Goal: Information Seeking & Learning: Learn about a topic

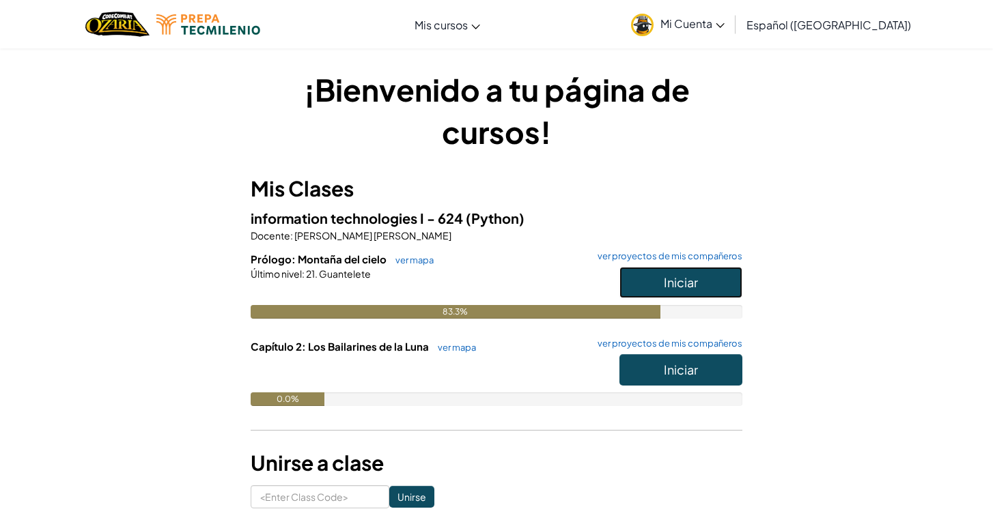
click at [675, 277] on span "Iniciar" at bounding box center [681, 283] width 34 height 16
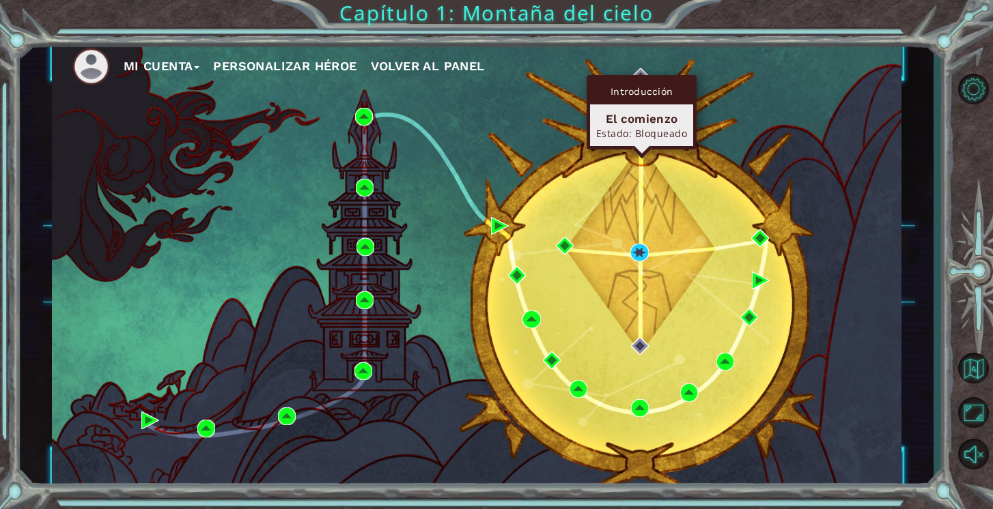
click at [638, 85] on div "Introducción" at bounding box center [641, 92] width 103 height 26
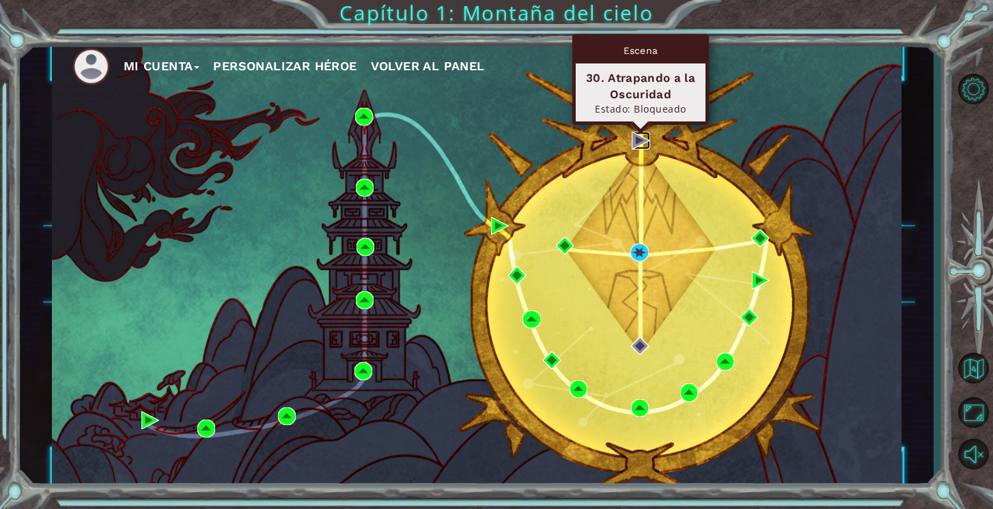
click at [638, 141] on img at bounding box center [641, 141] width 18 height 18
click at [638, 139] on img at bounding box center [641, 141] width 18 height 18
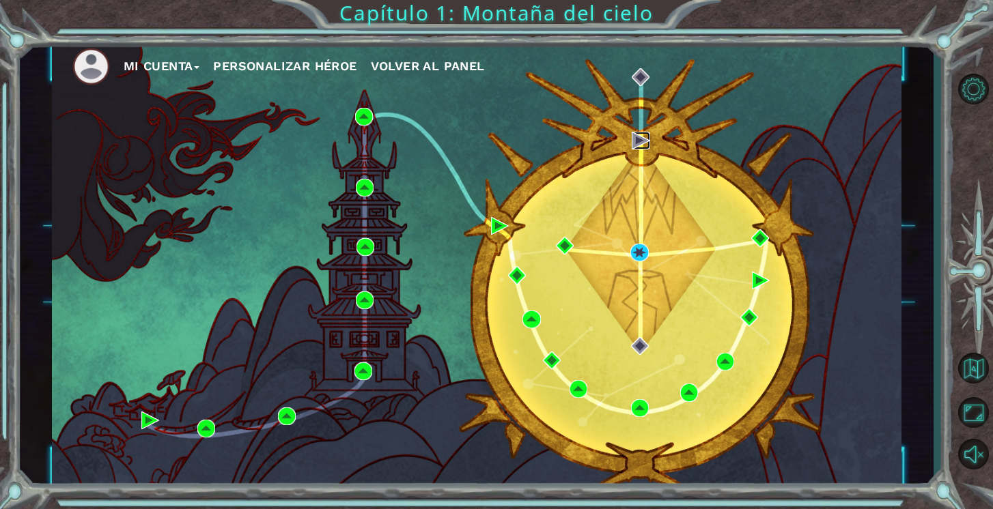
click at [638, 139] on img at bounding box center [641, 141] width 18 height 18
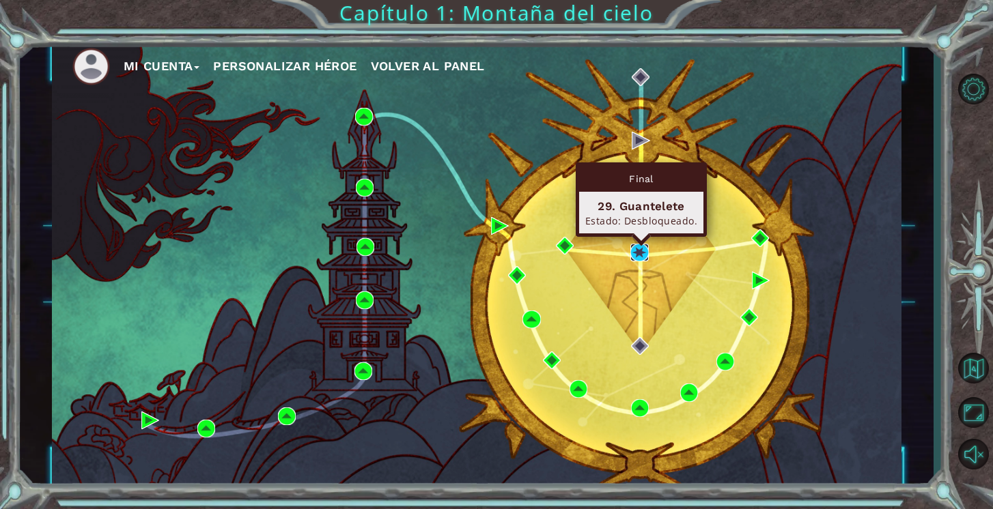
click at [639, 255] on img at bounding box center [639, 253] width 18 height 18
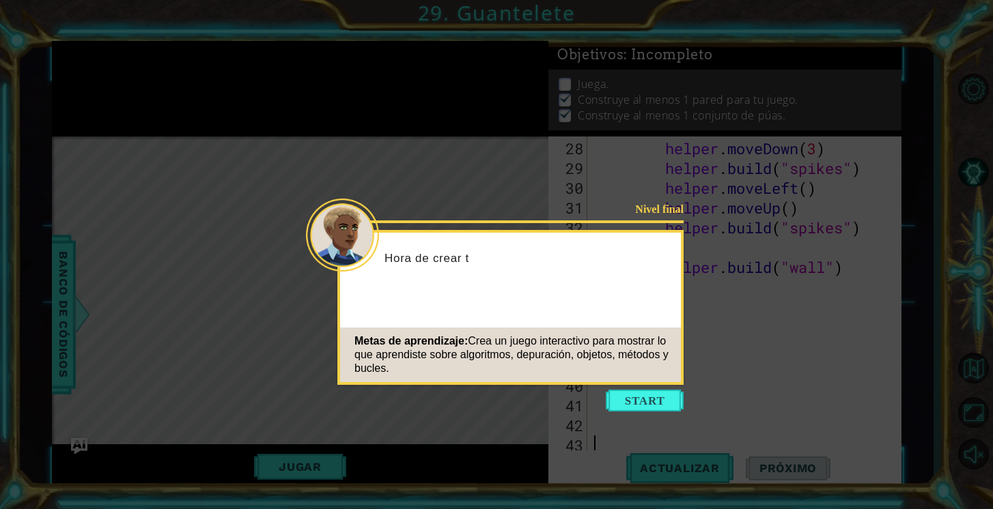
scroll to position [574, 0]
click at [657, 401] on button "Start" at bounding box center [645, 401] width 78 height 22
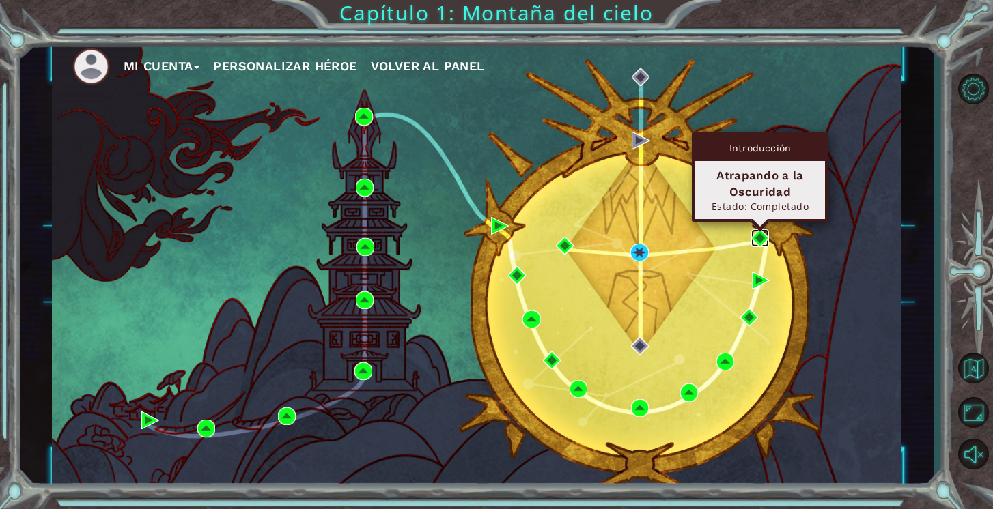
click at [755, 238] on img at bounding box center [760, 238] width 18 height 18
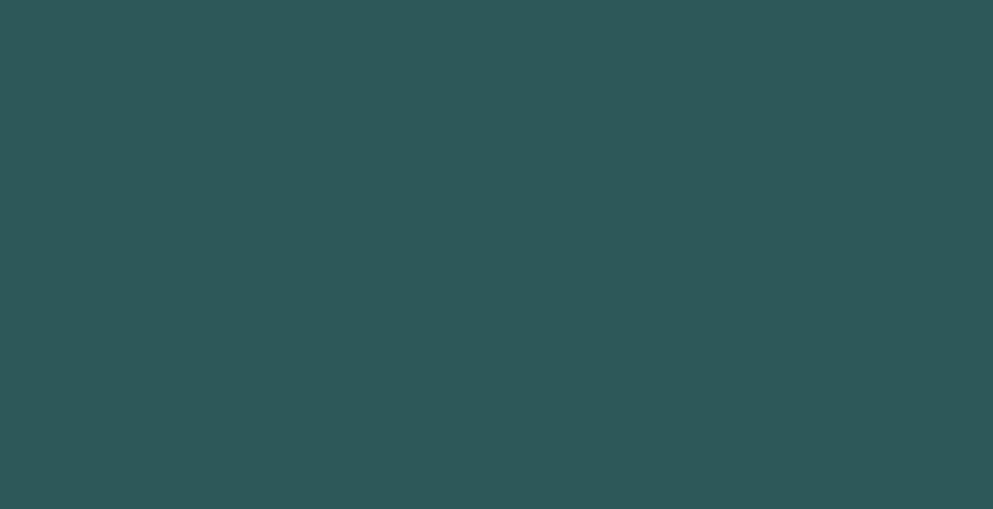
click at [755, 238] on body at bounding box center [496, 254] width 993 height 509
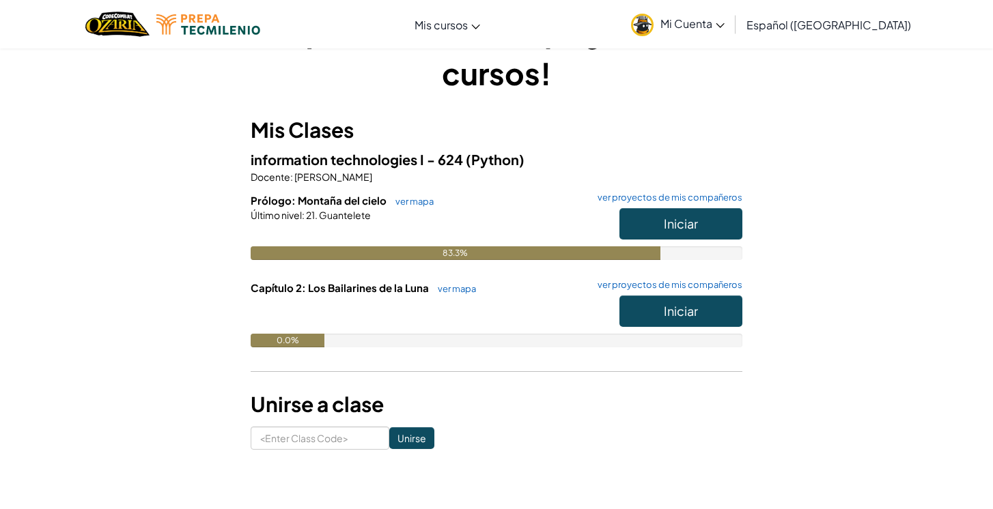
scroll to position [126, 0]
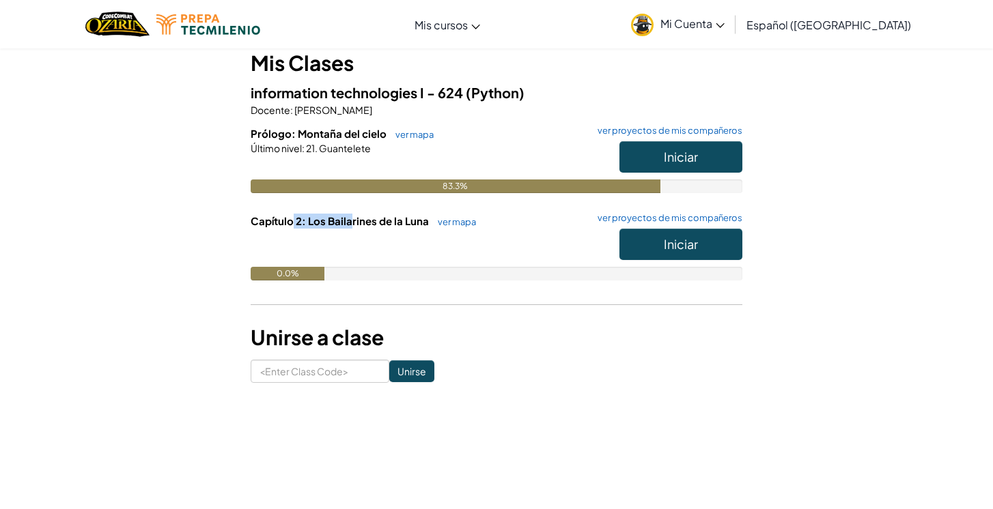
drag, startPoint x: 290, startPoint y: 221, endPoint x: 350, endPoint y: 223, distance: 60.1
click at [350, 223] on span "Capítulo 2: Los Bailarines de la Luna" at bounding box center [341, 220] width 180 height 13
click at [647, 229] on button "Iniciar" at bounding box center [680, 244] width 123 height 31
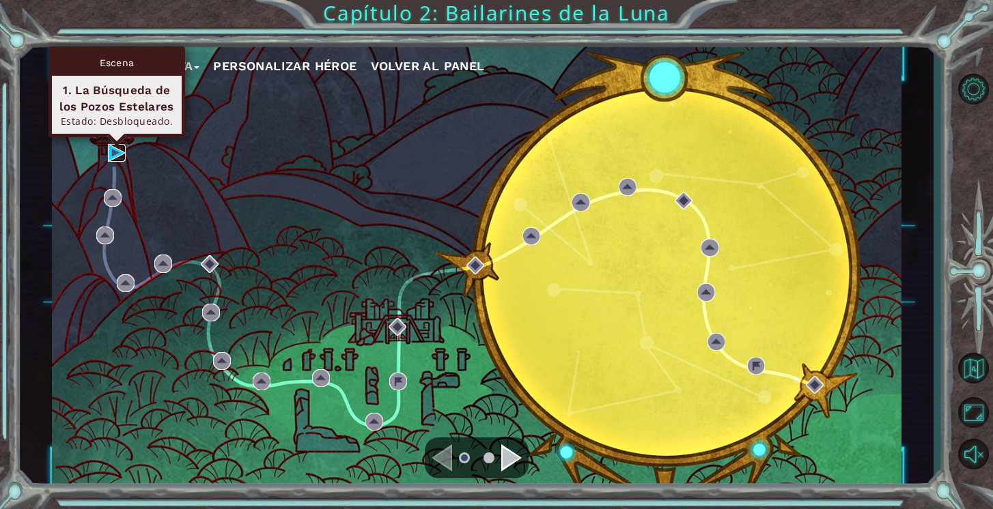
click at [114, 150] on img at bounding box center [117, 153] width 18 height 18
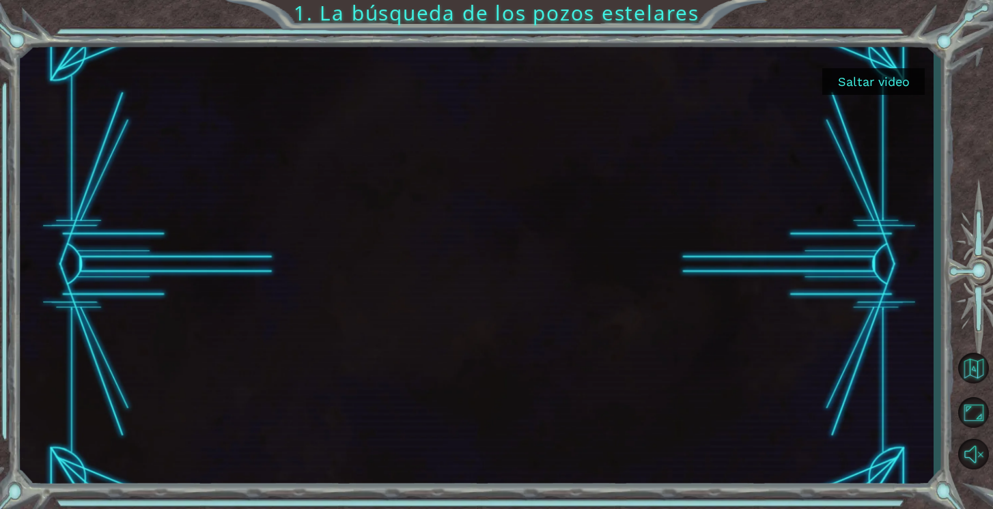
click at [886, 83] on button "Saltar video" at bounding box center [873, 81] width 102 height 27
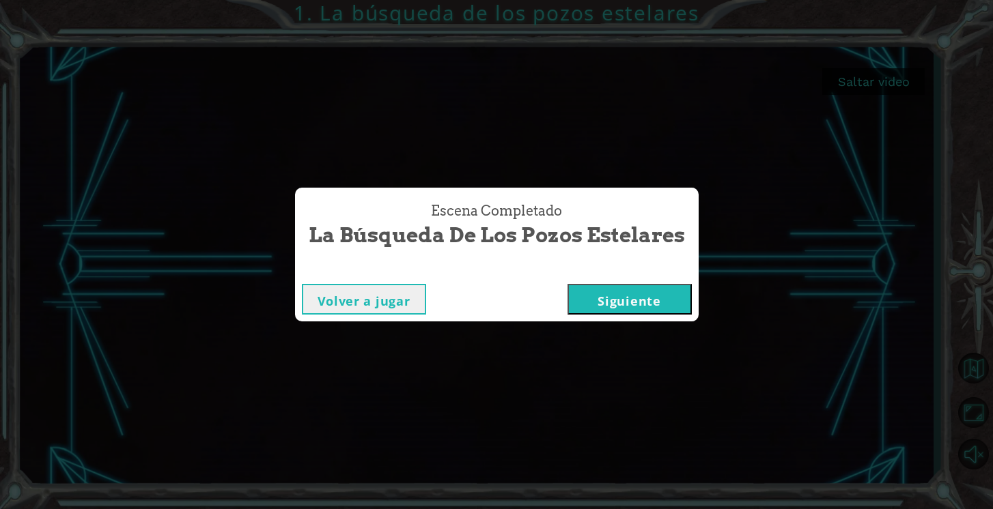
click at [612, 296] on button "Siguiente" at bounding box center [629, 299] width 124 height 31
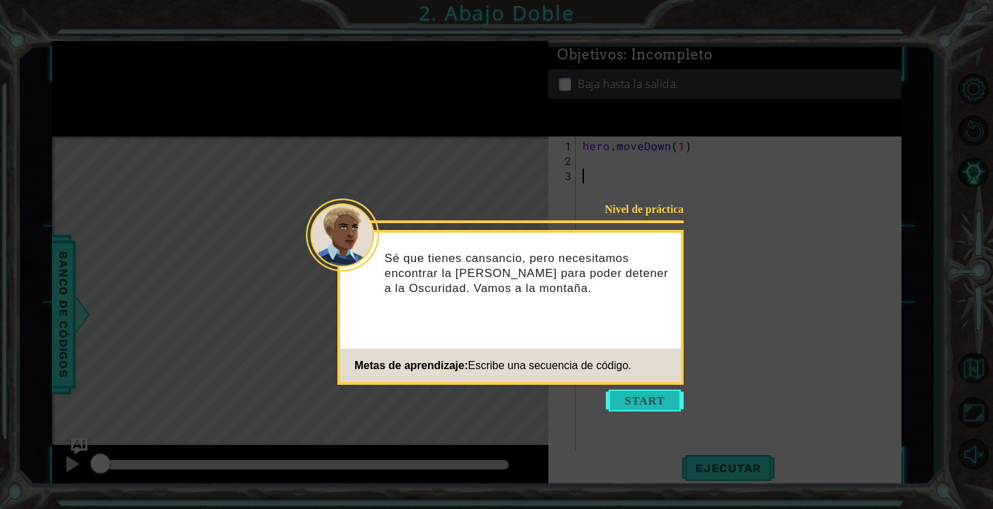
click at [640, 401] on button "Start" at bounding box center [645, 401] width 78 height 22
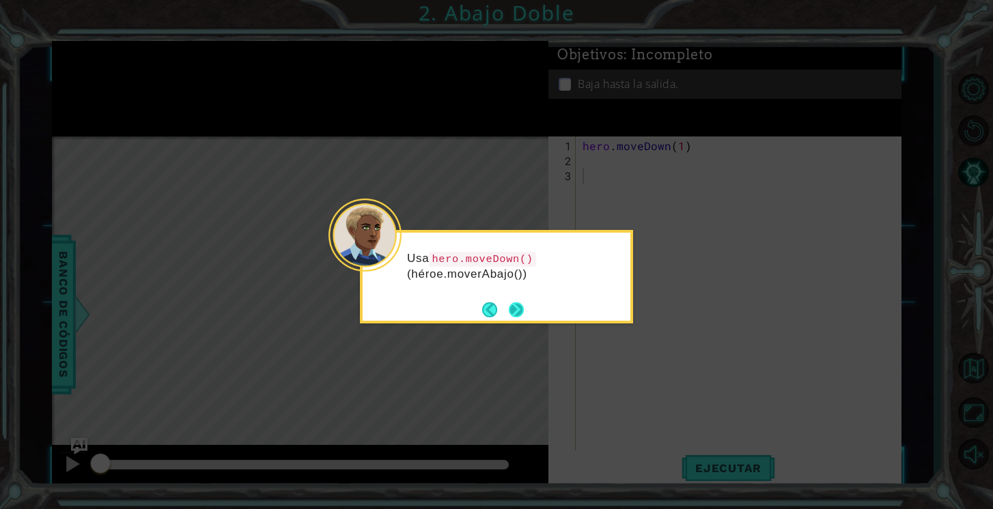
click at [516, 310] on button "Next" at bounding box center [516, 310] width 15 height 15
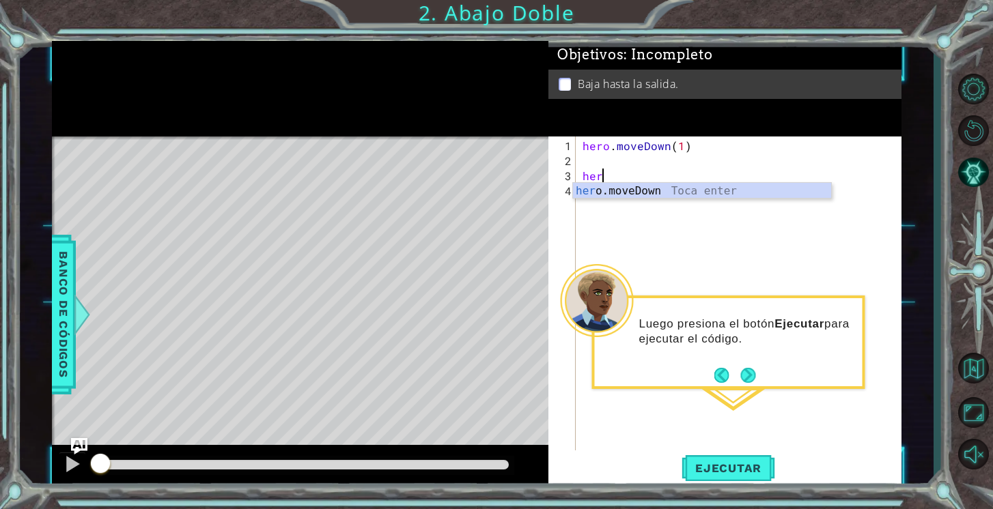
scroll to position [0, 1]
click at [620, 188] on div "hero .moveDown Toca enter" at bounding box center [702, 207] width 258 height 49
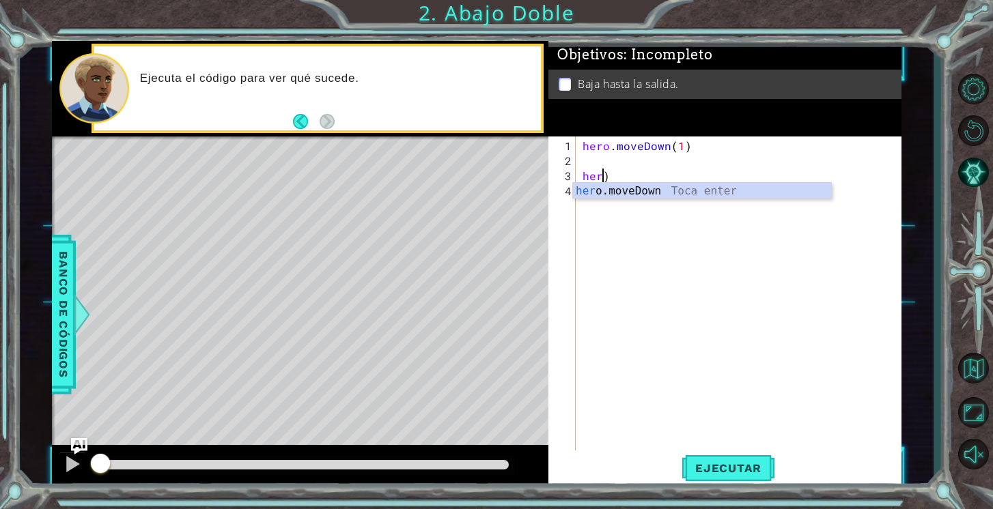
click at [616, 168] on div "hero . moveDown ( 1 ) her )" at bounding box center [742, 312] width 325 height 346
type textarea "h"
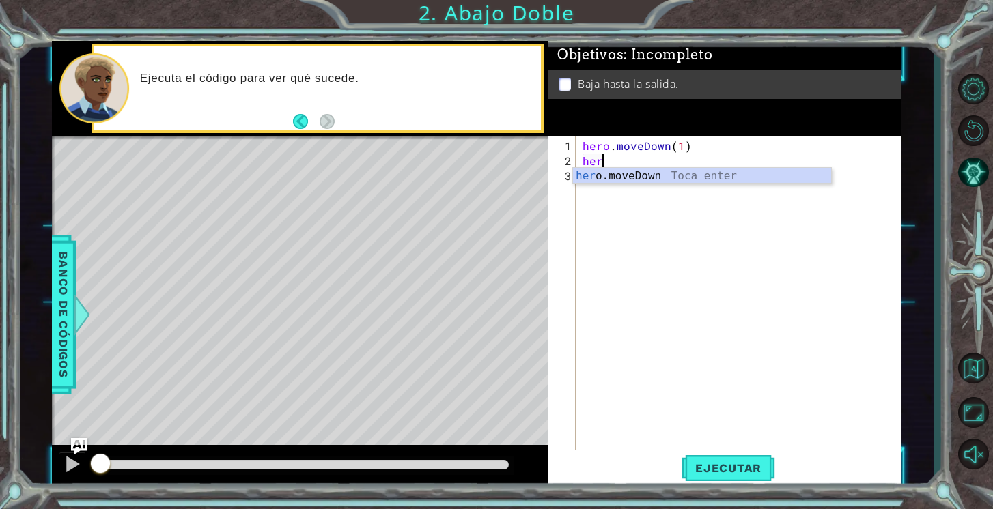
scroll to position [0, 1]
click at [669, 179] on div "hero .moveDown Toca enter" at bounding box center [702, 192] width 258 height 49
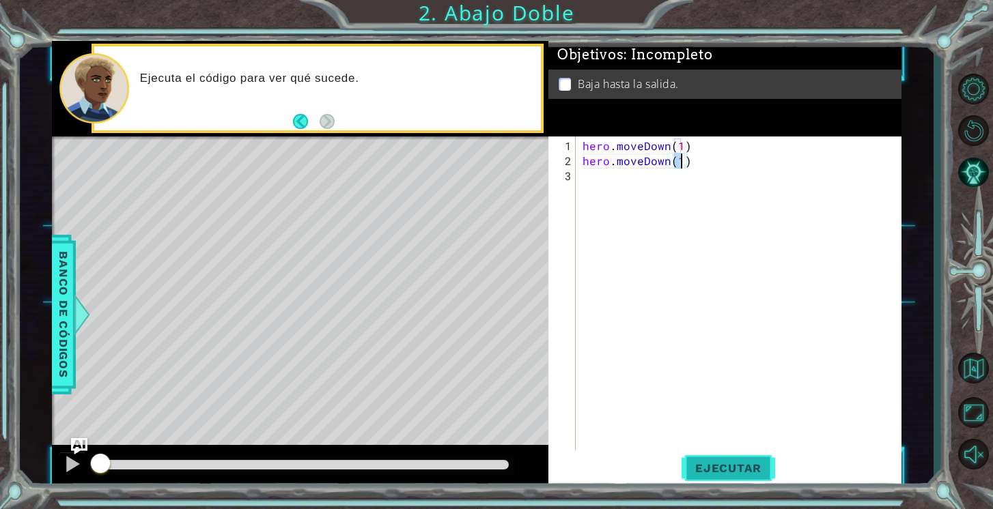
type textarea "hero.moveDown(1)"
click at [737, 470] on span "Ejecutar" at bounding box center [728, 469] width 94 height 14
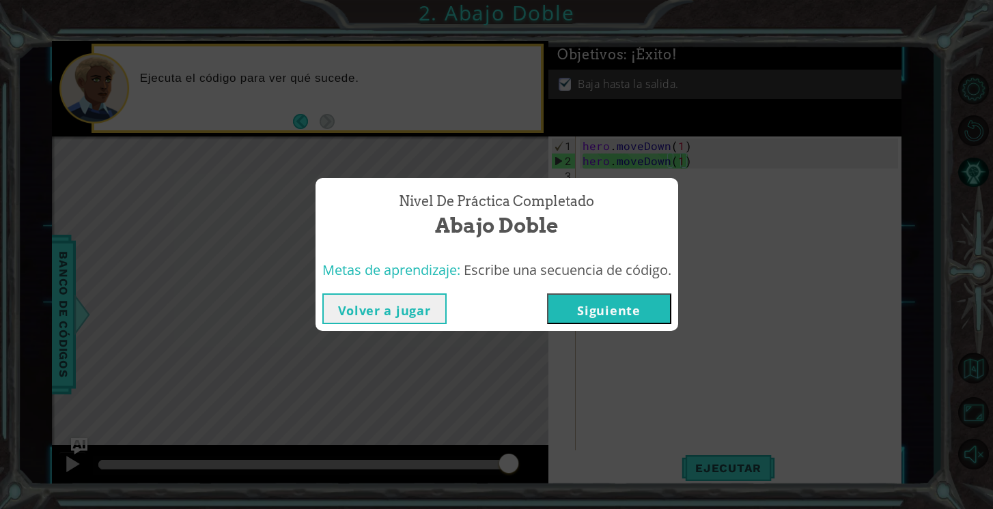
click at [598, 315] on button "Siguiente" at bounding box center [609, 309] width 124 height 31
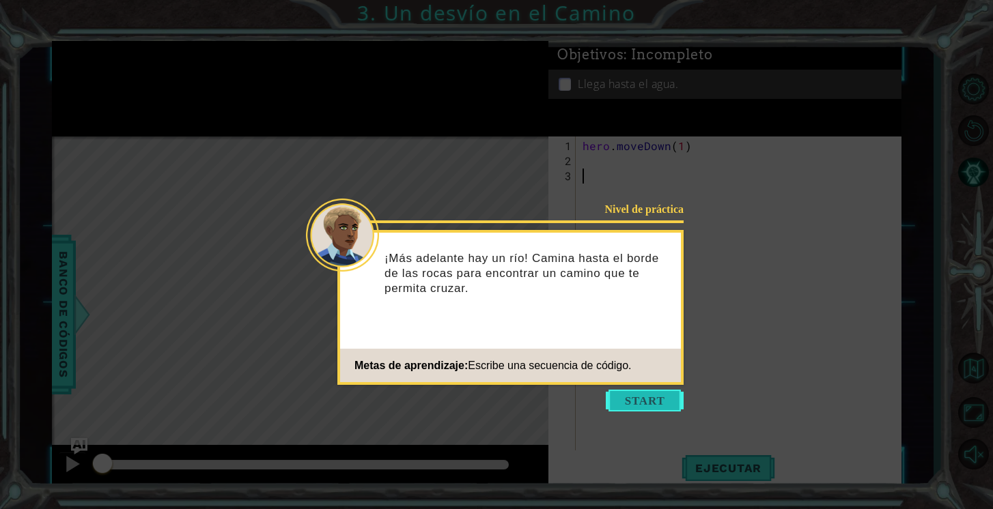
click at [636, 401] on button "Start" at bounding box center [645, 401] width 78 height 22
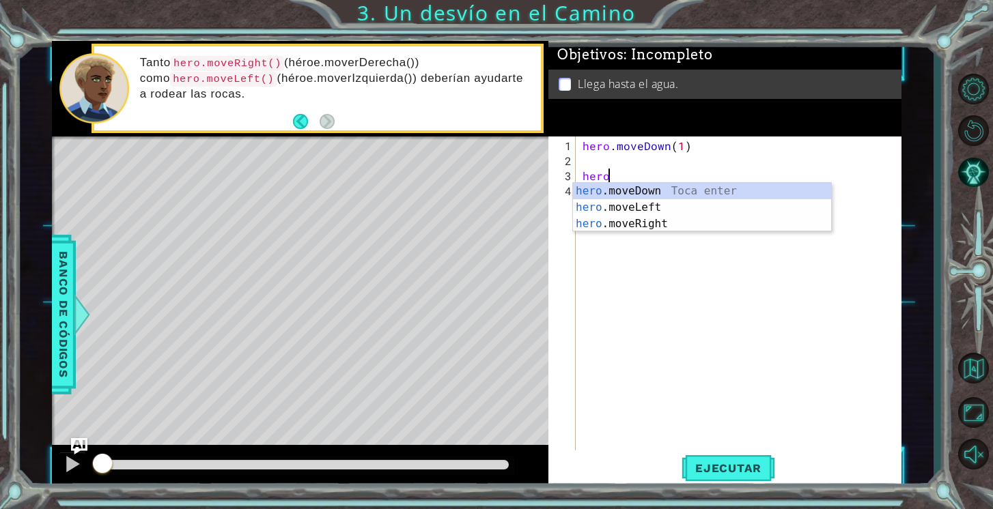
scroll to position [0, 1]
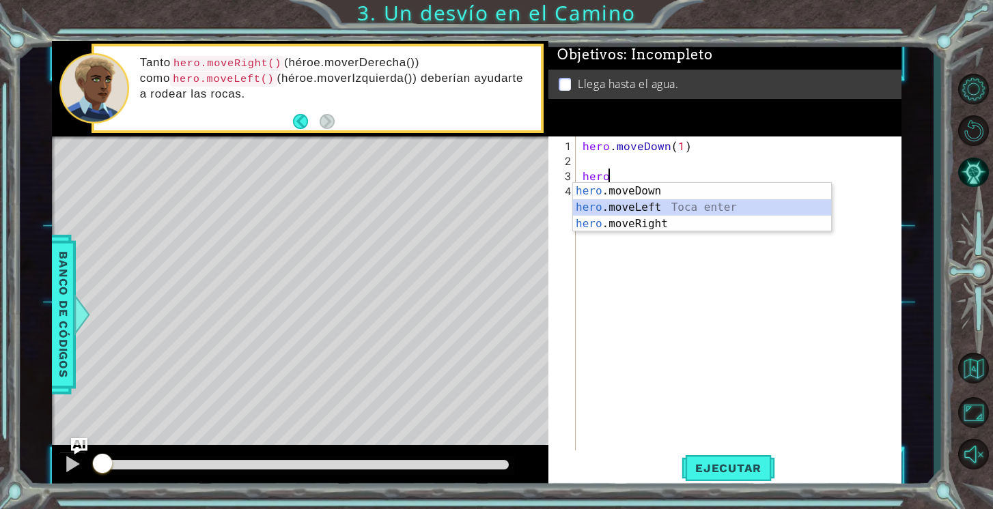
click at [650, 208] on div "hero .moveDown Toca enter hero .moveLeft Toca enter hero .moveRight Toca enter" at bounding box center [702, 224] width 258 height 82
type textarea "hero.moveLeft(1)"
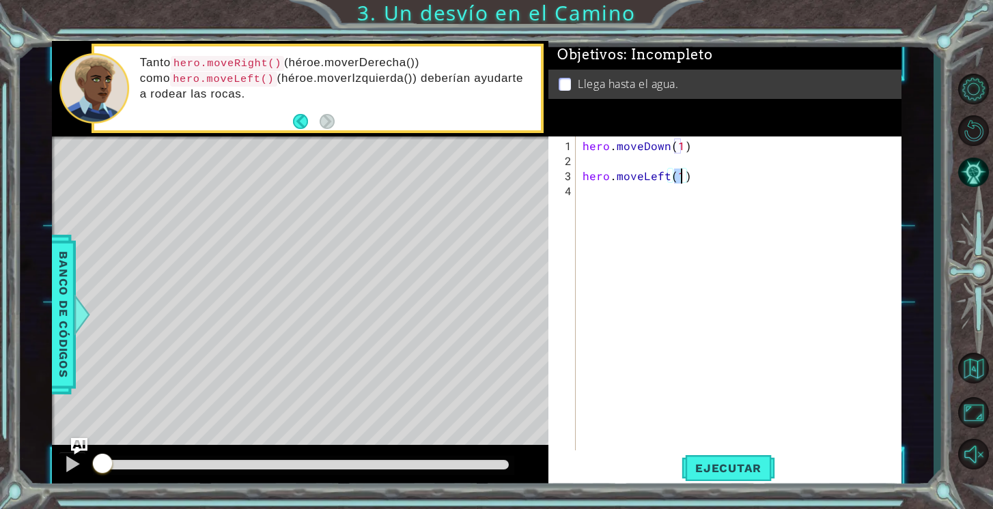
click at [707, 173] on div "hero . moveDown ( 1 ) hero . moveLeft ( 1 )" at bounding box center [742, 312] width 325 height 346
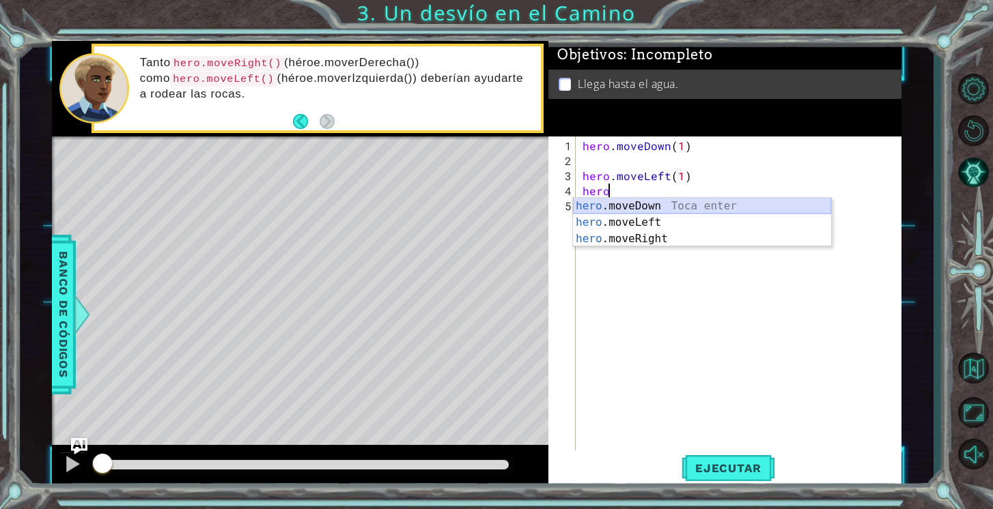
click at [692, 204] on div "hero .moveDown Toca enter hero .moveLeft Toca enter hero .moveRight Toca enter" at bounding box center [702, 239] width 258 height 82
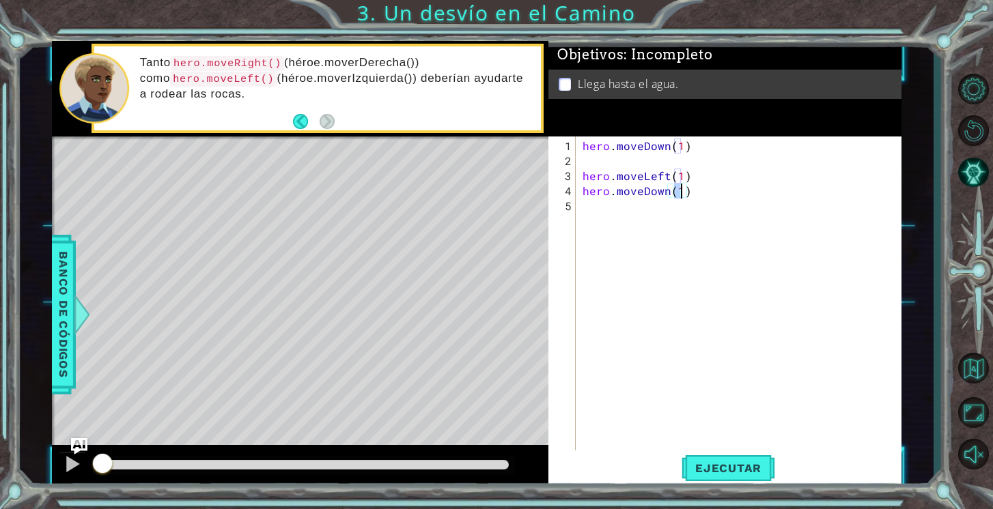
type textarea "hero.moveDown(1)"
click at [742, 466] on span "Ejecutar" at bounding box center [728, 469] width 94 height 14
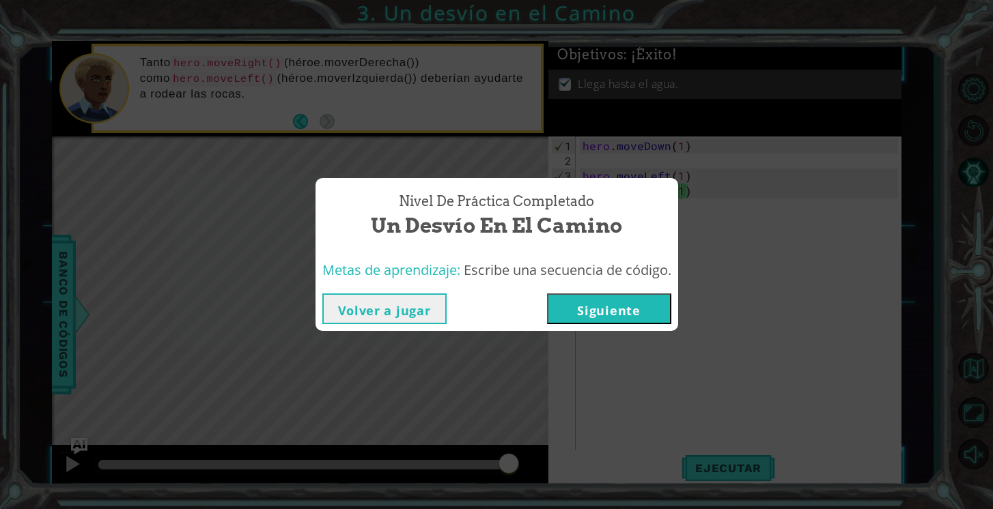
click at [399, 307] on button "Volver a jugar" at bounding box center [384, 309] width 124 height 31
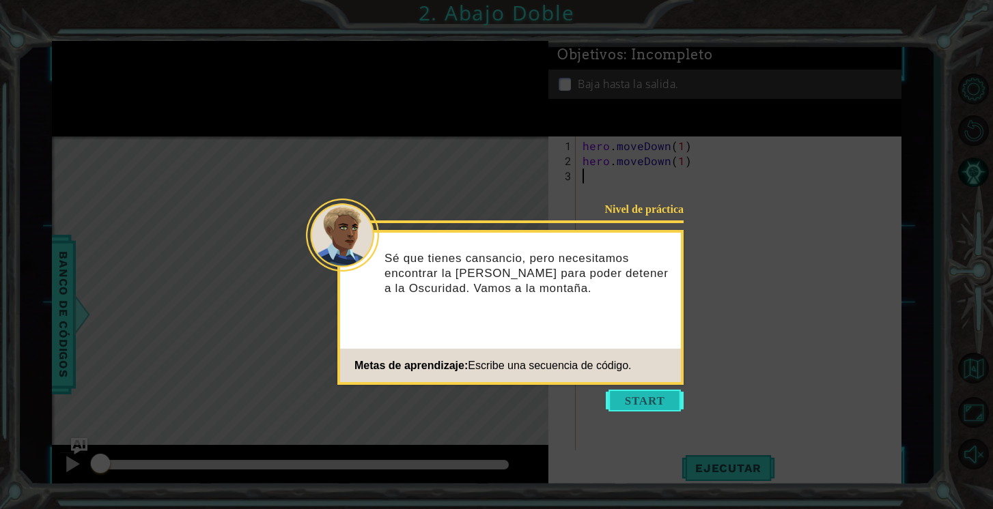
click at [635, 401] on button "Start" at bounding box center [645, 401] width 78 height 22
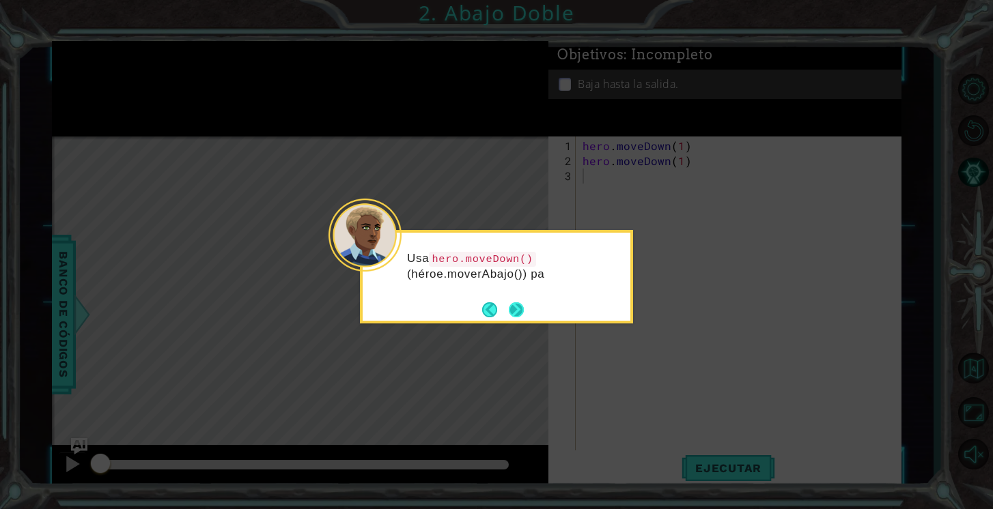
click at [515, 303] on button "Next" at bounding box center [516, 310] width 15 height 15
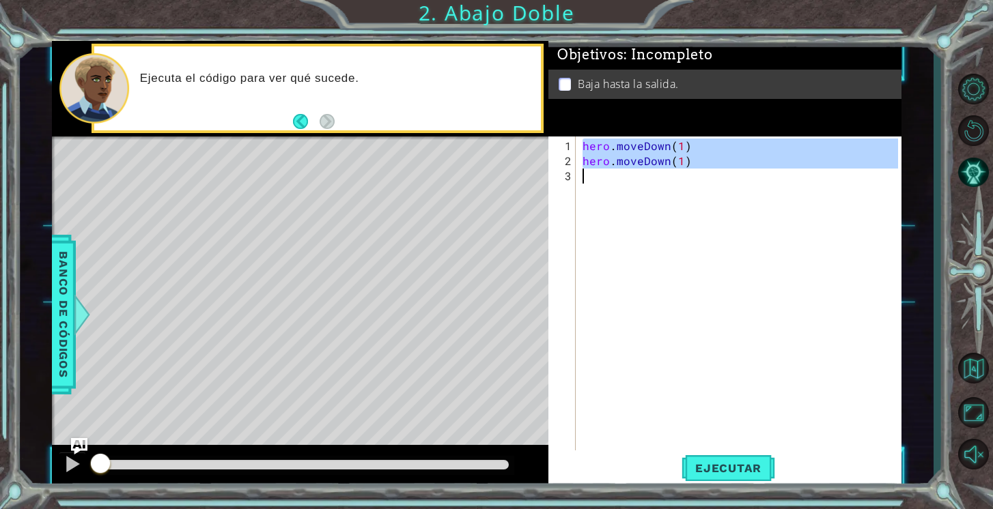
drag, startPoint x: 585, startPoint y: 144, endPoint x: 700, endPoint y: 167, distance: 116.9
click at [701, 167] on div "hero . moveDown ( 1 ) hero . moveDown ( 1 )" at bounding box center [742, 319] width 325 height 361
type textarea "hero.moveDown(1)"
click at [734, 460] on button "Ejecutar" at bounding box center [728, 469] width 94 height 36
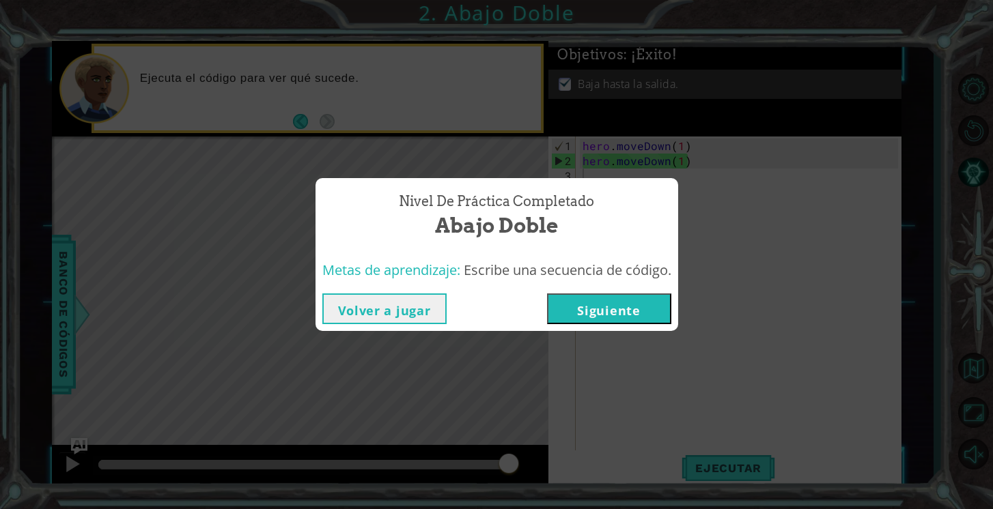
click at [628, 318] on button "Siguiente" at bounding box center [609, 309] width 124 height 31
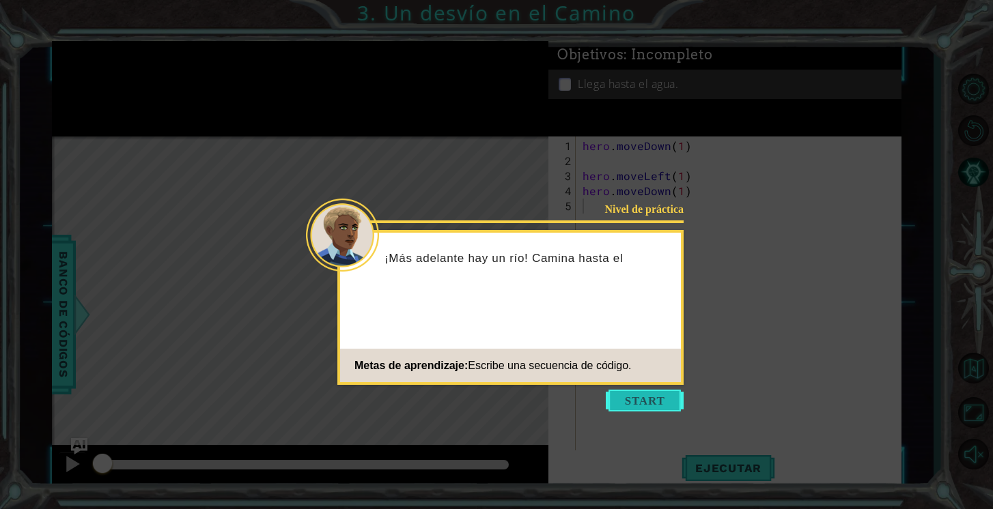
click at [655, 402] on button "Start" at bounding box center [645, 401] width 78 height 22
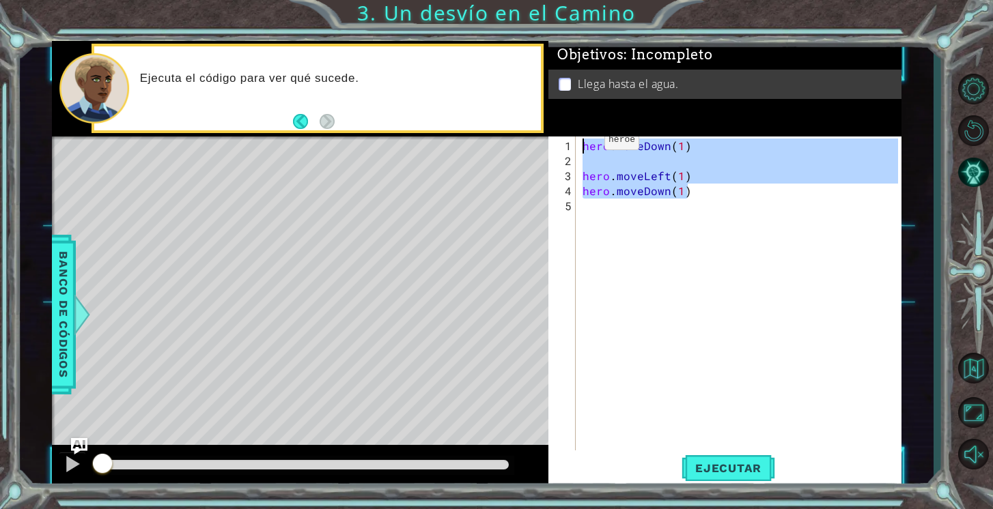
drag, startPoint x: 688, startPoint y: 188, endPoint x: 581, endPoint y: 145, distance: 115.8
click at [581, 145] on div "hero . moveDown ( 1 ) hero . moveLeft ( 1 ) hero . moveDown ( 1 )" at bounding box center [742, 319] width 325 height 361
click at [731, 464] on span "Ejecutar" at bounding box center [728, 469] width 94 height 14
type textarea "hero.moveDown(1)"
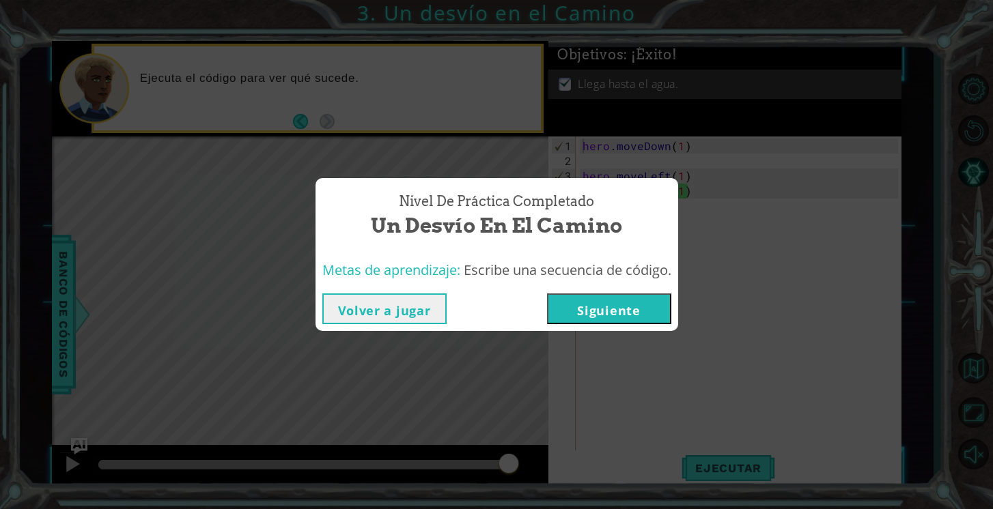
click at [632, 300] on button "Siguiente" at bounding box center [609, 309] width 124 height 31
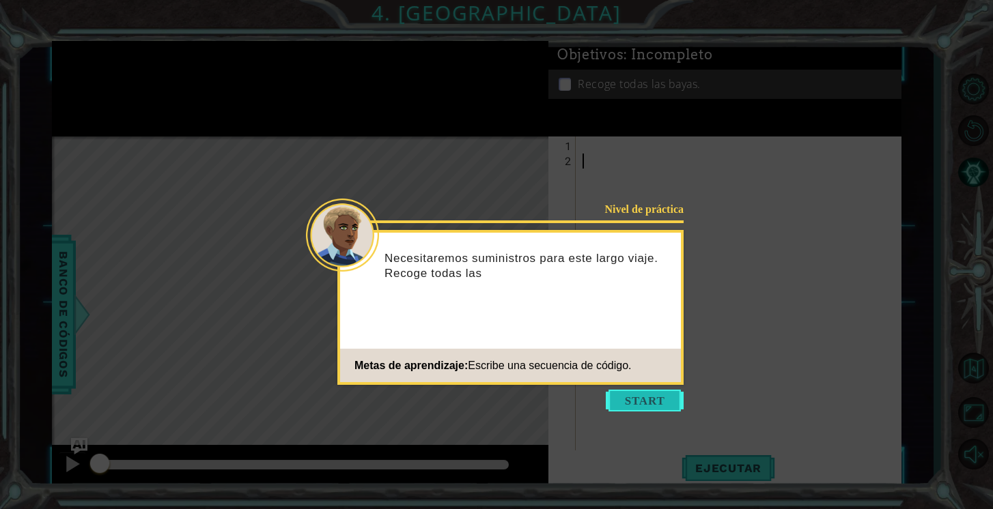
click at [631, 395] on button "Start" at bounding box center [645, 401] width 78 height 22
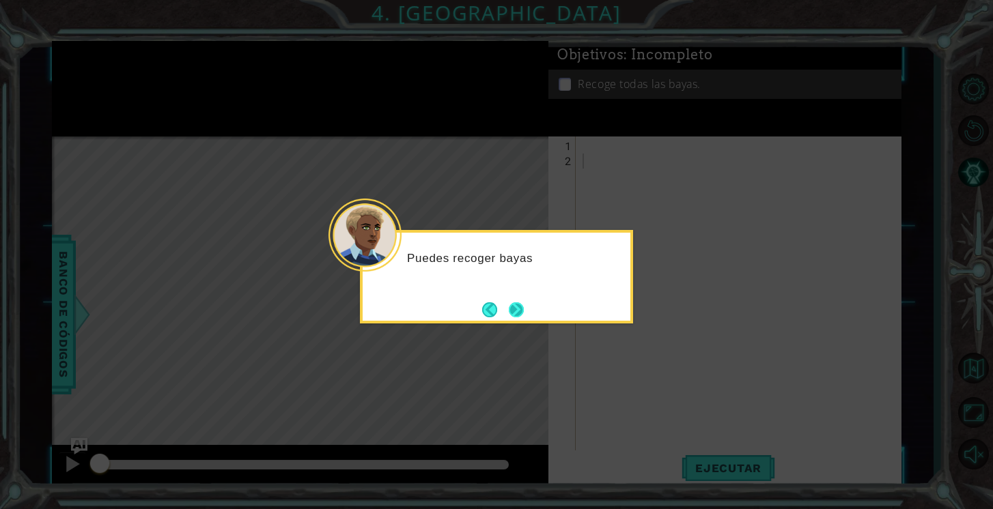
click at [511, 317] on button "Next" at bounding box center [516, 310] width 15 height 15
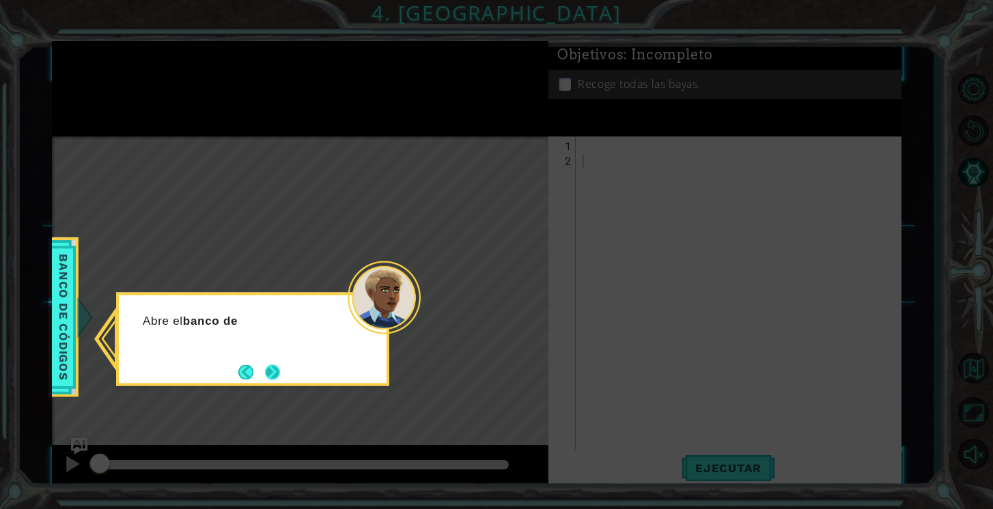
click at [271, 374] on button "Next" at bounding box center [272, 372] width 15 height 15
click at [277, 373] on button "Next" at bounding box center [272, 373] width 16 height 16
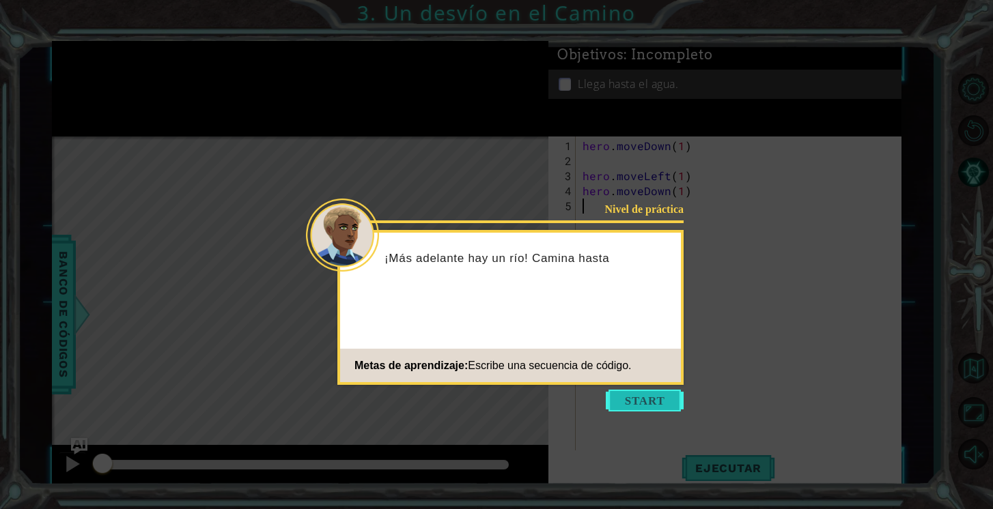
click at [636, 407] on button "Start" at bounding box center [645, 401] width 78 height 22
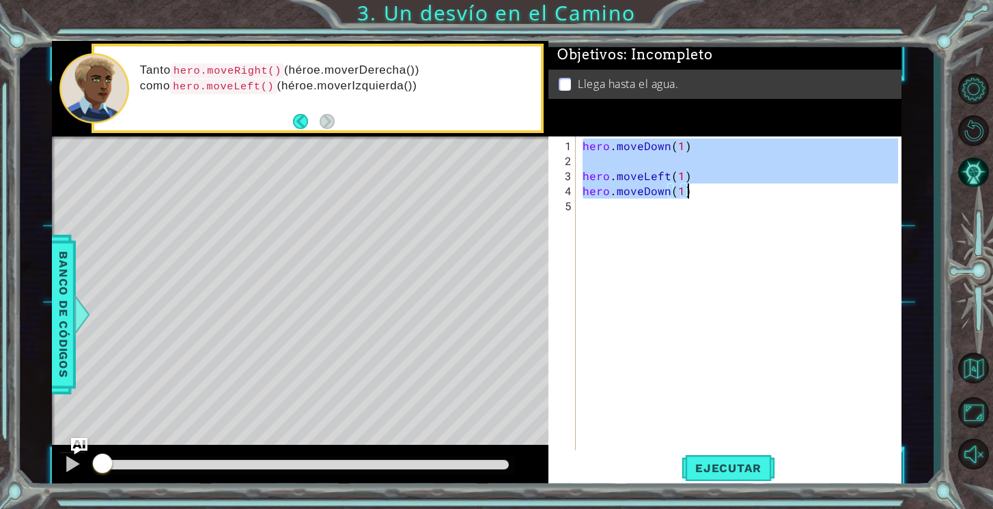
drag, startPoint x: 582, startPoint y: 144, endPoint x: 709, endPoint y: 195, distance: 136.9
click at [709, 195] on div "hero . moveDown ( 1 ) hero . moveLeft ( 1 ) hero . moveDown ( 1 )" at bounding box center [742, 319] width 325 height 361
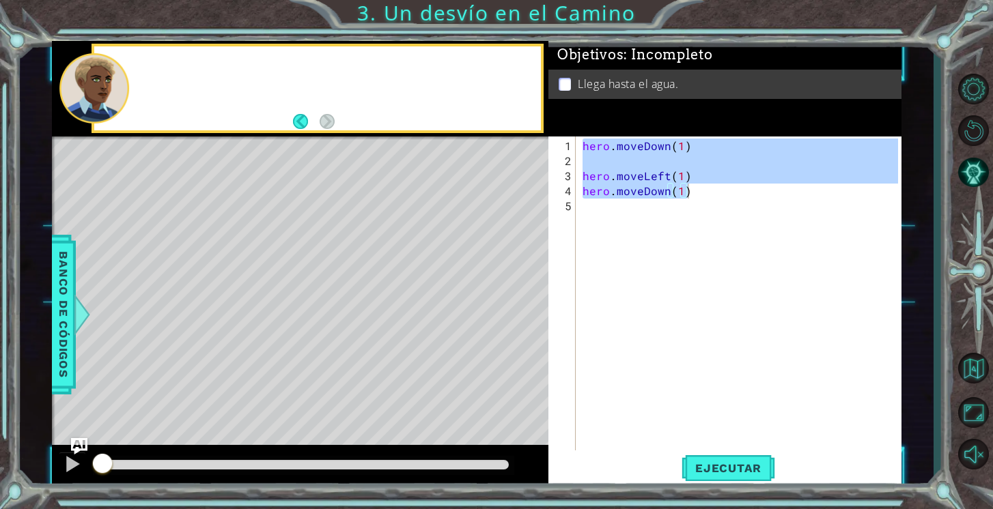
type textarea "hero.moveDown(1)"
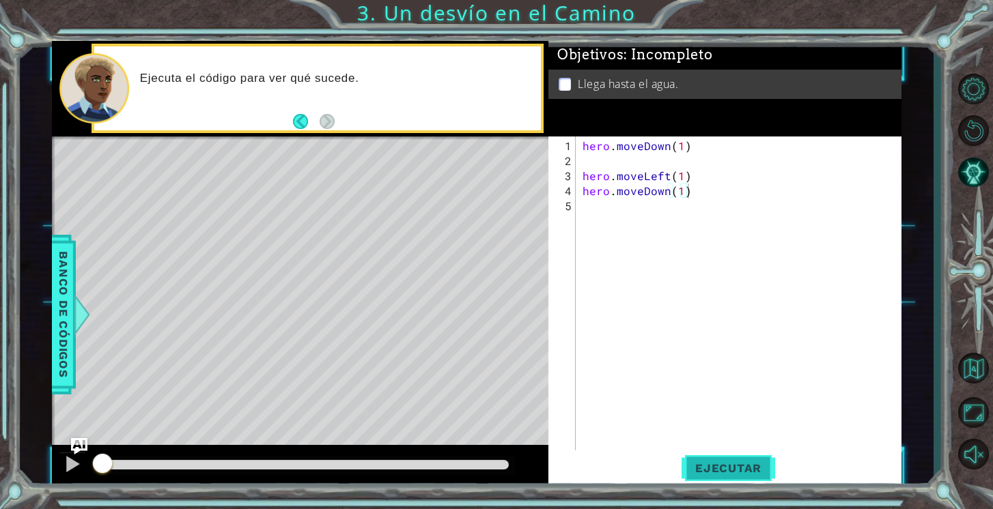
click at [734, 473] on span "Ejecutar" at bounding box center [728, 469] width 94 height 14
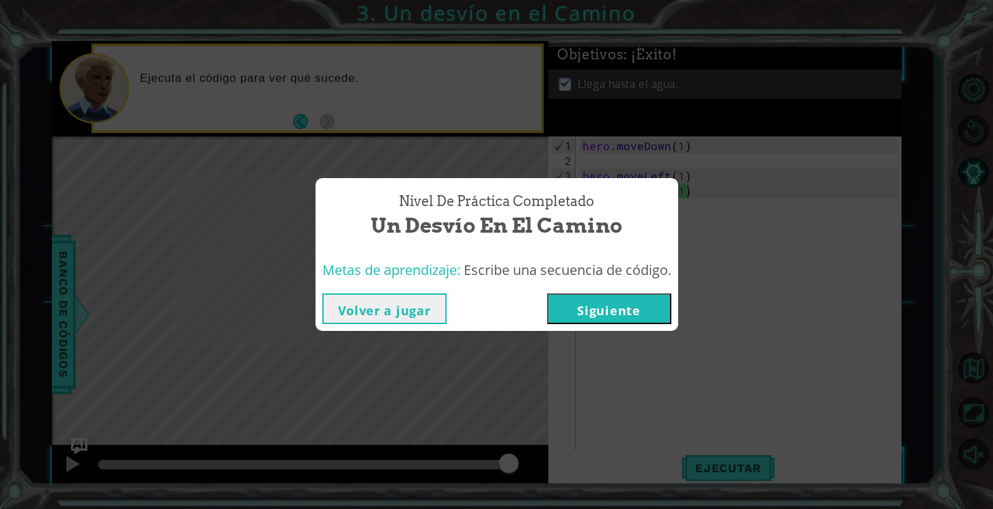
click at [593, 308] on button "Siguiente" at bounding box center [609, 309] width 124 height 31
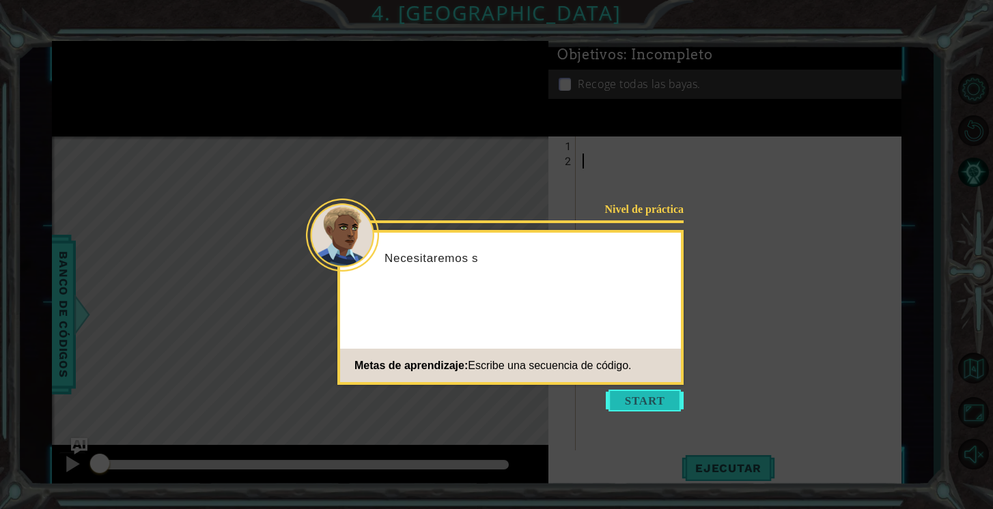
click at [635, 393] on button "Start" at bounding box center [645, 401] width 78 height 22
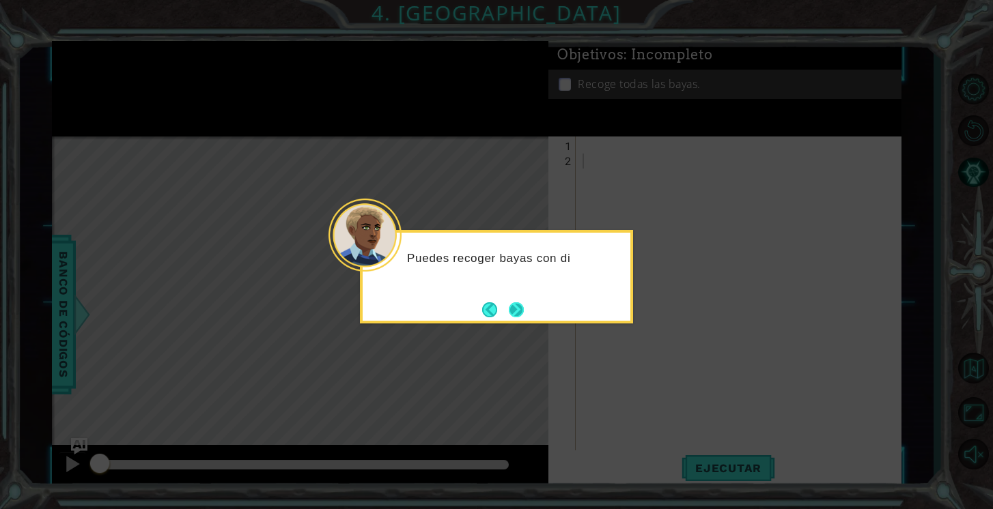
click at [518, 309] on button "Next" at bounding box center [516, 310] width 15 height 15
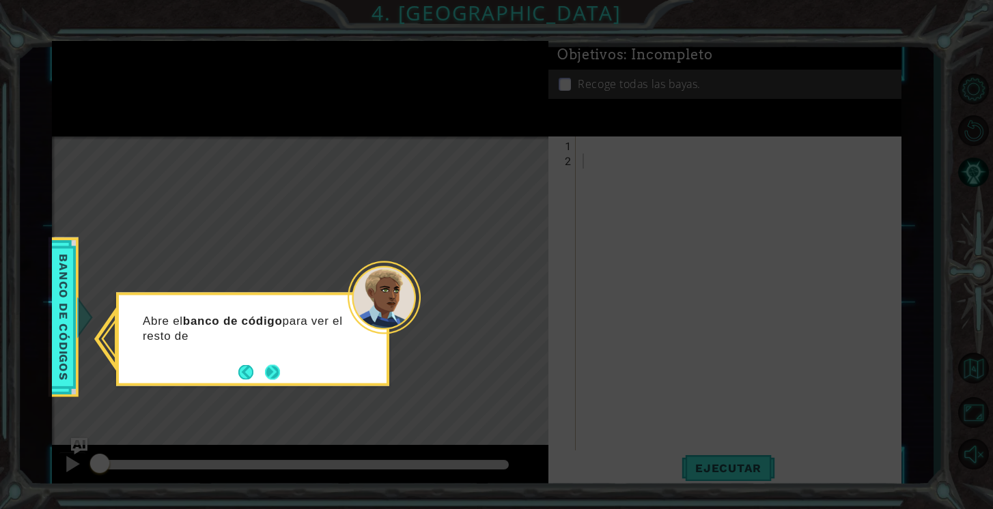
click at [269, 369] on button "Next" at bounding box center [272, 372] width 15 height 15
click at [274, 370] on button "Next" at bounding box center [272, 372] width 15 height 15
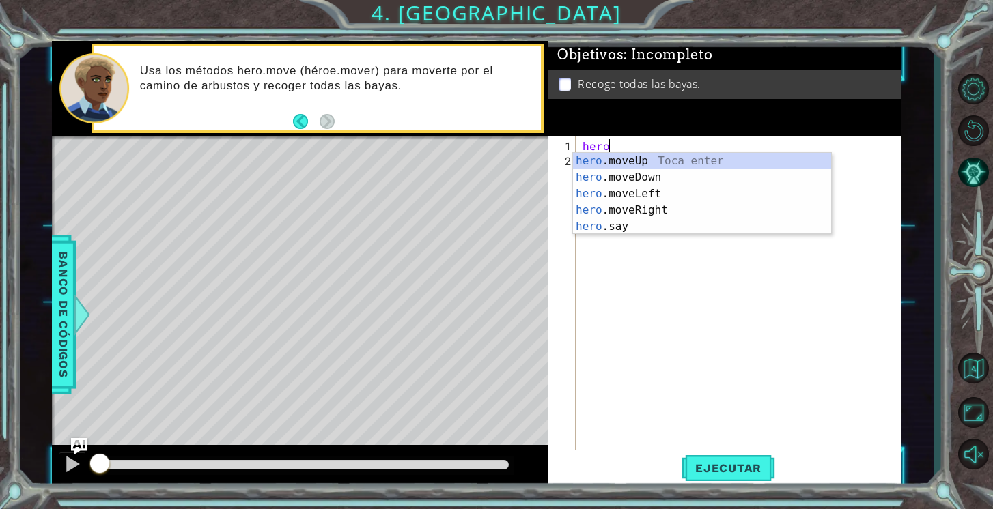
scroll to position [0, 1]
click at [639, 156] on div "hero .moveUp Toca enter hero .moveDown Toca enter hero .moveLeft Toca enter her…" at bounding box center [702, 210] width 258 height 115
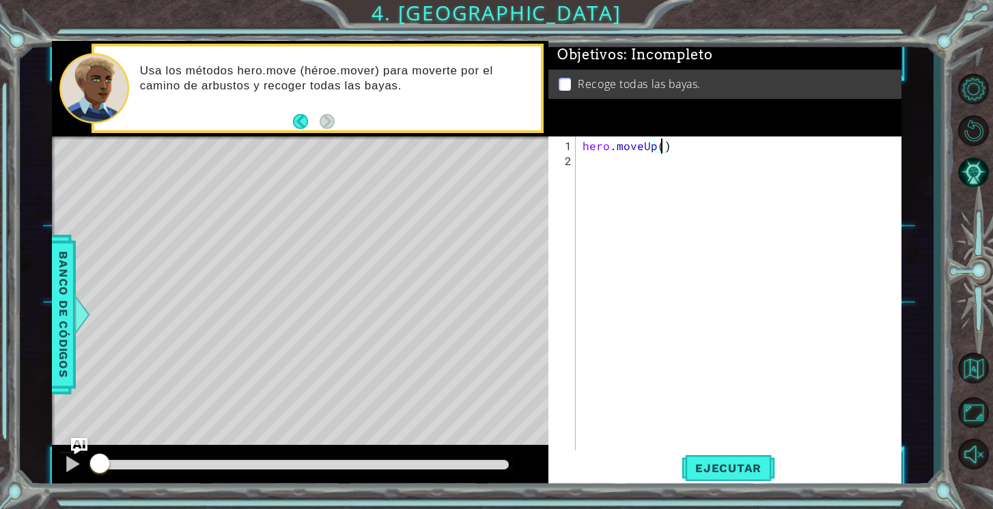
type textarea "hero.moveUp(2)"
click at [677, 150] on div "hero . moveUp ( 2 )" at bounding box center [742, 312] width 325 height 346
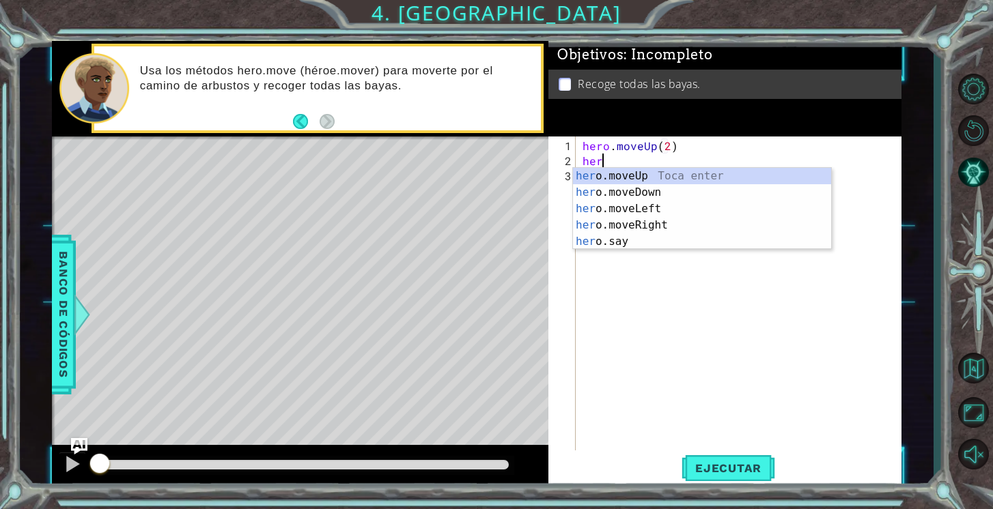
scroll to position [0, 1]
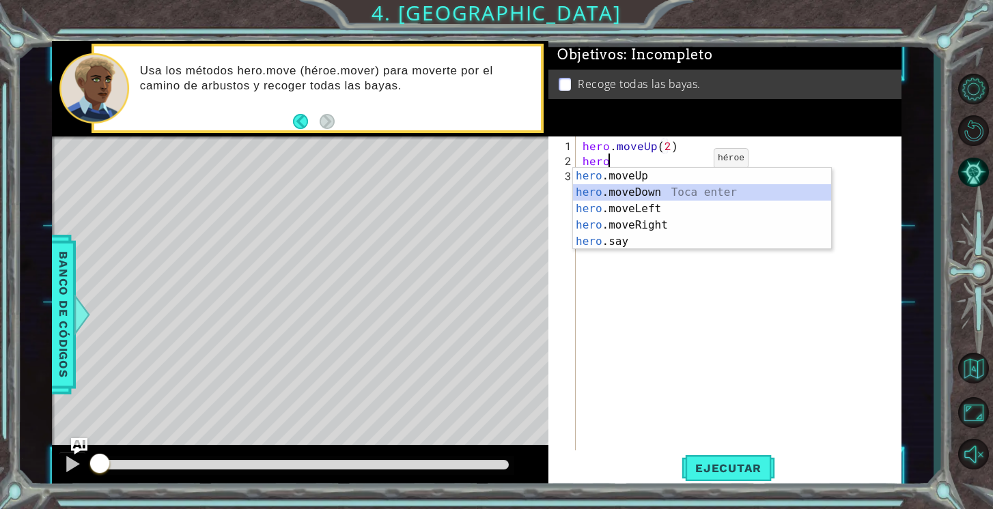
click at [681, 193] on div "hero .moveUp Toca enter hero .moveDown Toca enter hero .moveLeft Toca enter her…" at bounding box center [702, 225] width 258 height 115
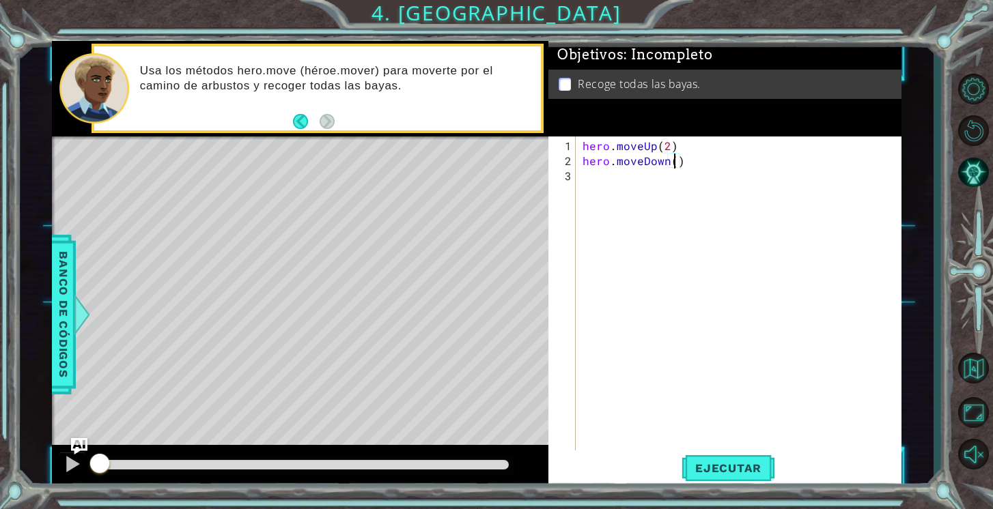
scroll to position [0, 5]
click at [736, 478] on button "Ejecutar" at bounding box center [728, 469] width 94 height 36
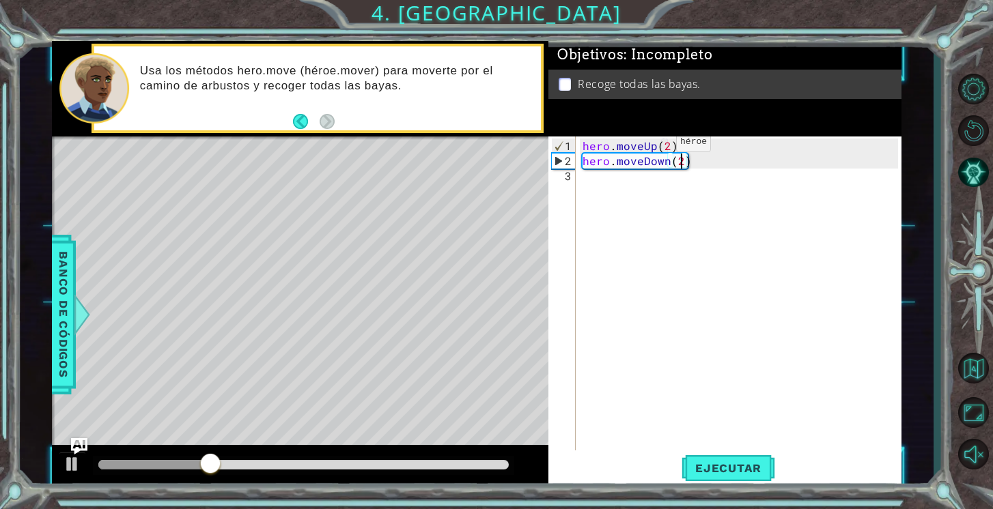
click at [653, 147] on div "hero . moveUp ( 2 ) hero . moveDown ( 2 )" at bounding box center [742, 312] width 325 height 346
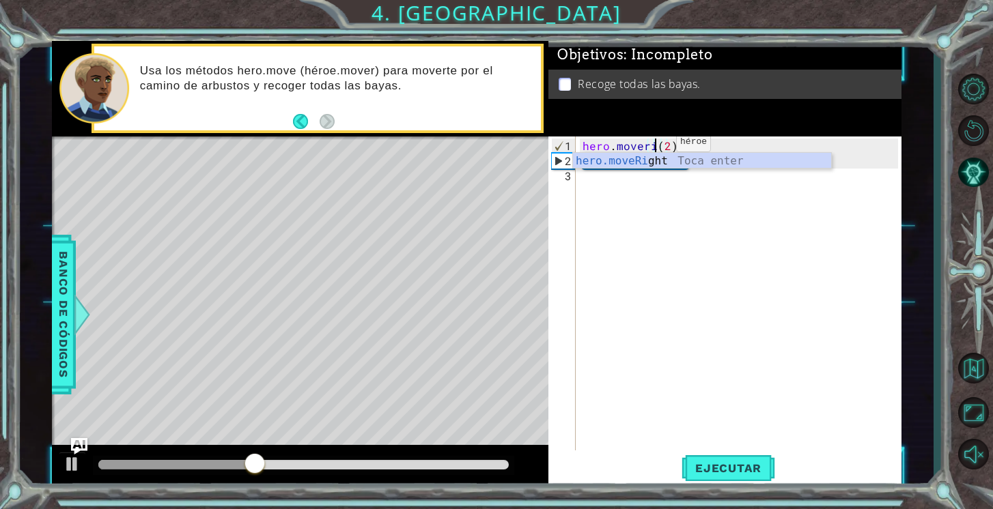
scroll to position [0, 4]
click at [638, 164] on div "hero.moveRi ght Toca enter" at bounding box center [702, 177] width 258 height 49
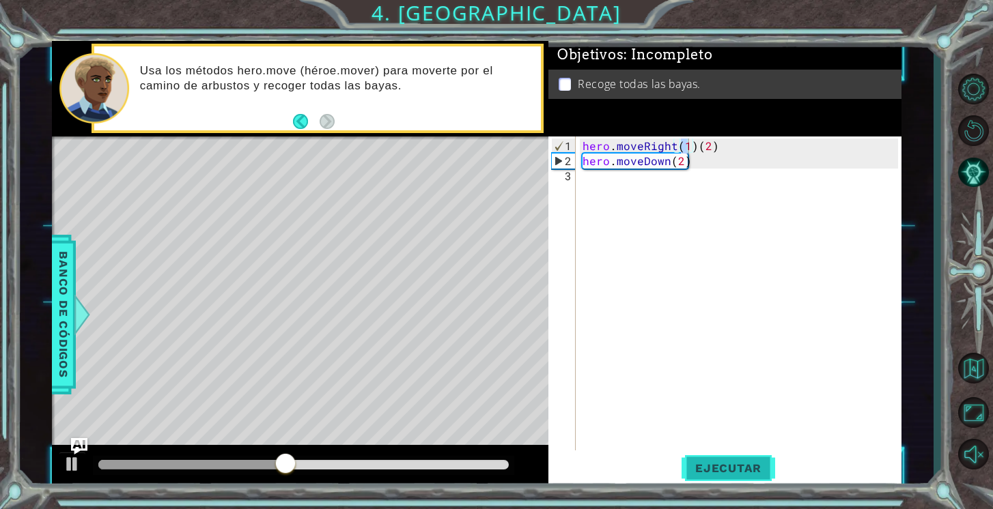
click at [725, 461] on button "Ejecutar" at bounding box center [728, 469] width 94 height 36
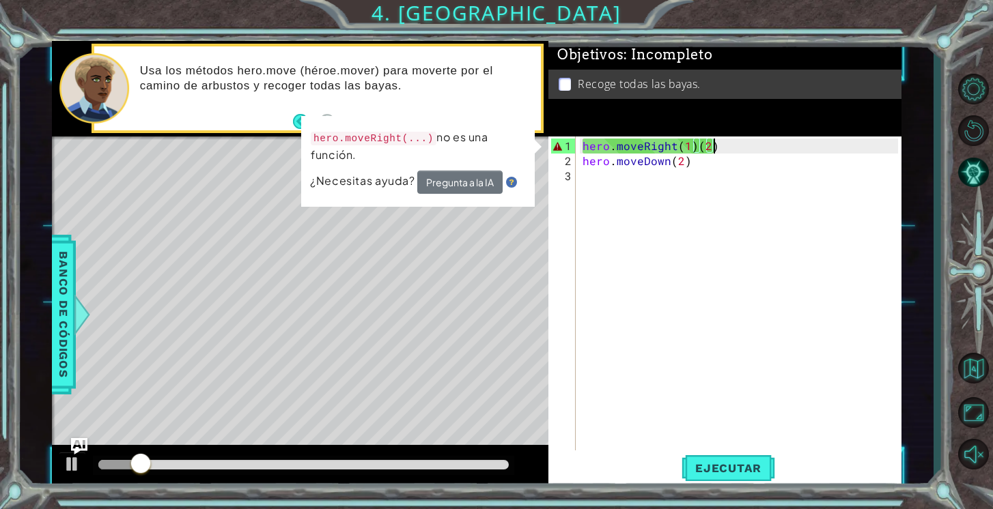
click at [716, 147] on div "hero . moveRight ( 1 ) ( 2 ) hero . moveDown ( 2 )" at bounding box center [742, 312] width 325 height 346
click at [693, 146] on div "hero . moveRight ( 1 ) ( 2 ) hero . moveDown ( 2 )" at bounding box center [742, 312] width 325 height 346
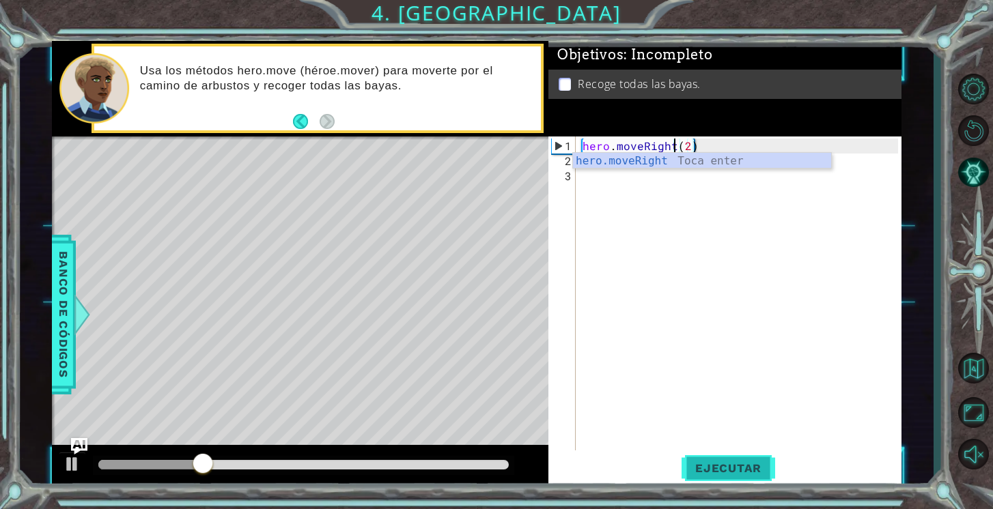
click at [711, 466] on span "Ejecutar" at bounding box center [728, 469] width 94 height 14
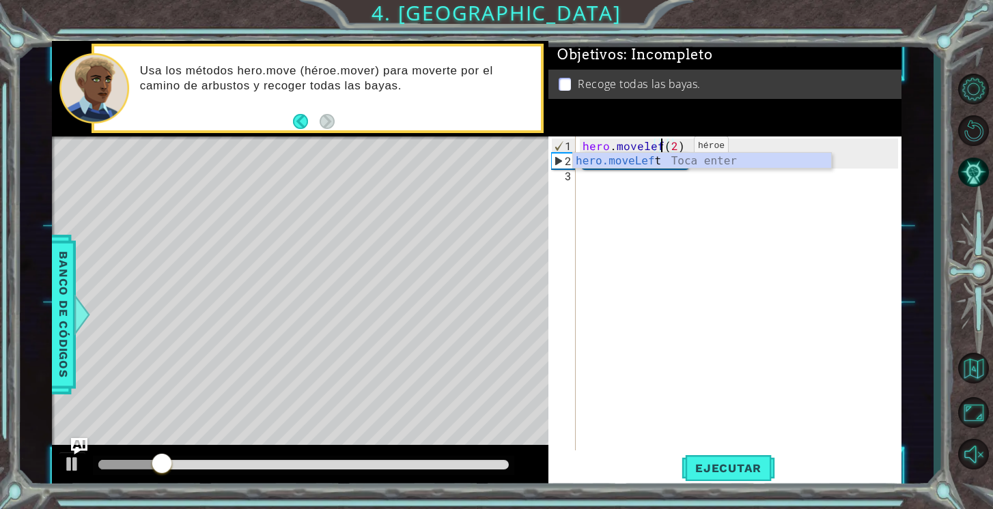
scroll to position [0, 5]
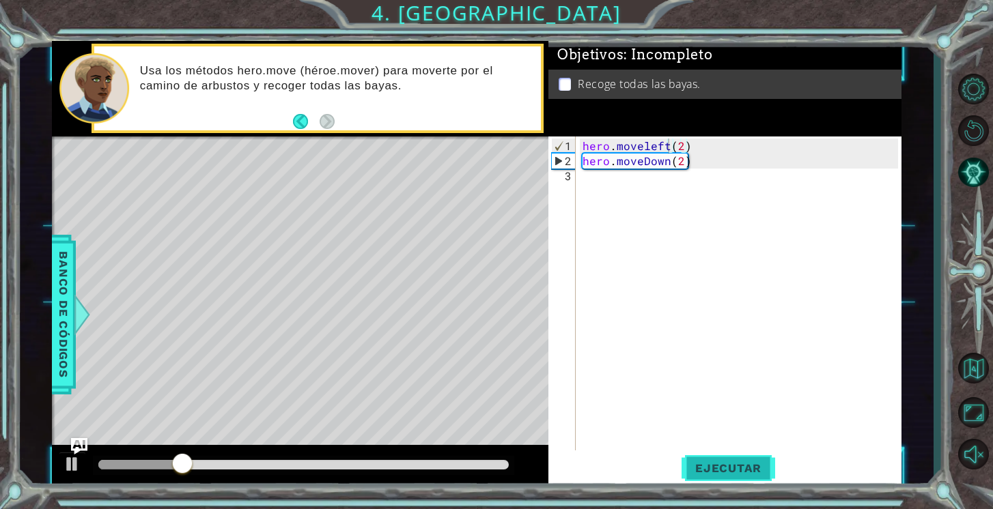
click at [713, 470] on span "Ejecutar" at bounding box center [728, 469] width 94 height 14
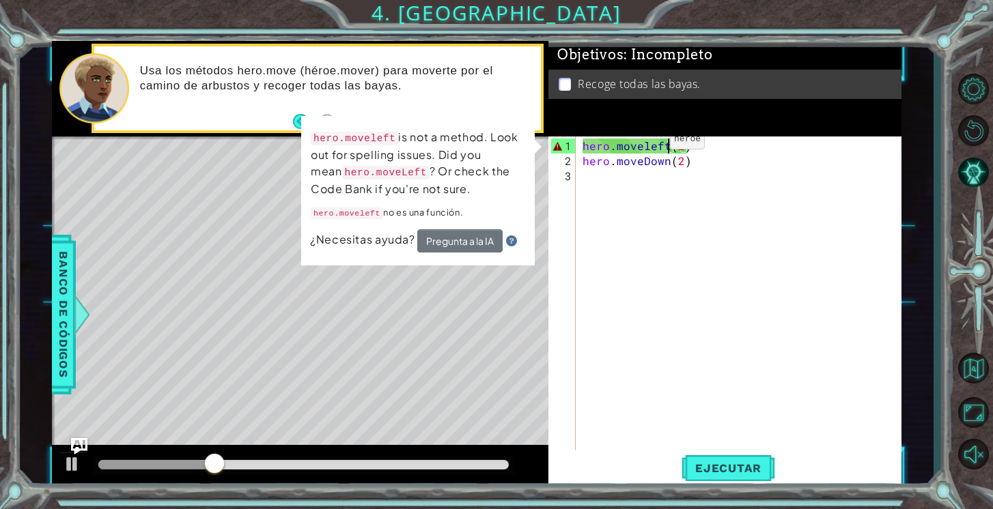
click at [646, 144] on div "hero . moveleft ( 2 ) hero . moveDown ( 2 )" at bounding box center [742, 312] width 325 height 346
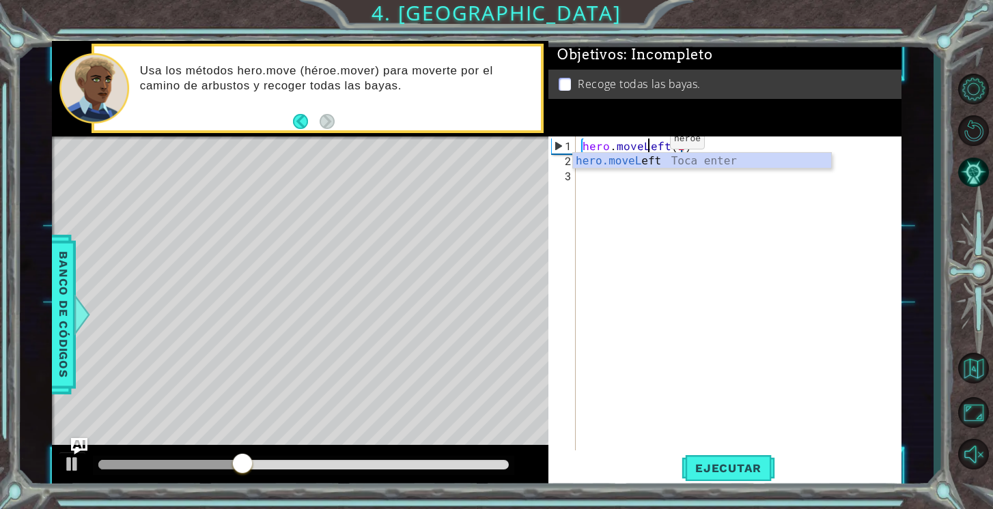
scroll to position [0, 4]
click at [706, 464] on span "Ejecutar" at bounding box center [728, 469] width 94 height 14
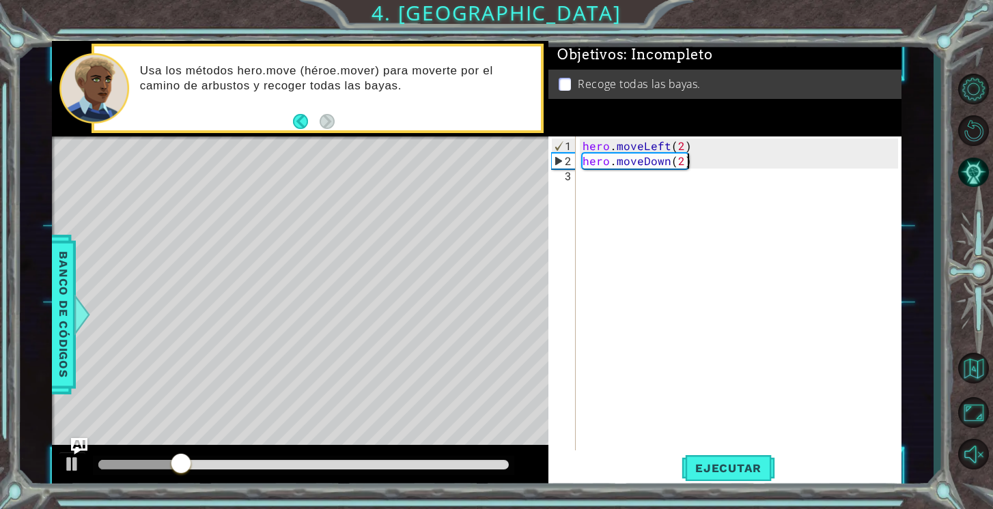
click at [707, 160] on div "hero . moveLeft ( 2 ) hero . moveDown ( 2 )" at bounding box center [742, 312] width 325 height 346
type textarea "hero.moveDown(2)"
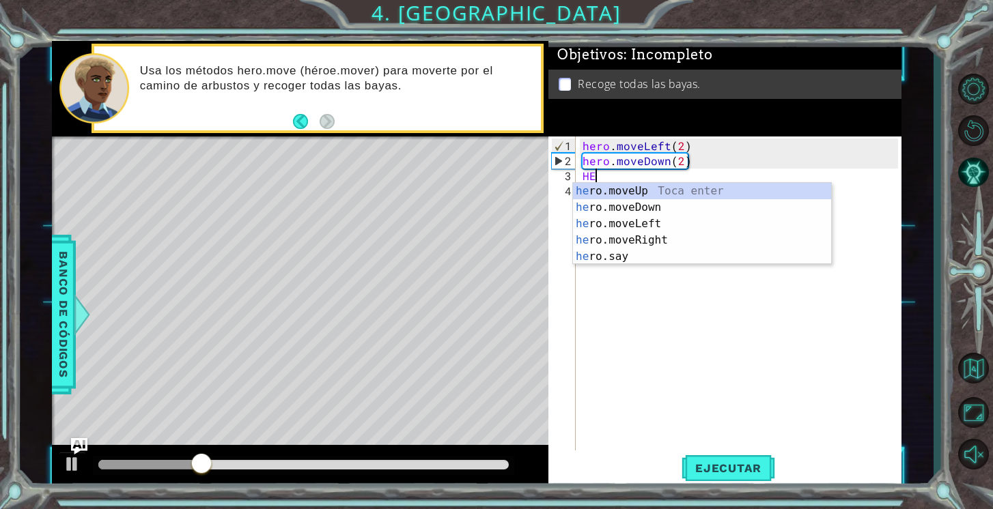
scroll to position [0, 1]
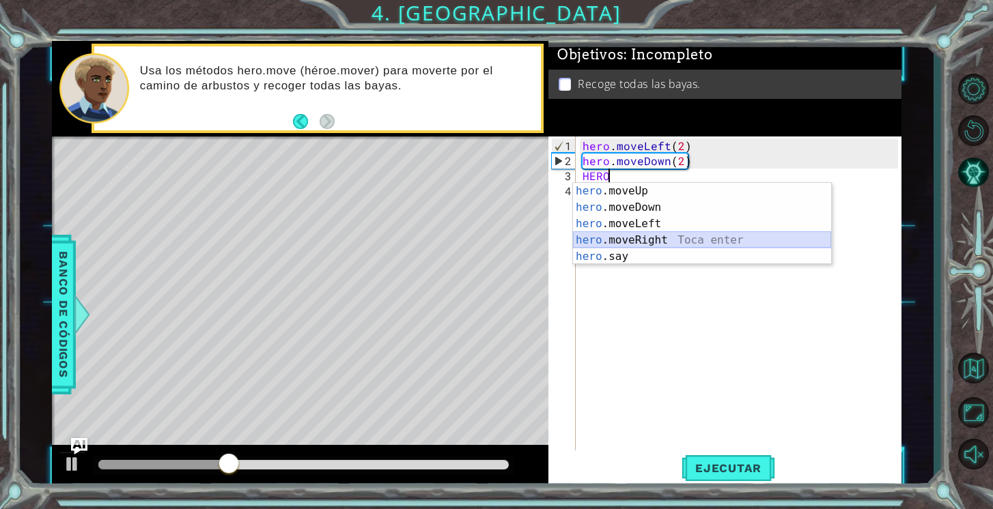
click at [691, 241] on div "hero .moveUp Toca enter hero .moveDown Toca enter hero .moveLeft Toca enter her…" at bounding box center [702, 240] width 258 height 115
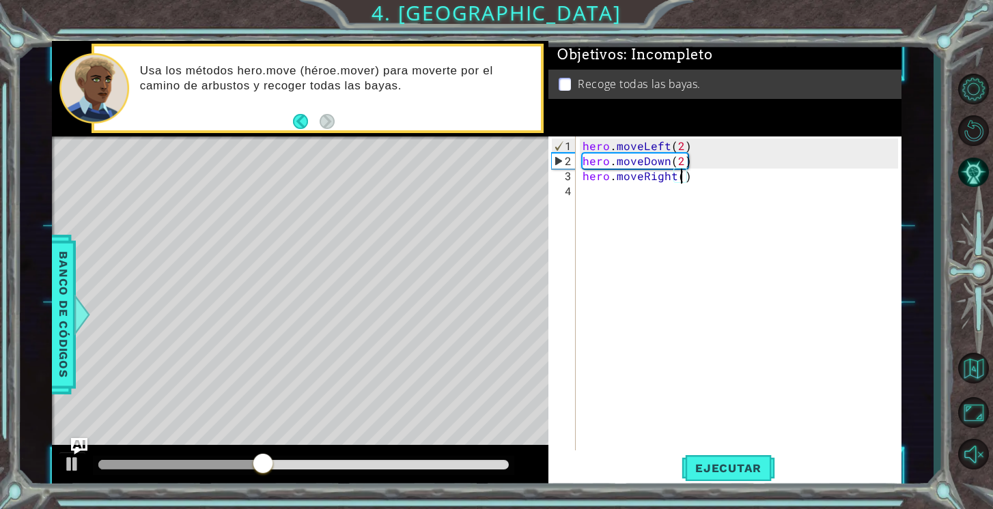
scroll to position [0, 6]
type textarea "hero.moveRight(2)"
click at [730, 466] on span "Ejecutar" at bounding box center [728, 469] width 94 height 14
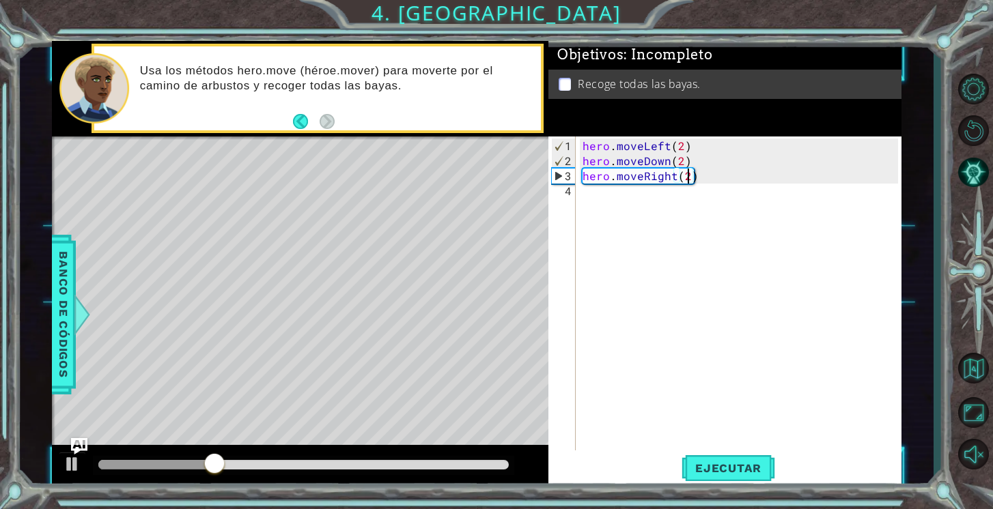
click at [703, 178] on div "hero . moveLeft ( 2 ) hero . moveDown ( 2 ) hero . moveRight ( 2 )" at bounding box center [742, 312] width 325 height 346
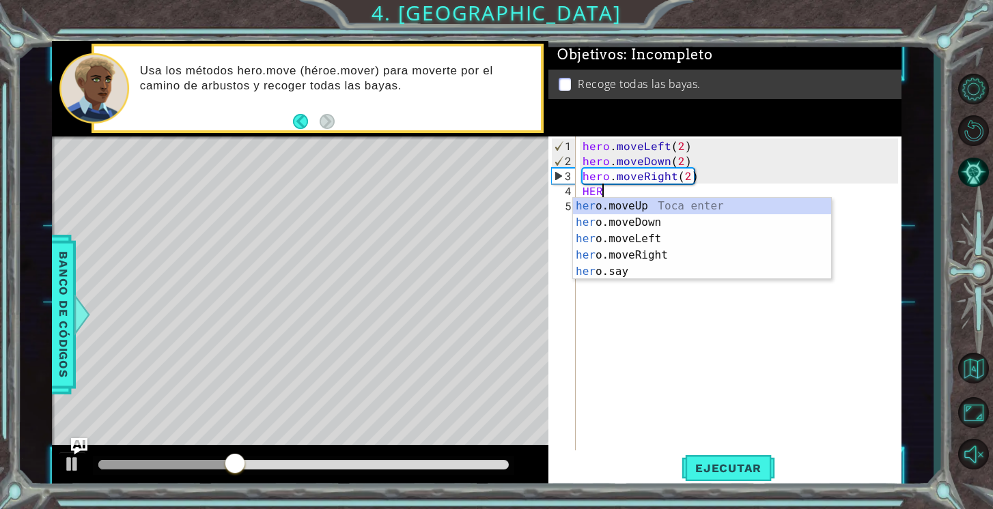
scroll to position [0, 1]
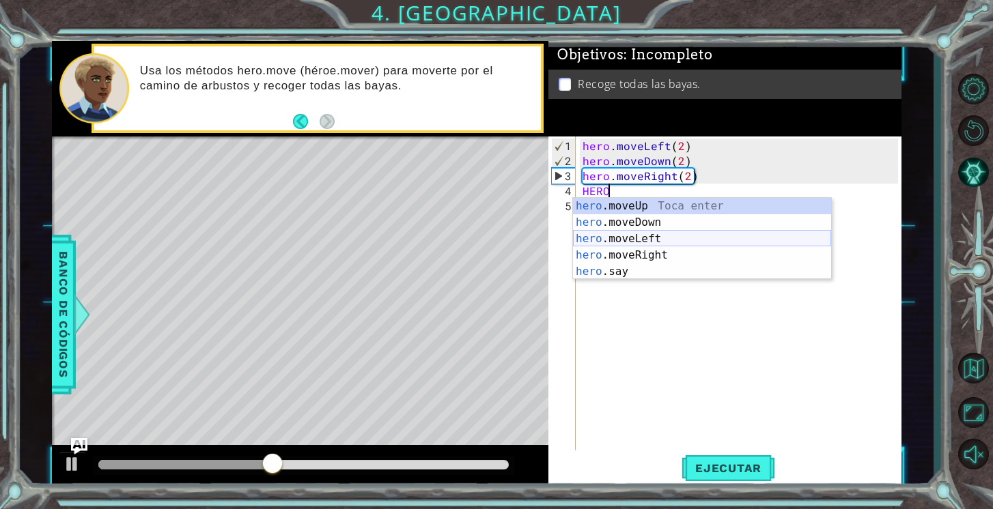
click at [677, 240] on div "hero .moveUp Toca enter hero .moveDown Toca enter hero .moveLeft Toca enter her…" at bounding box center [702, 255] width 258 height 115
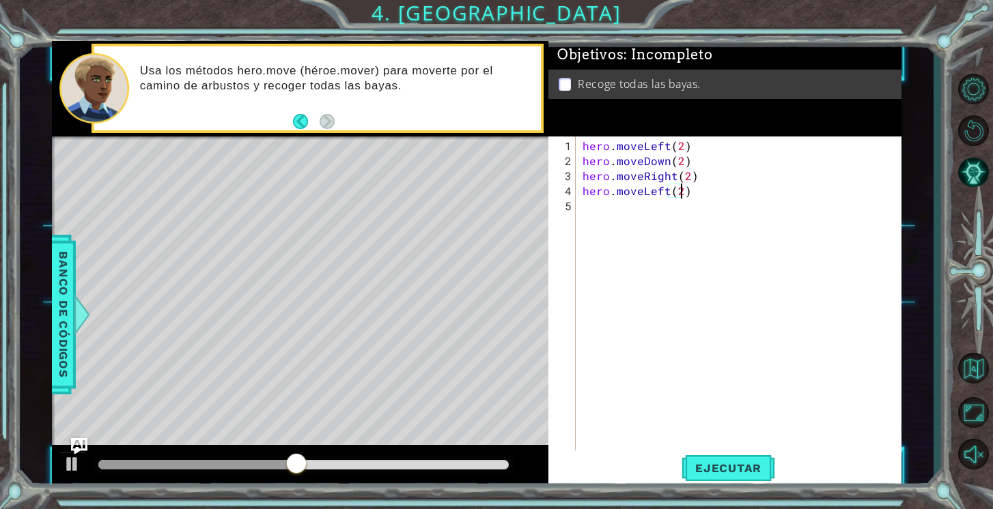
scroll to position [0, 5]
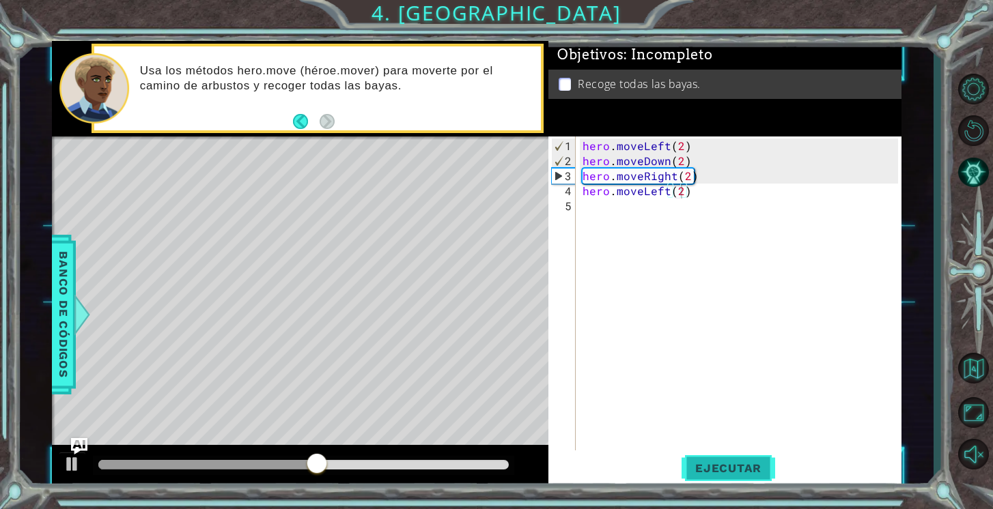
click at [743, 460] on button "Ejecutar" at bounding box center [728, 469] width 94 height 36
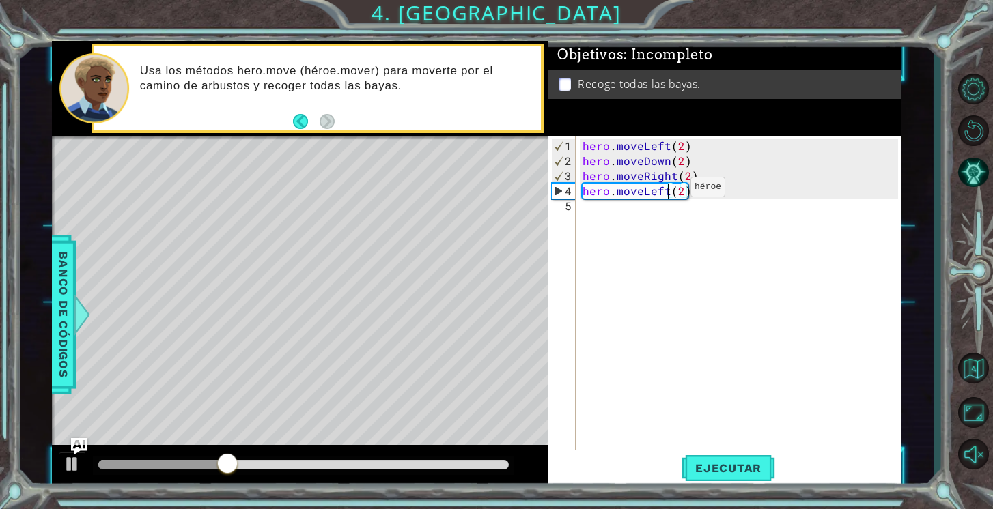
click at [667, 192] on div "hero . moveLeft ( 2 ) hero . moveDown ( 2 ) hero . moveRight ( 2 ) hero . moveL…" at bounding box center [742, 312] width 325 height 346
click at [734, 467] on span "Ejecutar" at bounding box center [728, 469] width 94 height 14
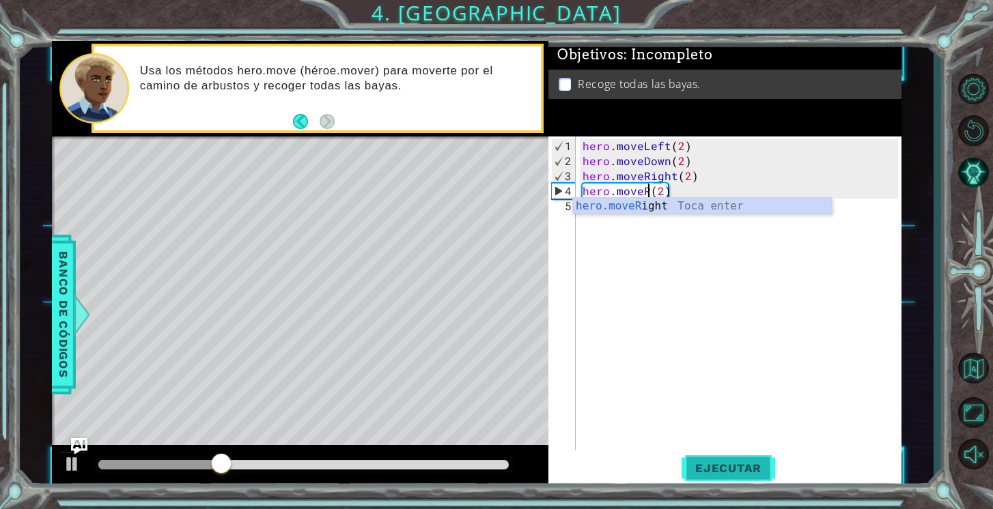
scroll to position [0, 4]
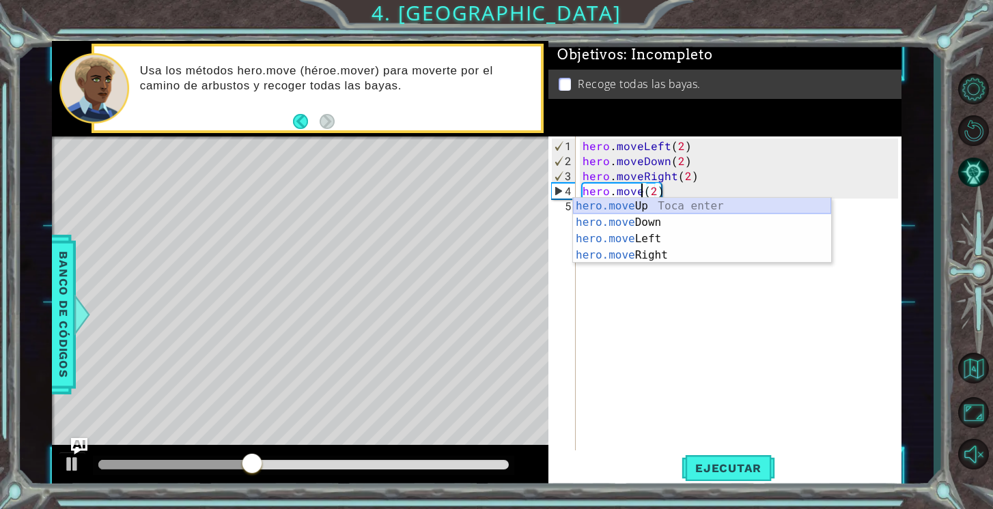
click at [713, 206] on div "hero.move Up Toca enter hero.move Down Toca enter hero.move Left Toca enter her…" at bounding box center [702, 247] width 258 height 98
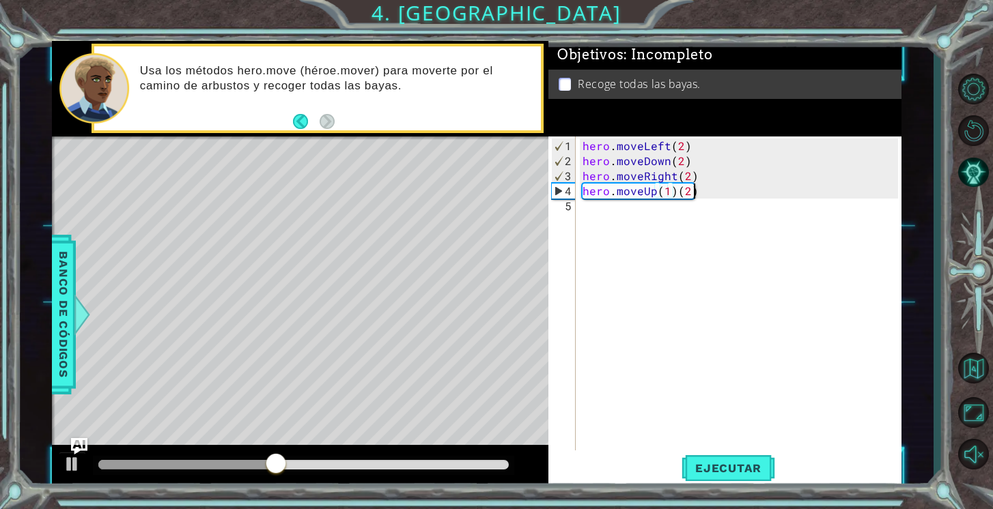
click at [698, 195] on div "hero . moveLeft ( 2 ) hero . moveDown ( 2 ) hero . moveRight ( 2 ) hero . moveU…" at bounding box center [742, 312] width 325 height 346
type textarea "hero.moveUp(1)"
click at [719, 461] on button "Ejecutar" at bounding box center [728, 469] width 94 height 36
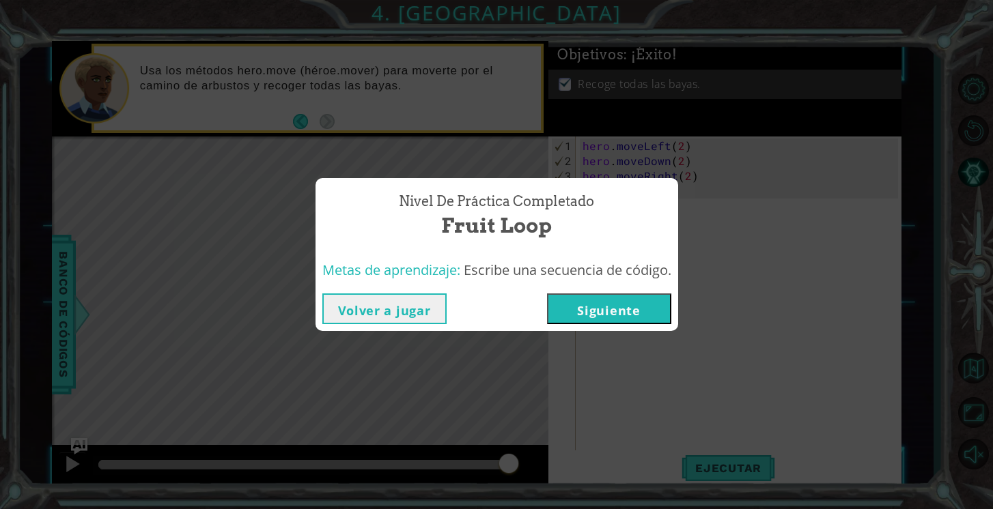
click at [621, 307] on button "Siguiente" at bounding box center [609, 309] width 124 height 31
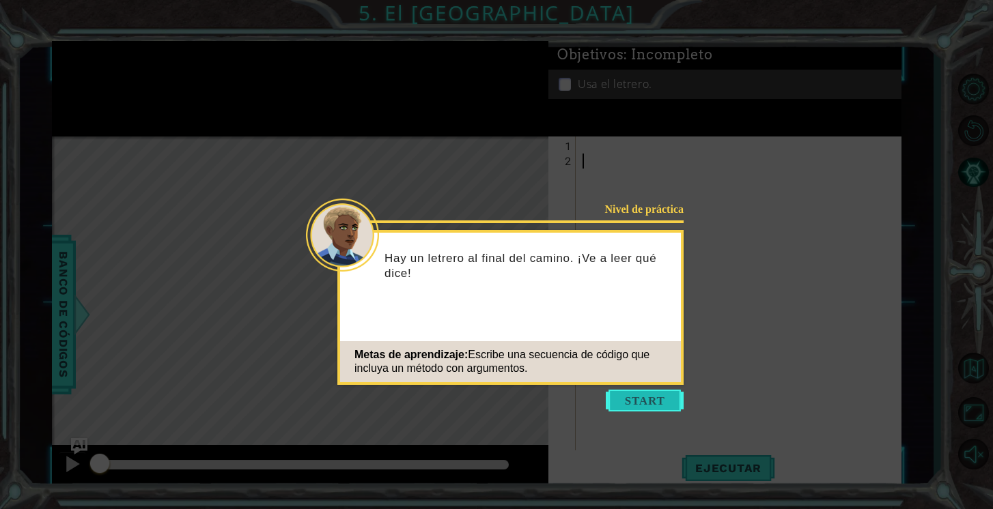
click at [635, 404] on button "Start" at bounding box center [645, 401] width 78 height 22
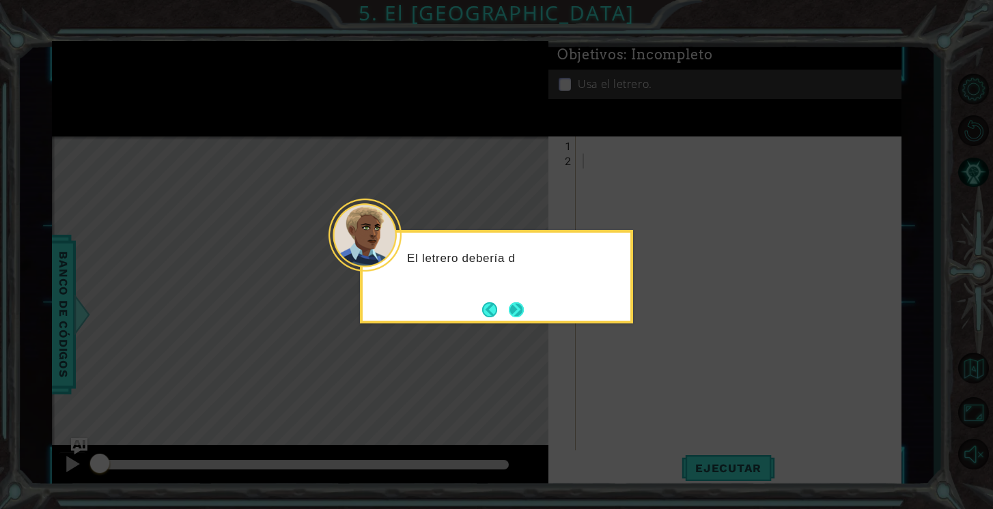
click at [511, 310] on button "Next" at bounding box center [516, 310] width 15 height 15
click at [517, 309] on button "Next" at bounding box center [516, 310] width 15 height 15
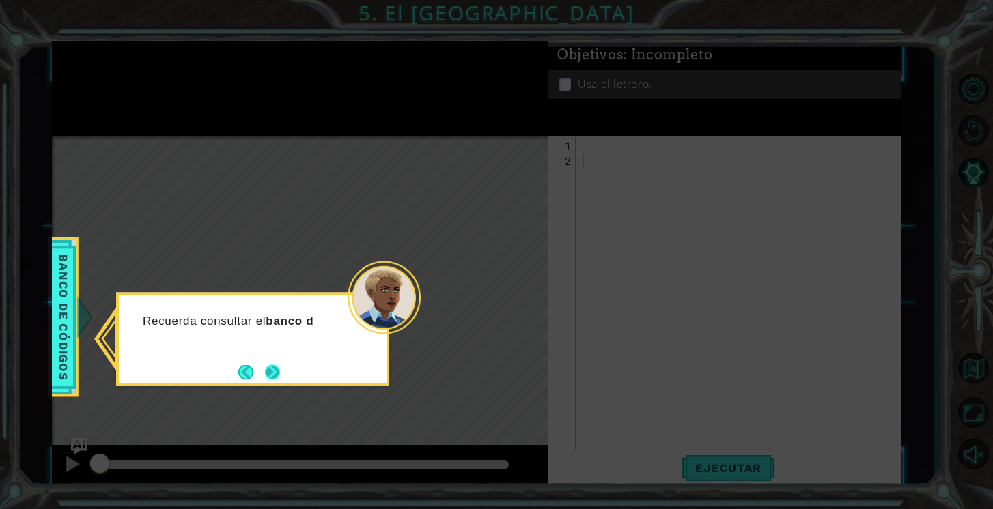
click at [271, 370] on button "Next" at bounding box center [272, 372] width 15 height 15
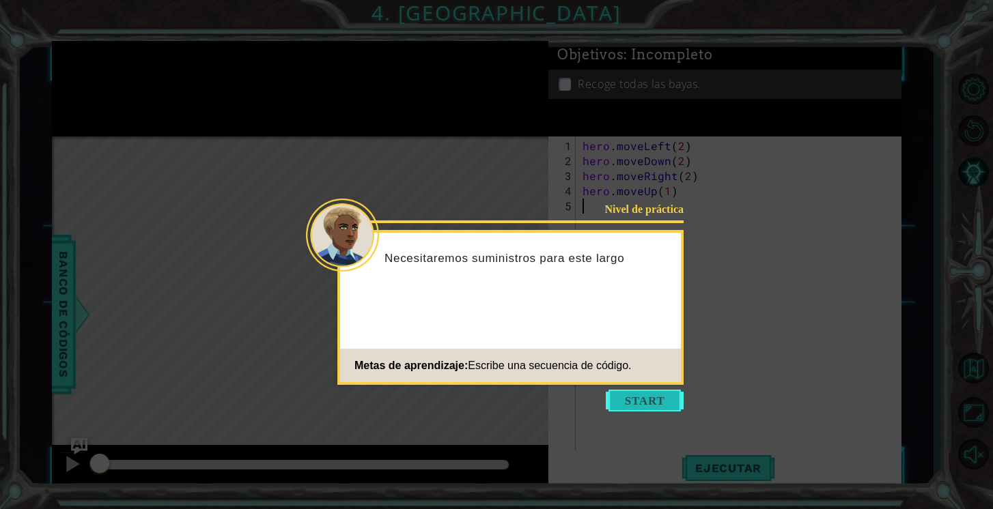
click at [626, 399] on button "Start" at bounding box center [645, 401] width 78 height 22
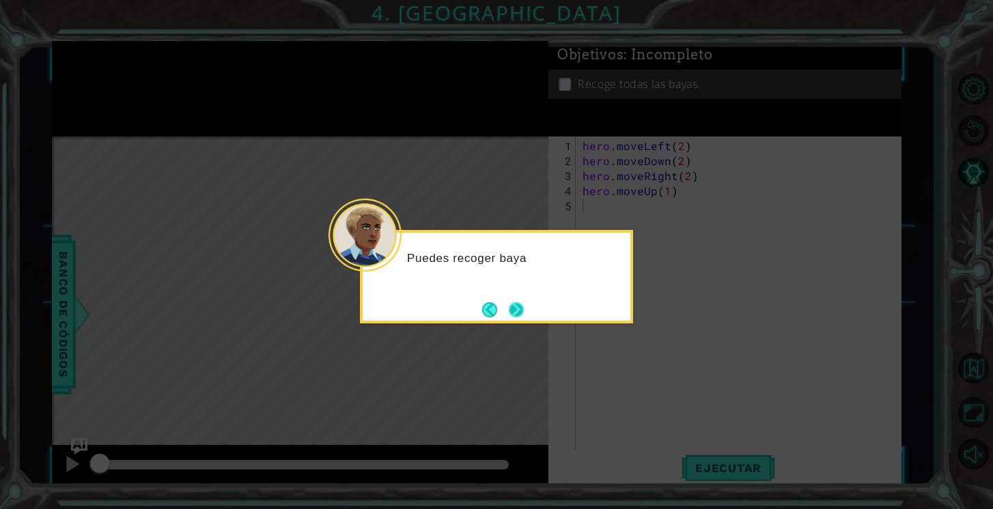
click at [515, 308] on button "Next" at bounding box center [516, 310] width 15 height 15
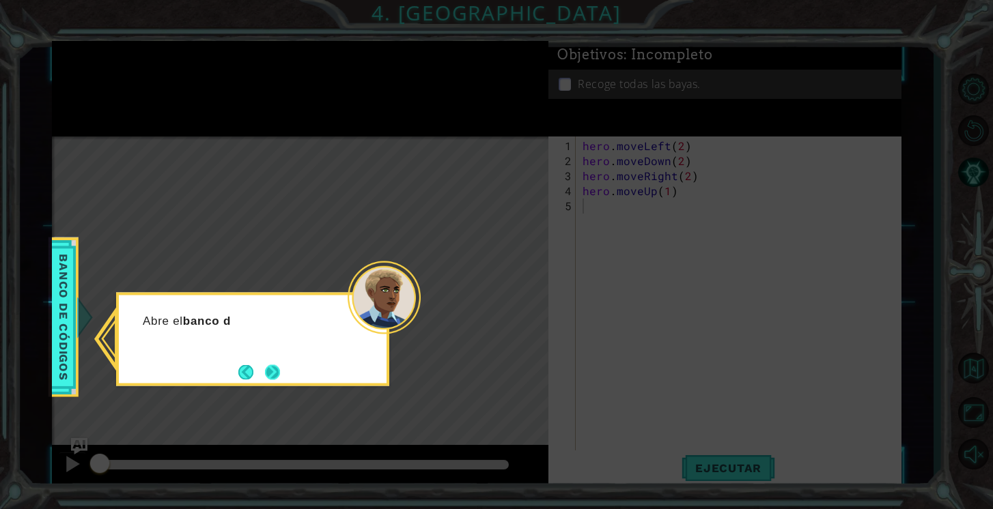
click at [270, 365] on button "Next" at bounding box center [272, 372] width 15 height 15
click at [272, 376] on button "Next" at bounding box center [272, 372] width 15 height 15
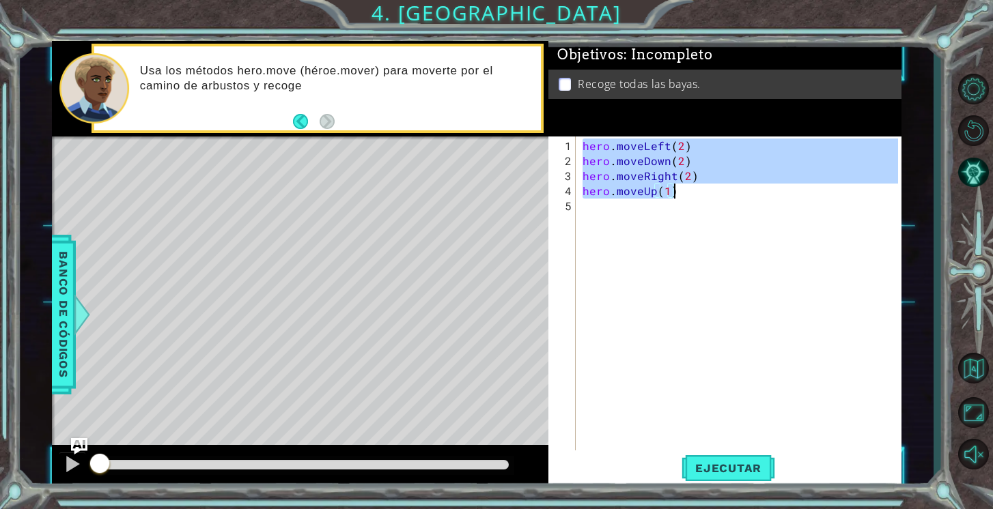
drag, startPoint x: 583, startPoint y: 143, endPoint x: 682, endPoint y: 188, distance: 108.5
click at [682, 188] on div "hero . moveLeft ( 2 ) hero . moveDown ( 2 ) hero . moveRight ( 2 ) hero . moveU…" at bounding box center [742, 319] width 325 height 361
click at [732, 473] on span "Ejecutar" at bounding box center [728, 469] width 94 height 14
type textarea "hero.moveUp(1)"
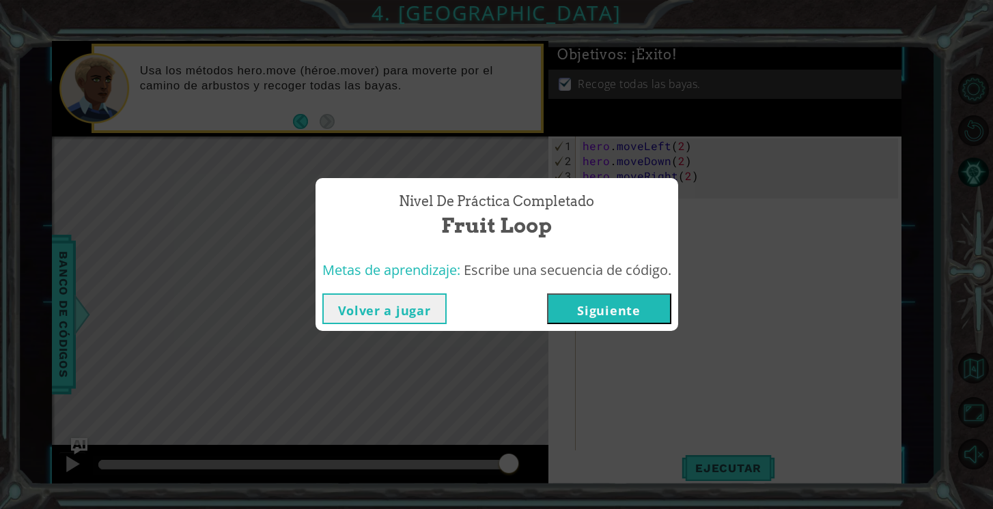
click at [630, 309] on button "Siguiente" at bounding box center [609, 309] width 124 height 31
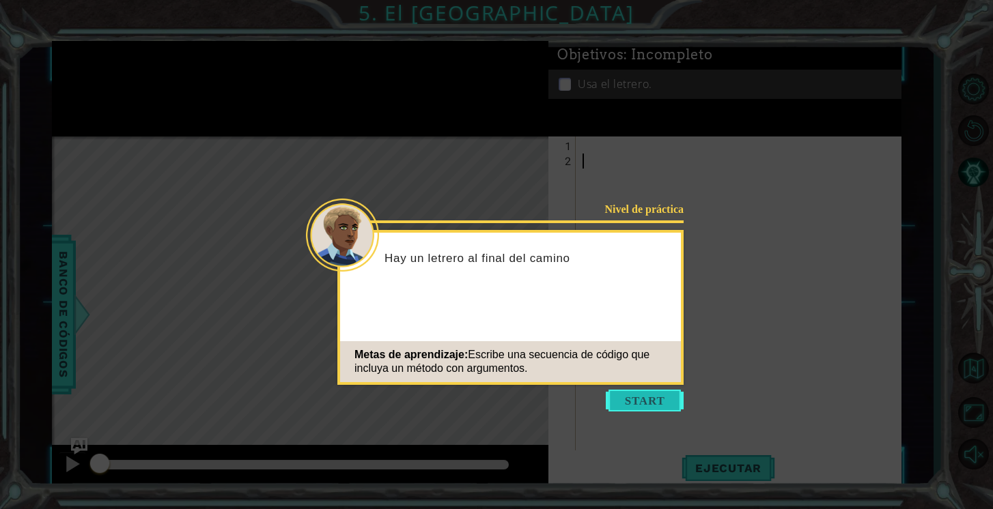
click at [657, 407] on button "Start" at bounding box center [645, 401] width 78 height 22
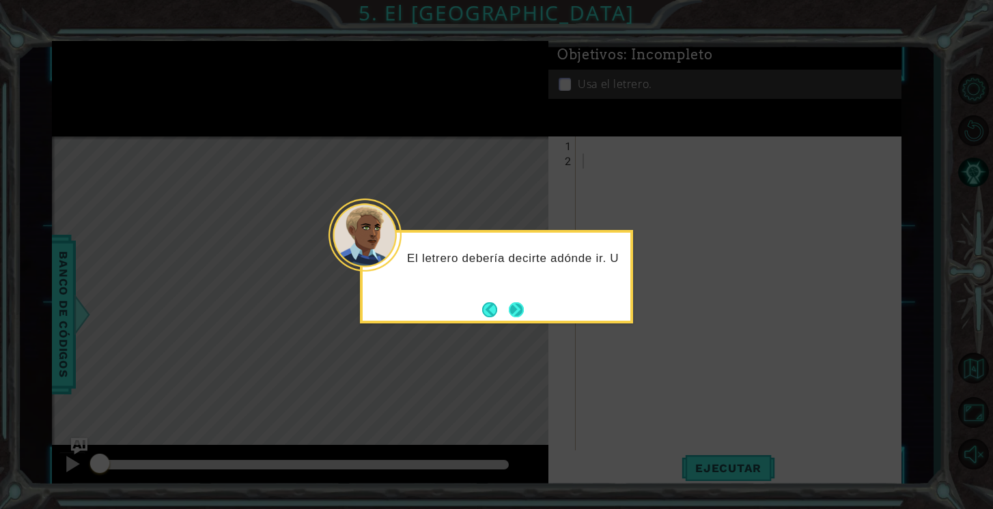
click at [519, 307] on button "Next" at bounding box center [517, 310] width 16 height 16
click at [519, 309] on button "Next" at bounding box center [516, 310] width 15 height 15
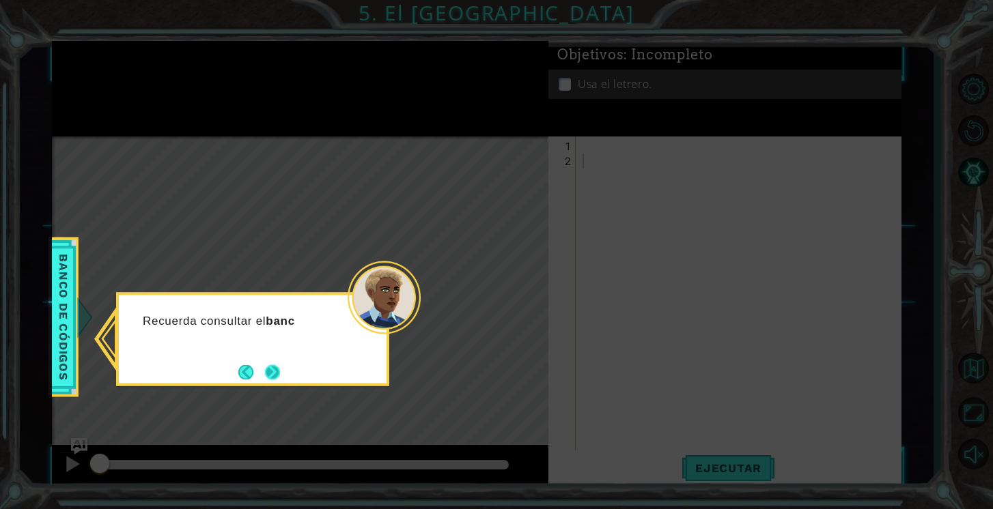
click at [270, 375] on button "Next" at bounding box center [272, 372] width 15 height 15
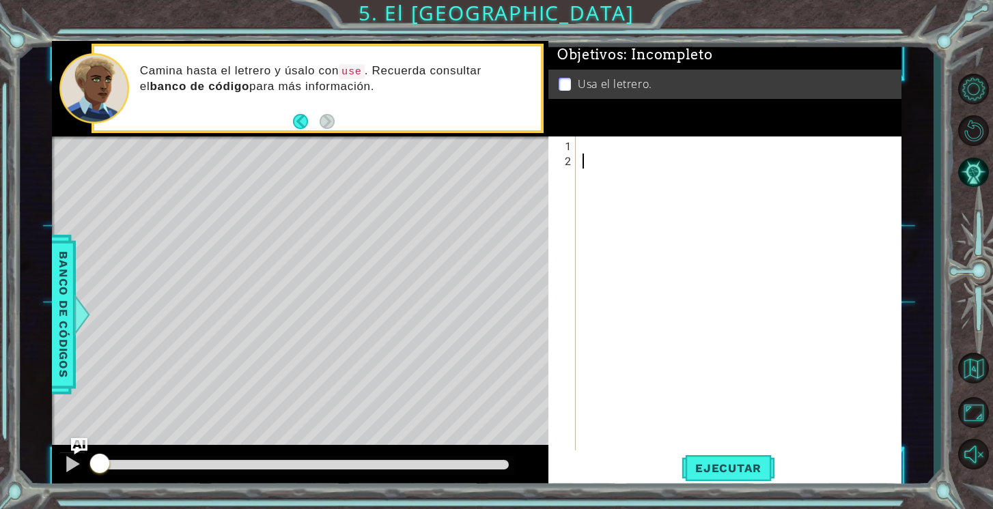
click at [583, 145] on div at bounding box center [742, 319] width 325 height 361
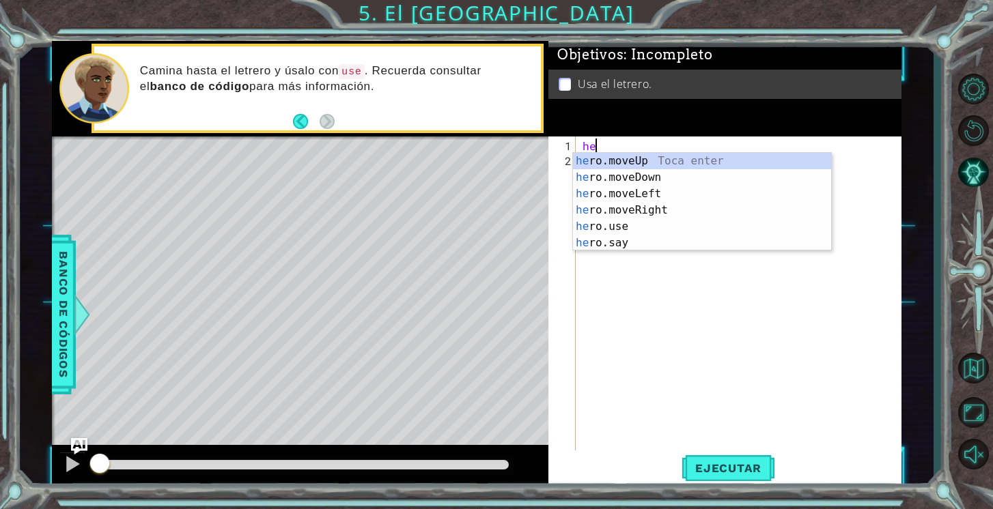
scroll to position [0, 1]
click at [599, 160] on div "hero .moveUp Toca enter hero .moveDown Toca enter hero .moveLeft Toca enter her…" at bounding box center [702, 218] width 258 height 131
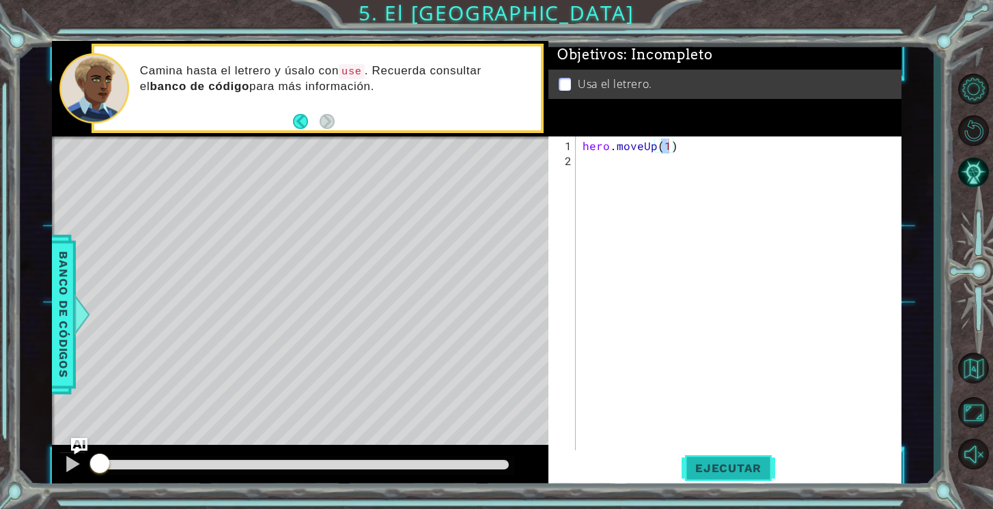
click at [717, 464] on span "Ejecutar" at bounding box center [728, 469] width 94 height 14
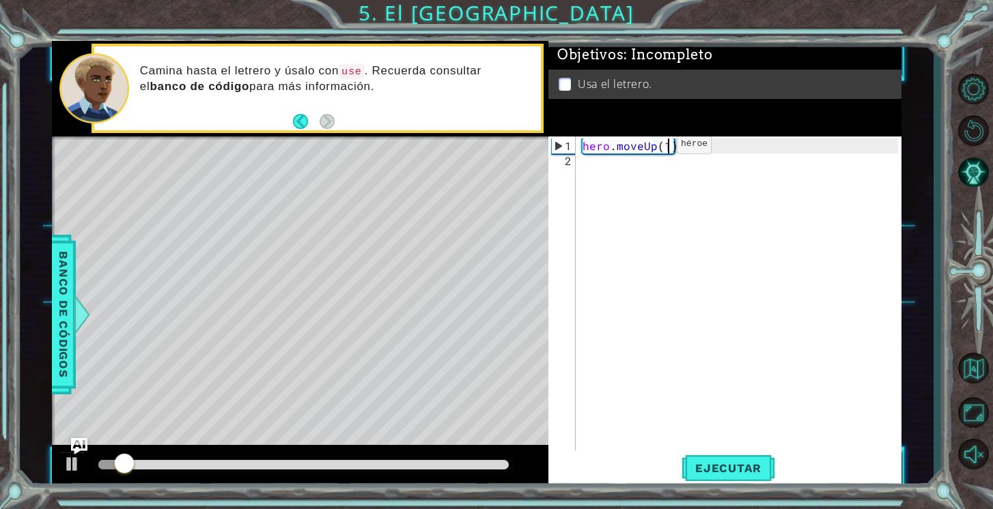
click at [653, 148] on div "hero . moveUp ( 1 )" at bounding box center [742, 319] width 325 height 361
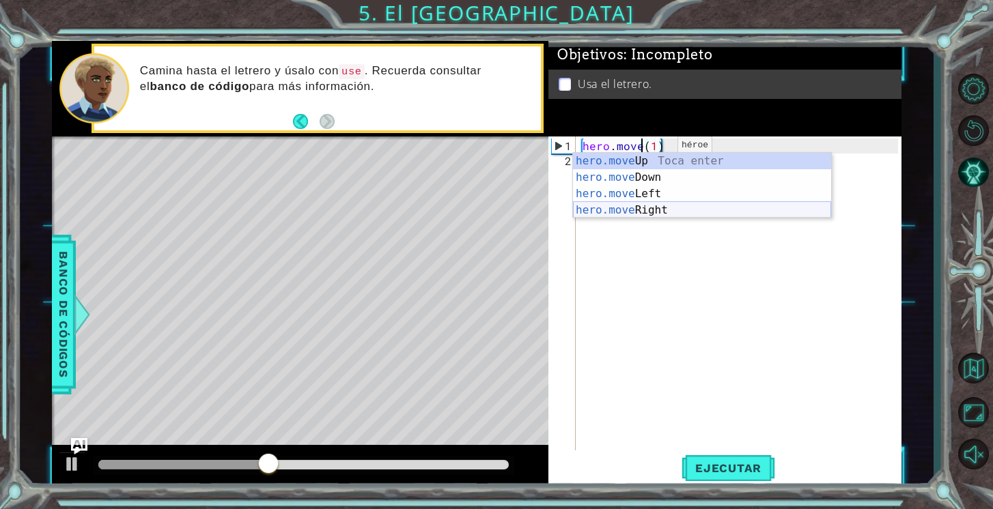
click at [665, 208] on div "hero.move Up Toca enter hero.move Down Toca enter hero.move Left Toca enter her…" at bounding box center [702, 202] width 258 height 98
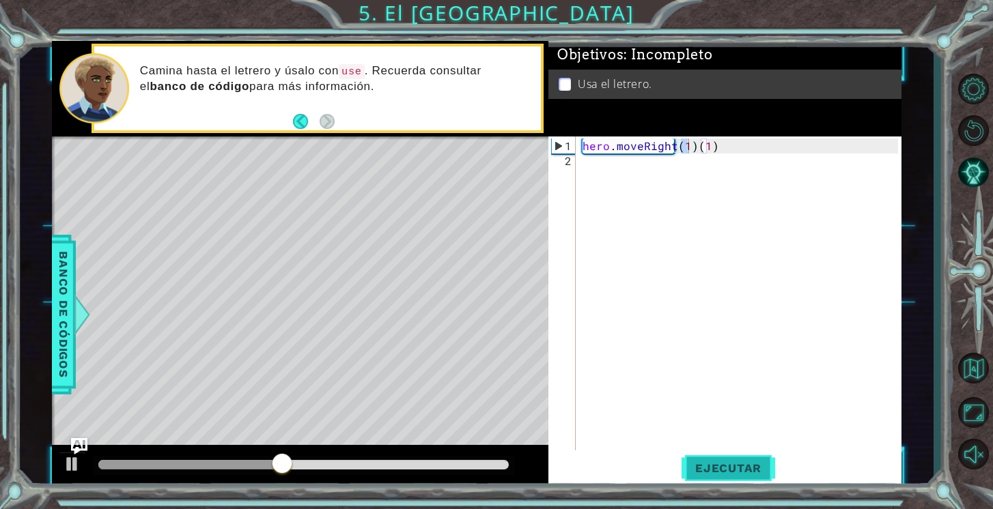
click at [716, 469] on span "Ejecutar" at bounding box center [728, 469] width 94 height 14
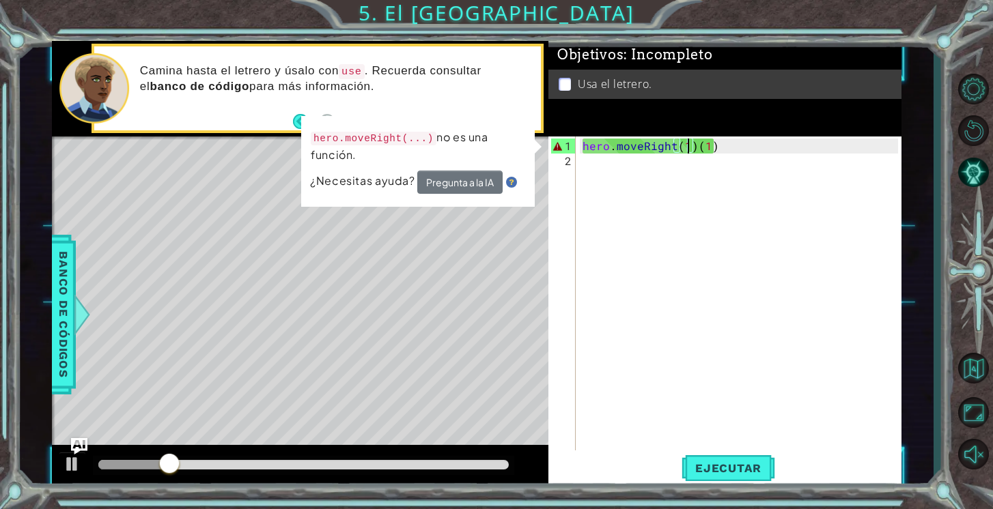
click at [725, 145] on div "hero . moveRight ( 1 ) ( 1 )" at bounding box center [742, 319] width 325 height 361
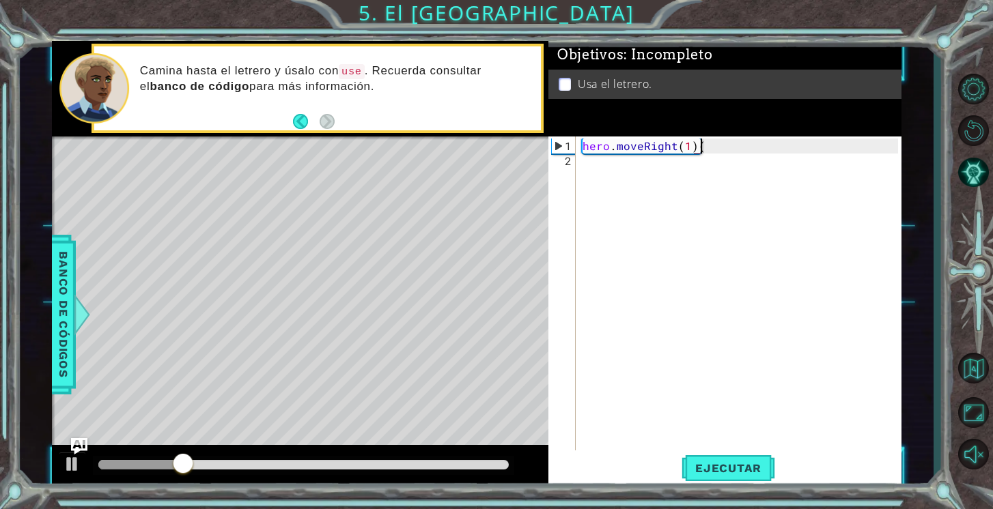
type textarea "hero.moveRight(1)"
click at [729, 464] on span "Ejecutar" at bounding box center [728, 469] width 94 height 14
click at [705, 154] on div "hero . moveRight ( 1 )" at bounding box center [742, 319] width 325 height 361
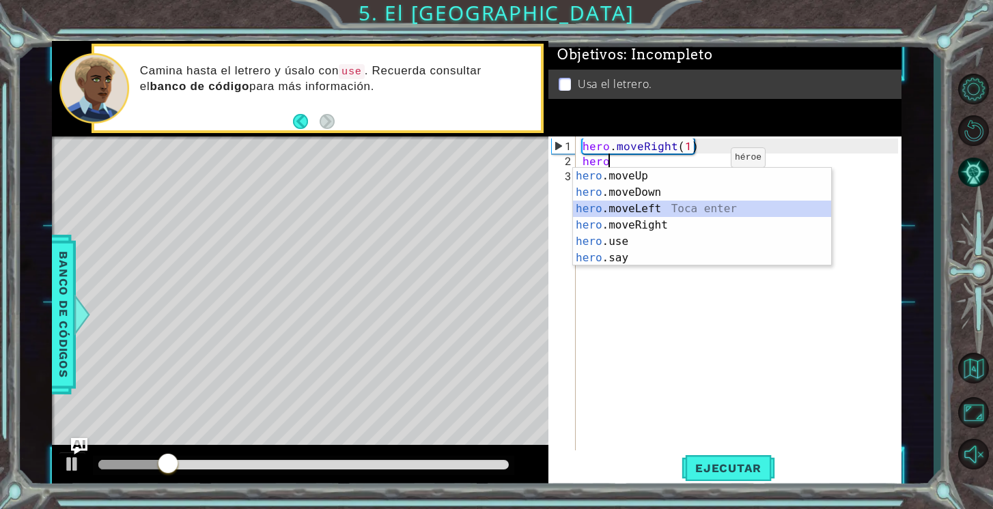
click at [680, 202] on div "hero .moveUp Toca enter hero .moveDown Toca enter hero .moveLeft Toca enter her…" at bounding box center [702, 233] width 258 height 131
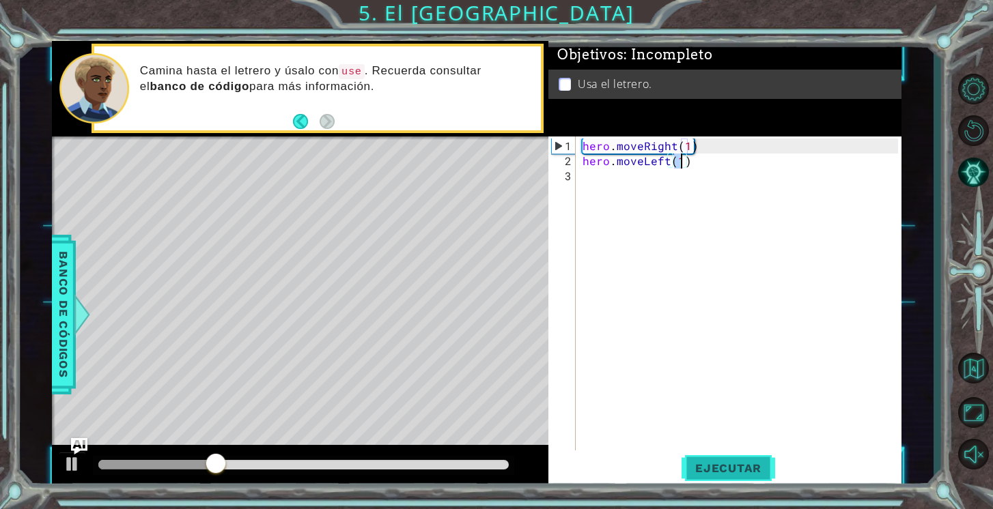
type textarea "hero.moveLeft(1)"
click at [731, 471] on span "Ejecutar" at bounding box center [728, 469] width 94 height 14
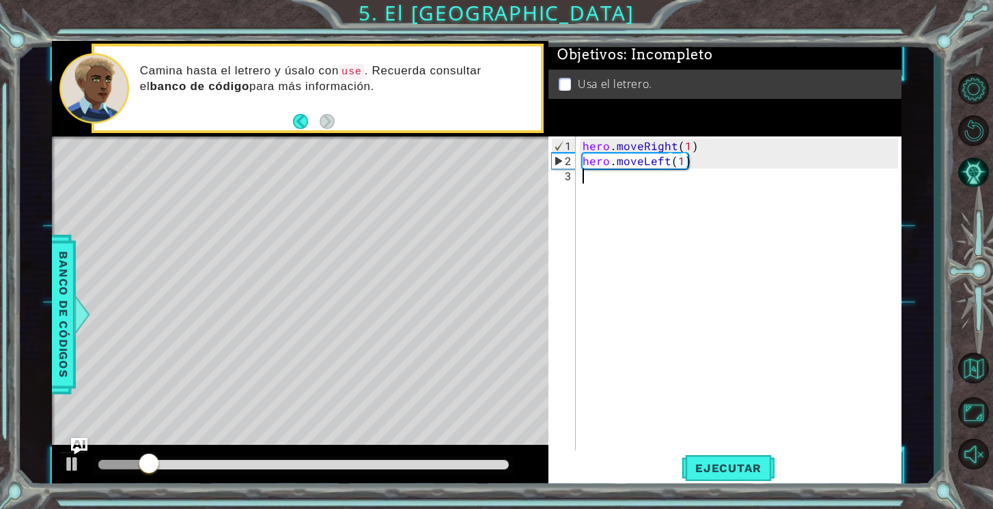
click at [667, 168] on div "hero . moveRight ( 1 ) hero . moveLeft ( 1 )" at bounding box center [742, 312] width 325 height 346
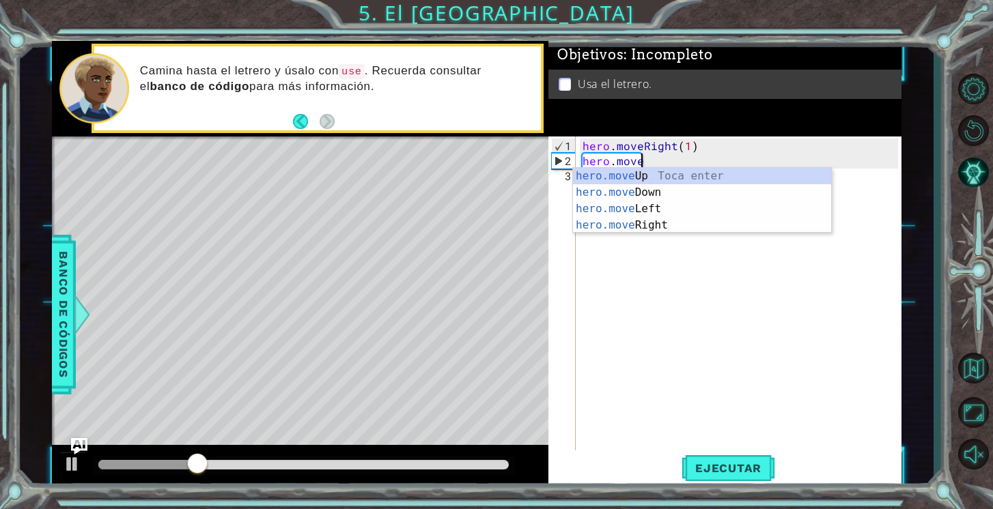
scroll to position [0, 3]
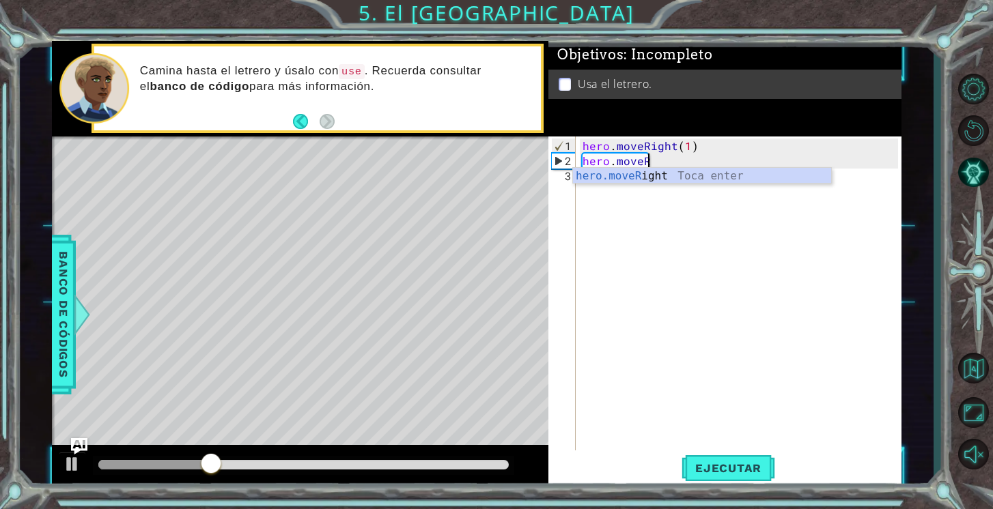
click at [672, 164] on div "hero . moveRight ( 1 ) hero . moveR" at bounding box center [742, 312] width 325 height 346
click at [655, 174] on div "hero.moveRi ght Toca enter" at bounding box center [702, 192] width 258 height 49
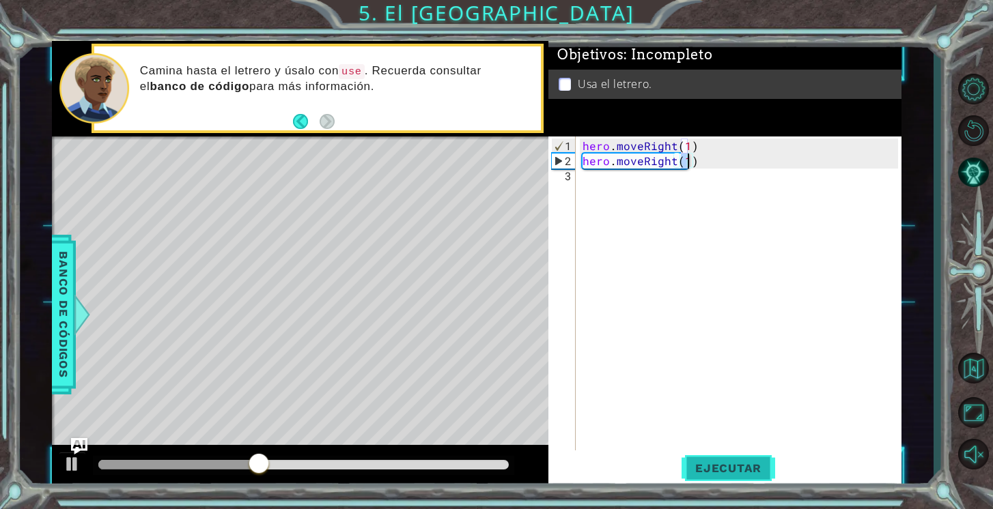
click at [723, 464] on span "Ejecutar" at bounding box center [728, 469] width 94 height 14
click at [729, 468] on span "Ejecutar" at bounding box center [728, 469] width 94 height 14
click at [673, 163] on div "hero . moveRight ( 1 ) hero . moveRight ( 1 )" at bounding box center [742, 312] width 325 height 346
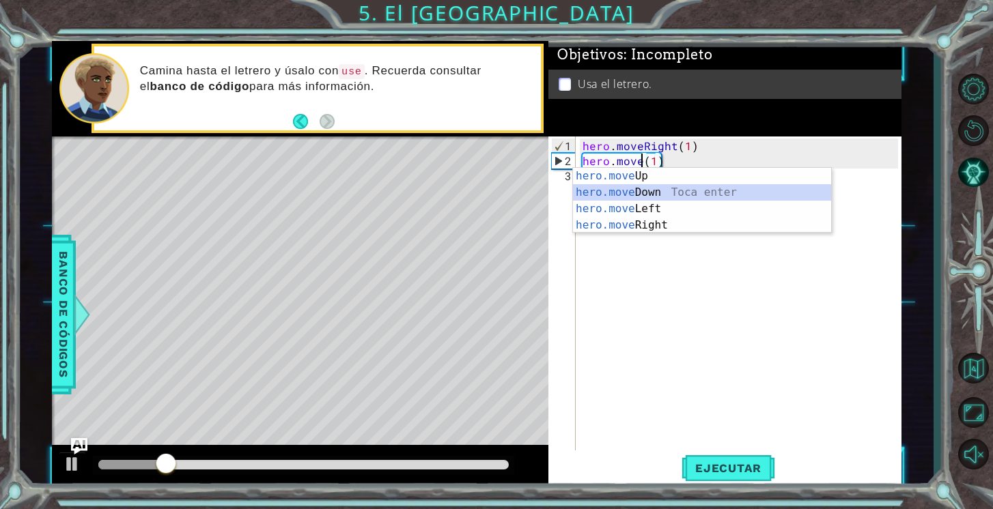
click at [677, 199] on div "hero.move Up Toca enter hero.move Down Toca enter hero.move Left Toca enter her…" at bounding box center [702, 217] width 258 height 98
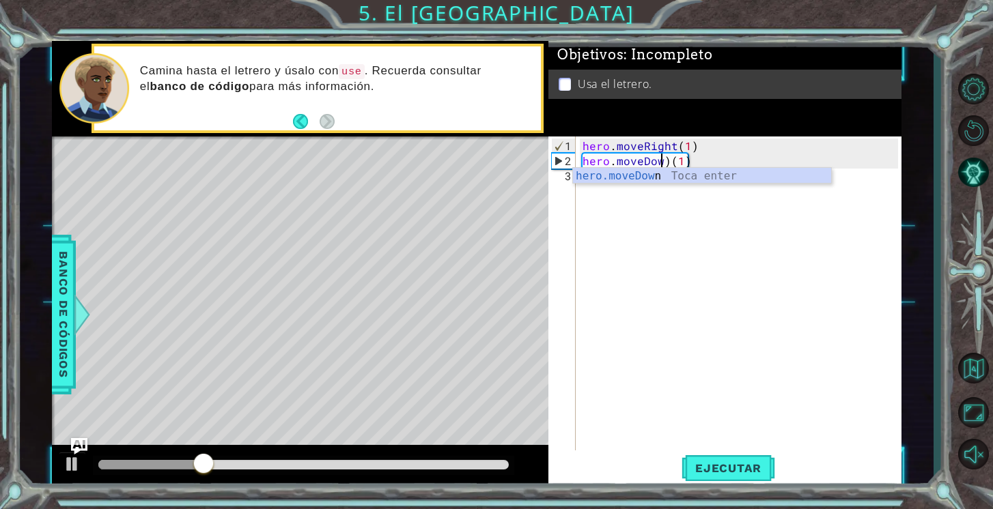
click at [693, 160] on div "hero . moveRight ( 1 ) hero . moveDow ) ( 1 )" at bounding box center [742, 312] width 325 height 346
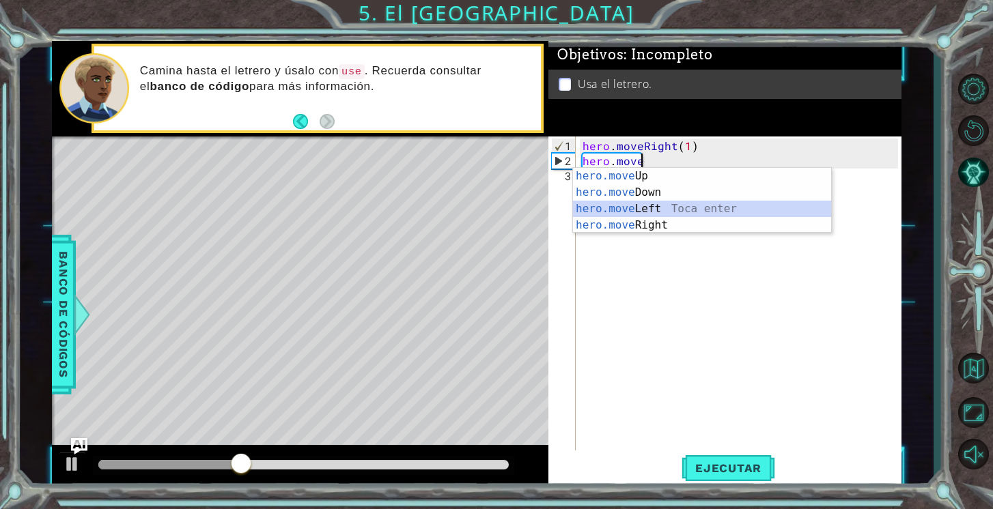
click at [683, 210] on div "hero.move Up Toca enter hero.move Down Toca enter hero.move Left Toca enter her…" at bounding box center [702, 217] width 258 height 98
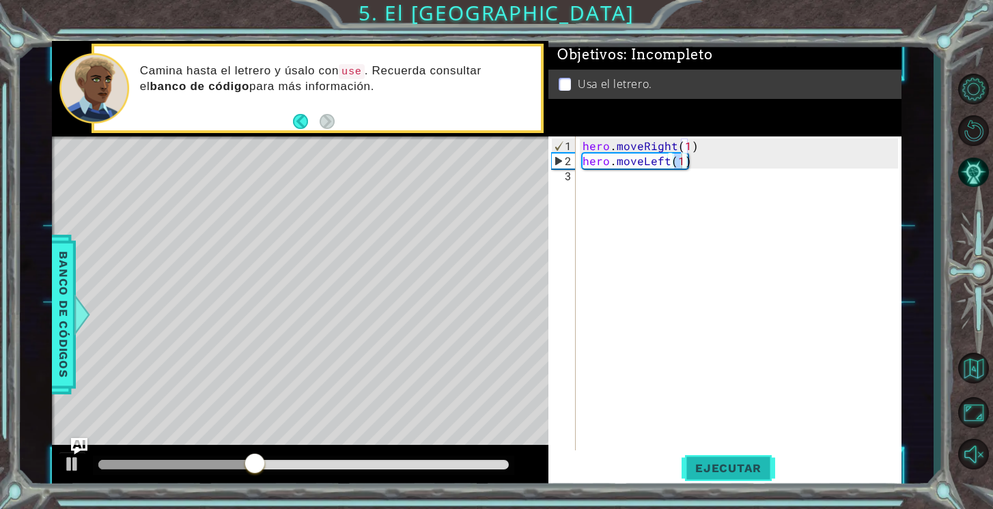
click at [736, 474] on span "Ejecutar" at bounding box center [728, 469] width 94 height 14
click at [706, 163] on div "hero . moveRight ( 1 ) hero . moveLeft ( 1 )" at bounding box center [742, 312] width 325 height 346
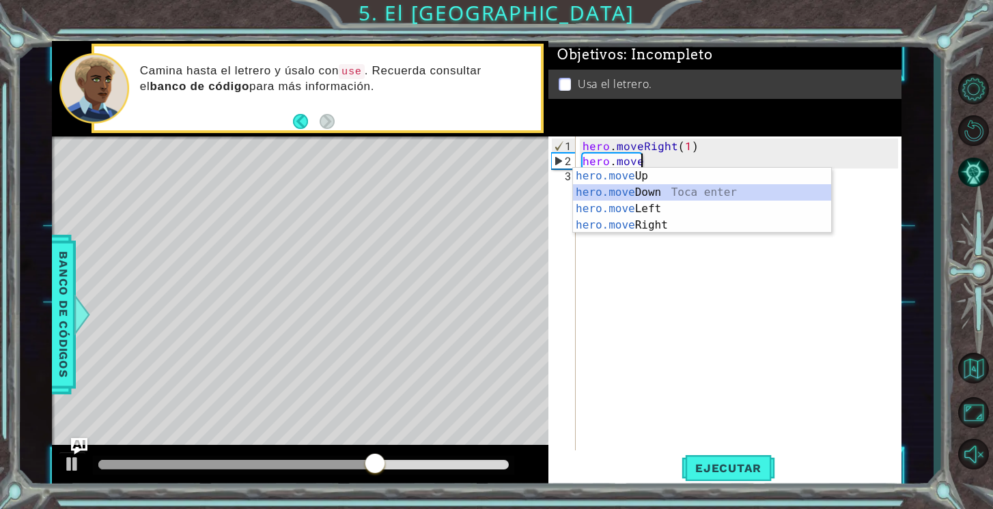
click at [673, 197] on div "hero.move Up Toca enter hero.move Down Toca enter hero.move Left Toca enter her…" at bounding box center [702, 217] width 258 height 98
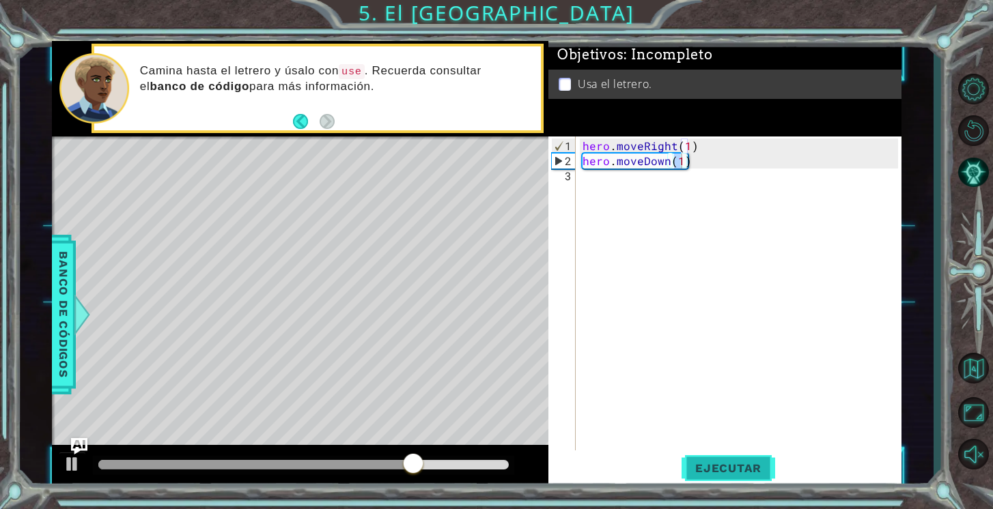
click at [729, 474] on span "Ejecutar" at bounding box center [728, 469] width 94 height 14
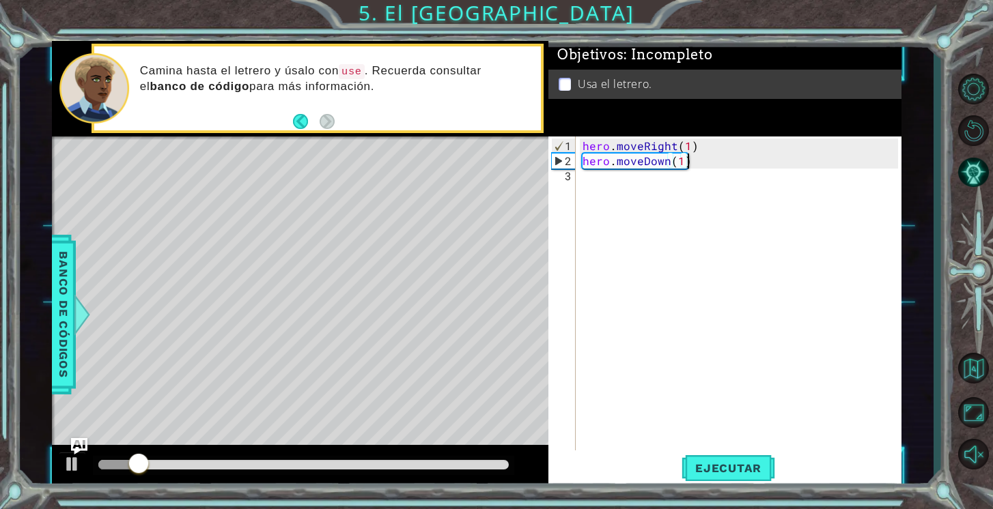
click at [697, 161] on div "hero . moveRight ( 1 ) hero . moveDown ( 1 )" at bounding box center [742, 312] width 325 height 346
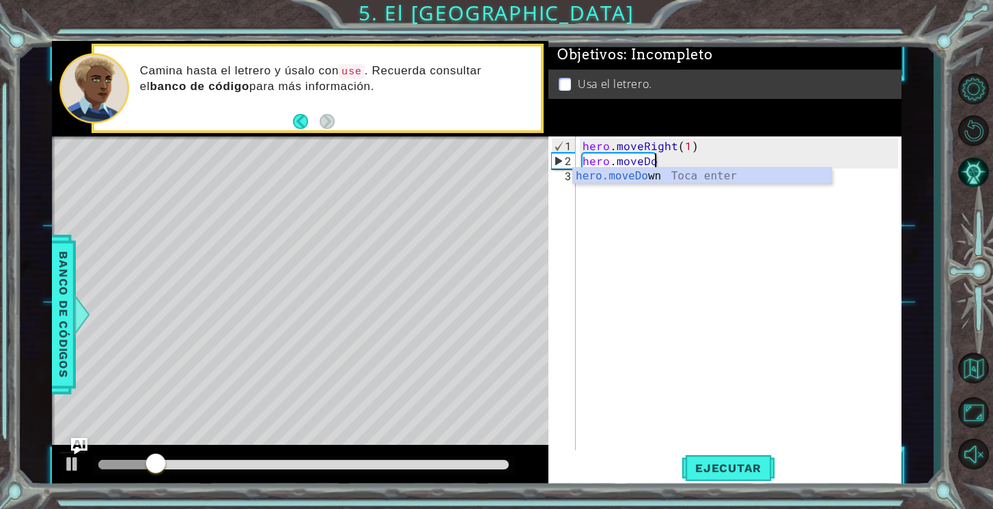
type textarea "hero.move"
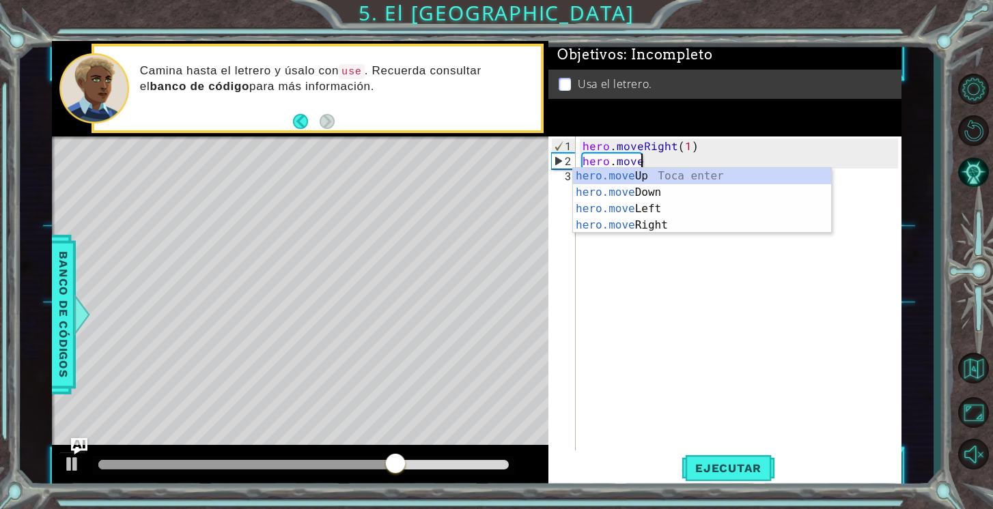
click at [691, 274] on div "hero . moveRight ( 1 ) hero . move" at bounding box center [742, 312] width 325 height 346
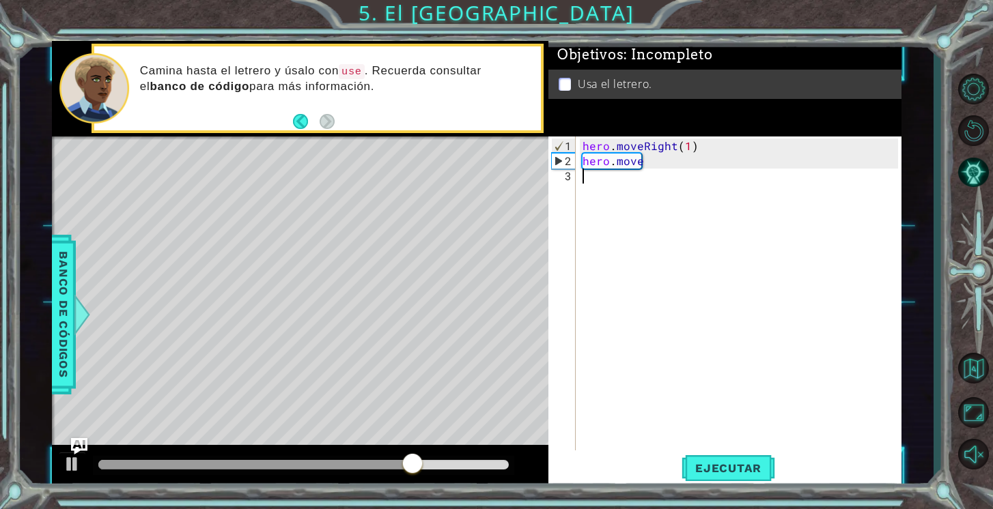
click at [655, 170] on div "hero . moveRight ( 1 ) hero . move" at bounding box center [742, 312] width 325 height 346
click at [648, 161] on div "hero . moveRight ( 1 ) hero . move" at bounding box center [742, 312] width 325 height 346
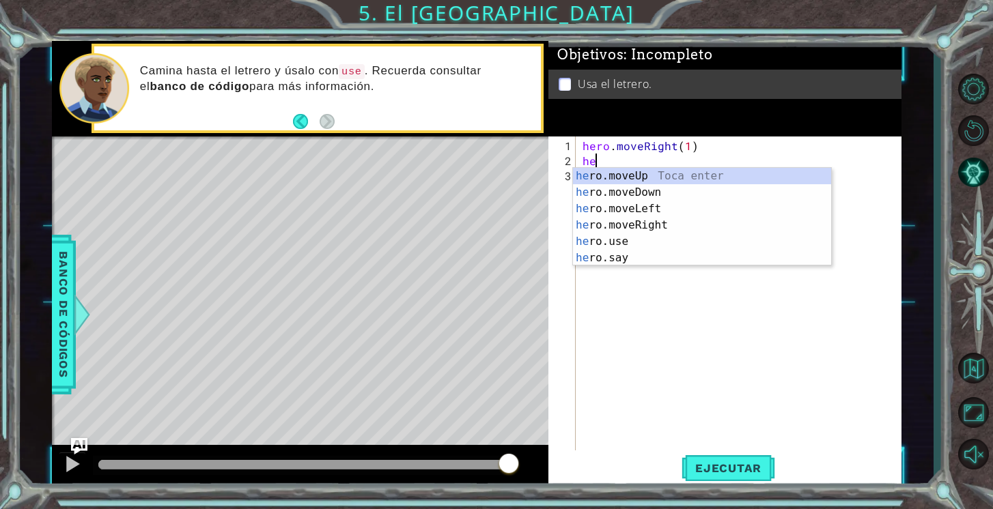
type textarea "h"
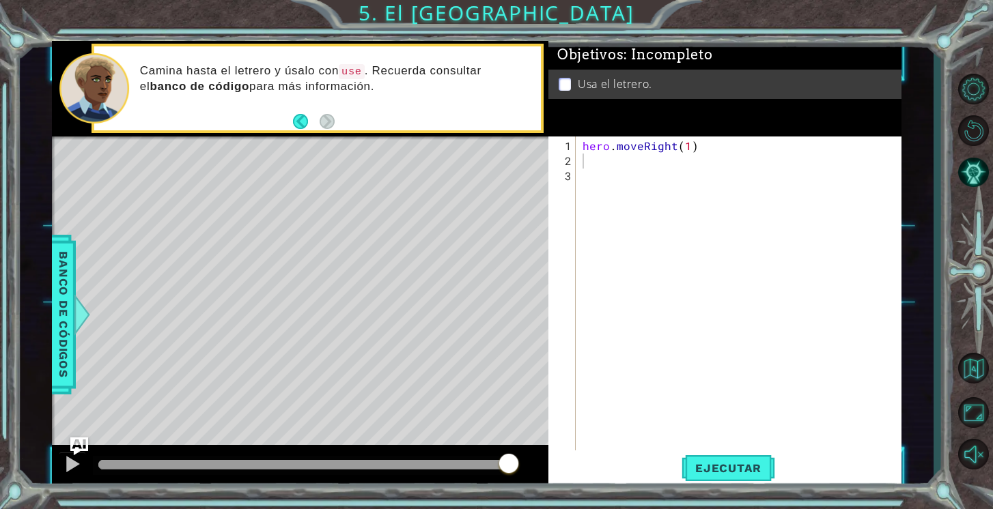
click at [79, 446] on img "Ask AI" at bounding box center [79, 447] width 18 height 18
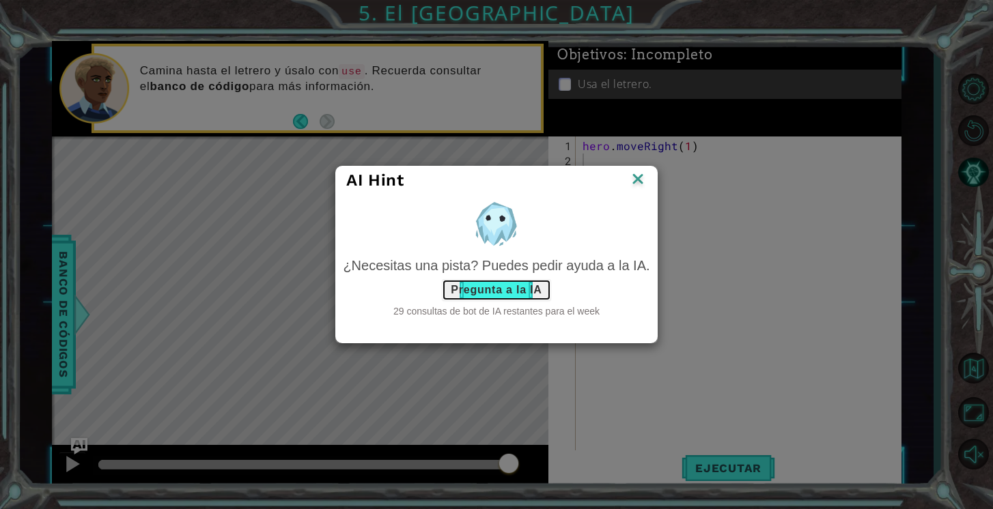
click at [513, 294] on button "Pregunta a la IA" at bounding box center [496, 290] width 109 height 22
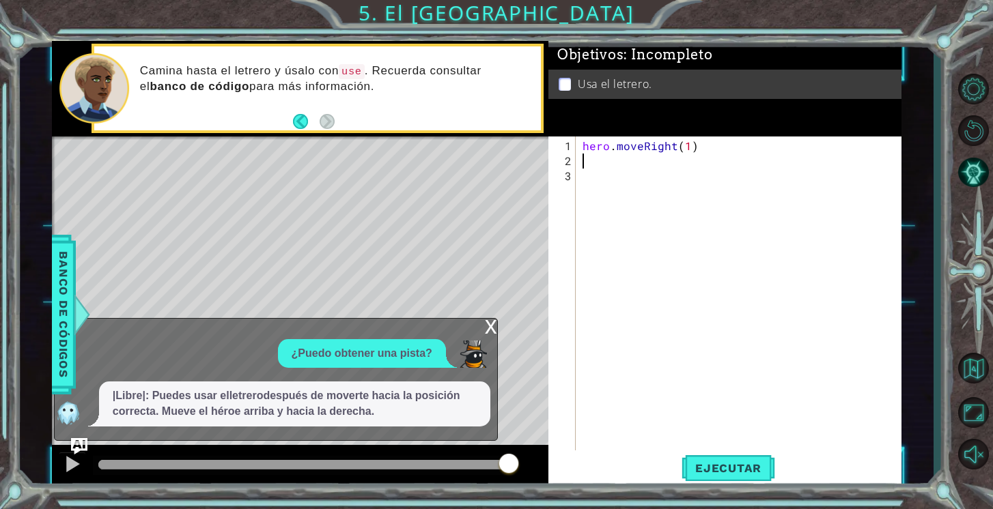
click at [494, 329] on div "x" at bounding box center [491, 326] width 12 height 14
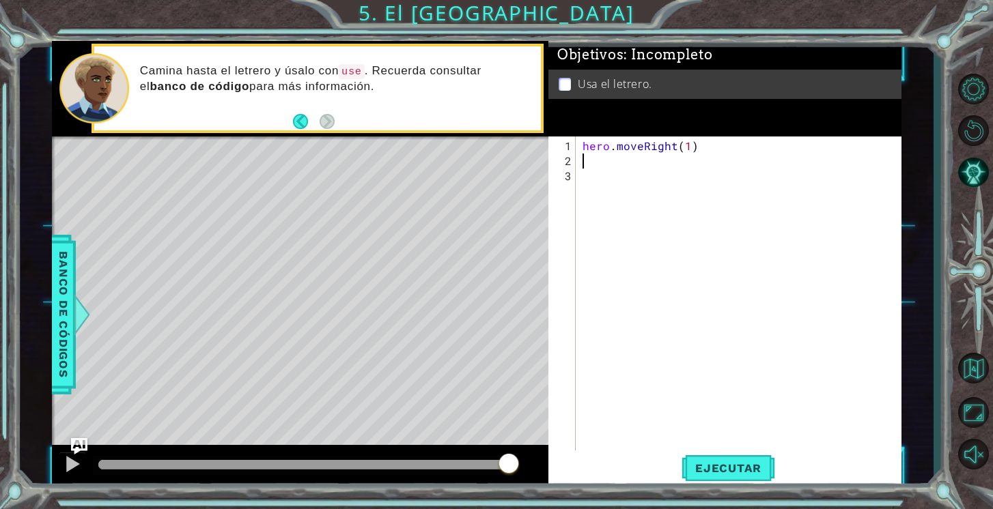
click at [589, 162] on div "hero . moveRight ( 1 )" at bounding box center [742, 312] width 325 height 346
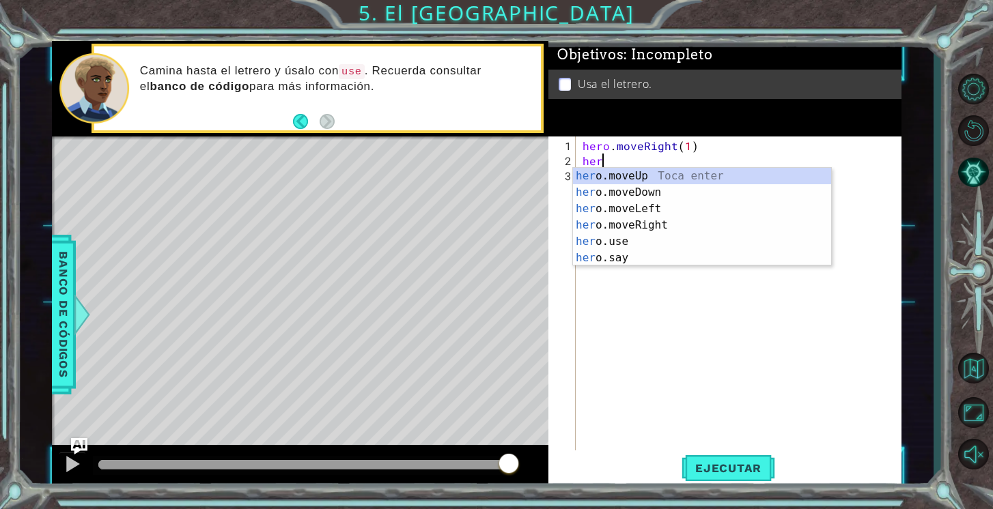
scroll to position [0, 1]
click at [619, 181] on div "hero .moveUp Toca enter hero .moveDown Toca enter hero .moveLeft Toca enter her…" at bounding box center [702, 233] width 258 height 131
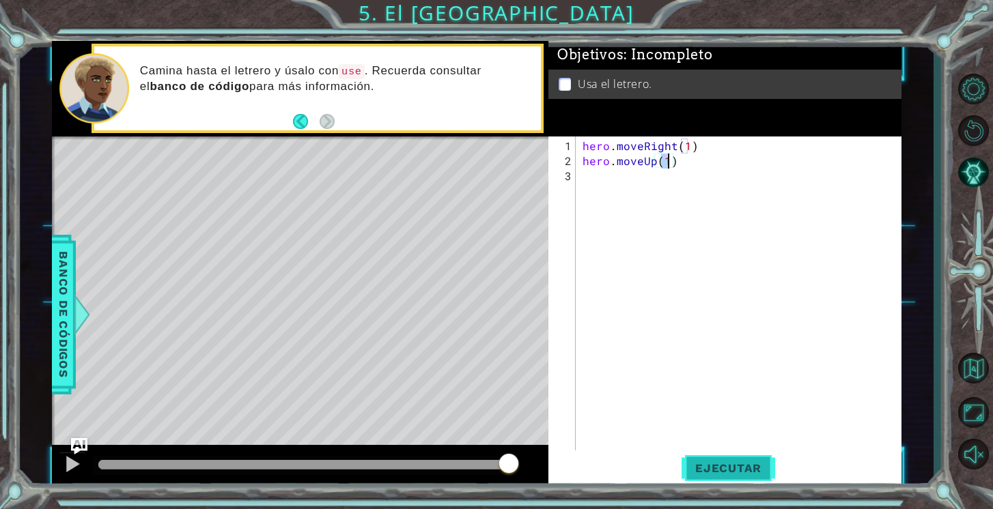
type textarea "hero.moveUp(1)"
click at [740, 468] on span "Ejecutar" at bounding box center [728, 469] width 94 height 14
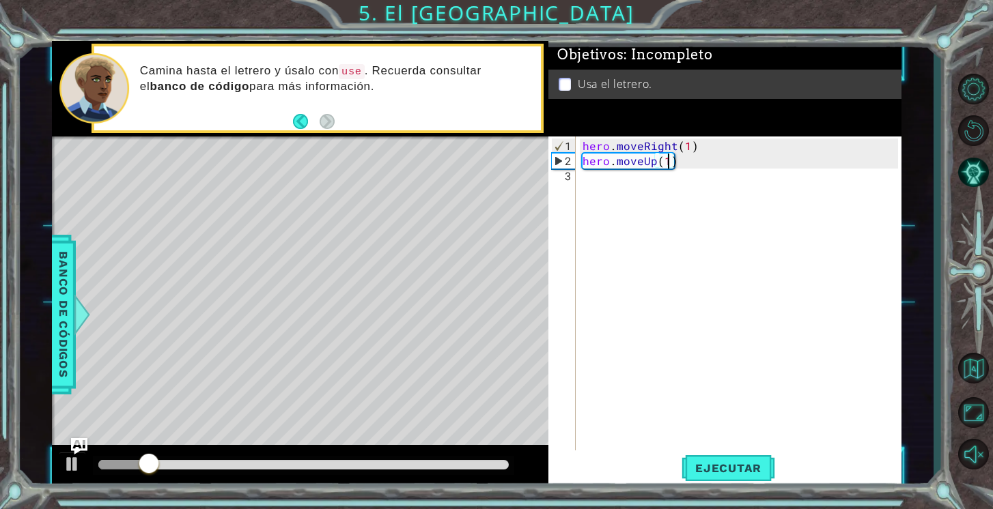
click at [686, 163] on div "hero . moveRight ( 1 ) hero . moveUp ( 1 )" at bounding box center [742, 312] width 325 height 346
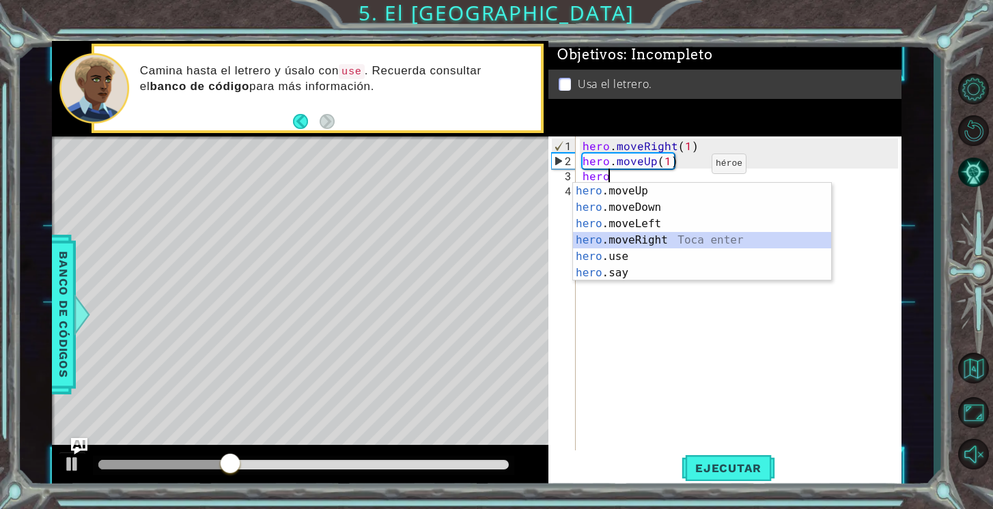
click at [680, 243] on div "hero .moveUp Toca enter hero .moveDown Toca enter hero .moveLeft Toca enter her…" at bounding box center [702, 248] width 258 height 131
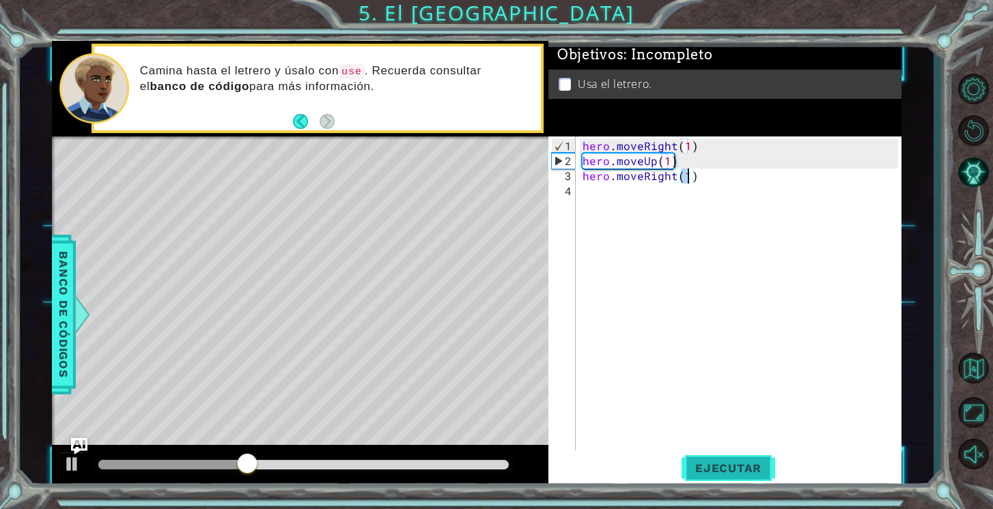
click at [720, 470] on span "Ejecutar" at bounding box center [728, 469] width 94 height 14
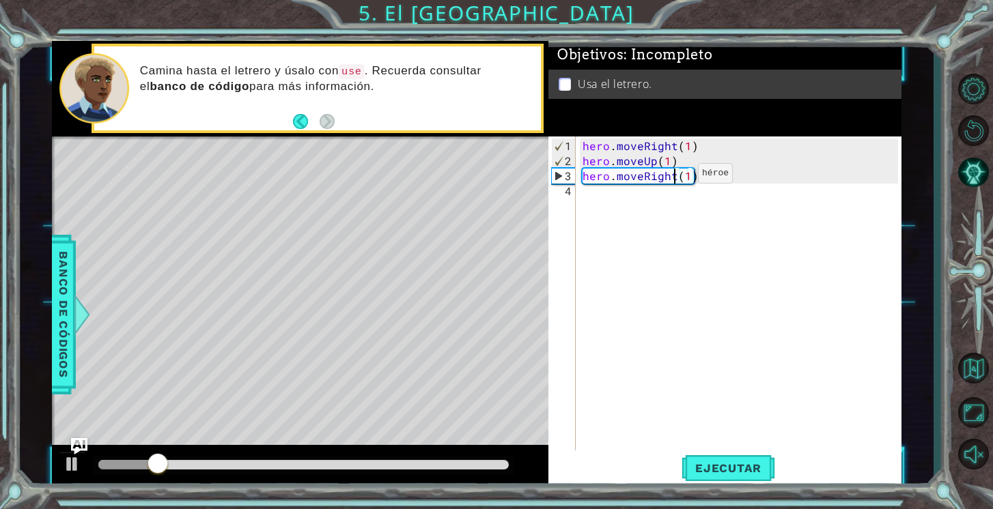
click at [675, 178] on div "hero . moveRight ( 1 ) hero . moveUp ( 1 ) hero . moveRight ( 1 )" at bounding box center [742, 312] width 325 height 346
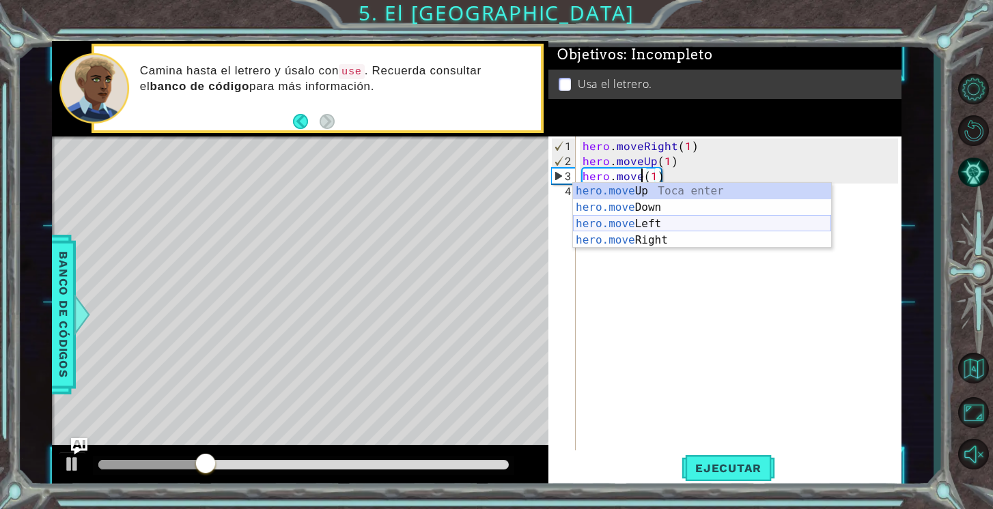
click at [659, 223] on div "hero.move Up Toca enter hero.move Down Toca enter hero.move Left Toca enter her…" at bounding box center [702, 232] width 258 height 98
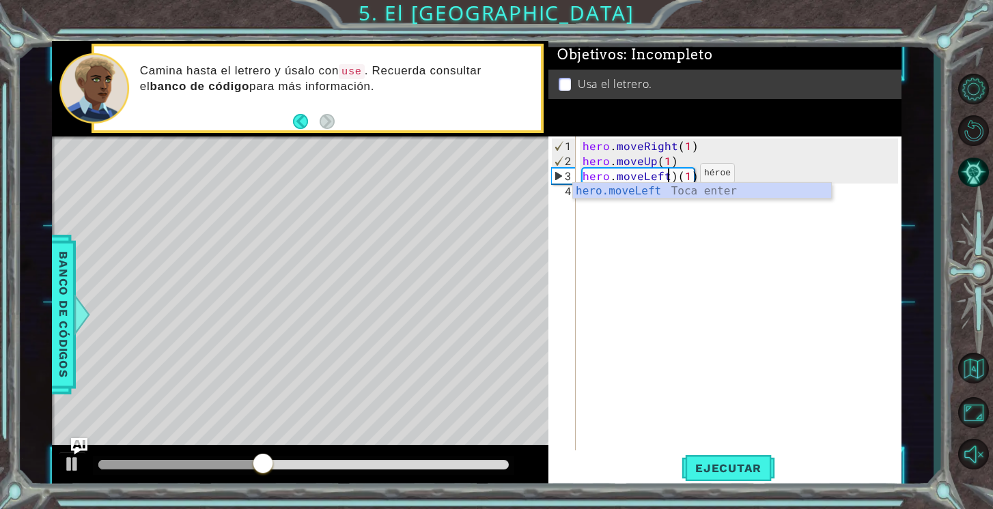
click at [676, 178] on div "hero . moveRight ( 1 ) hero . moveUp ( 1 ) hero . moveLeft ) ( 1 )" at bounding box center [742, 312] width 325 height 346
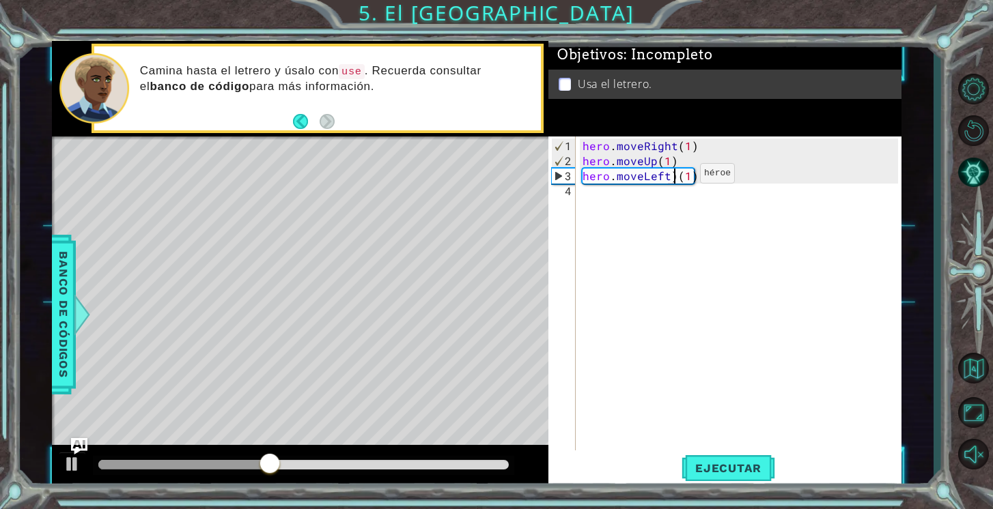
type textarea "hero.moveLeft(1)"
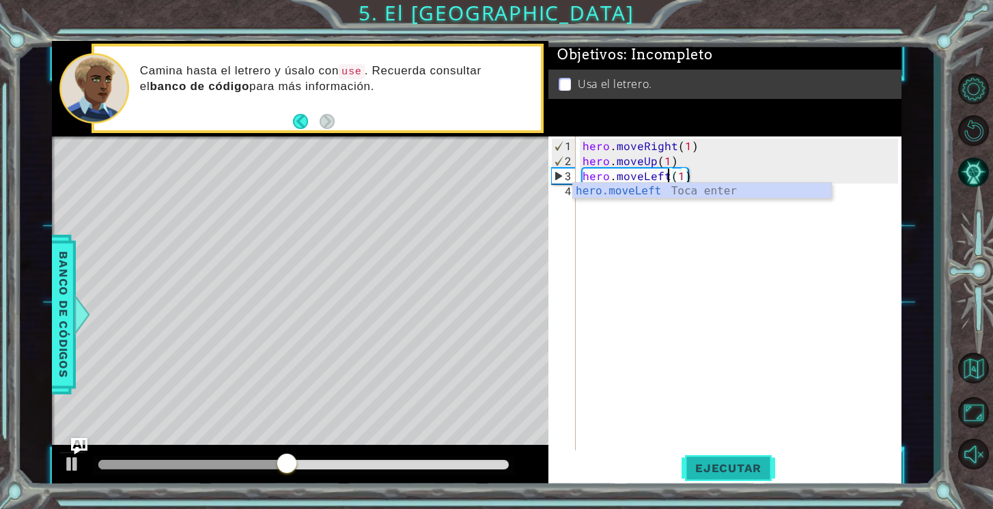
click at [705, 470] on span "Ejecutar" at bounding box center [728, 469] width 94 height 14
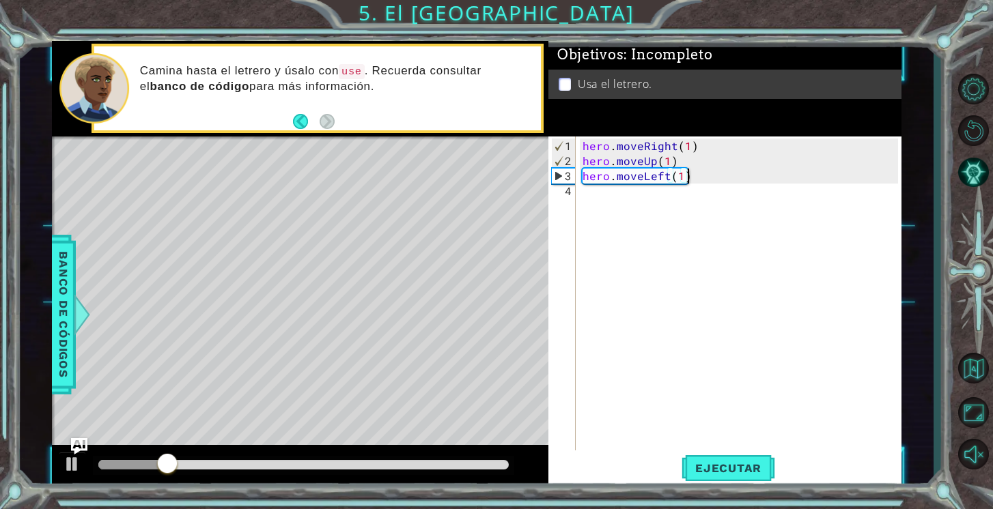
click at [706, 175] on div "hero . moveRight ( 1 ) hero . moveUp ( 1 ) hero . moveLeft ( 1 )" at bounding box center [742, 312] width 325 height 346
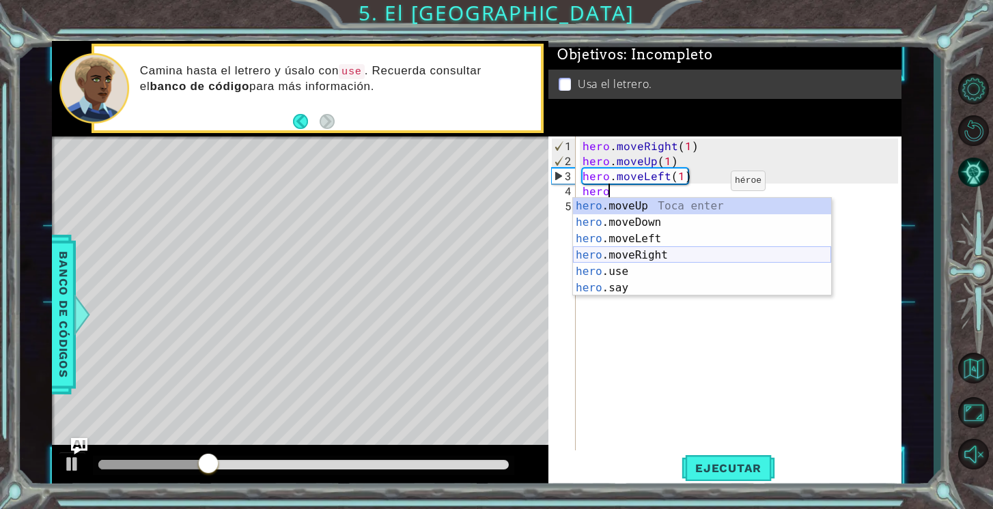
click at [680, 254] on div "hero .moveUp Toca enter hero .moveDown Toca enter hero .moveLeft Toca enter her…" at bounding box center [702, 263] width 258 height 131
type textarea "hero.moveRight(1)"
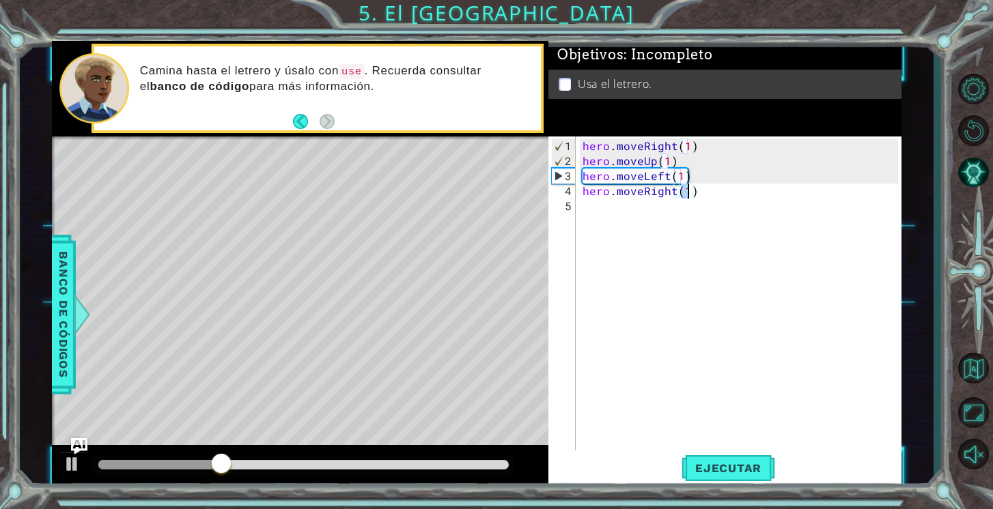
click at [700, 196] on div "hero . moveRight ( 1 ) hero . moveUp ( 1 ) hero . moveLeft ( 1 ) hero . moveRig…" at bounding box center [742, 312] width 325 height 346
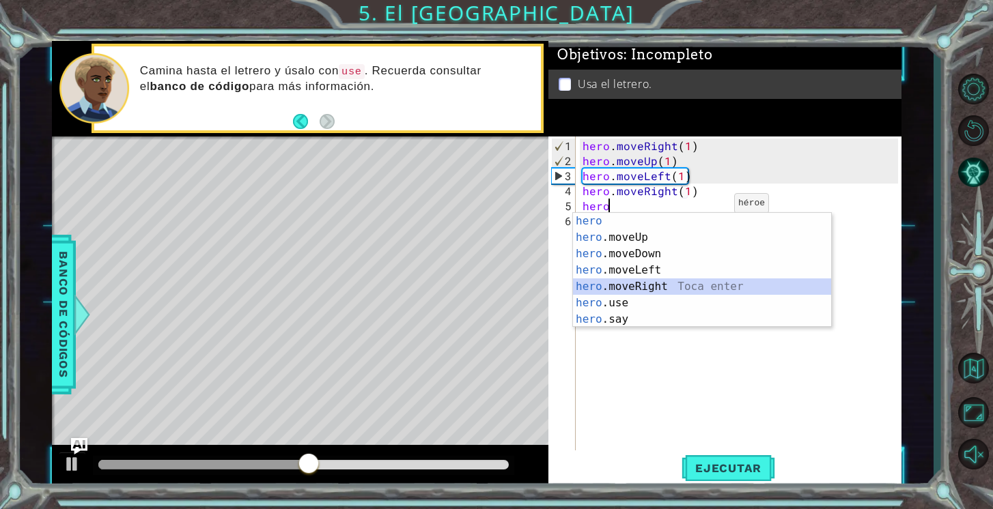
click at [676, 286] on div "hero Toca enter hero .moveUp Toca enter hero .moveDown Toca enter hero .moveLef…" at bounding box center [702, 286] width 258 height 147
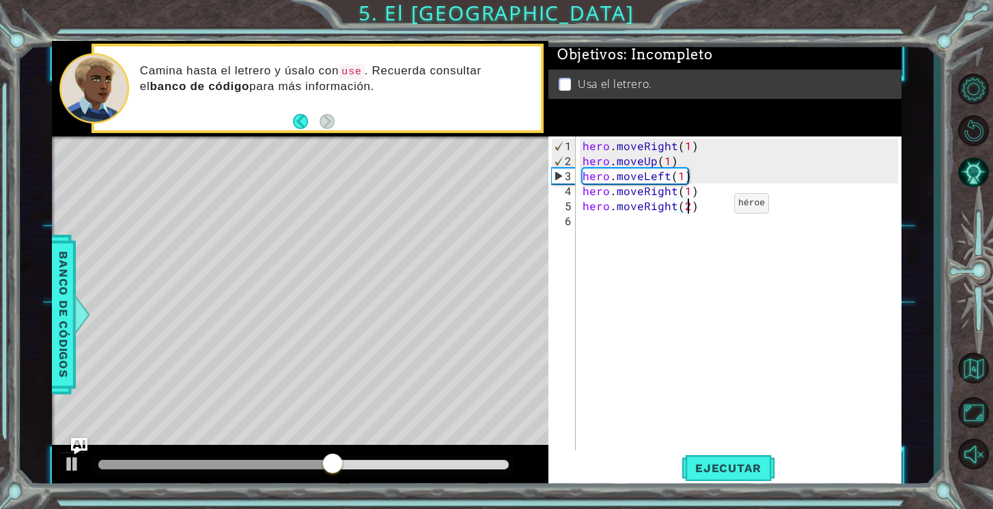
scroll to position [0, 6]
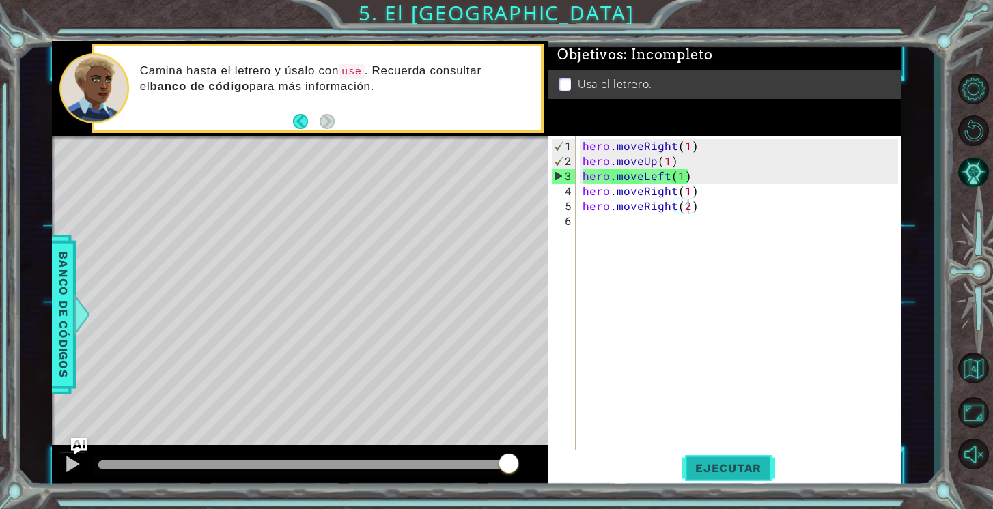
click at [721, 462] on span "Ejecutar" at bounding box center [728, 469] width 94 height 14
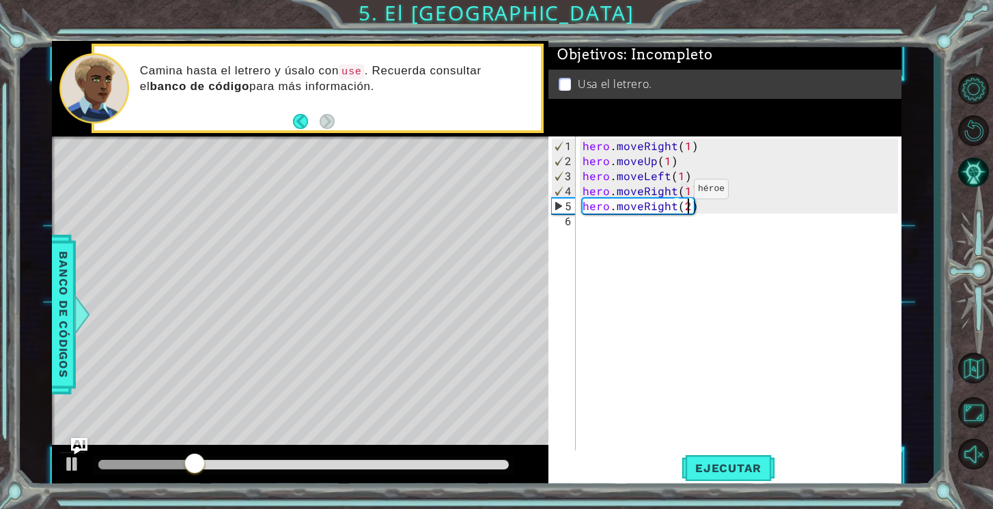
click at [671, 194] on div "hero . moveRight ( 1 ) hero . moveUp ( 1 ) hero . moveLeft ( 1 ) hero . moveRig…" at bounding box center [742, 312] width 325 height 346
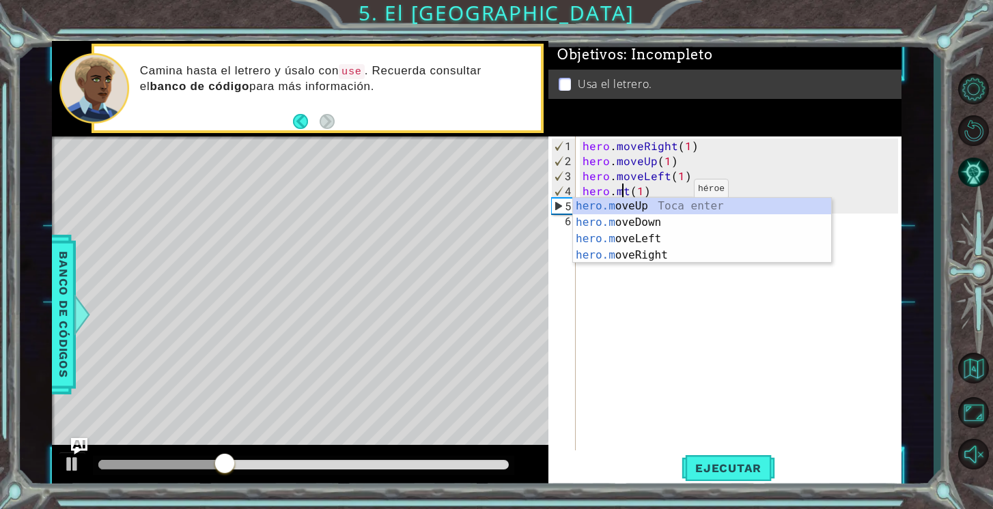
scroll to position [0, 3]
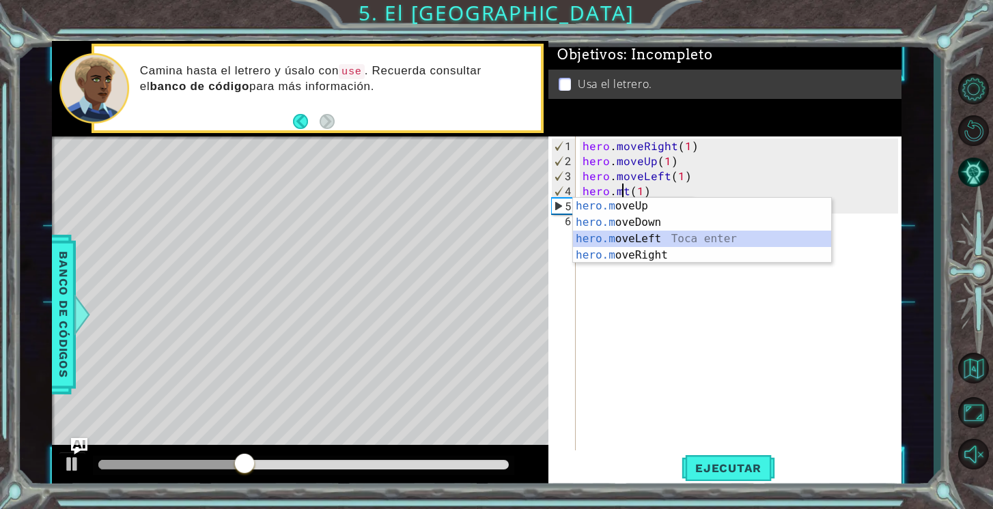
click at [671, 231] on div "hero.m oveUp Toca enter hero.m oveDown Toca enter hero.m oveLeft Toca enter her…" at bounding box center [702, 247] width 258 height 98
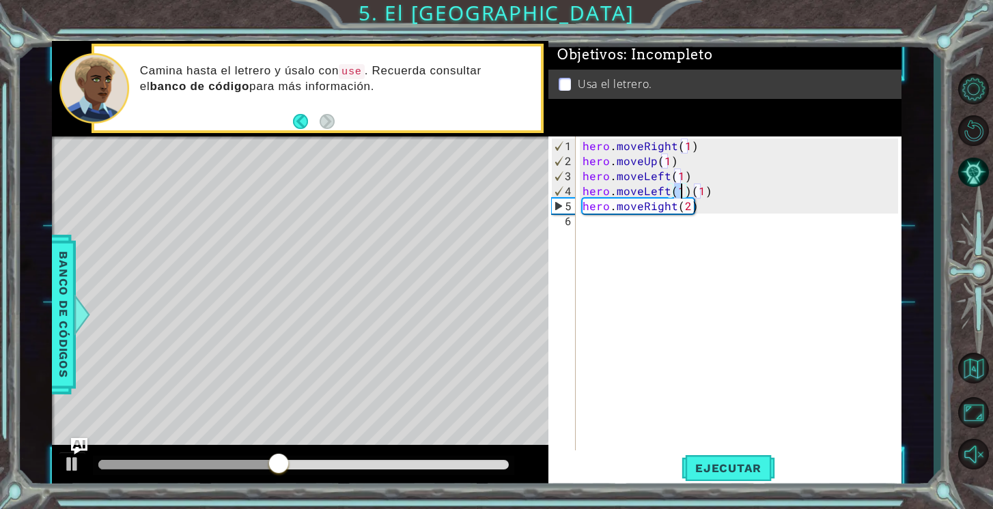
click at [711, 188] on div "hero . moveRight ( 1 ) hero . moveUp ( 1 ) hero . moveLeft ( 1 ) hero . moveLef…" at bounding box center [742, 312] width 325 height 346
click at [742, 466] on span "Ejecutar" at bounding box center [728, 469] width 94 height 14
drag, startPoint x: 703, startPoint y: 205, endPoint x: 587, endPoint y: 210, distance: 116.2
click at [587, 210] on div "hero . moveRight ( 1 ) hero . moveUp ( 1 ) hero . moveLeft ( 1 ) hero . moveLef…" at bounding box center [742, 312] width 325 height 346
type textarea "h"
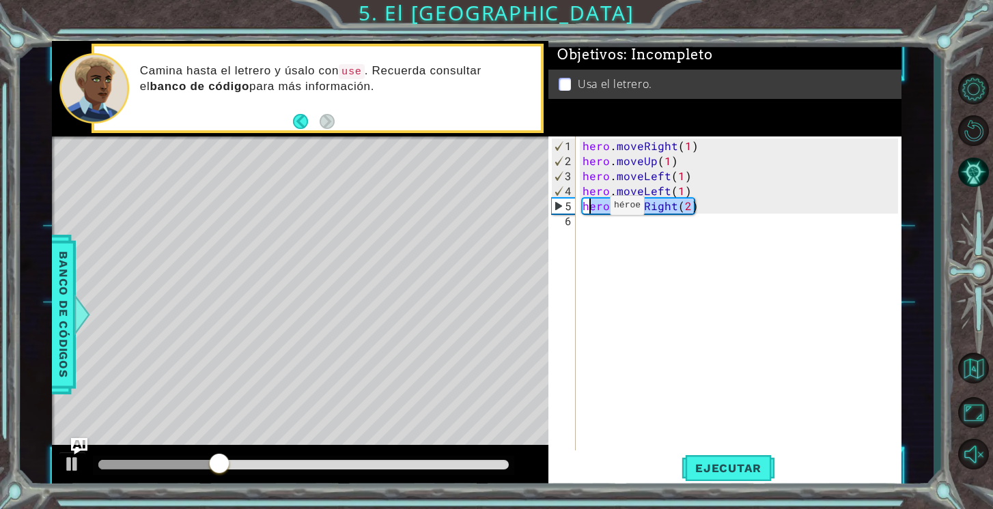
scroll to position [0, 0]
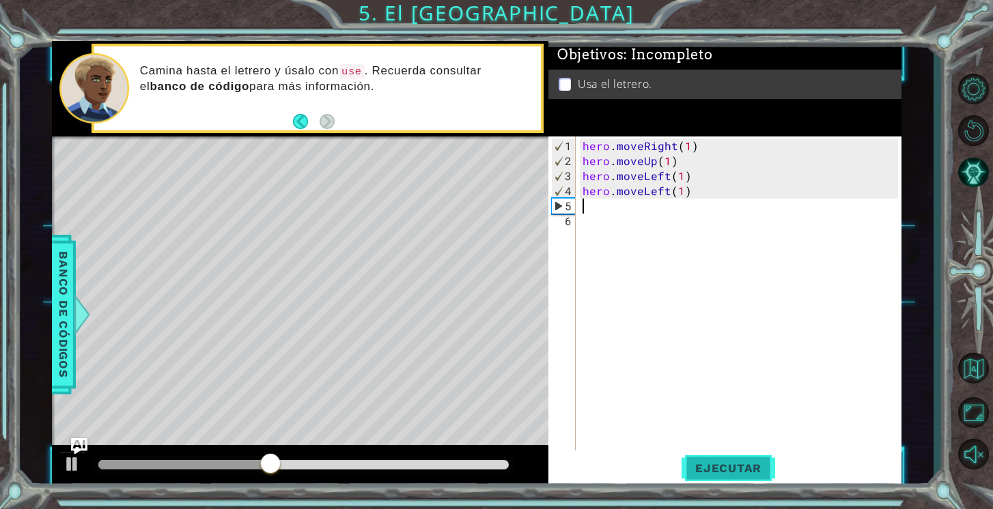
click at [719, 469] on span "Ejecutar" at bounding box center [728, 469] width 94 height 14
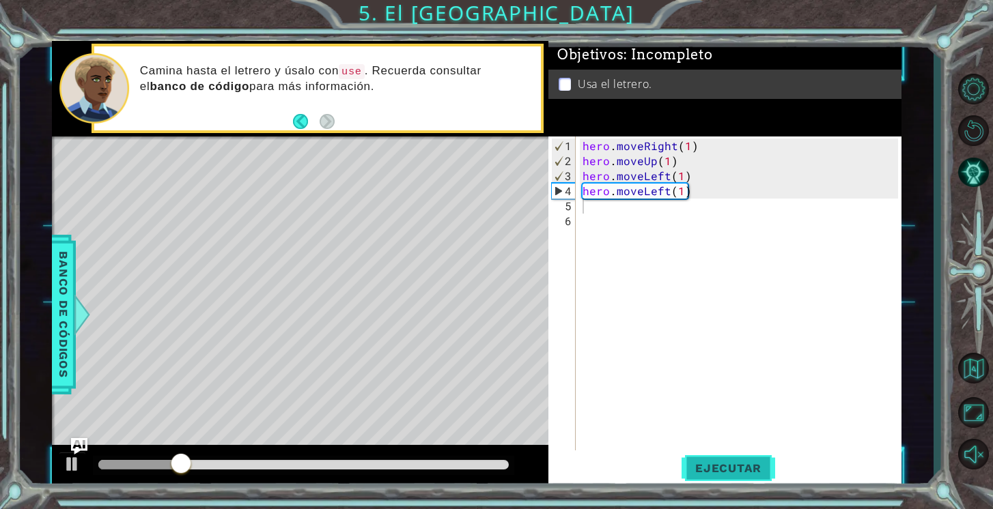
click at [699, 460] on button "Ejecutar" at bounding box center [728, 469] width 94 height 36
drag, startPoint x: 700, startPoint y: 197, endPoint x: 602, endPoint y: 197, distance: 98.3
click at [602, 197] on div "hero . moveRight ( 1 ) hero . moveUp ( 1 ) hero . moveLeft ( 1 ) hero . moveLef…" at bounding box center [742, 312] width 325 height 346
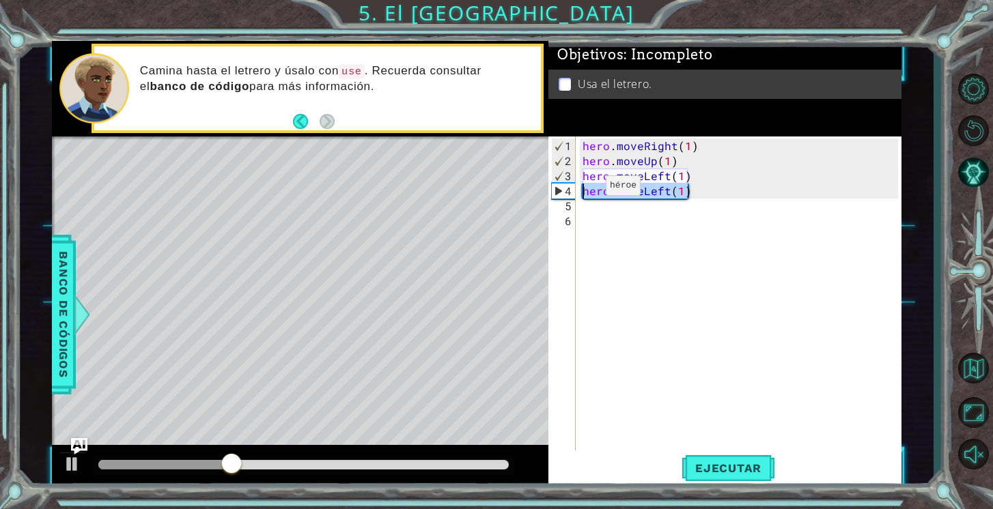
drag, startPoint x: 685, startPoint y: 188, endPoint x: 582, endPoint y: 191, distance: 102.5
click at [582, 191] on div "hero . moveRight ( 1 ) hero . moveUp ( 1 ) hero . moveLeft ( 1 ) hero . moveLef…" at bounding box center [742, 312] width 325 height 346
type textarea "hero.moveLeft(1)"
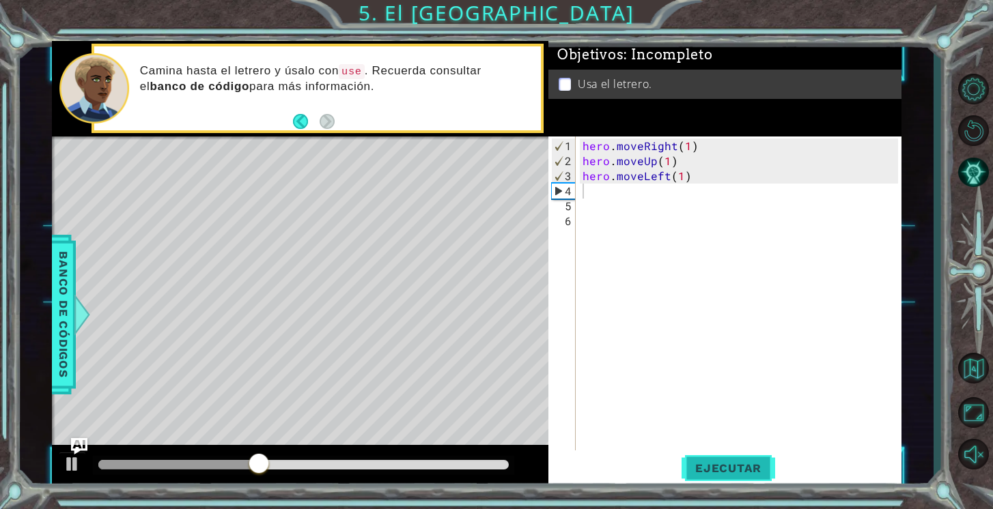
click at [722, 461] on button "Ejecutar" at bounding box center [728, 469] width 94 height 36
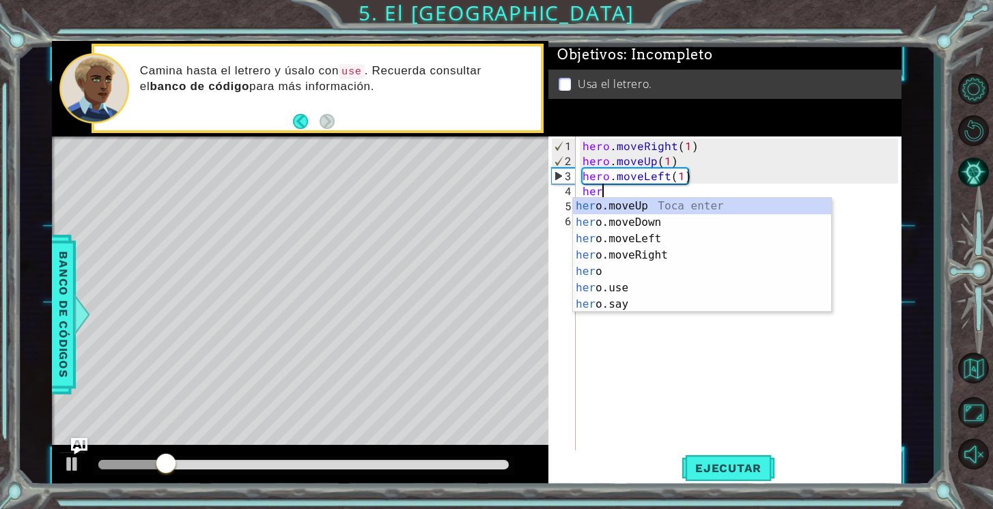
scroll to position [0, 1]
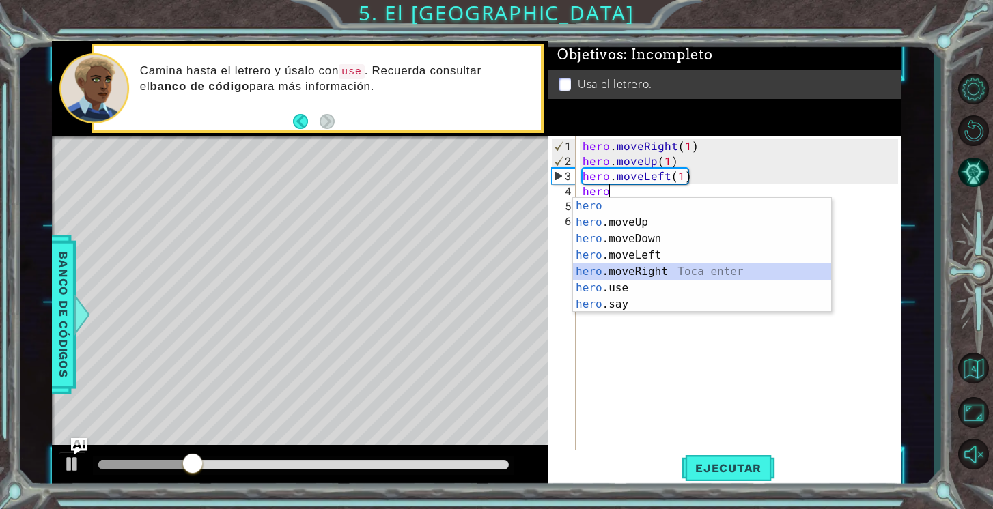
click at [689, 271] on div "hero Toca enter hero .moveUp Toca enter hero .moveDown Toca enter hero .moveLef…" at bounding box center [702, 271] width 258 height 147
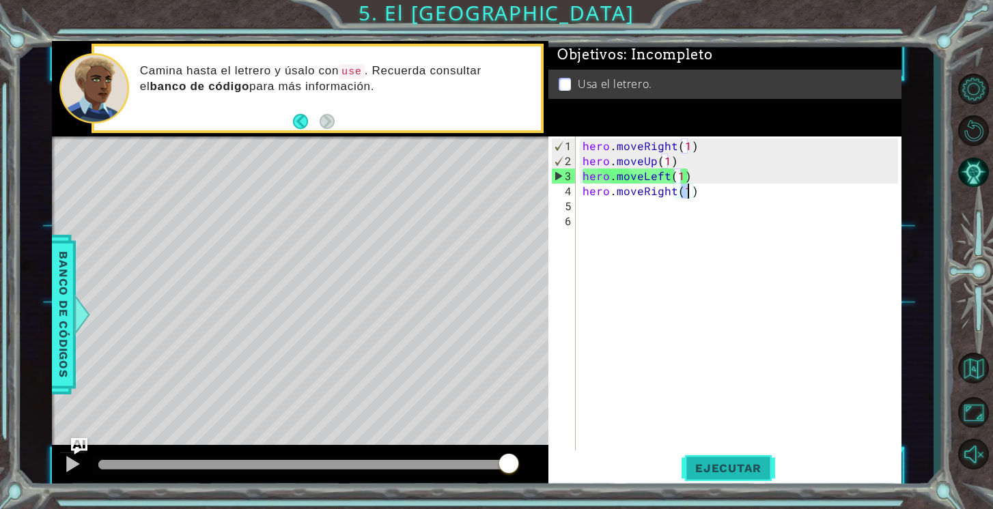
click at [726, 477] on button "Ejecutar" at bounding box center [728, 469] width 94 height 36
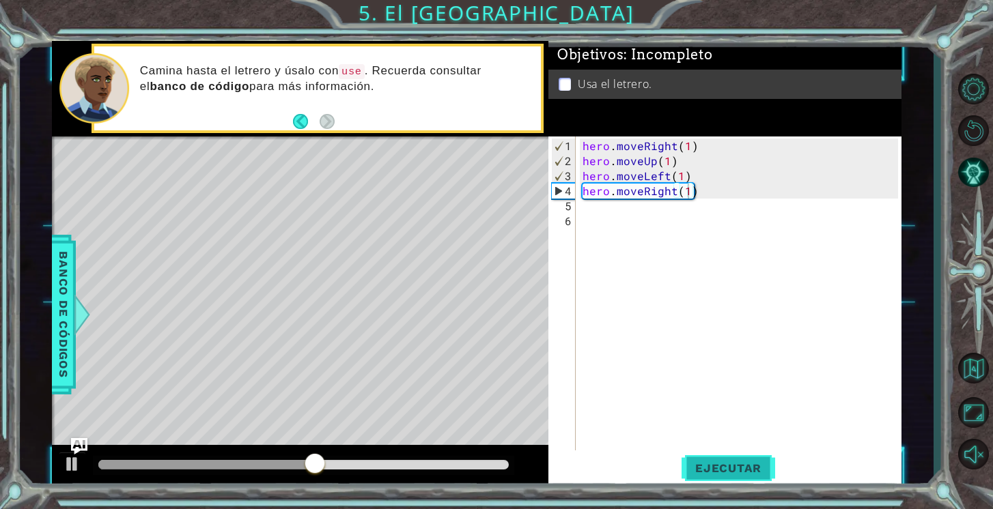
click at [726, 464] on span "Ejecutar" at bounding box center [728, 469] width 94 height 14
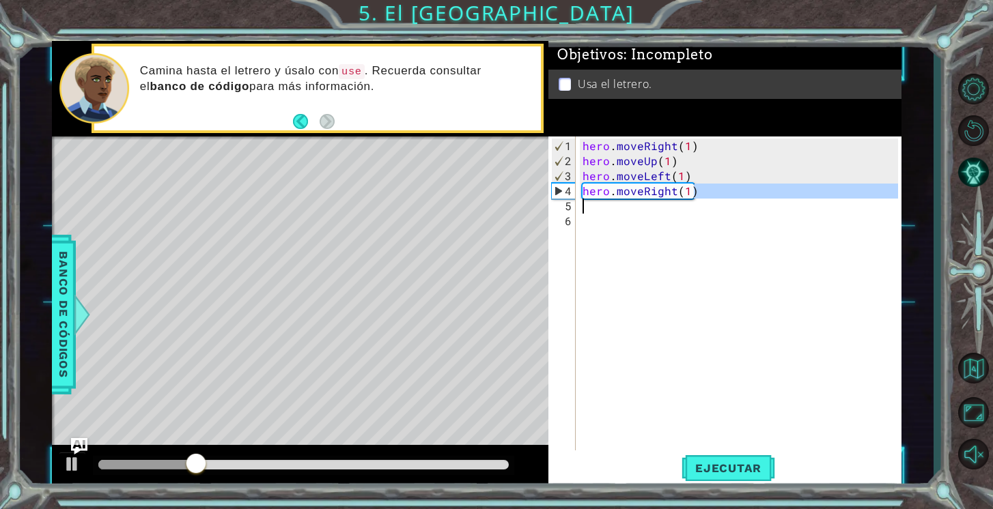
drag, startPoint x: 698, startPoint y: 195, endPoint x: 581, endPoint y: 201, distance: 116.9
click at [581, 201] on div "hero . moveRight ( 1 ) hero . moveUp ( 1 ) hero . moveLeft ( 1 ) hero . moveRig…" at bounding box center [742, 312] width 325 height 346
drag, startPoint x: 697, startPoint y: 197, endPoint x: 606, endPoint y: 191, distance: 91.7
click at [606, 191] on div "hero . moveRight ( 1 ) hero . moveUp ( 1 ) hero . moveLeft ( 1 ) hero . moveRig…" at bounding box center [742, 312] width 325 height 346
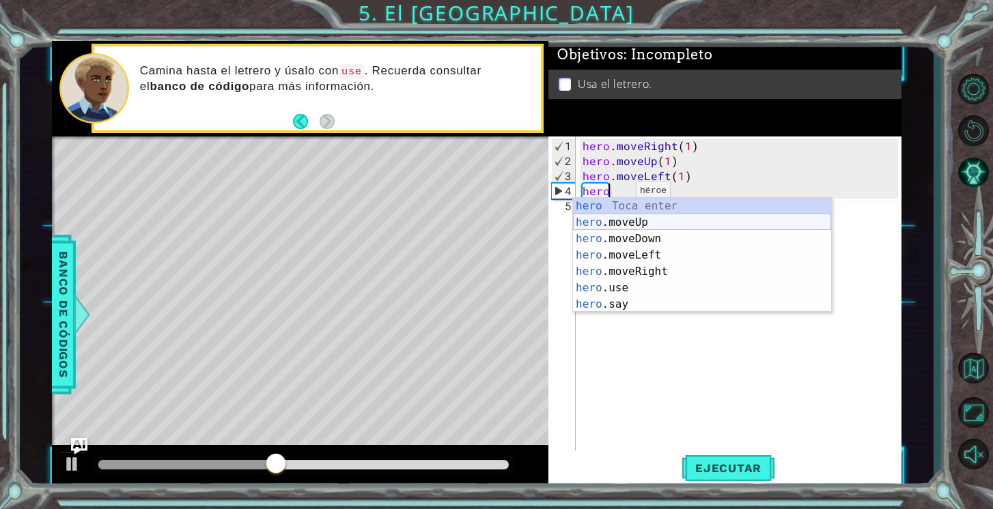
click at [652, 217] on div "hero Toca enter hero .moveUp Toca enter hero .moveDown Toca enter hero .moveLef…" at bounding box center [702, 271] width 258 height 147
type textarea "hero.moveUp(1)"
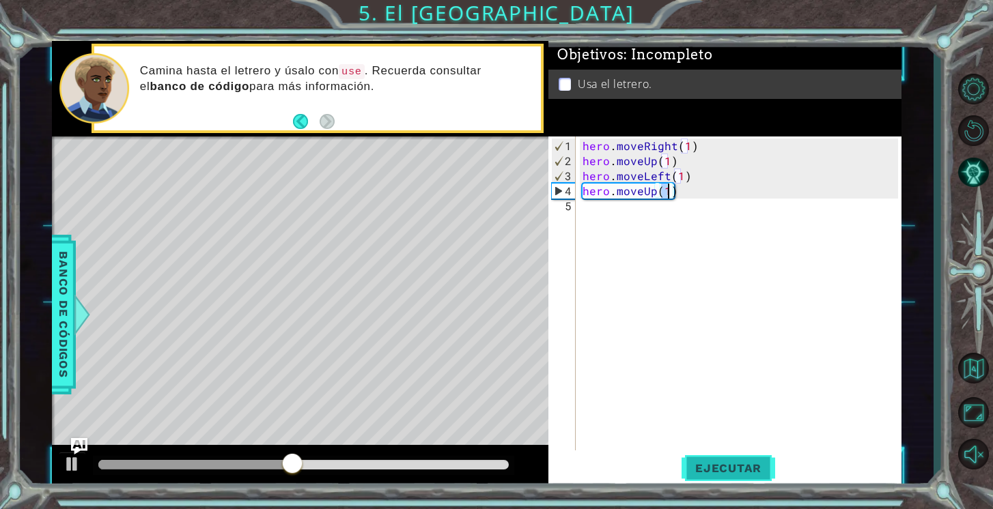
click at [727, 464] on span "Ejecutar" at bounding box center [728, 469] width 94 height 14
click at [687, 194] on div "hero . moveRight ( 1 ) hero . moveUp ( 1 ) hero . moveLeft ( 1 ) hero . moveUp …" at bounding box center [742, 312] width 325 height 346
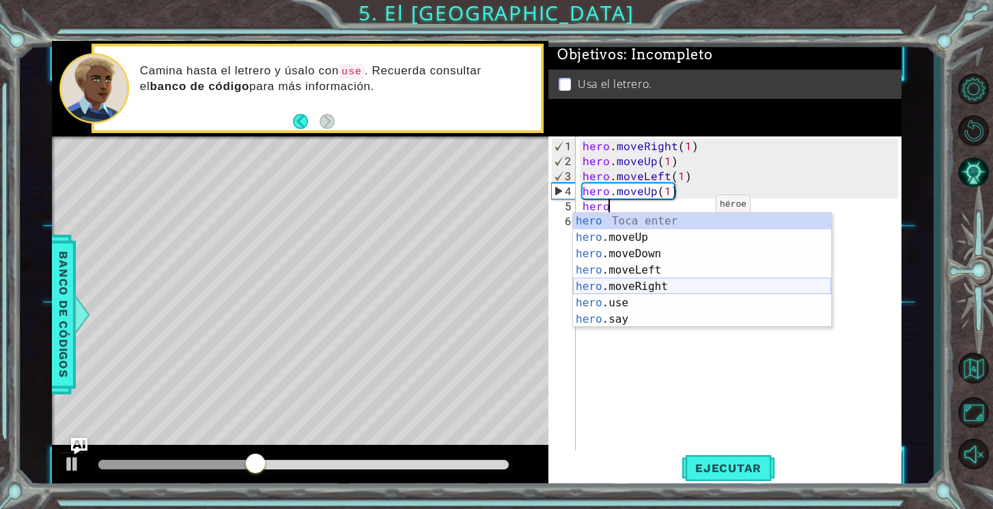
click at [679, 290] on div "hero Toca enter hero .moveUp Toca enter hero .moveDown Toca enter hero .moveLef…" at bounding box center [702, 286] width 258 height 147
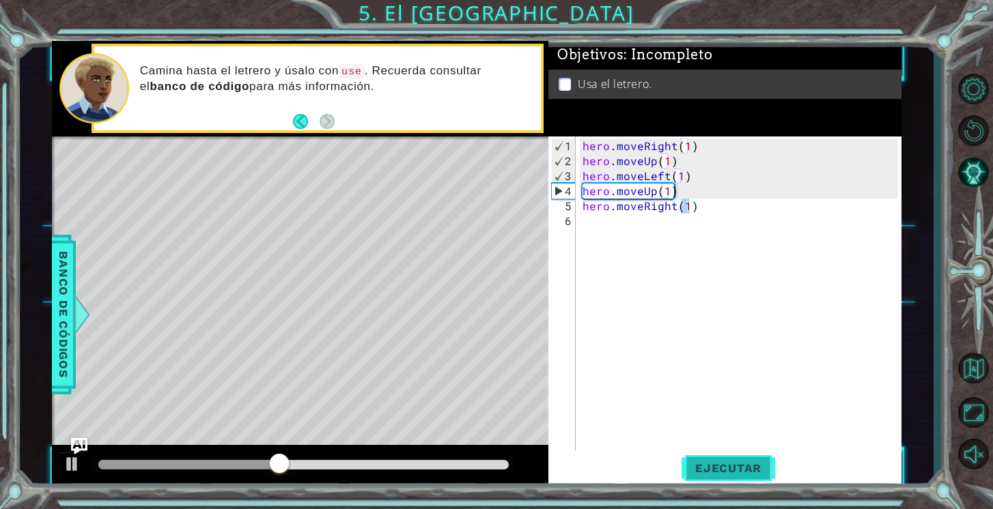
click at [718, 466] on span "Ejecutar" at bounding box center [728, 469] width 94 height 14
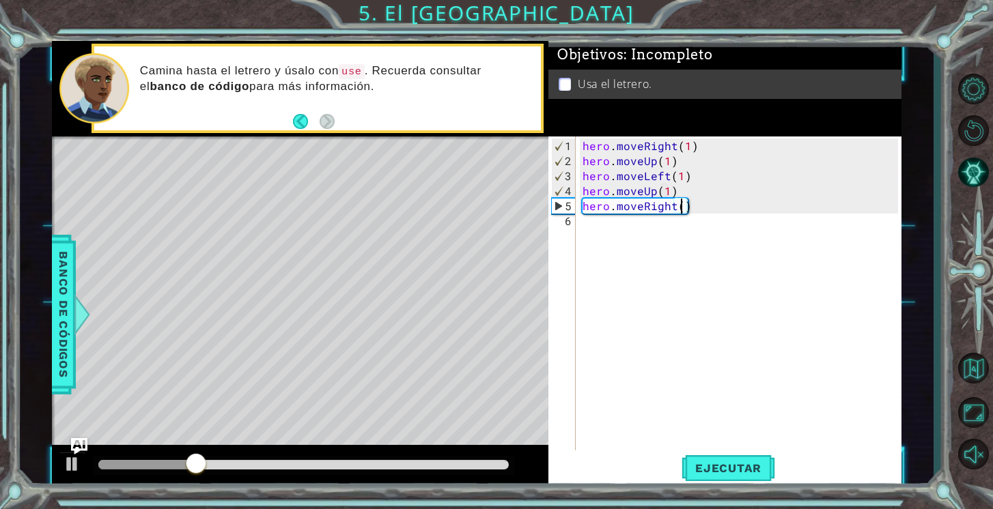
scroll to position [0, 6]
type textarea "hero.moveRight(2)"
click at [723, 455] on button "Ejecutar" at bounding box center [728, 469] width 94 height 36
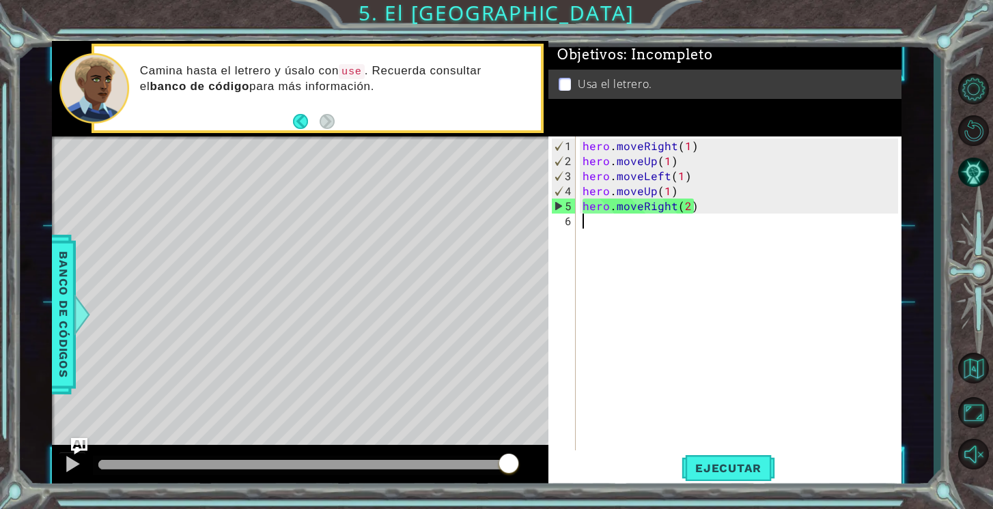
click at [710, 212] on div "hero . moveRight ( 1 ) hero . moveUp ( 1 ) hero . moveLeft ( 1 ) hero . moveUp …" at bounding box center [742, 312] width 325 height 346
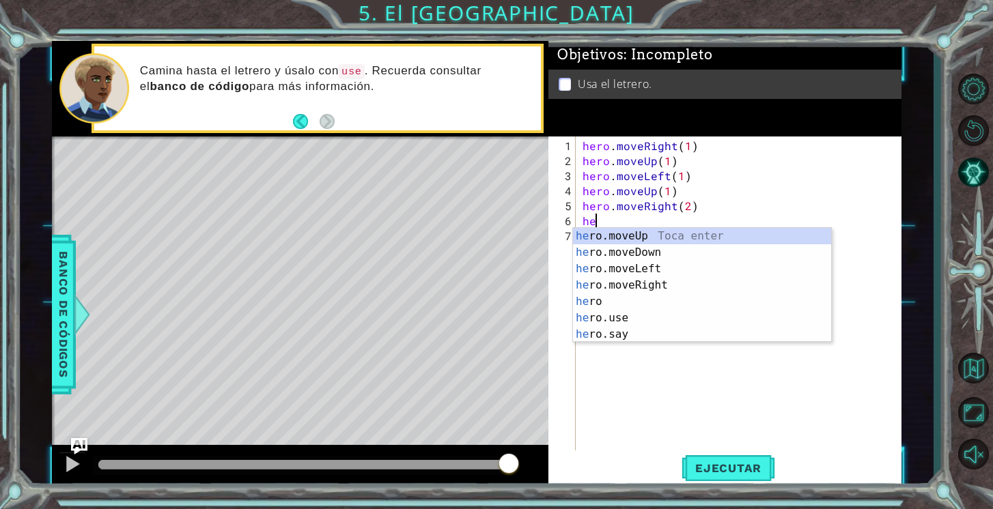
scroll to position [0, 1]
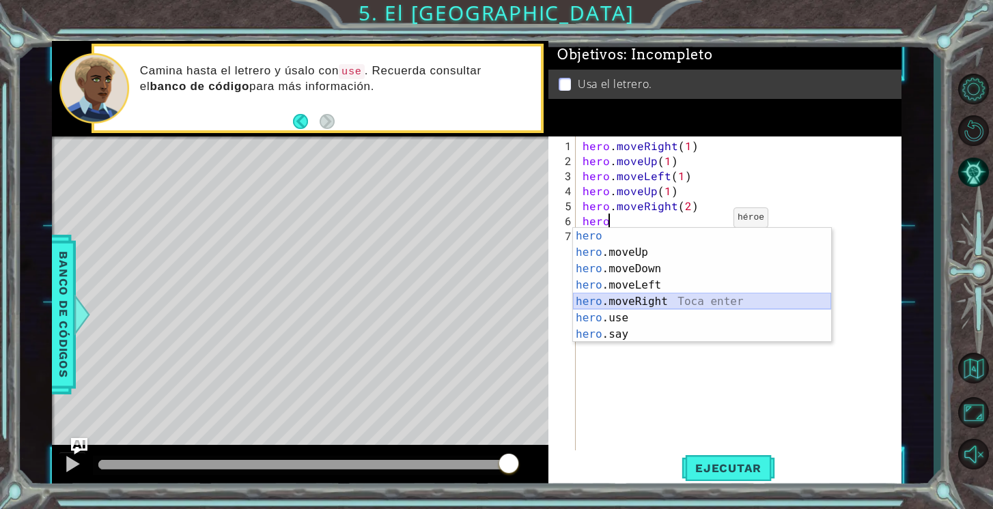
click at [684, 300] on div "hero Toca enter hero .moveUp Toca enter hero .moveDown Toca enter hero .moveLef…" at bounding box center [702, 301] width 258 height 147
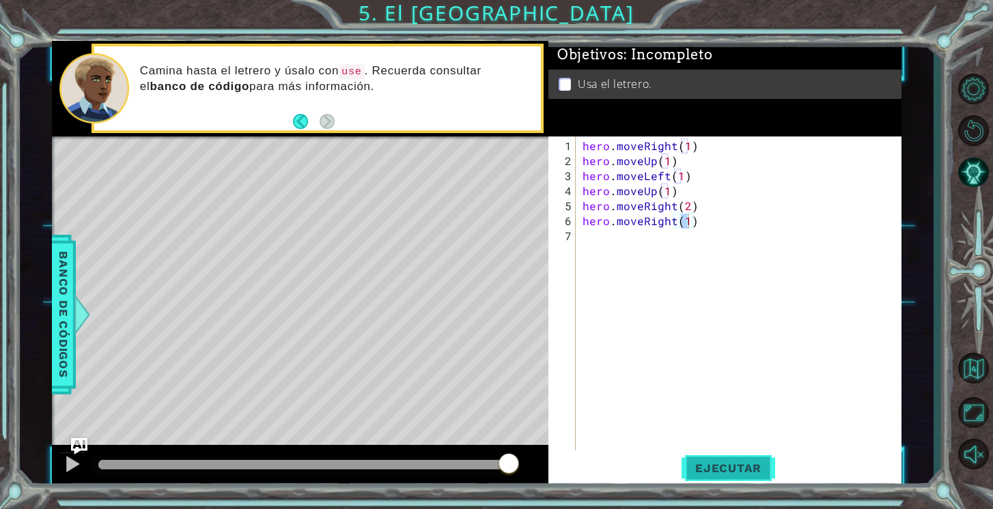
click at [701, 464] on span "Ejecutar" at bounding box center [728, 469] width 94 height 14
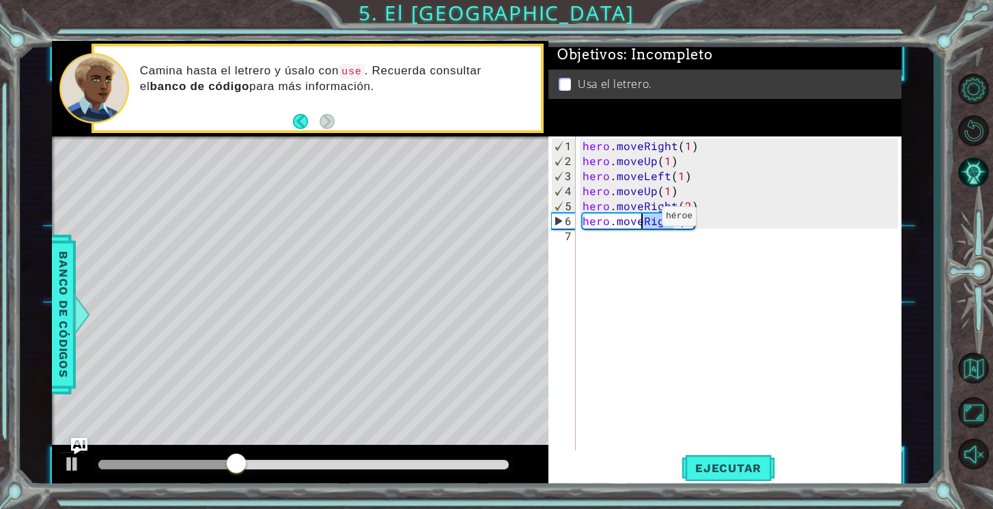
drag, startPoint x: 673, startPoint y: 220, endPoint x: 638, endPoint y: 221, distance: 34.2
click at [638, 221] on div "hero . moveRight ( 1 ) hero . moveUp ( 1 ) hero . moveLeft ( 1 ) hero . moveUp …" at bounding box center [742, 312] width 325 height 346
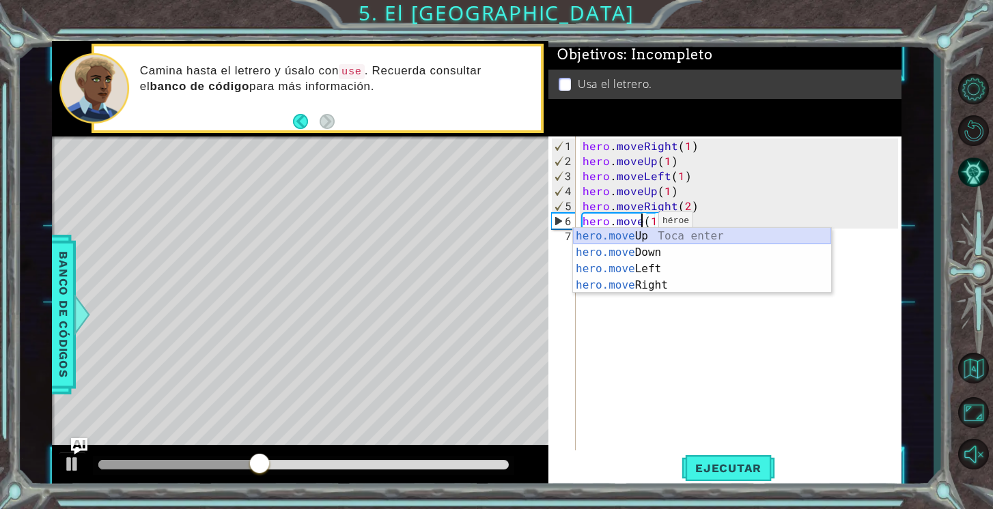
click at [632, 237] on div "hero.move Up Toca enter hero.move Down Toca enter hero.move Left Toca enter her…" at bounding box center [702, 277] width 258 height 98
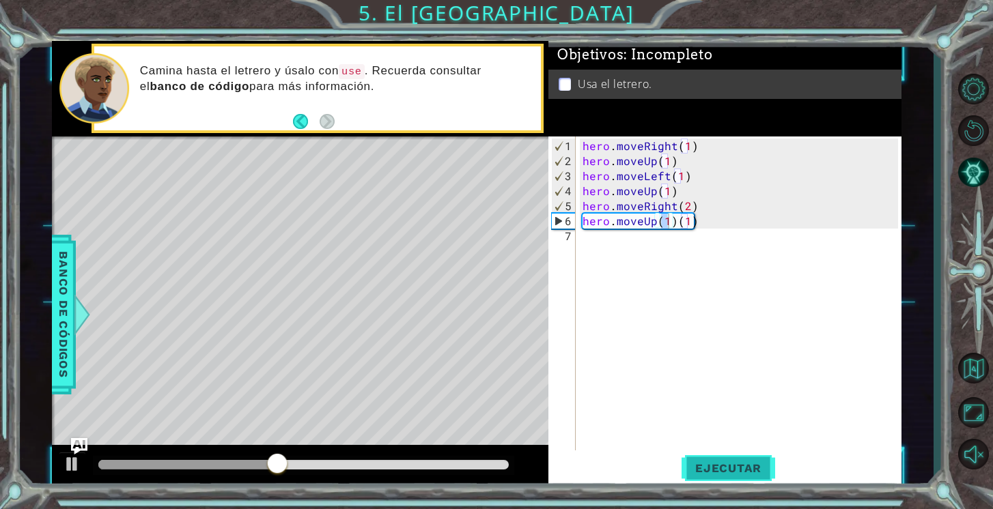
click at [729, 464] on span "Ejecutar" at bounding box center [728, 469] width 94 height 14
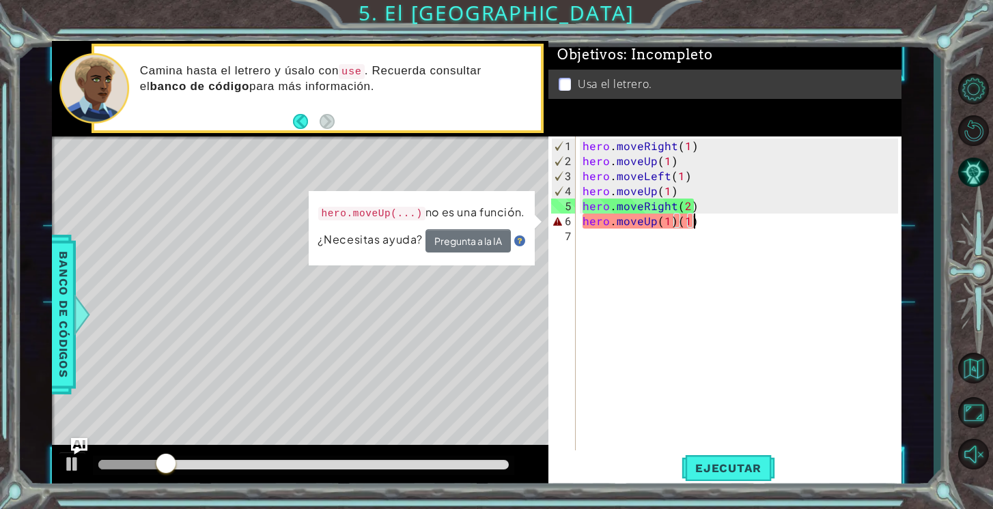
click at [699, 216] on div "hero . moveRight ( 1 ) hero . moveUp ( 1 ) hero . moveLeft ( 1 ) hero . moveUp …" at bounding box center [742, 312] width 325 height 346
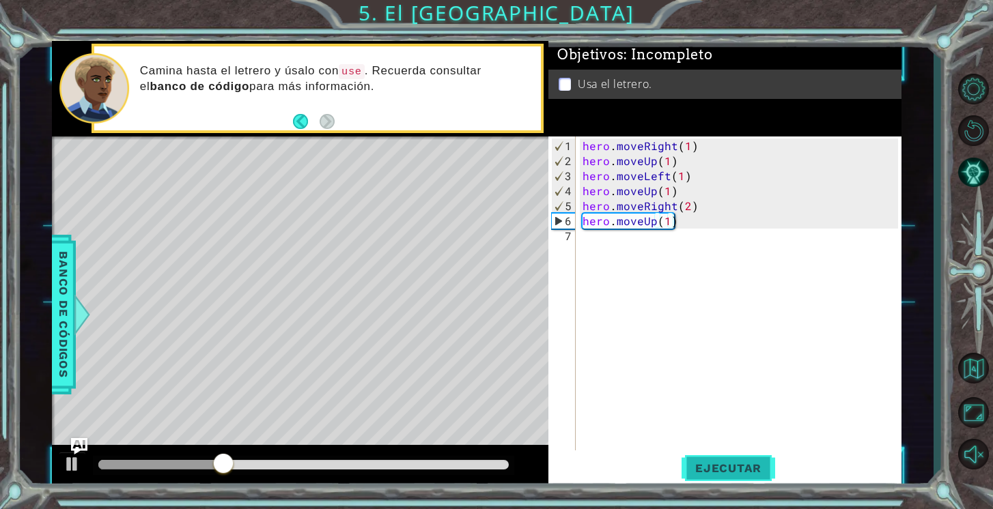
click at [736, 470] on span "Ejecutar" at bounding box center [728, 469] width 94 height 14
click at [749, 455] on button "Ejecutar" at bounding box center [728, 469] width 94 height 36
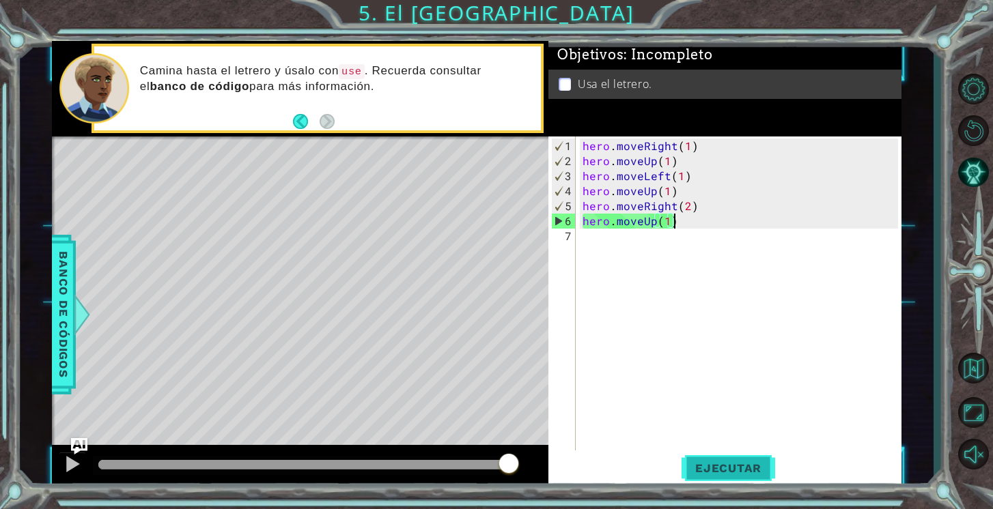
click at [748, 463] on span "Ejecutar" at bounding box center [728, 469] width 94 height 14
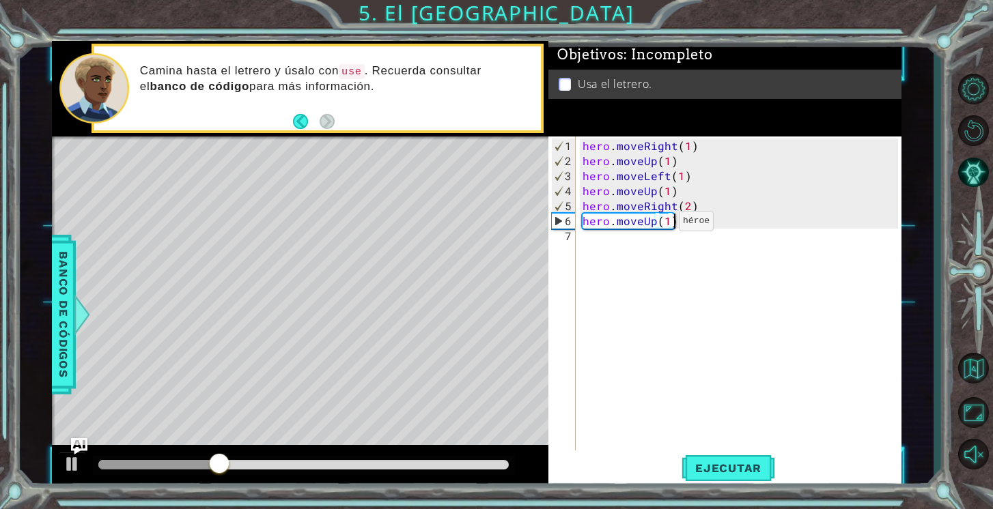
click at [655, 223] on div "hero . moveRight ( 1 ) hero . moveUp ( 1 ) hero . moveLeft ( 1 ) hero . moveUp …" at bounding box center [742, 312] width 325 height 346
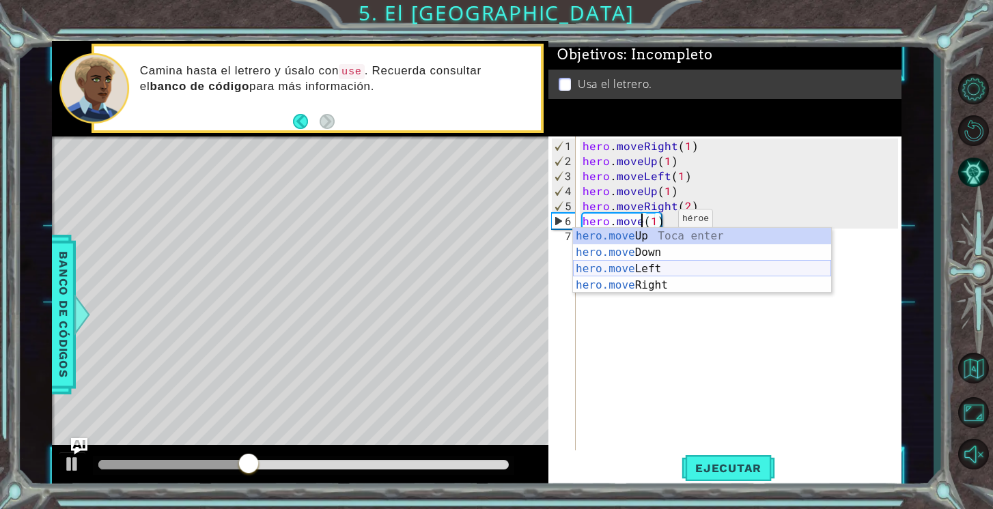
click at [651, 263] on div "hero.move Up Toca enter hero.move Down Toca enter hero.move Left Toca enter her…" at bounding box center [702, 277] width 258 height 98
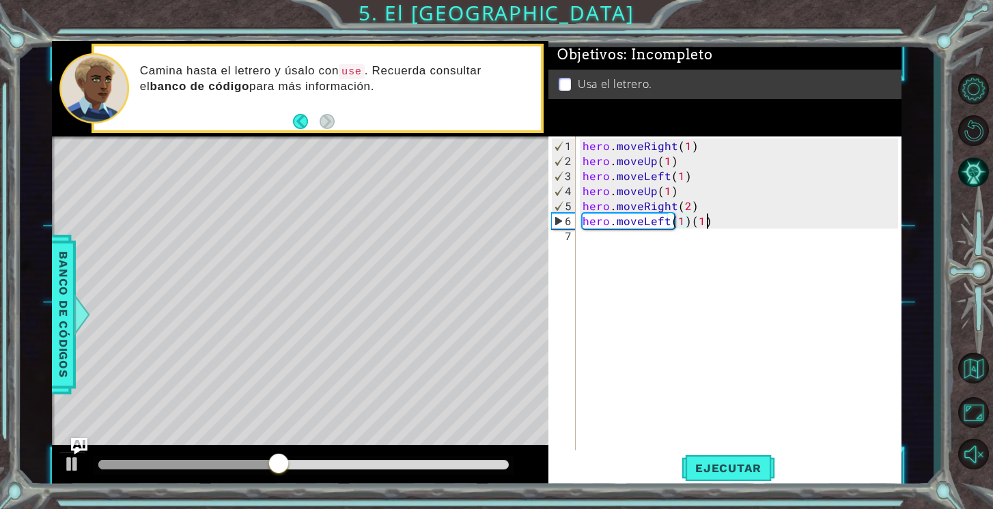
click at [707, 220] on div "hero . moveRight ( 1 ) hero . moveUp ( 1 ) hero . moveLeft ( 1 ) hero . moveUp …" at bounding box center [742, 312] width 325 height 346
click at [748, 458] on button "Ejecutar" at bounding box center [728, 469] width 94 height 36
drag, startPoint x: 695, startPoint y: 223, endPoint x: 608, endPoint y: 225, distance: 87.4
click at [608, 225] on div "hero . moveRight ( 1 ) hero . moveUp ( 1 ) hero . moveLeft ( 1 ) hero . moveUp …" at bounding box center [742, 312] width 325 height 346
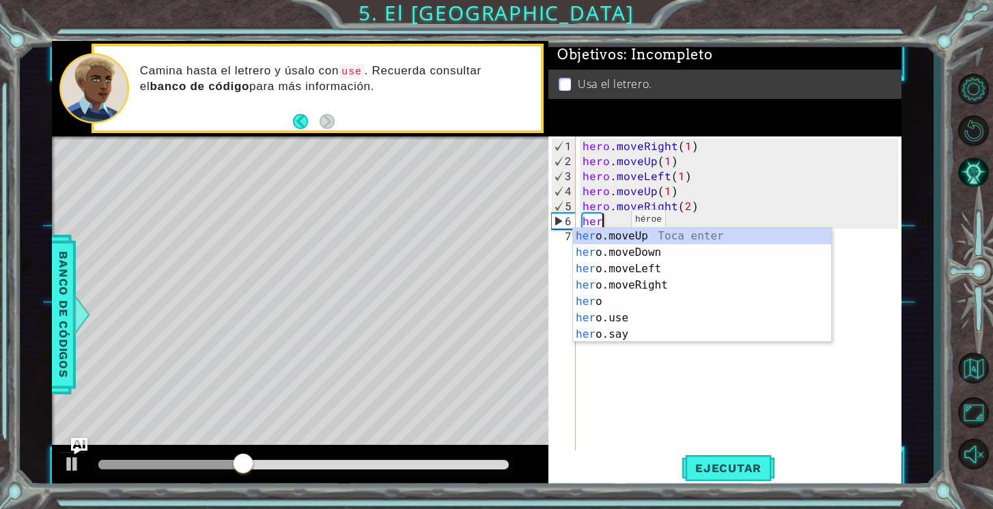
scroll to position [0, 0]
type textarea "h"
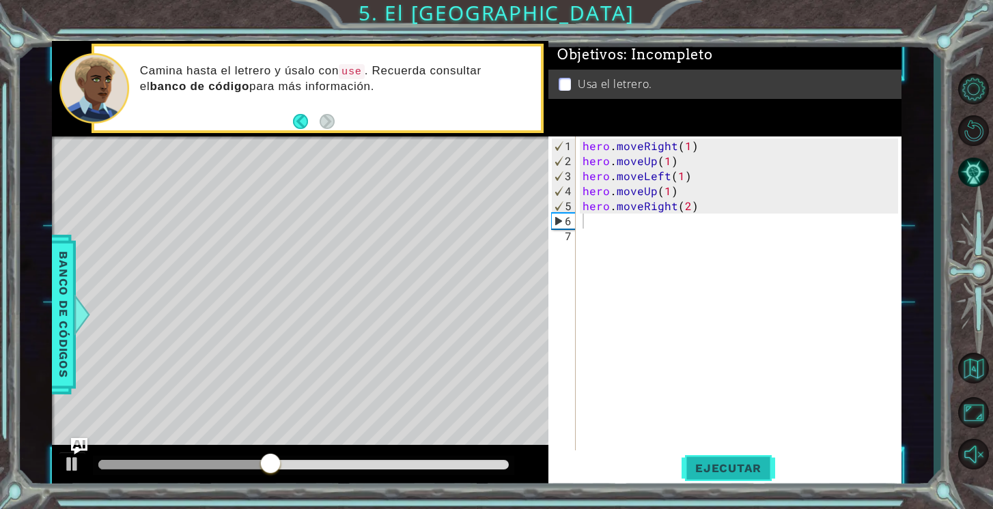
click at [697, 464] on span "Ejecutar" at bounding box center [728, 469] width 94 height 14
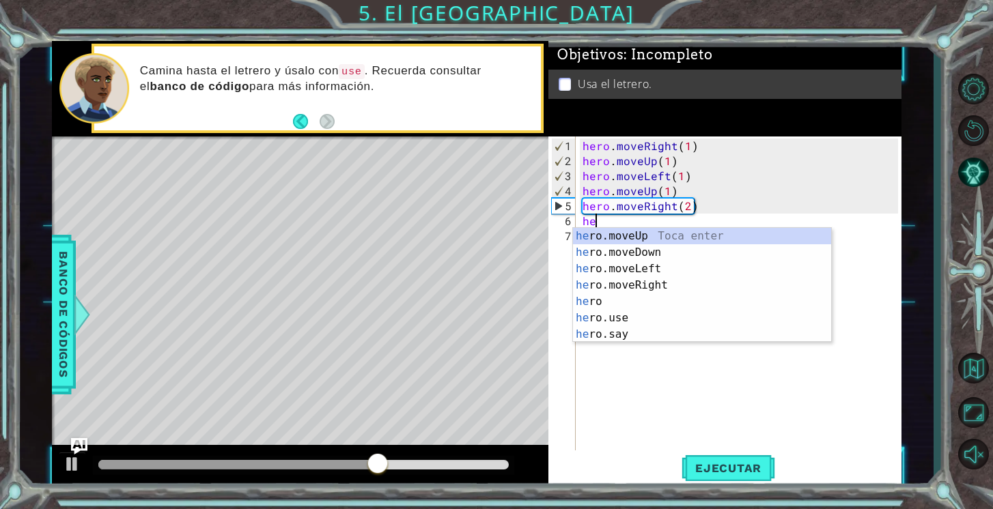
scroll to position [0, 1]
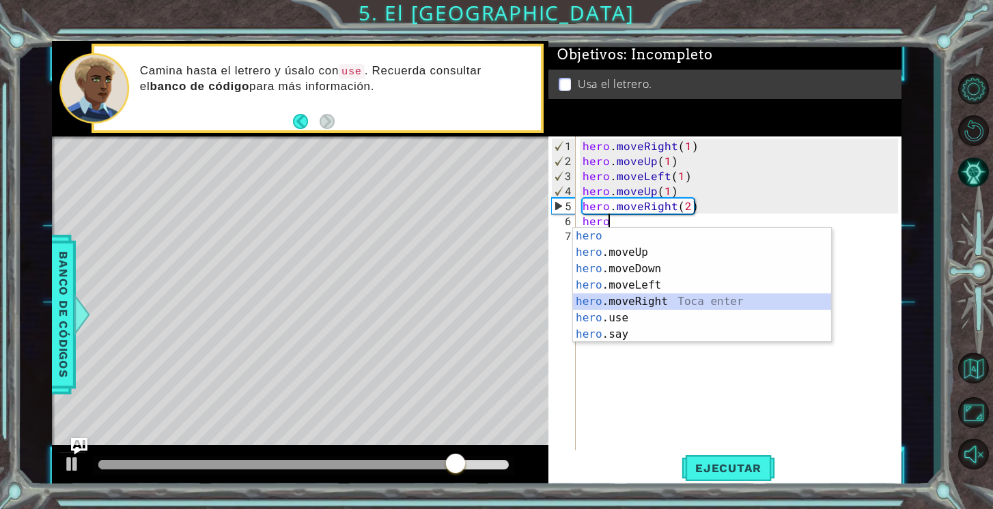
click at [669, 298] on div "hero Toca enter hero .moveUp Toca enter hero .moveDown Toca enter hero .moveLef…" at bounding box center [702, 301] width 258 height 147
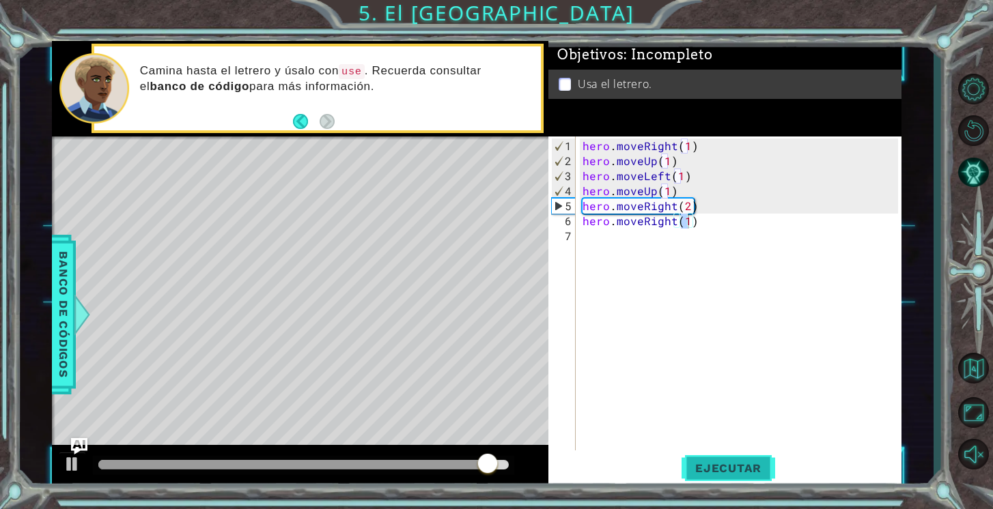
click at [718, 471] on span "Ejecutar" at bounding box center [728, 469] width 94 height 14
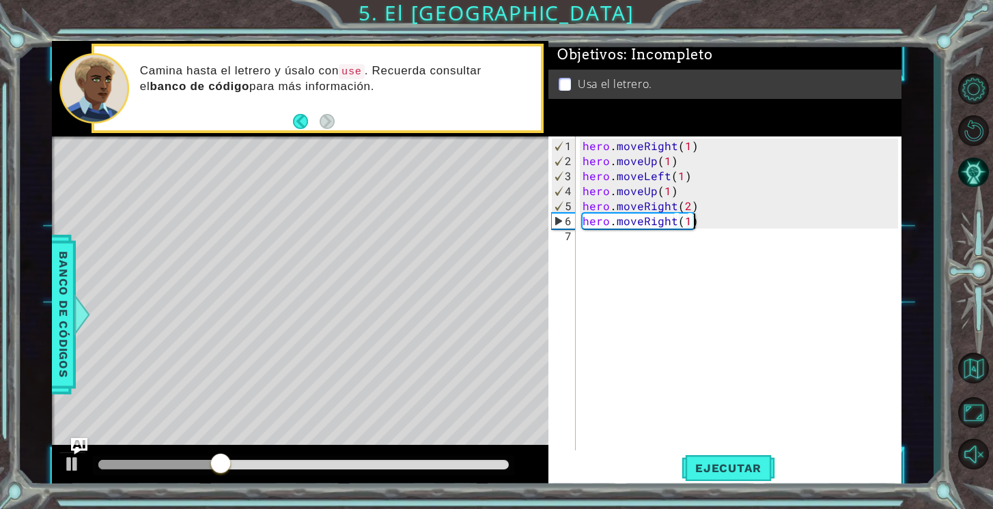
click at [705, 223] on div "hero . moveRight ( 1 ) hero . moveUp ( 1 ) hero . moveLeft ( 1 ) hero . moveUp …" at bounding box center [742, 312] width 325 height 346
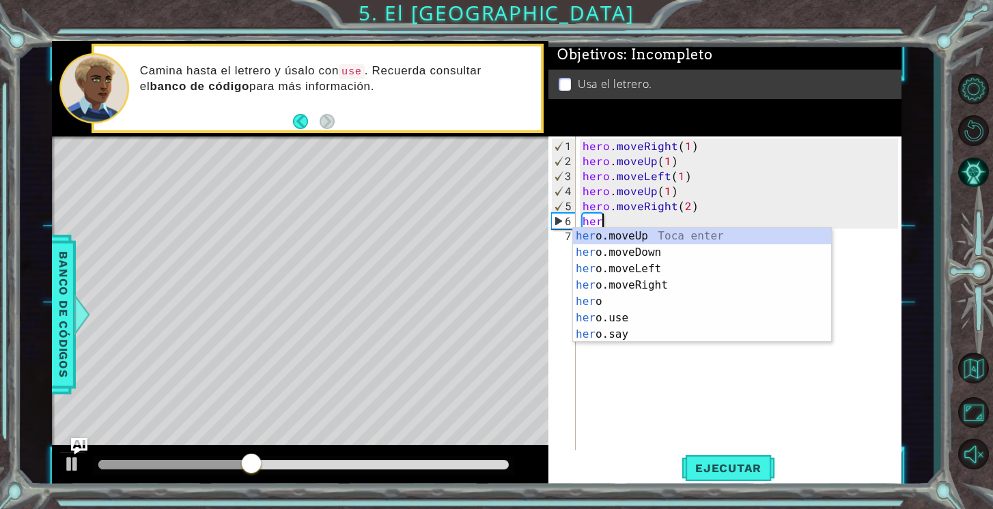
scroll to position [0, 0]
type textarea "h"
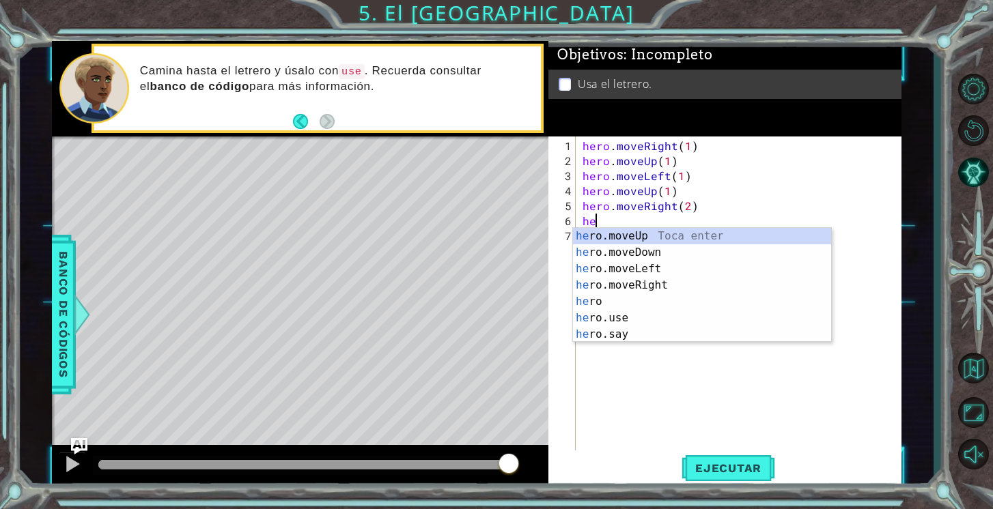
scroll to position [0, 1]
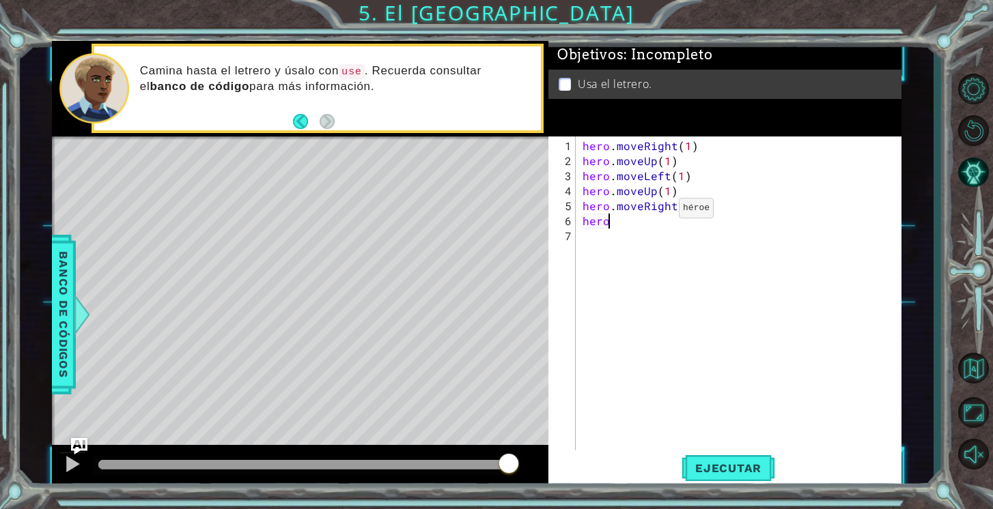
click at [655, 213] on div "hero . moveRight ( 1 ) hero . moveUp ( 1 ) hero . moveLeft ( 1 ) hero . moveUp …" at bounding box center [742, 312] width 325 height 346
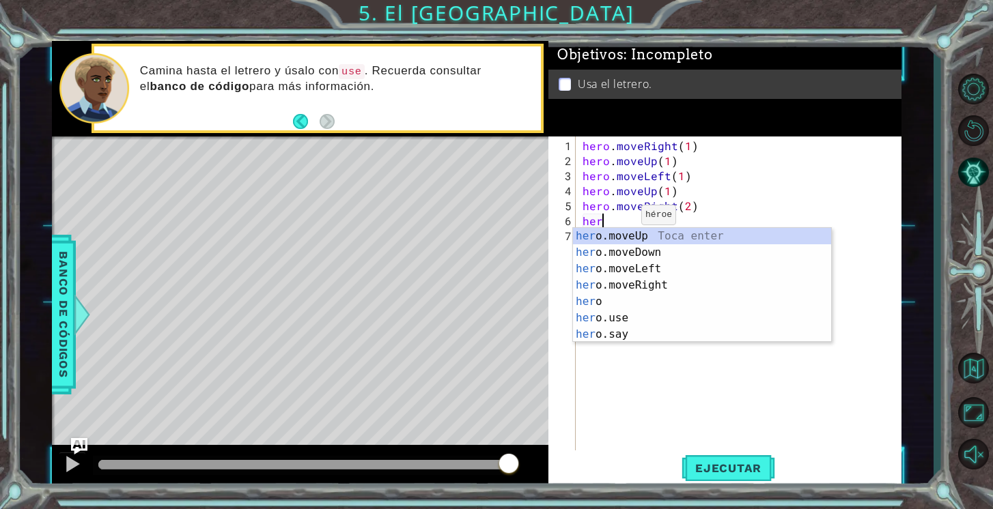
scroll to position [0, 0]
type textarea "h"
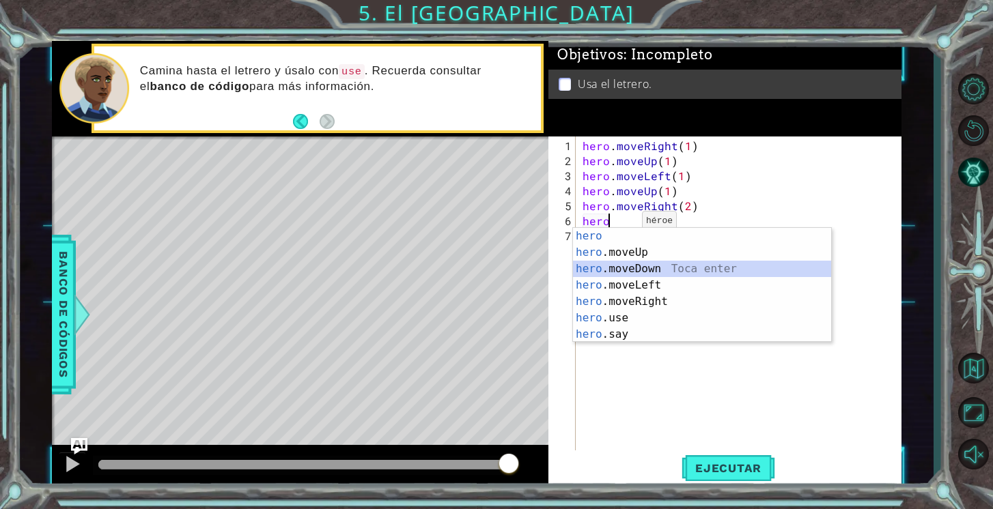
click at [632, 268] on div "hero Toca enter hero .moveUp Toca enter hero .moveDown Toca enter hero .moveLef…" at bounding box center [702, 301] width 258 height 147
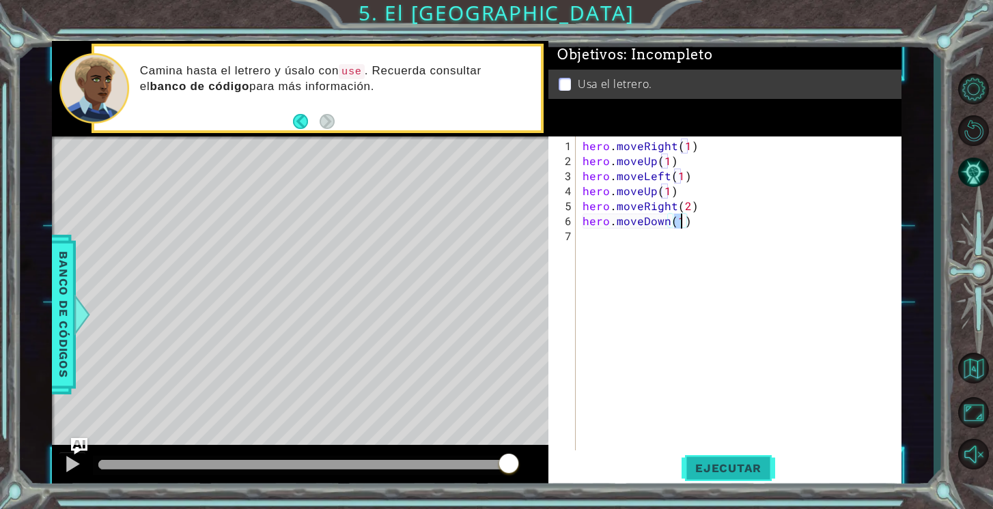
type textarea "hero.moveDown(1)"
click at [730, 475] on span "Ejecutar" at bounding box center [728, 469] width 94 height 14
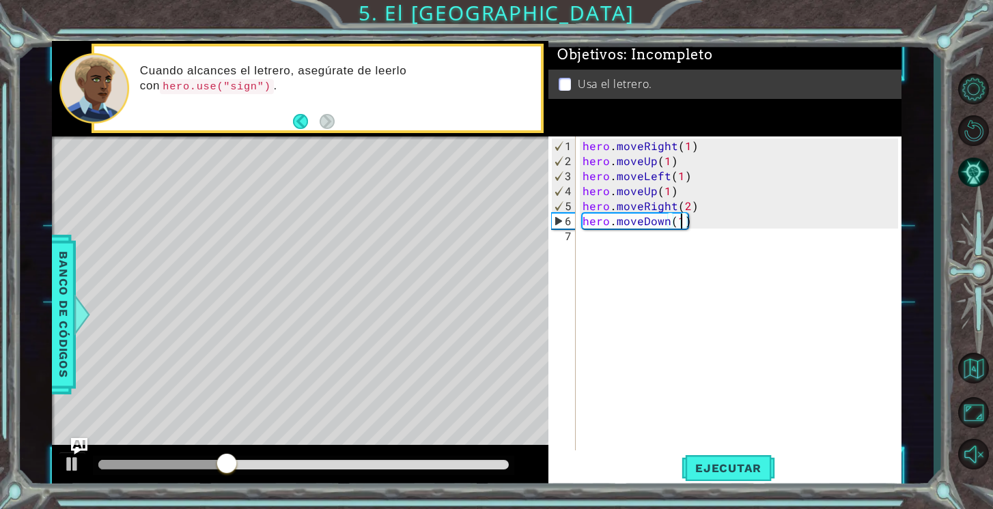
click at [703, 223] on div "hero . moveRight ( 1 ) hero . moveUp ( 1 ) hero . moveLeft ( 1 ) hero . moveUp …" at bounding box center [742, 312] width 325 height 346
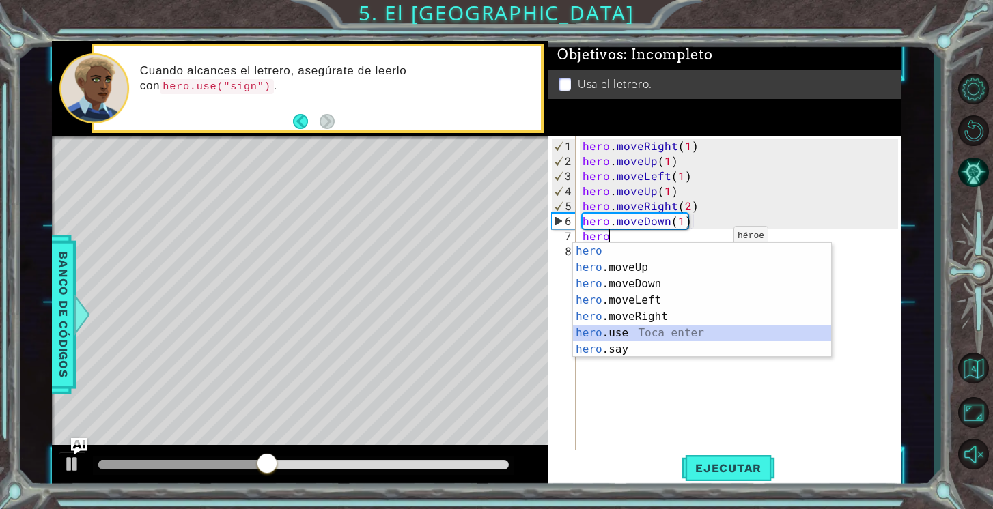
click at [666, 331] on div "hero Toca enter hero .moveUp Toca enter hero .moveDown Toca enter hero .moveLef…" at bounding box center [702, 316] width 258 height 147
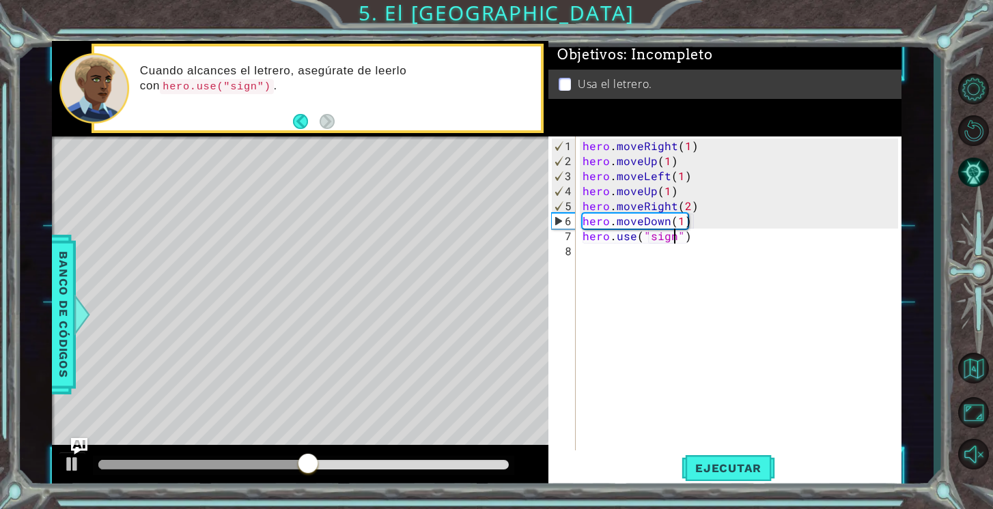
scroll to position [0, 5]
click at [691, 241] on div "hero . moveRight ( 1 ) hero . moveUp ( 1 ) hero . moveLeft ( 1 ) hero . moveUp …" at bounding box center [742, 312] width 325 height 346
click at [709, 466] on span "Ejecutar" at bounding box center [728, 469] width 94 height 14
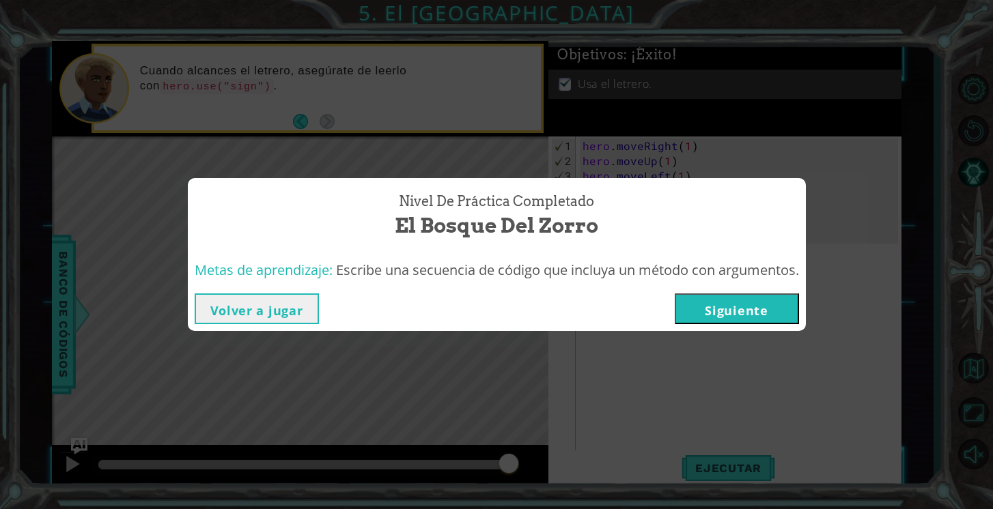
click at [281, 309] on button "Volver a jugar" at bounding box center [257, 309] width 124 height 31
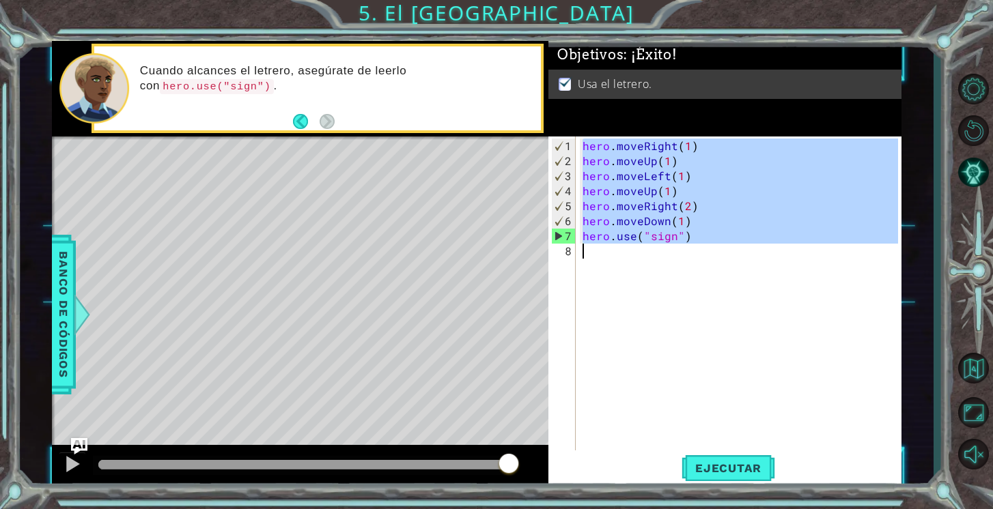
drag, startPoint x: 583, startPoint y: 145, endPoint x: 701, endPoint y: 251, distance: 158.2
click at [701, 251] on div "hero . moveRight ( 1 ) hero . moveUp ( 1 ) hero . moveLeft ( 1 ) hero . moveUp …" at bounding box center [742, 312] width 325 height 346
type textarea "hero.use("sign")"
click at [740, 463] on span "Ejecutar" at bounding box center [728, 469] width 94 height 14
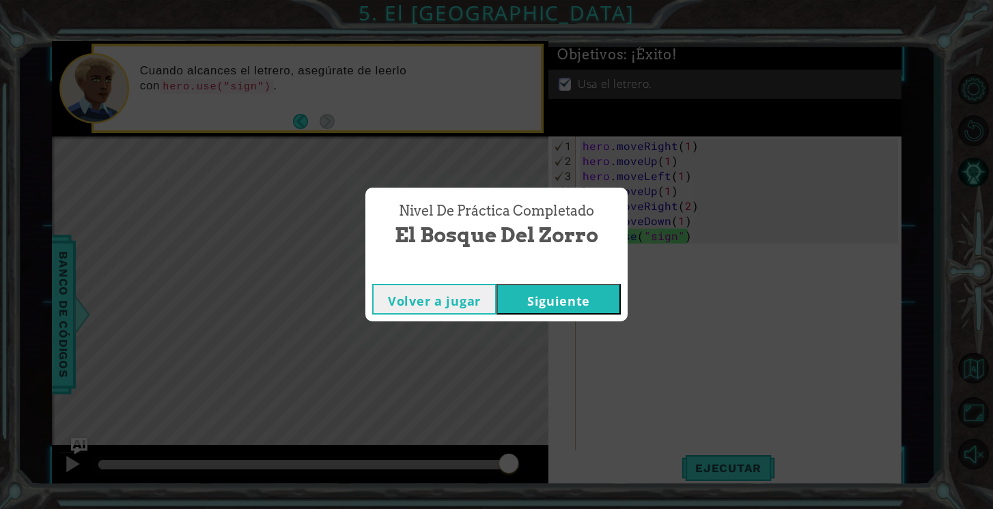
click at [570, 297] on button "Siguiente" at bounding box center [558, 299] width 124 height 31
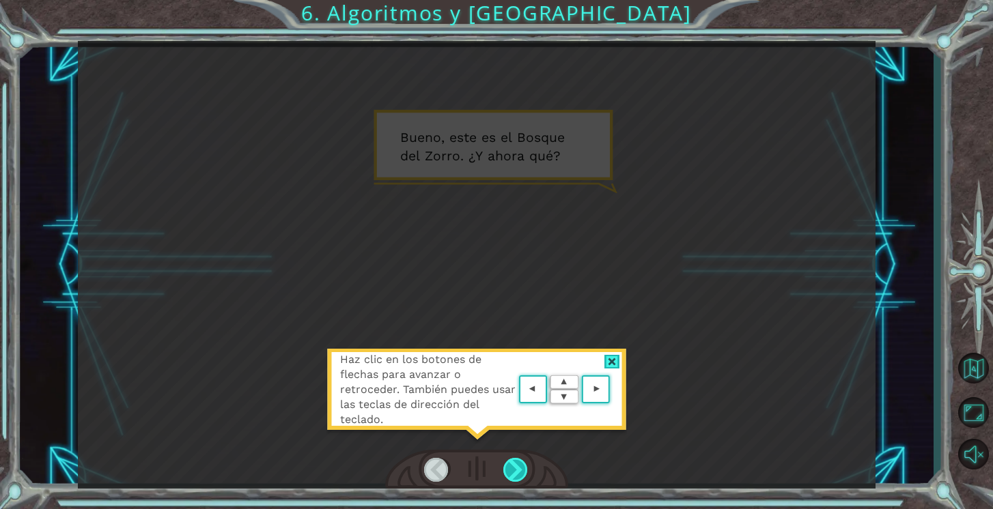
click at [513, 477] on div at bounding box center [515, 470] width 25 height 24
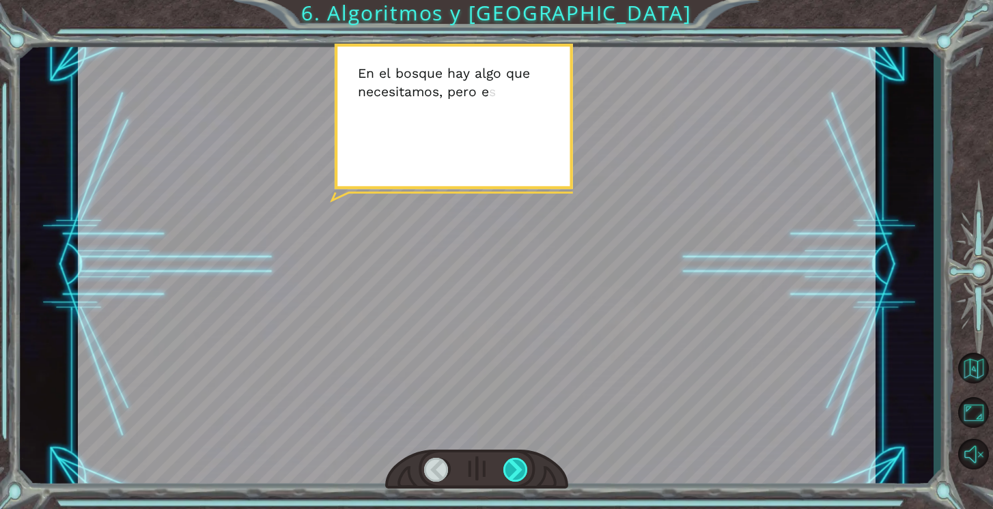
click at [518, 466] on div at bounding box center [515, 470] width 25 height 24
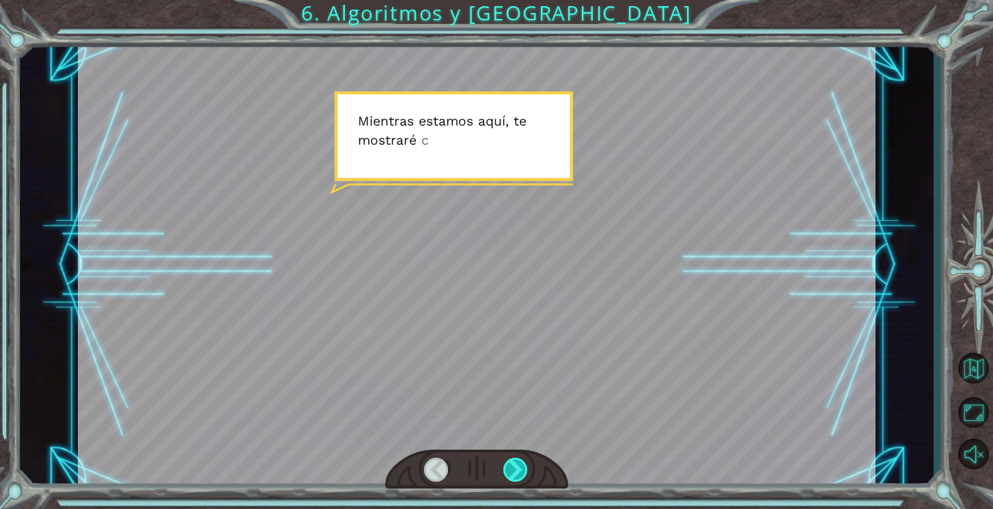
click at [518, 466] on div at bounding box center [515, 470] width 25 height 24
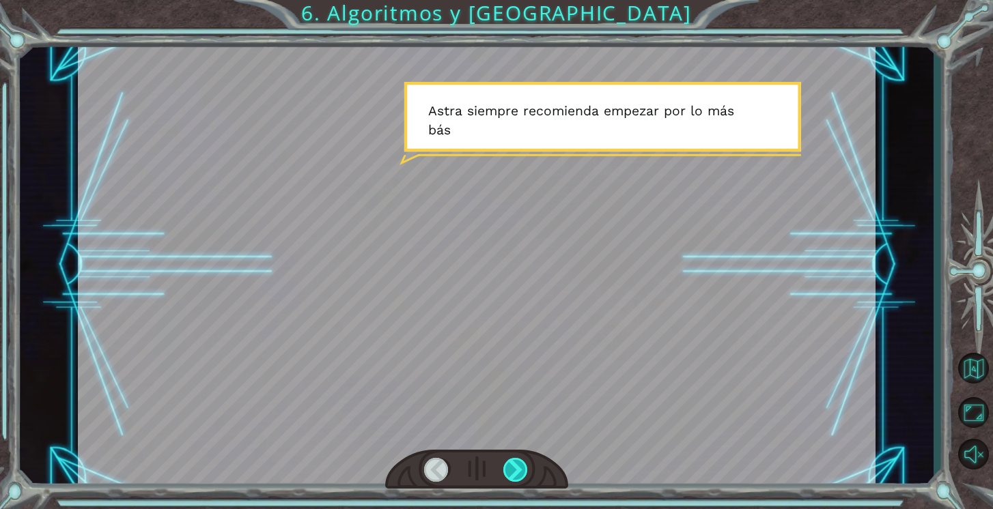
click at [518, 466] on div at bounding box center [515, 470] width 25 height 24
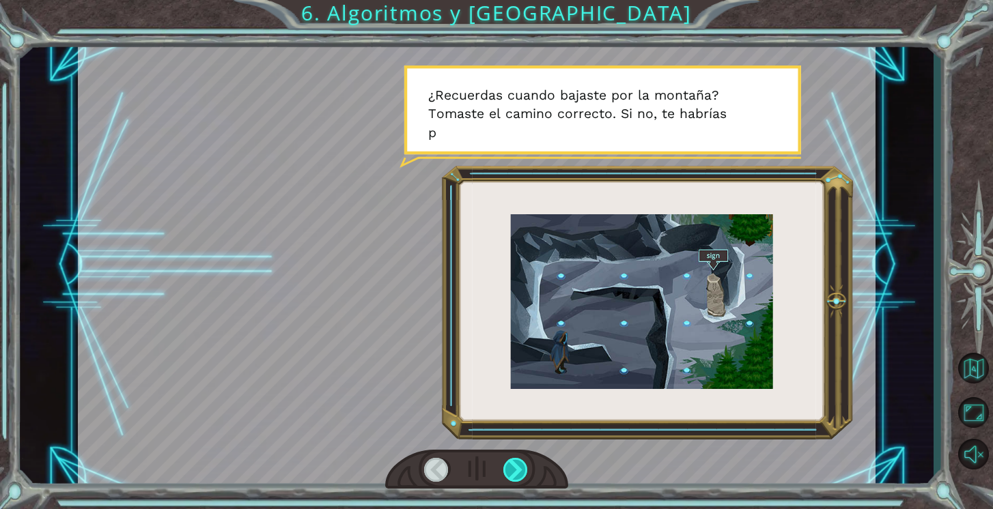
click at [518, 466] on div at bounding box center [515, 470] width 25 height 24
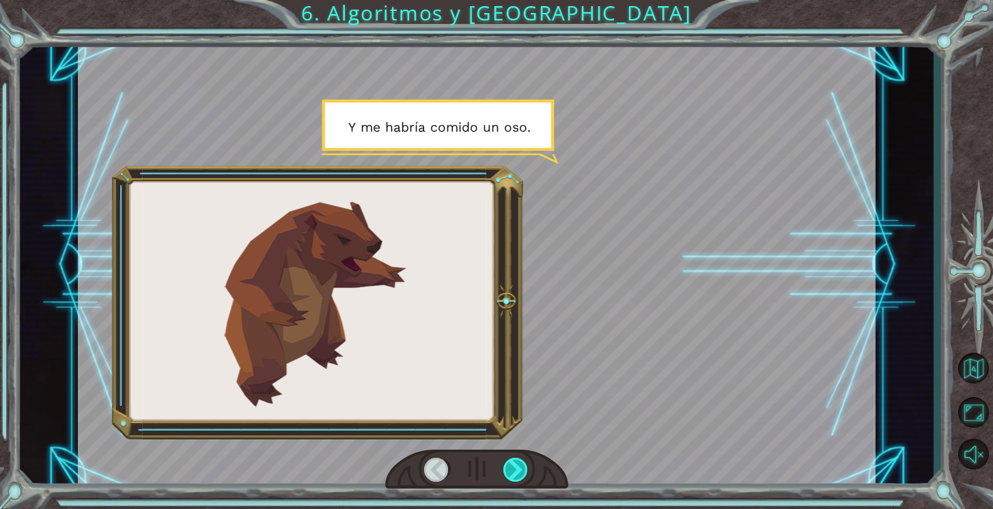
click at [518, 466] on div at bounding box center [515, 470] width 25 height 24
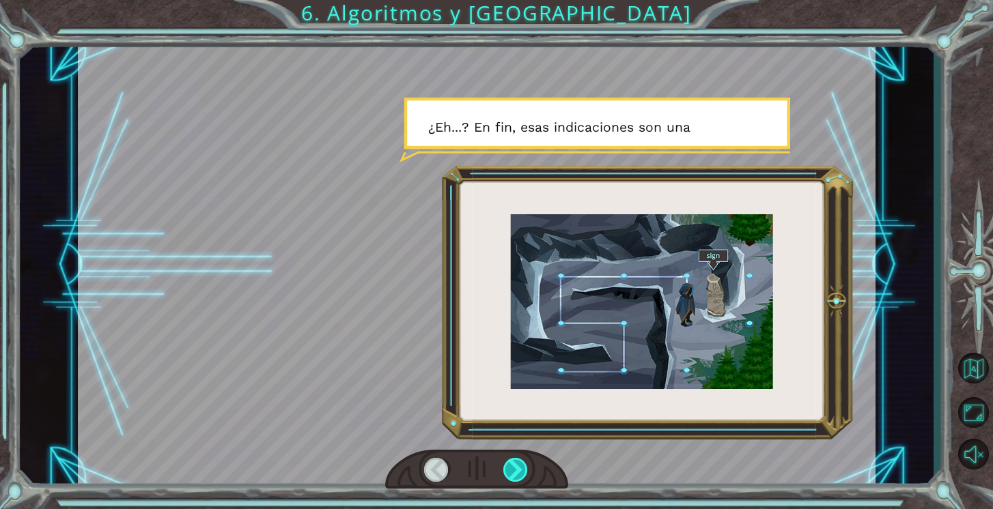
click at [518, 466] on div at bounding box center [515, 470] width 25 height 24
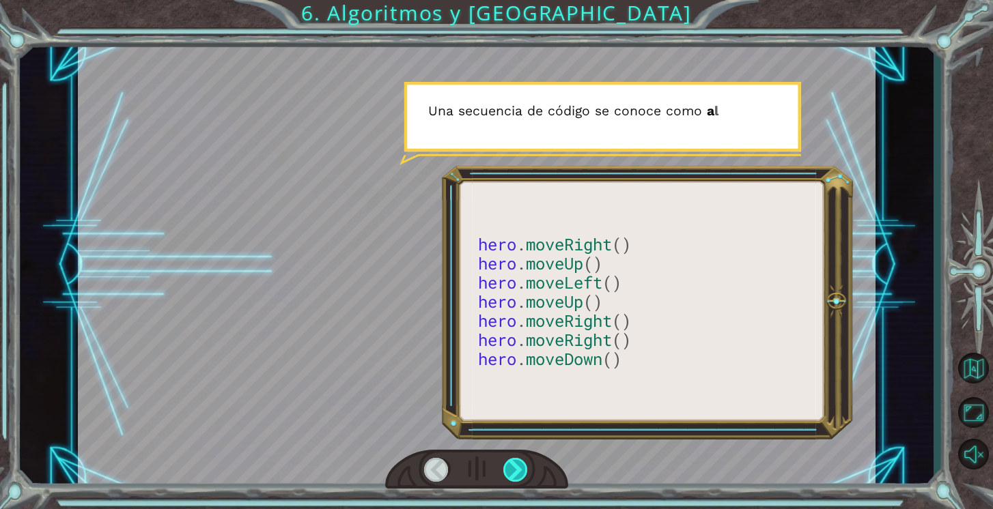
click at [518, 466] on div at bounding box center [515, 470] width 25 height 24
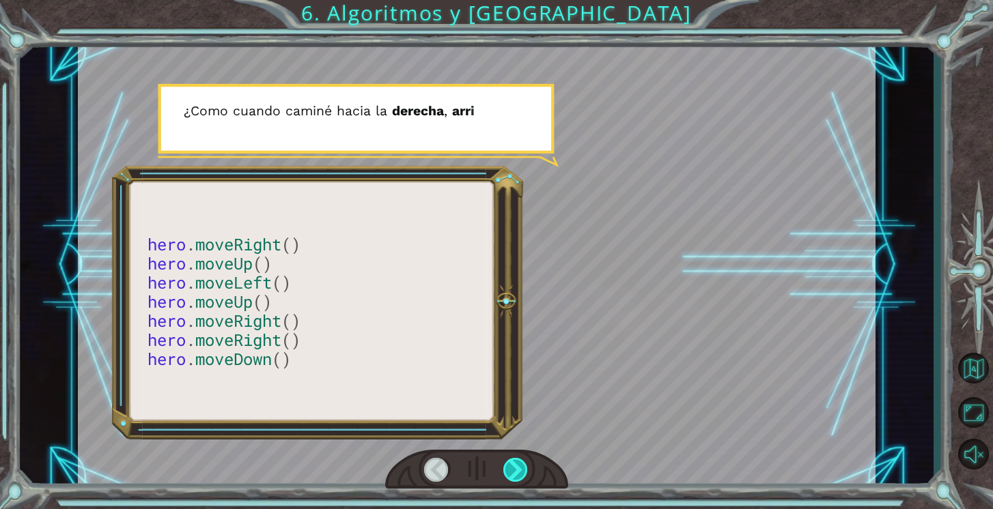
click at [519, 467] on div at bounding box center [515, 470] width 25 height 24
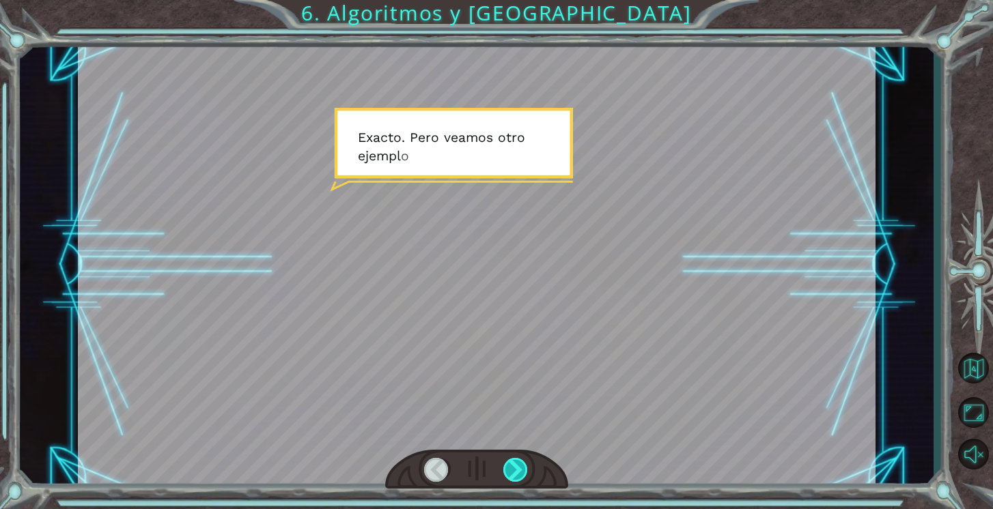
click at [519, 467] on div at bounding box center [515, 470] width 25 height 24
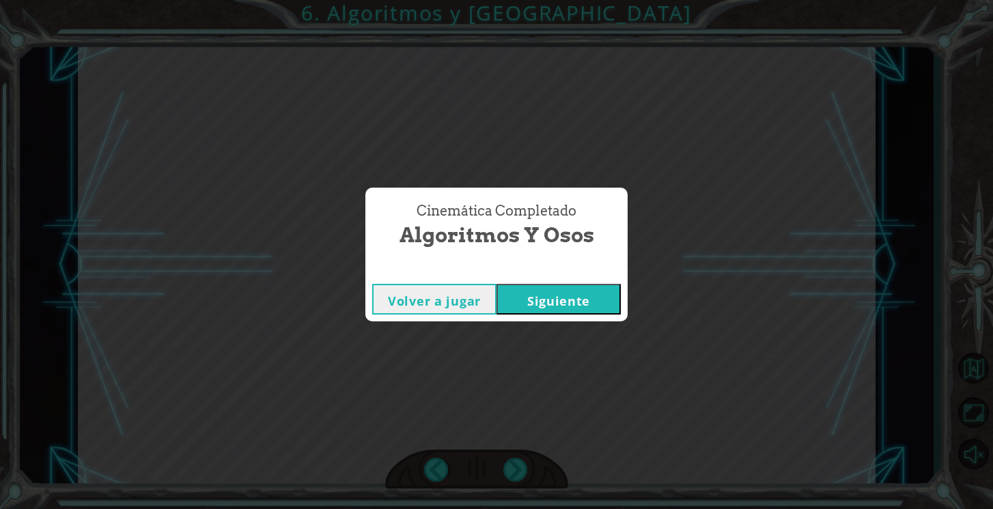
click at [559, 301] on button "Siguiente" at bounding box center [558, 299] width 124 height 31
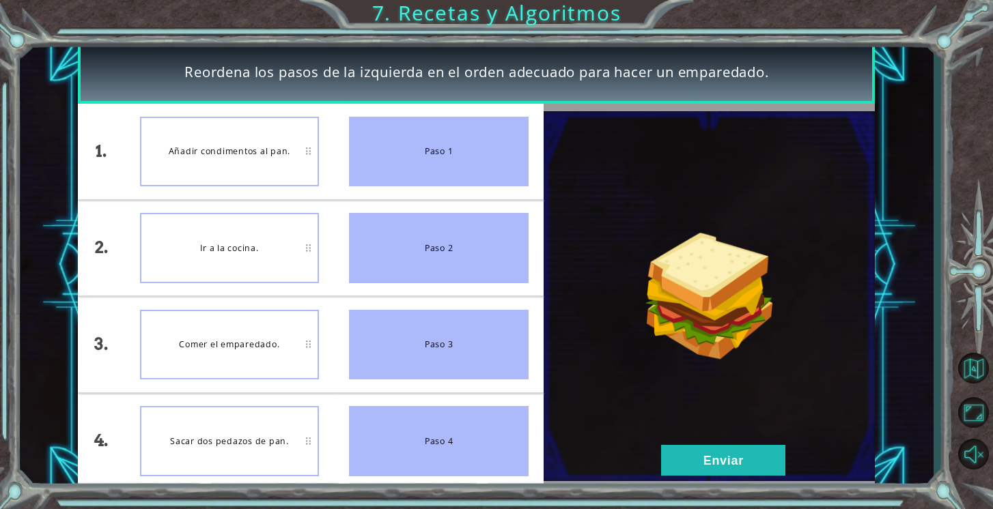
drag, startPoint x: 453, startPoint y: 145, endPoint x: 277, endPoint y: 257, distance: 209.0
click at [277, 257] on div "1. 2. 3. 4. Añadir condimentos al pan. Ir a la cocina. Comer el emparedado. Sac…" at bounding box center [311, 296] width 466 height 385
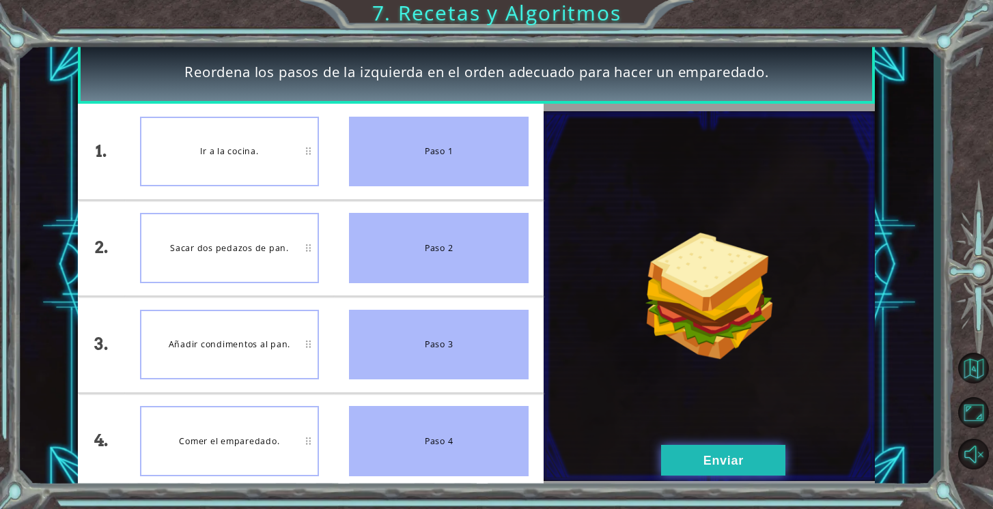
click at [718, 452] on button "Enviar" at bounding box center [723, 460] width 124 height 31
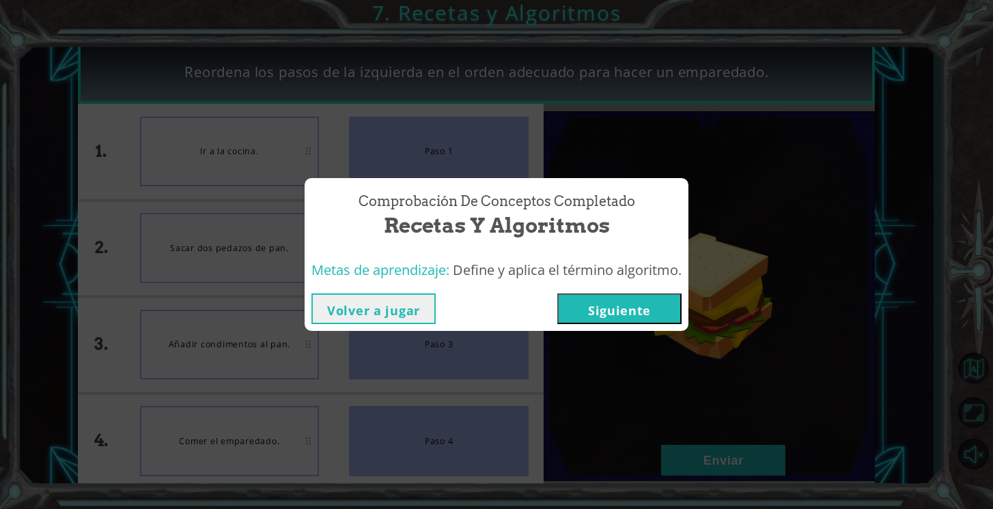
click at [652, 307] on button "Siguiente" at bounding box center [619, 309] width 124 height 31
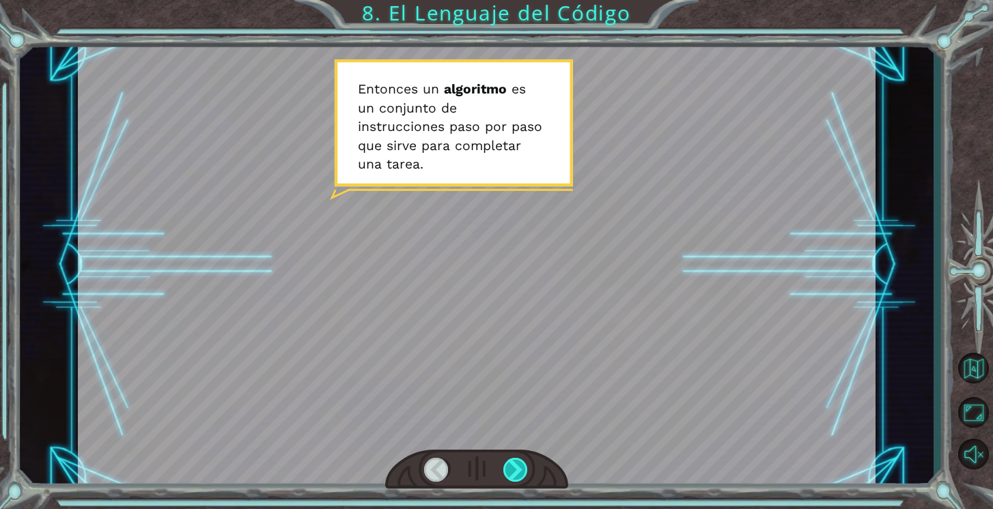
click at [515, 477] on div at bounding box center [515, 470] width 25 height 24
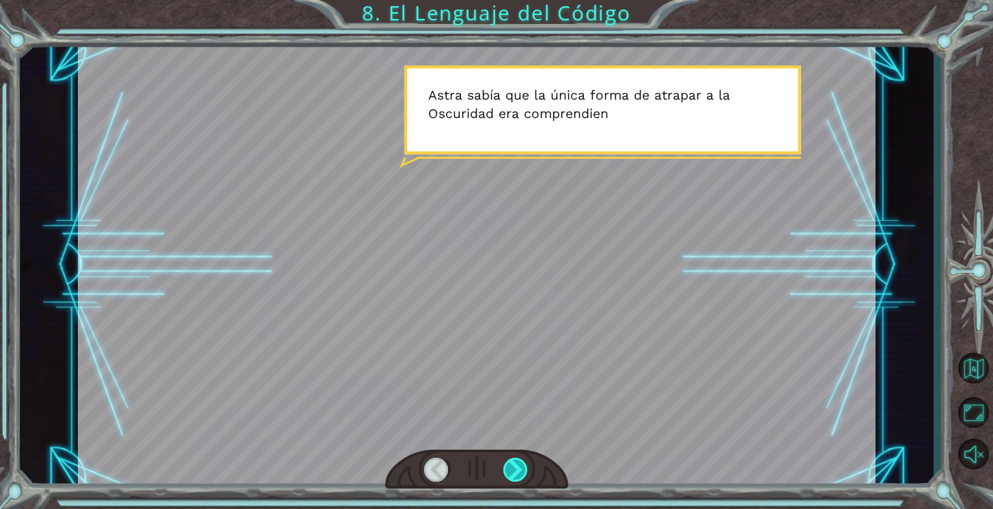
click at [516, 478] on div at bounding box center [515, 470] width 25 height 24
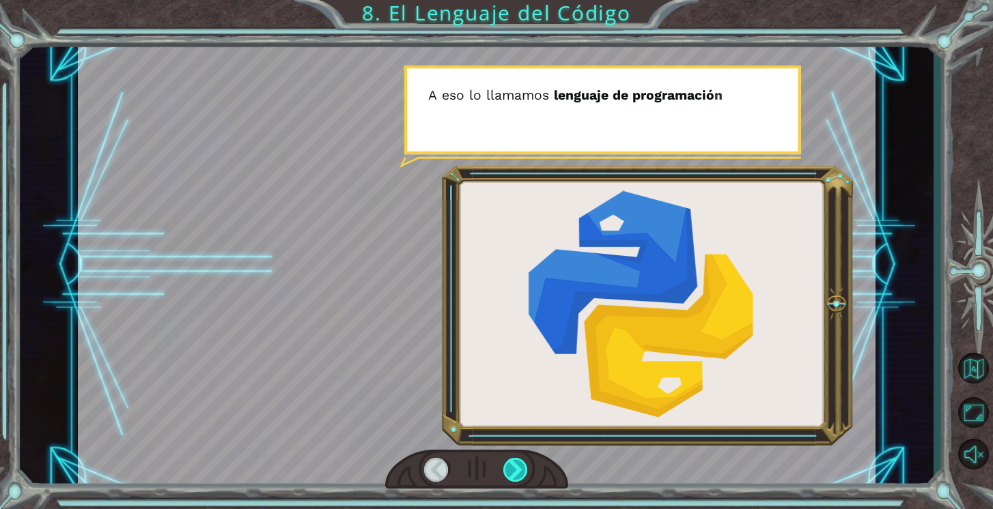
click at [517, 478] on div at bounding box center [515, 470] width 25 height 24
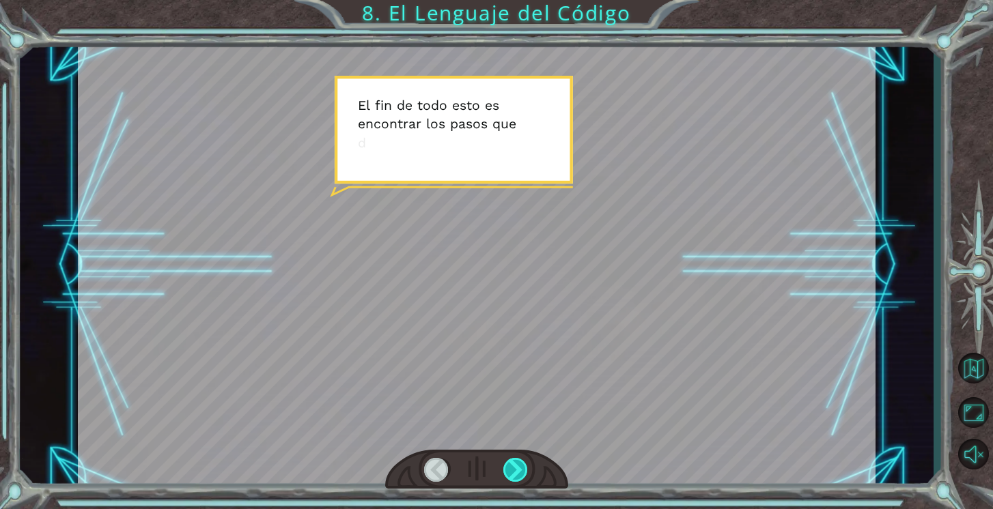
click at [517, 478] on div at bounding box center [515, 470] width 25 height 24
click at [518, 478] on div at bounding box center [515, 470] width 25 height 24
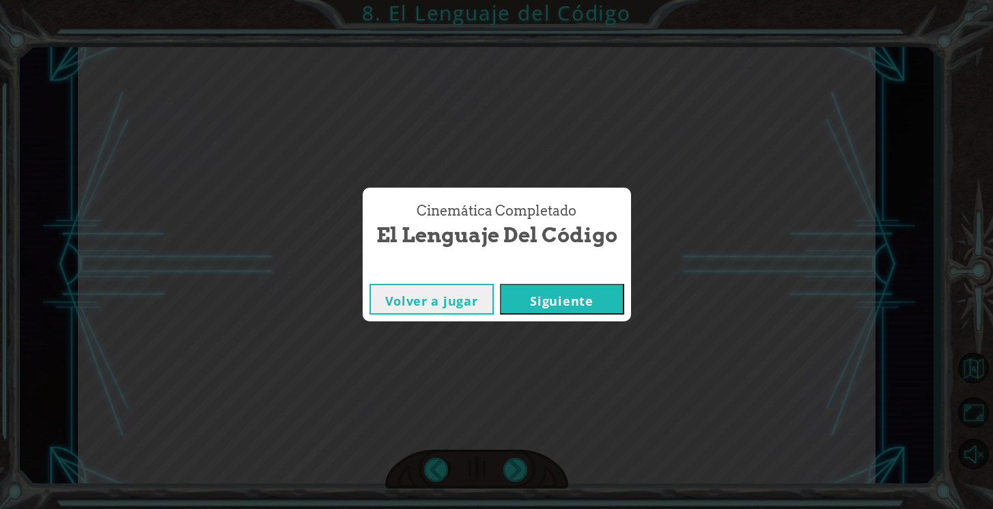
click at [576, 299] on button "Siguiente" at bounding box center [562, 299] width 124 height 31
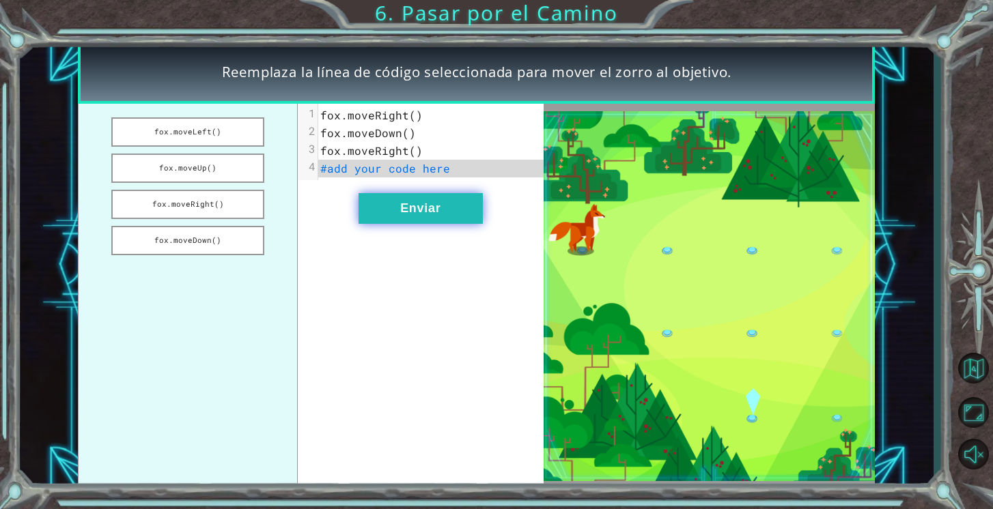
click at [411, 199] on button "Enviar" at bounding box center [421, 208] width 124 height 31
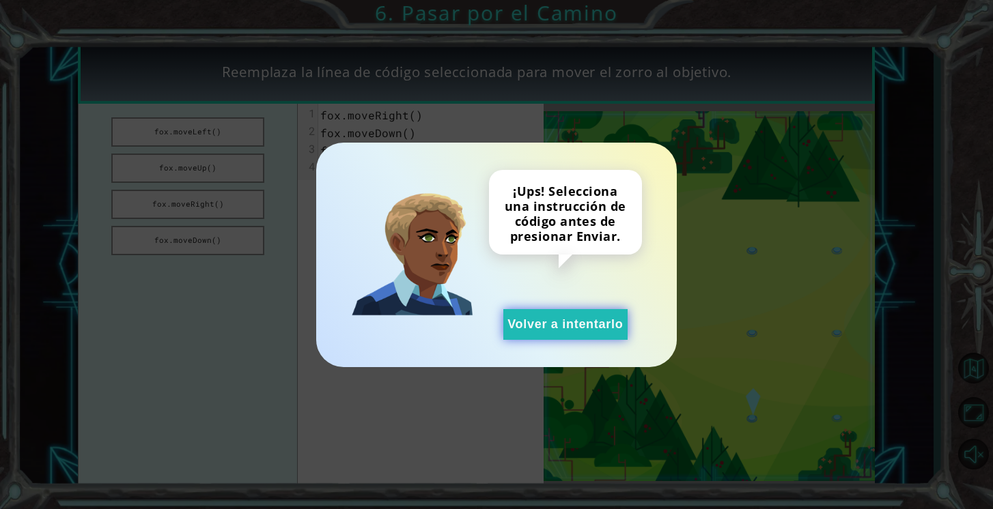
click at [524, 315] on button "Volver a intentarlo" at bounding box center [565, 324] width 124 height 31
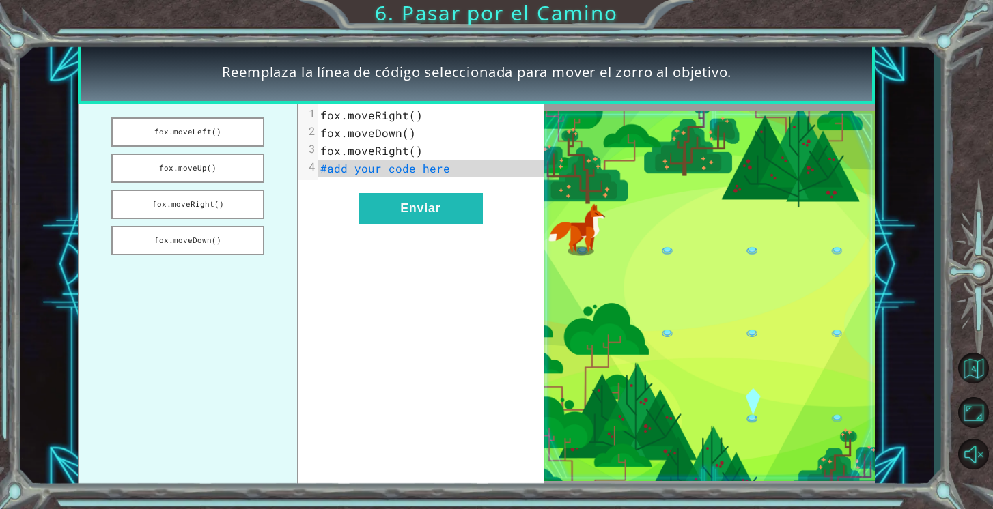
drag, startPoint x: 225, startPoint y: 206, endPoint x: 300, endPoint y: 183, distance: 78.0
click at [300, 183] on div "fox.moveLeft() fox.moveUp() fox.moveRight() fox.moveDown() xxxxxxxxxx 4 1 fox.m…" at bounding box center [311, 296] width 466 height 385
click at [232, 239] on button "fox.moveDown()" at bounding box center [187, 240] width 153 height 29
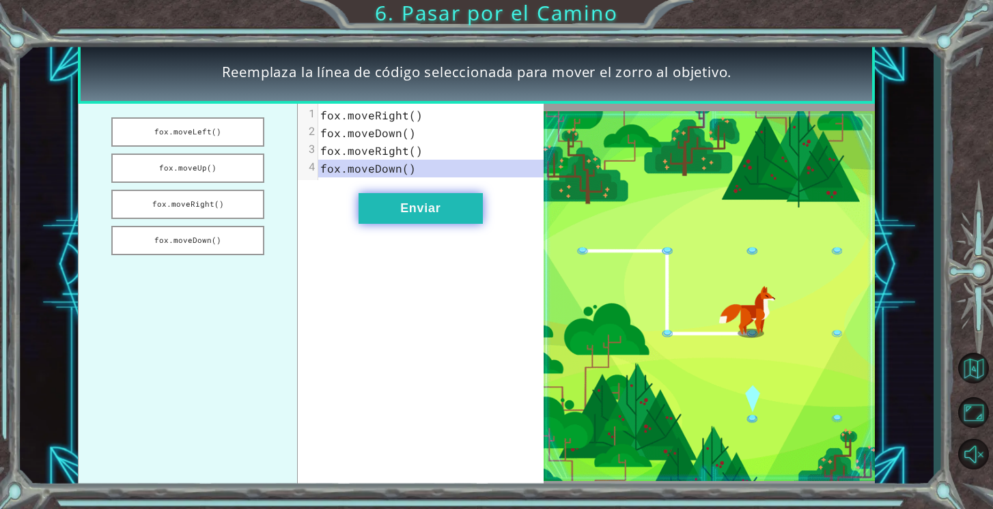
click at [418, 201] on button "Enviar" at bounding box center [421, 208] width 124 height 31
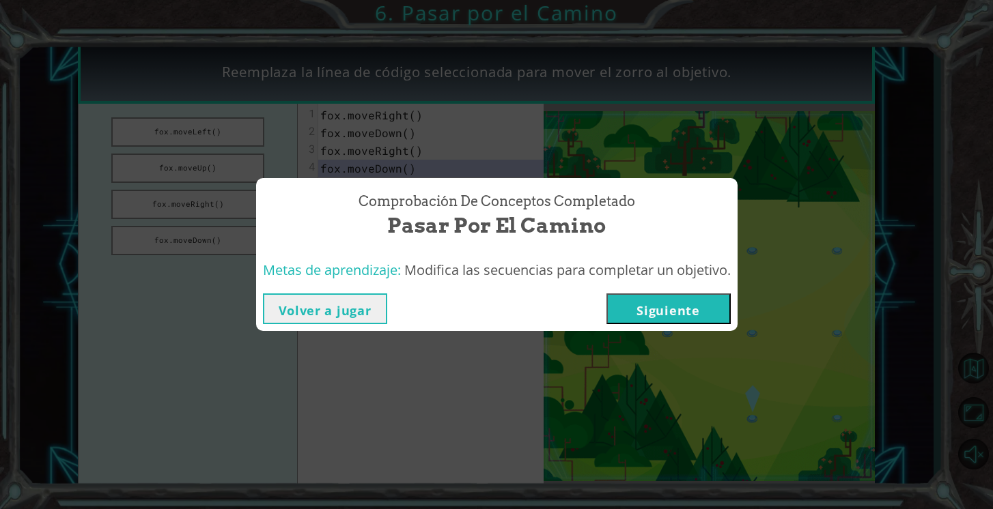
click at [645, 304] on button "Siguiente" at bounding box center [668, 309] width 124 height 31
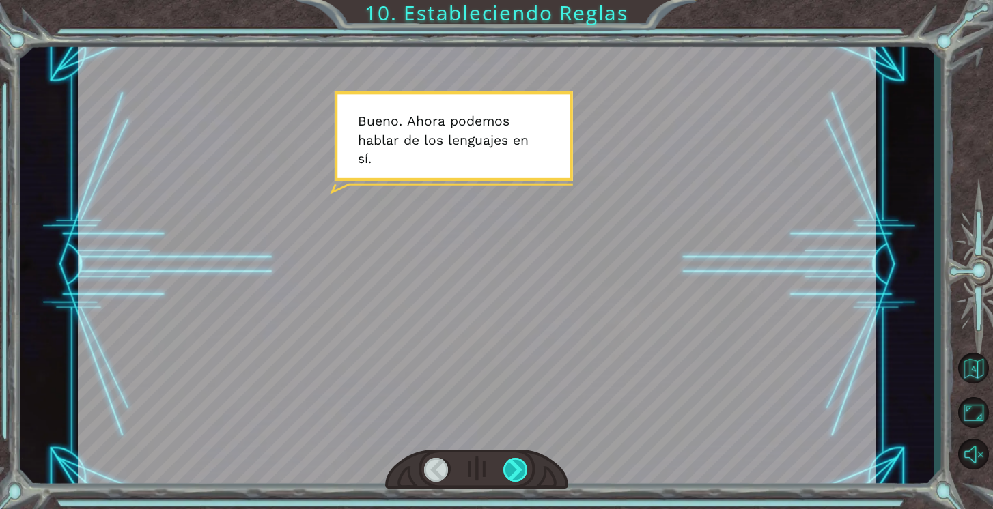
click at [516, 466] on div at bounding box center [515, 470] width 25 height 24
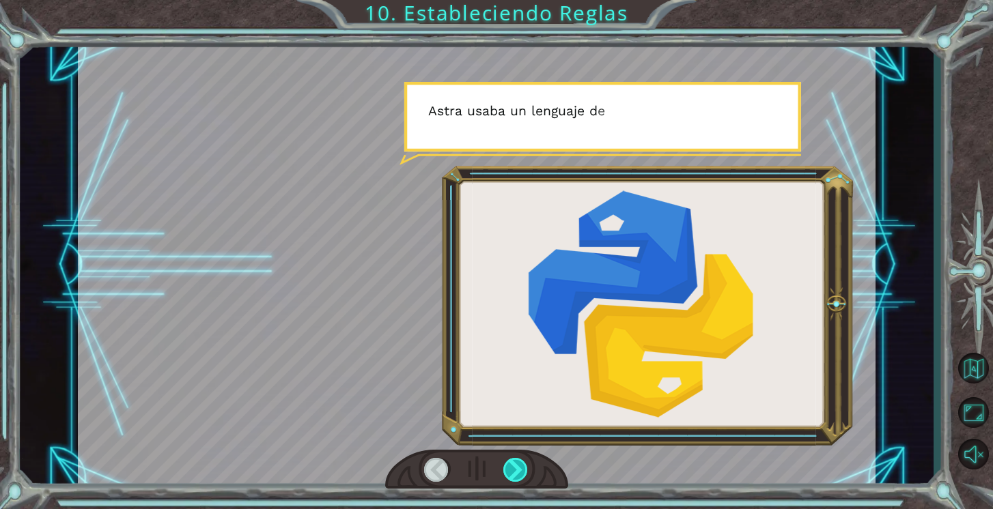
click at [516, 466] on div at bounding box center [515, 470] width 25 height 24
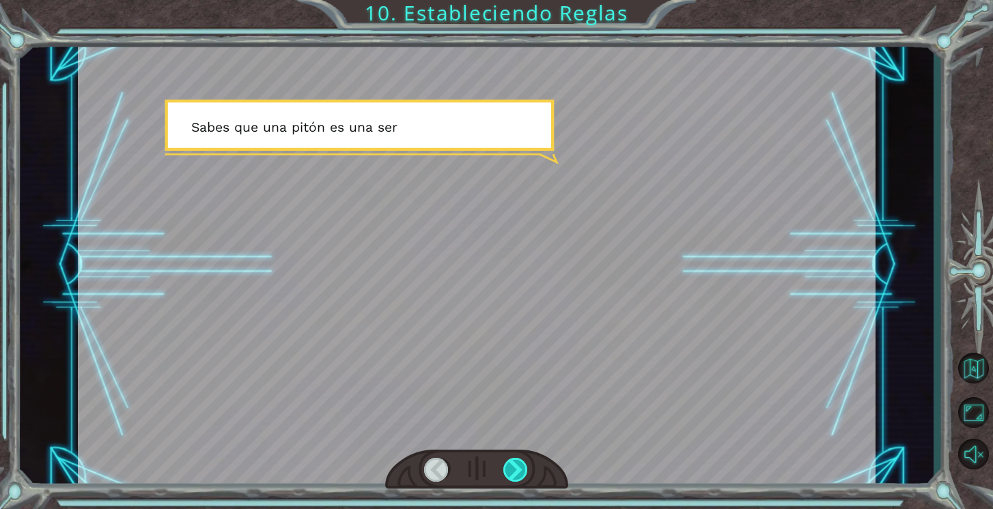
click at [516, 466] on div at bounding box center [515, 470] width 25 height 24
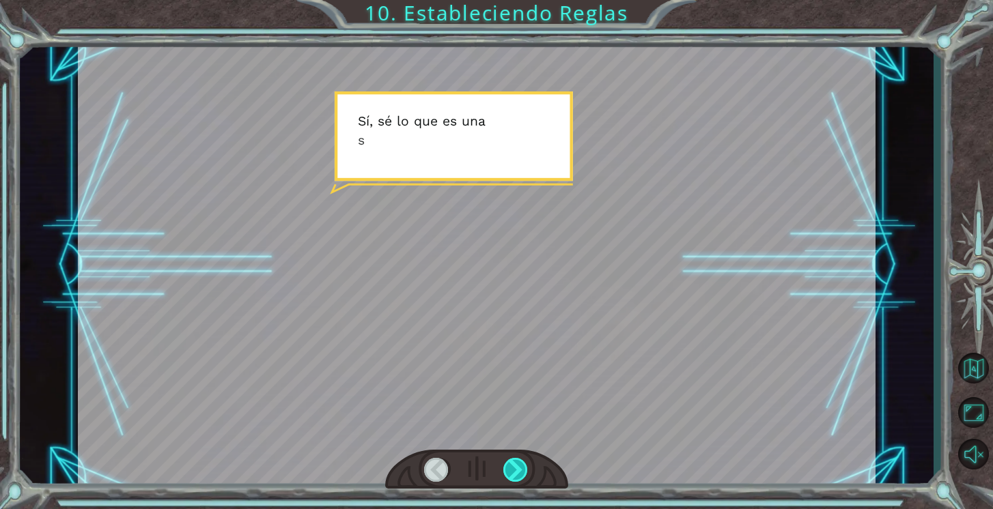
click at [516, 466] on div at bounding box center [515, 470] width 25 height 24
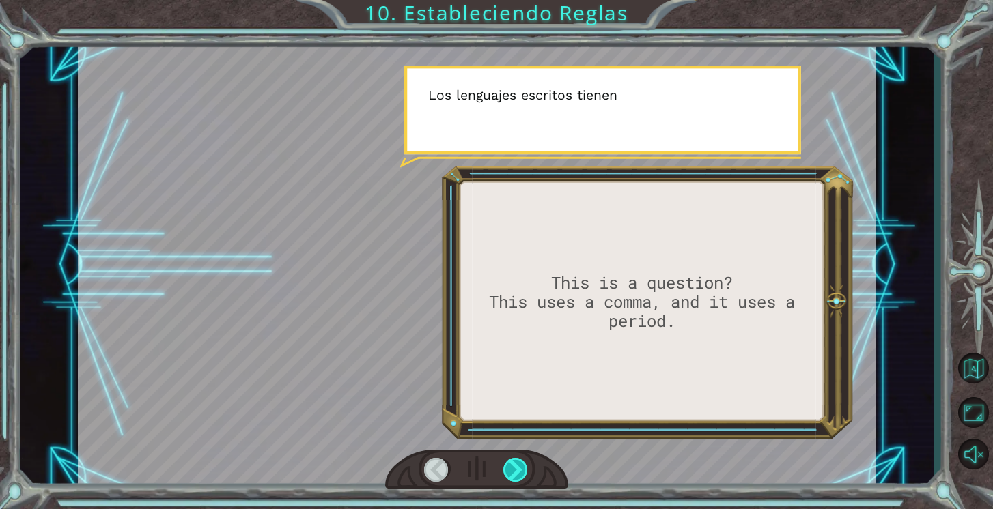
click at [516, 466] on div at bounding box center [515, 470] width 25 height 24
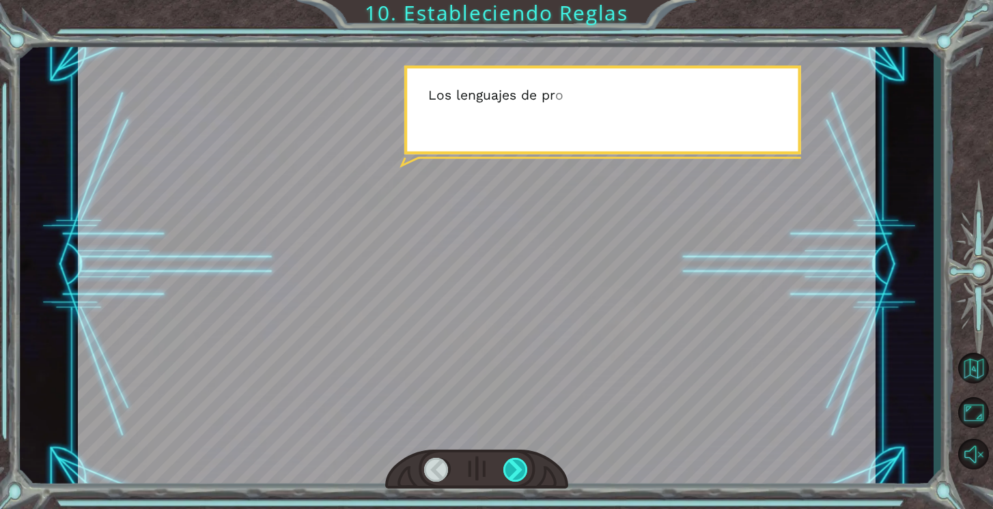
click at [516, 466] on div at bounding box center [515, 470] width 25 height 24
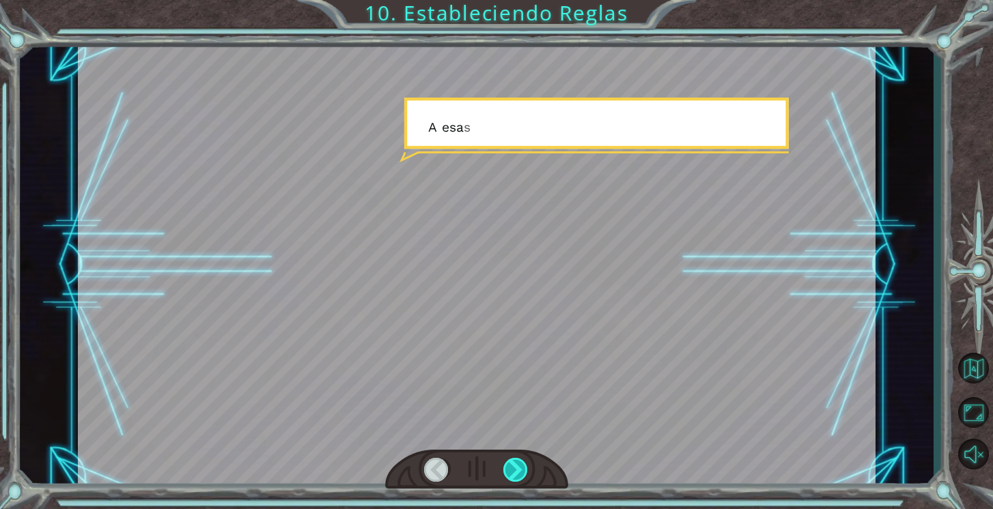
click at [516, 466] on div at bounding box center [515, 470] width 25 height 24
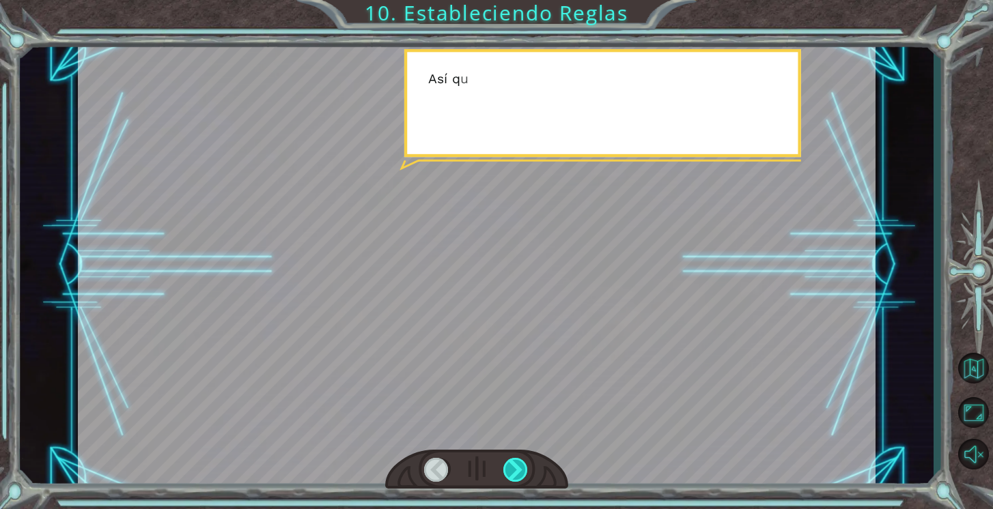
click at [516, 466] on div at bounding box center [515, 470] width 25 height 24
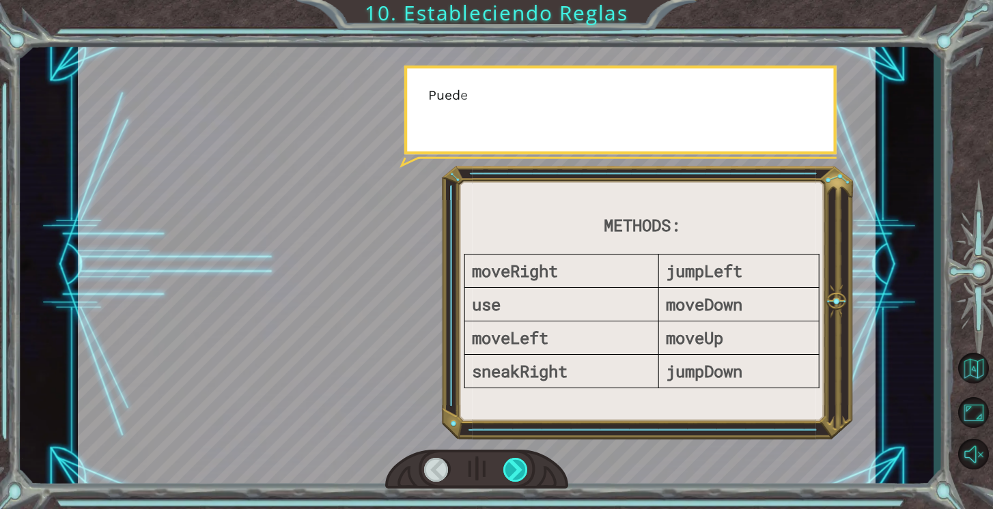
click at [516, 466] on div at bounding box center [515, 470] width 25 height 24
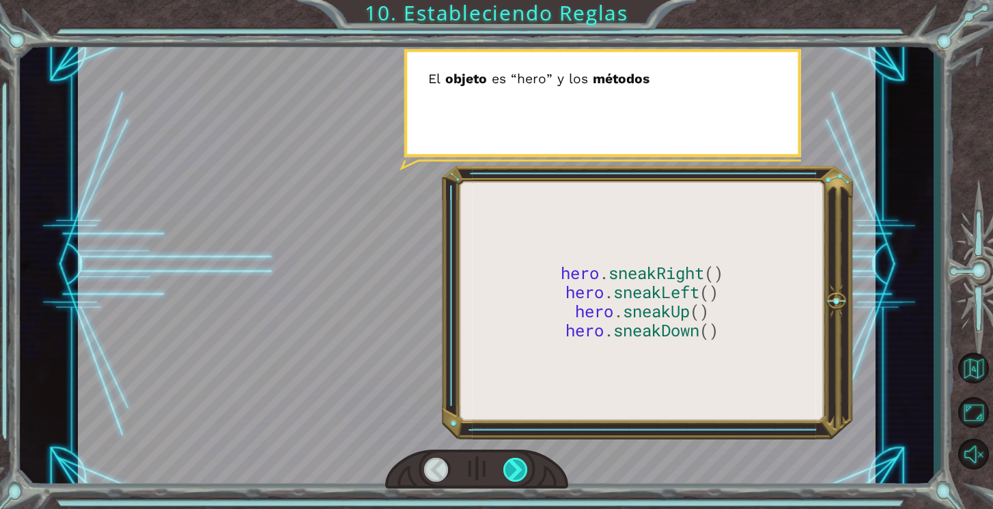
click at [516, 466] on div at bounding box center [515, 470] width 25 height 24
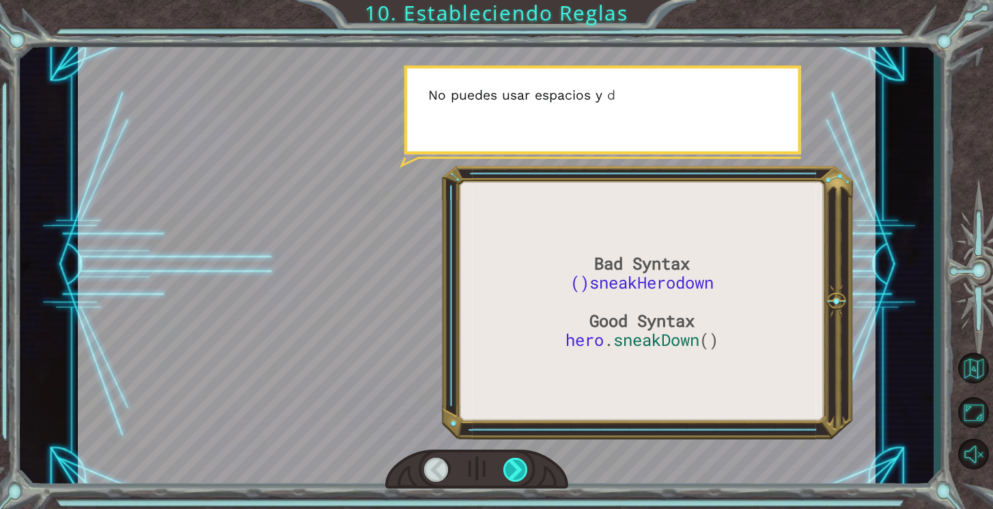
click at [516, 466] on div at bounding box center [515, 470] width 25 height 24
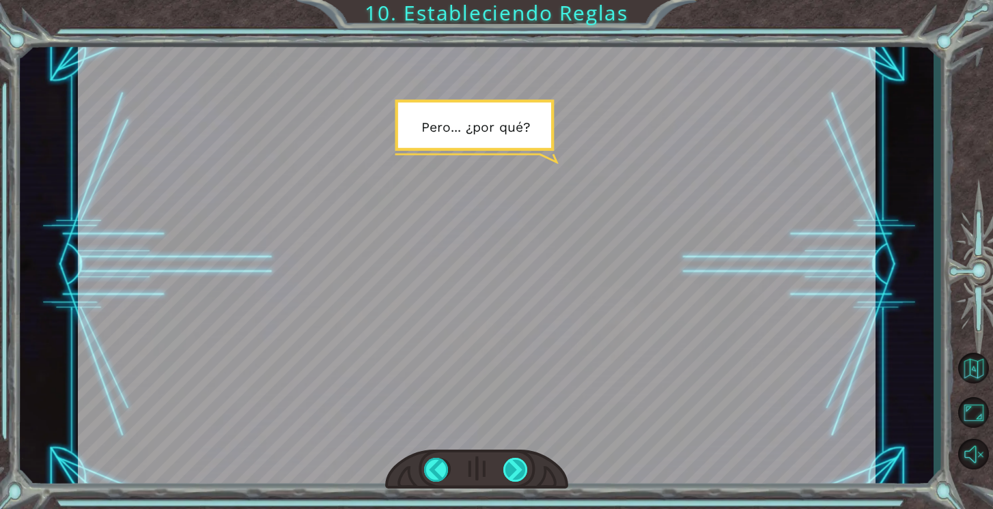
click at [516, 466] on div at bounding box center [515, 470] width 25 height 24
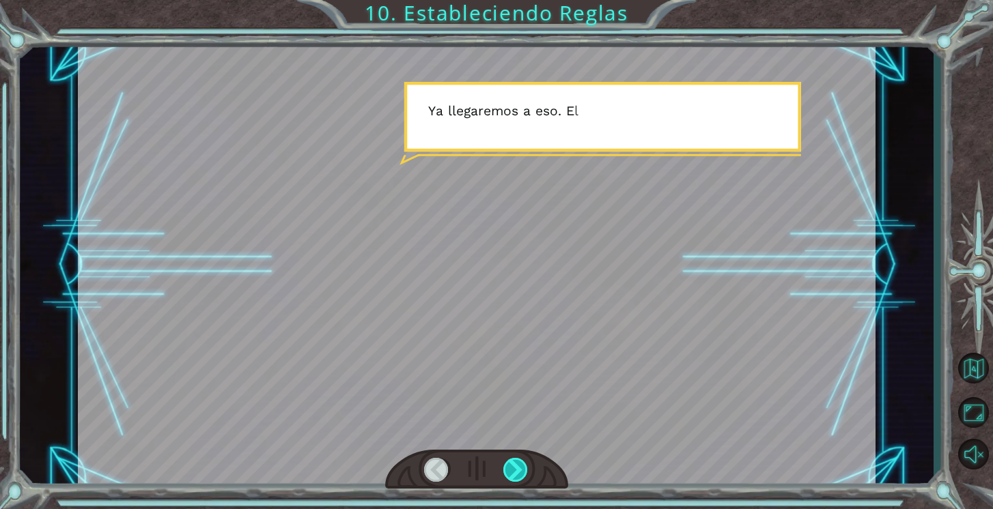
click at [516, 466] on div at bounding box center [515, 470] width 25 height 24
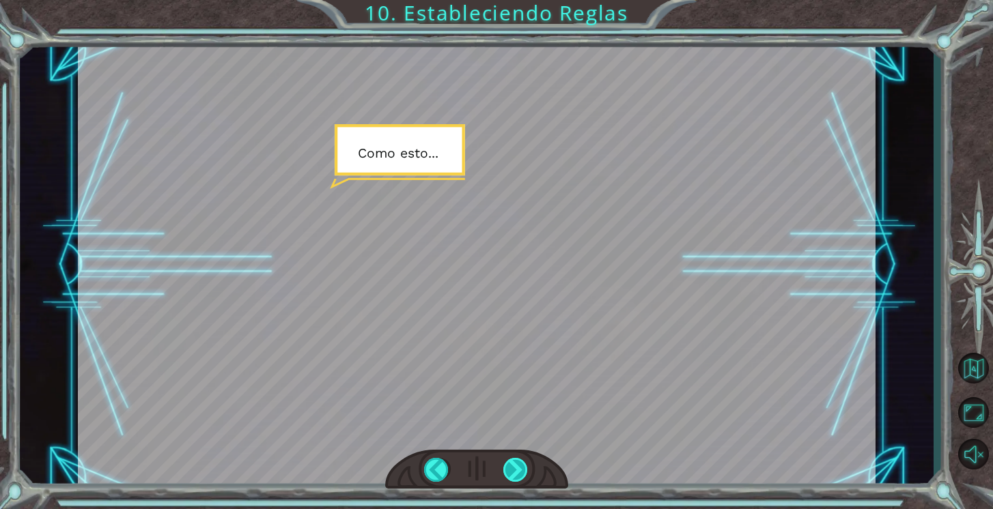
click at [516, 466] on div at bounding box center [515, 470] width 25 height 24
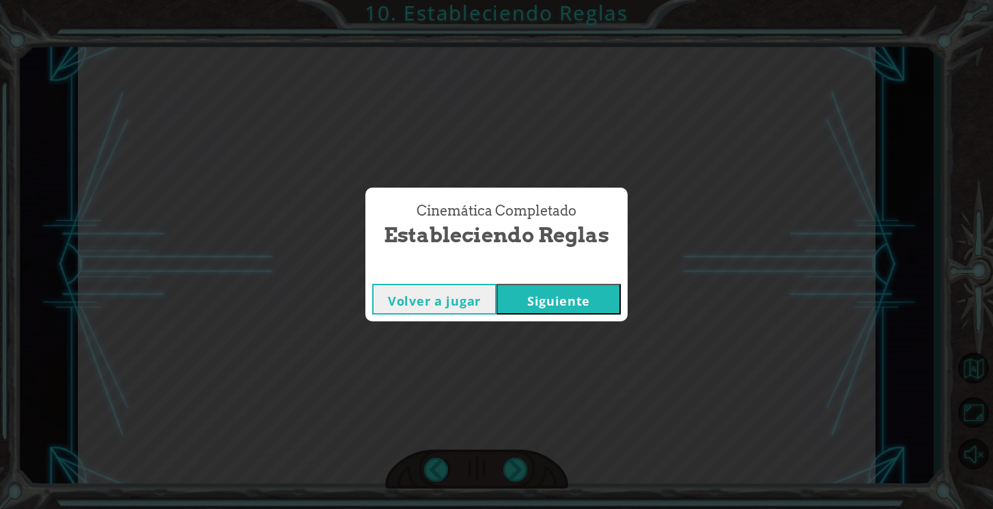
click at [552, 293] on button "Siguiente" at bounding box center [558, 299] width 124 height 31
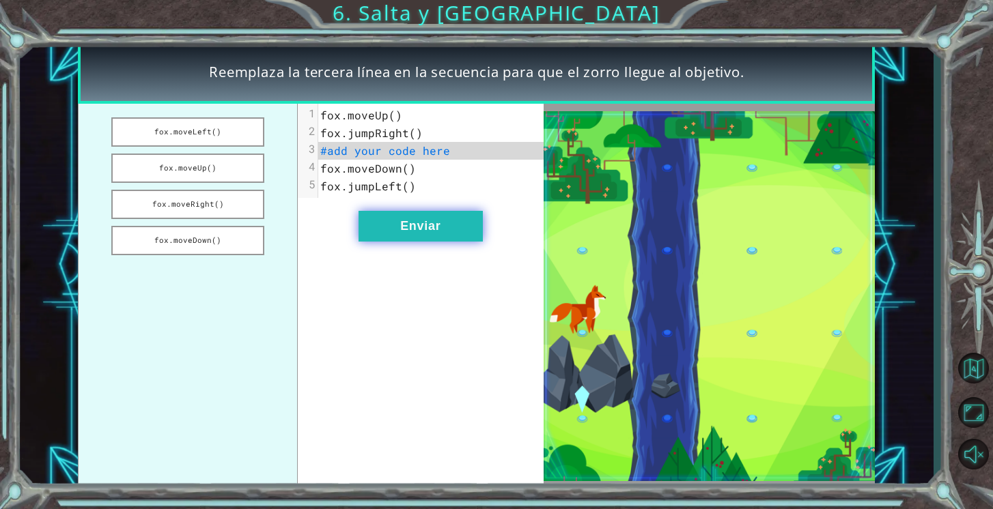
click at [462, 225] on button "Enviar" at bounding box center [421, 226] width 124 height 31
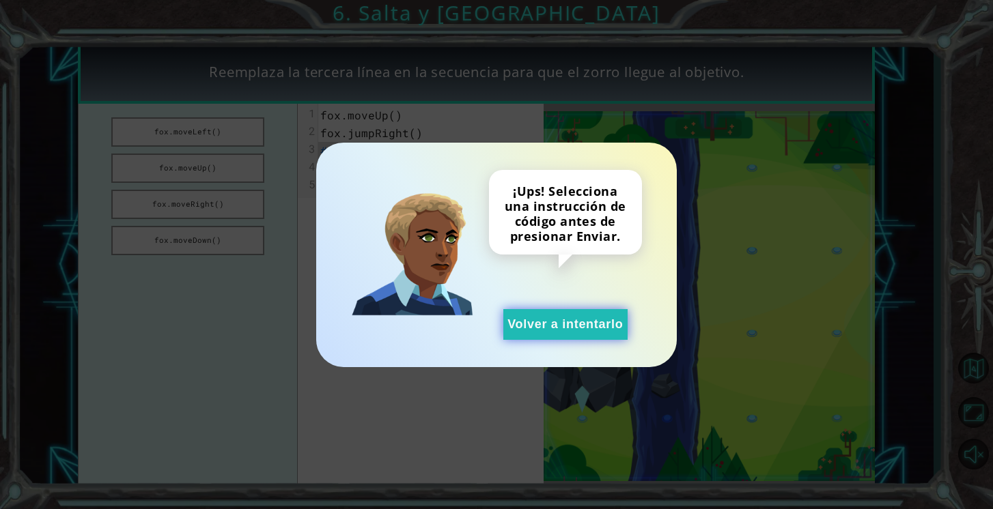
click at [545, 318] on button "Volver a intentarlo" at bounding box center [565, 324] width 124 height 31
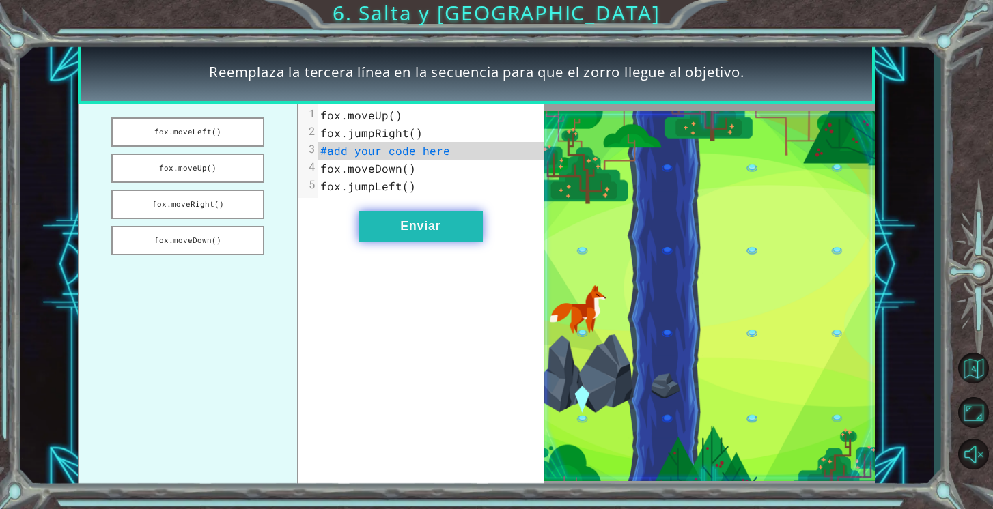
click at [436, 227] on button "Enviar" at bounding box center [421, 226] width 124 height 31
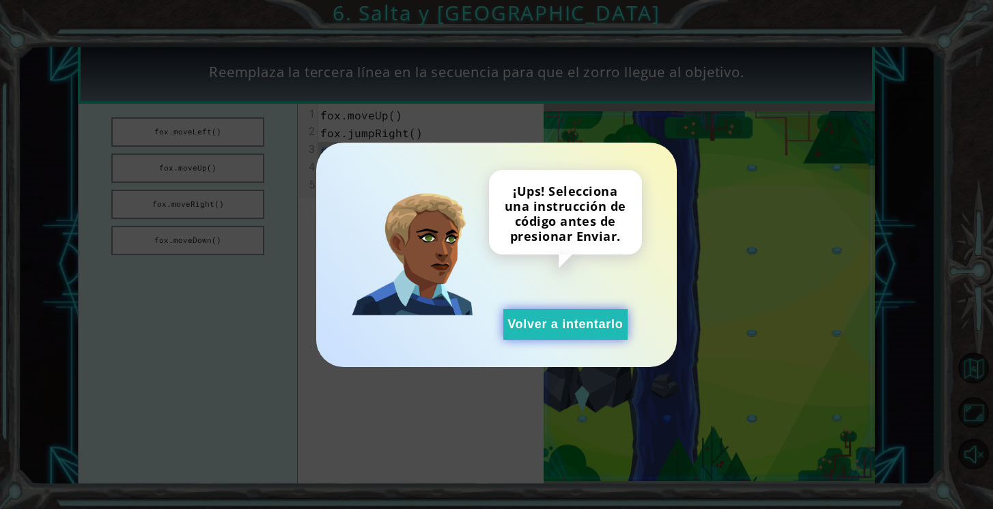
click at [536, 332] on button "Volver a intentarlo" at bounding box center [565, 324] width 124 height 31
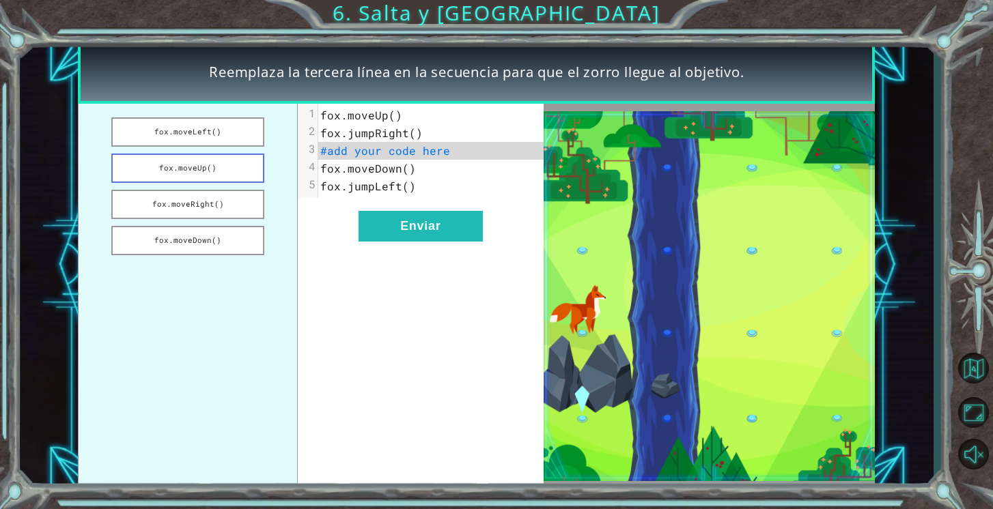
click at [230, 173] on button "fox.moveUp()" at bounding box center [187, 168] width 153 height 29
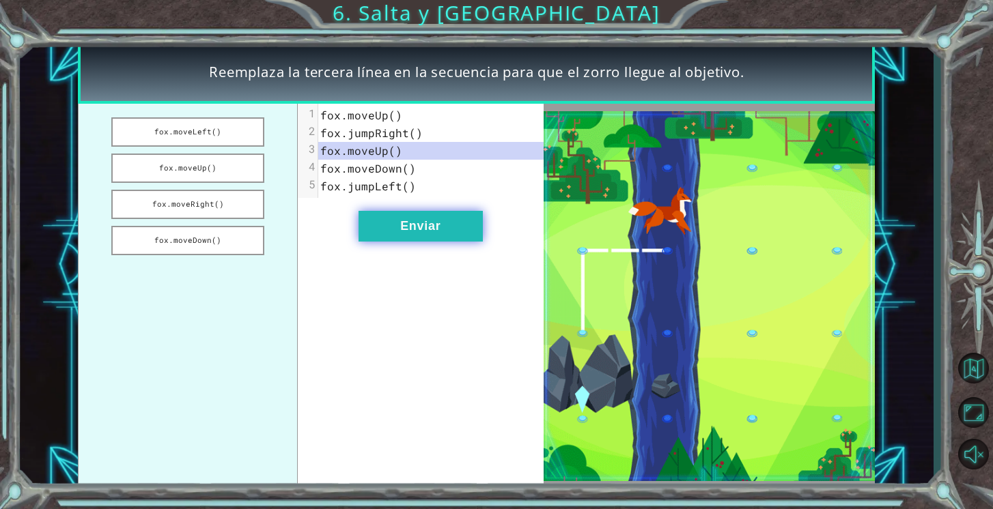
click at [386, 231] on button "Enviar" at bounding box center [421, 226] width 124 height 31
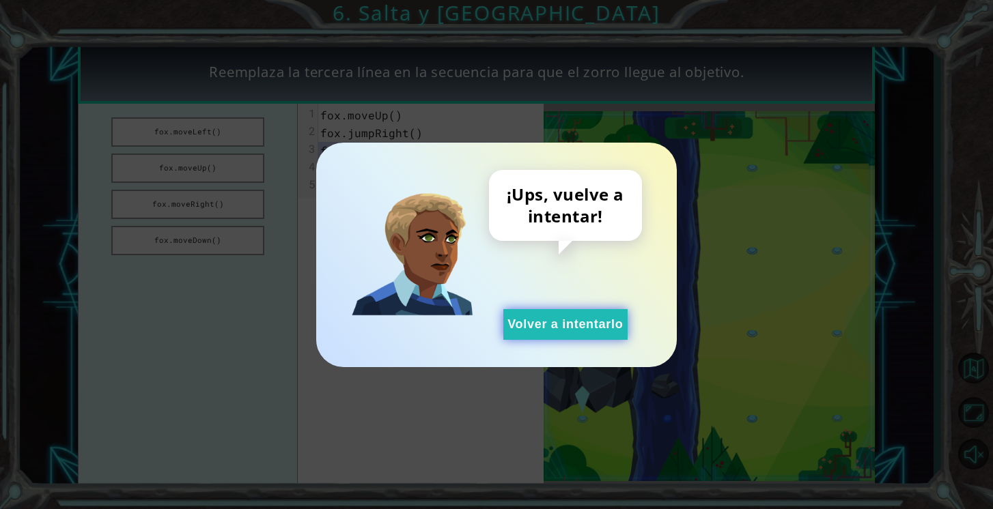
click at [527, 324] on button "Volver a intentarlo" at bounding box center [565, 324] width 124 height 31
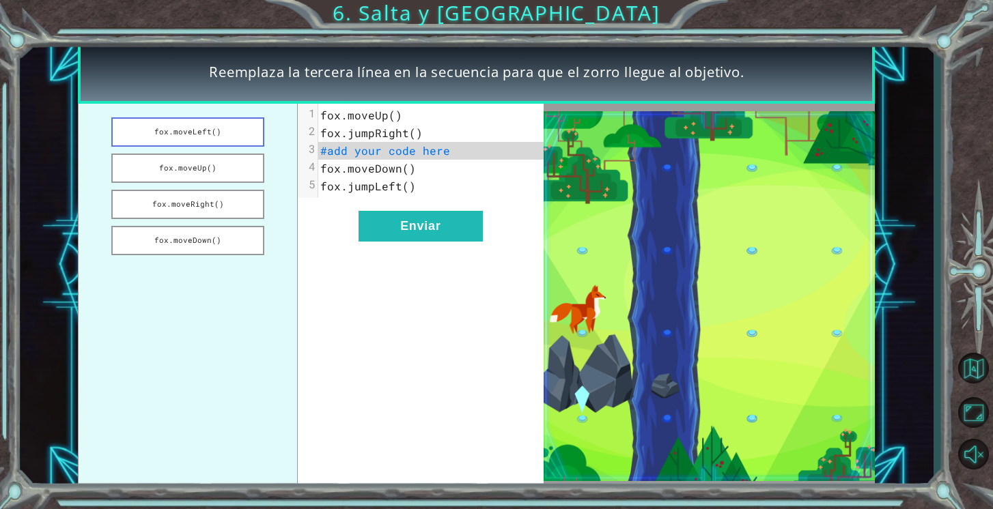
click at [170, 122] on button "fox.moveLeft()" at bounding box center [187, 131] width 153 height 29
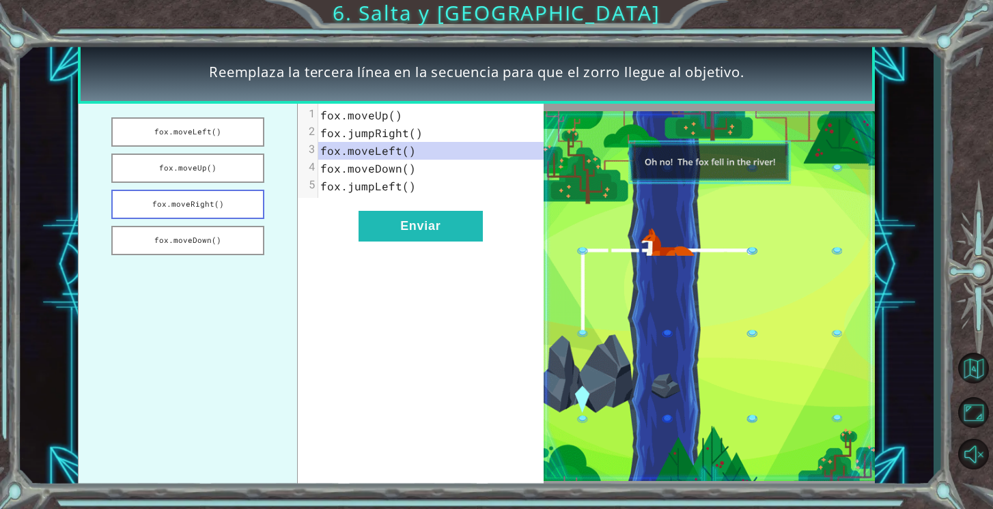
click at [219, 203] on button "fox.moveRight()" at bounding box center [187, 204] width 153 height 29
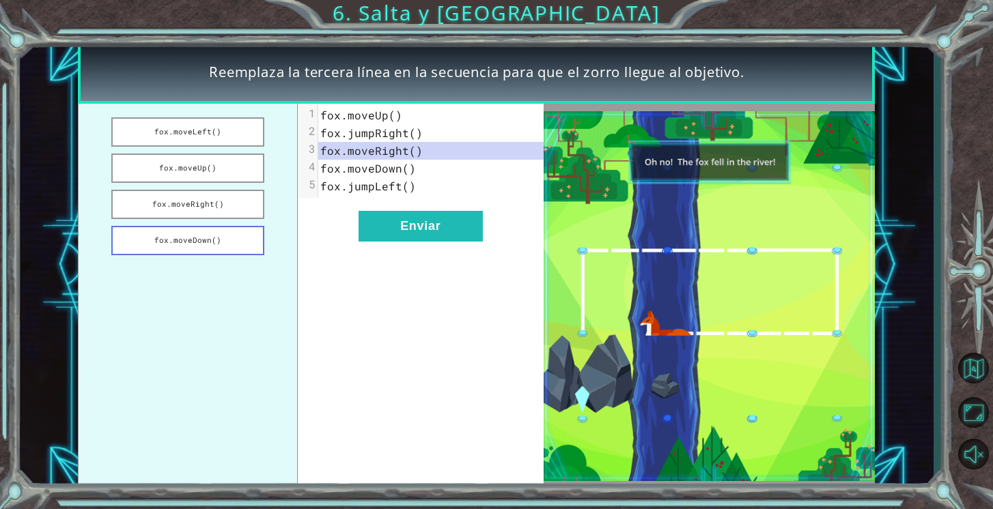
click at [219, 231] on button "fox.moveDown()" at bounding box center [187, 240] width 153 height 29
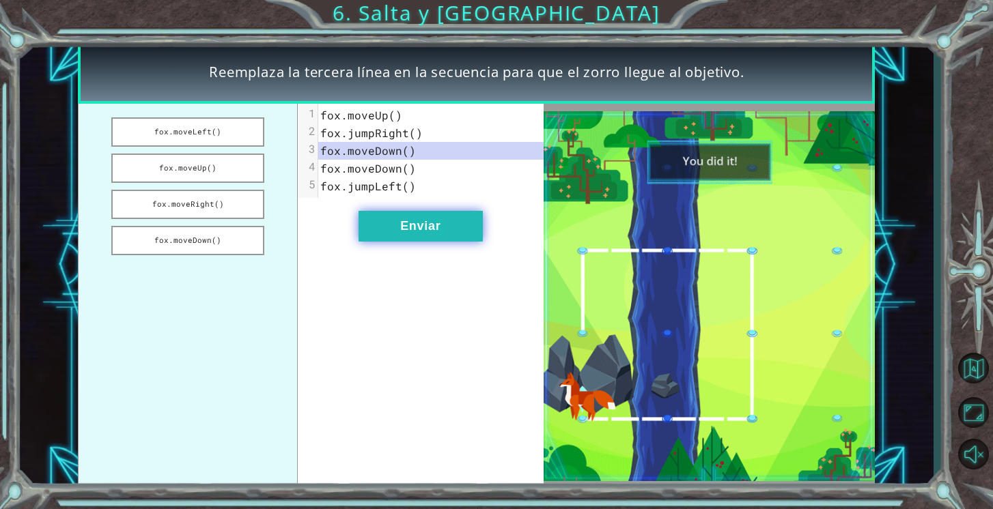
click at [421, 220] on button "Enviar" at bounding box center [421, 226] width 124 height 31
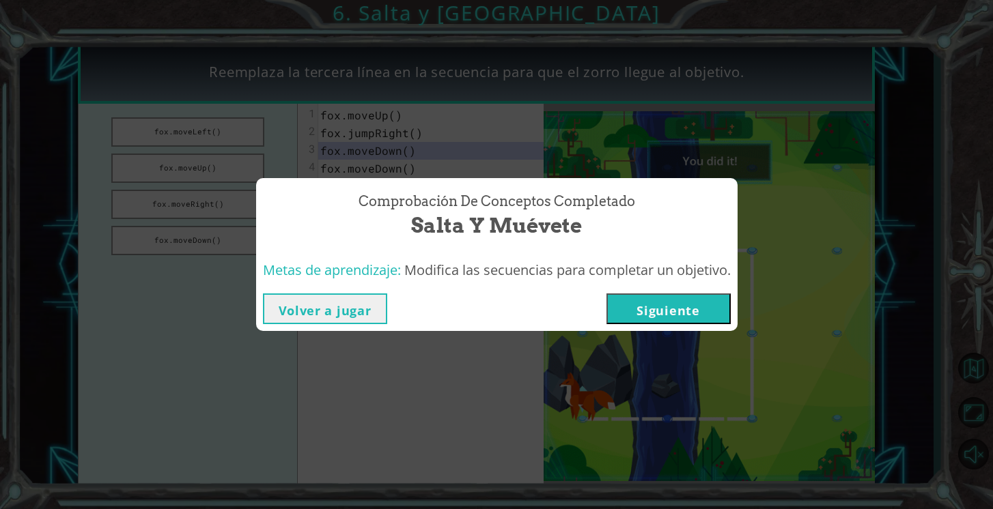
click at [635, 303] on button "Siguiente" at bounding box center [668, 309] width 124 height 31
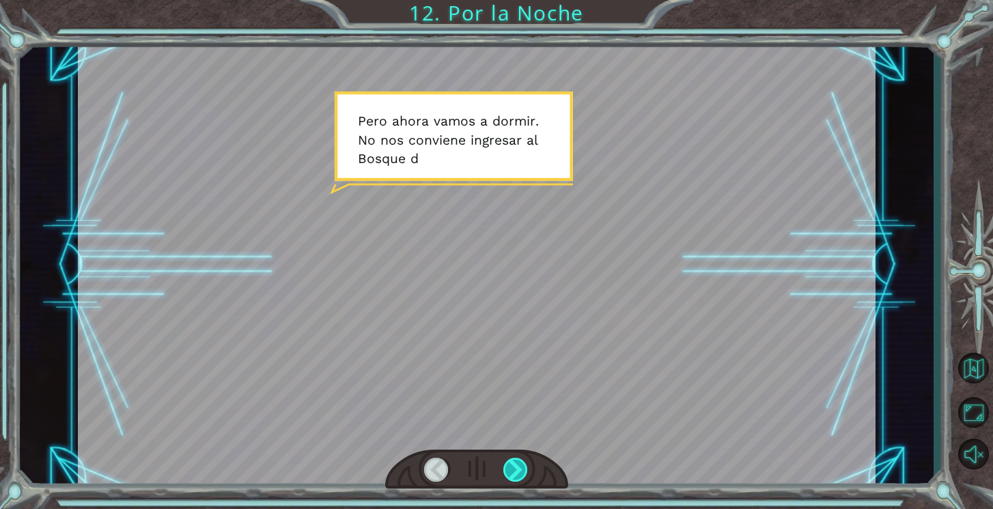
click at [514, 463] on div at bounding box center [515, 470] width 25 height 24
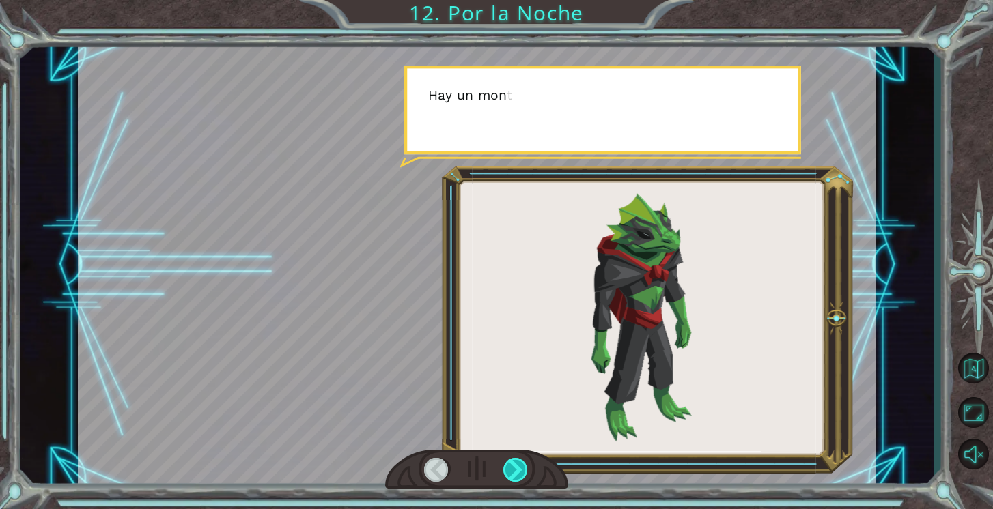
click at [514, 463] on div at bounding box center [515, 470] width 25 height 24
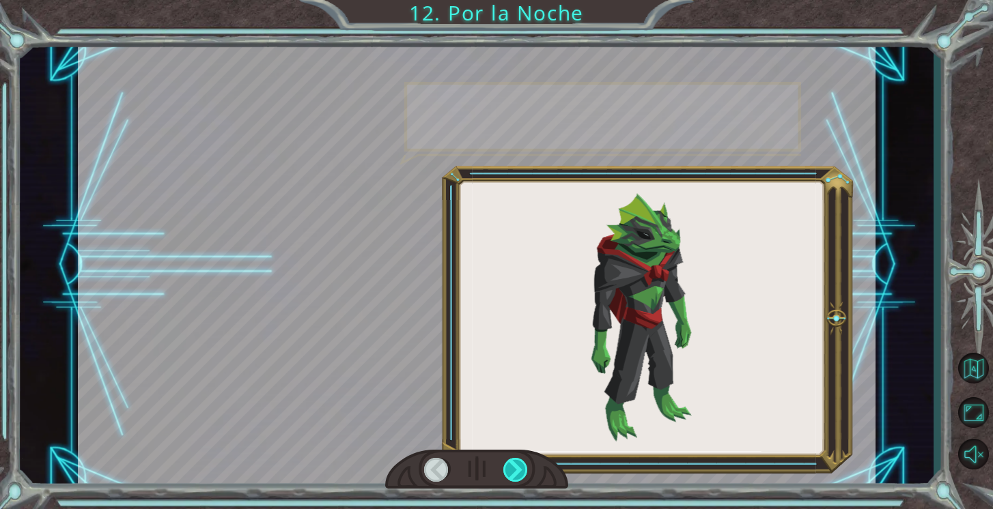
click at [514, 463] on div at bounding box center [515, 470] width 25 height 24
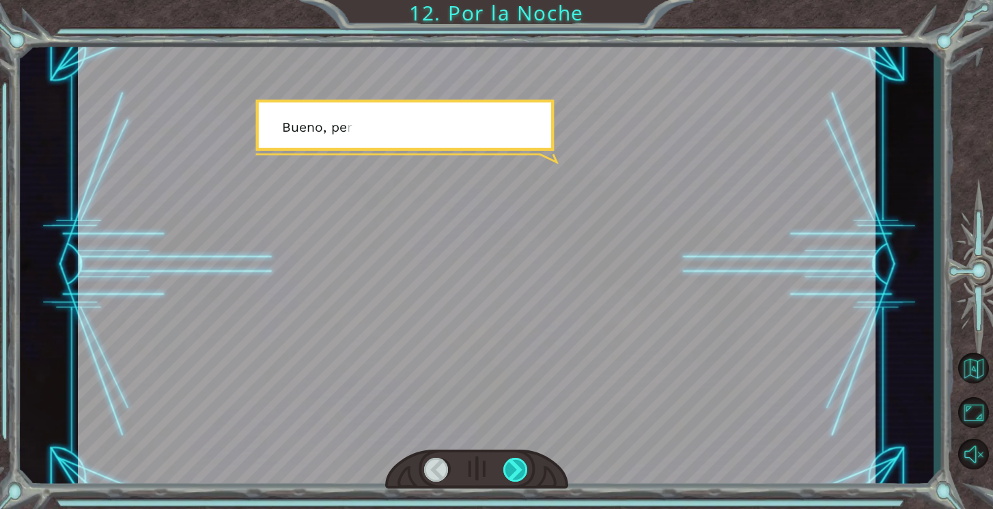
click at [514, 463] on div at bounding box center [515, 470] width 25 height 24
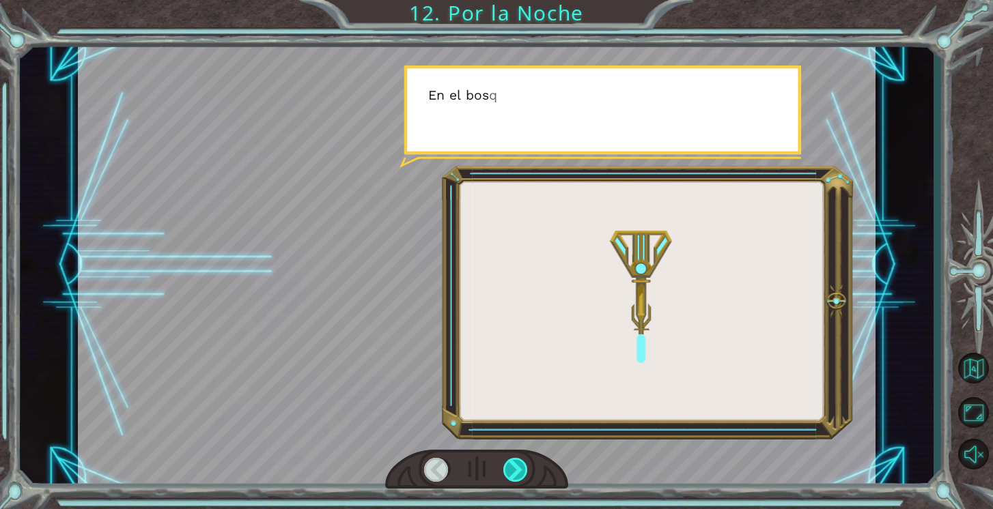
click at [514, 463] on div at bounding box center [515, 470] width 25 height 24
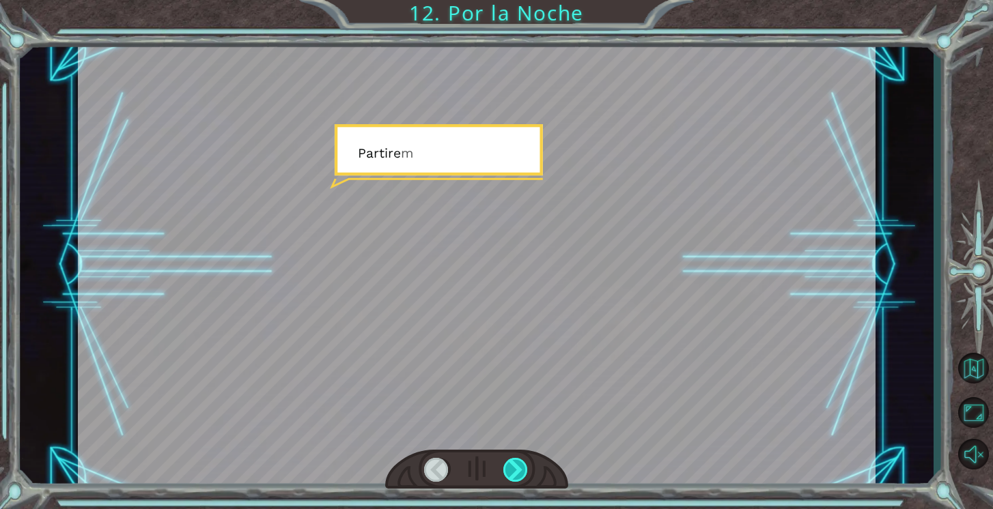
click at [514, 463] on div at bounding box center [515, 470] width 25 height 24
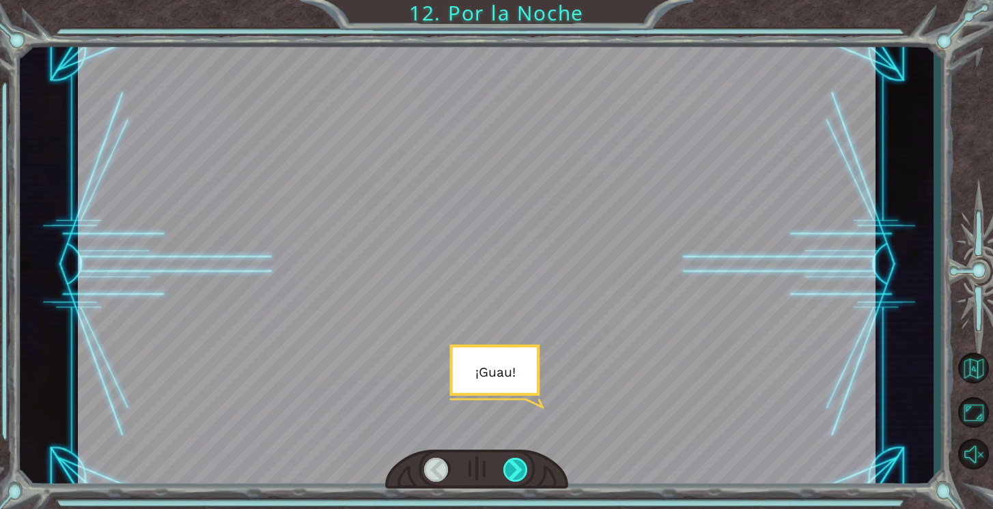
click at [514, 463] on div at bounding box center [515, 470] width 25 height 24
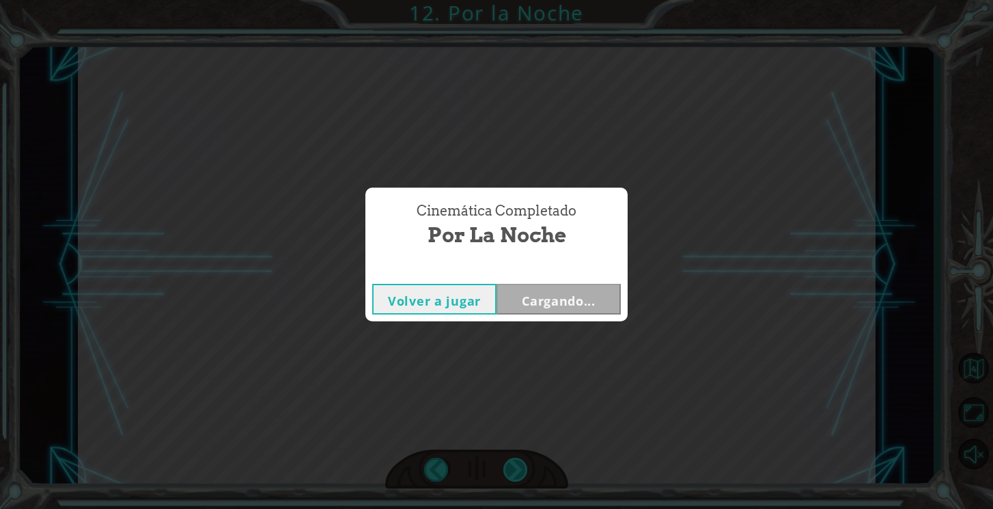
click at [514, 463] on div "Cinemática Completado Por la Noche Volver a jugar Cargando..." at bounding box center [496, 254] width 993 height 509
click at [529, 295] on button "Siguiente" at bounding box center [558, 299] width 124 height 31
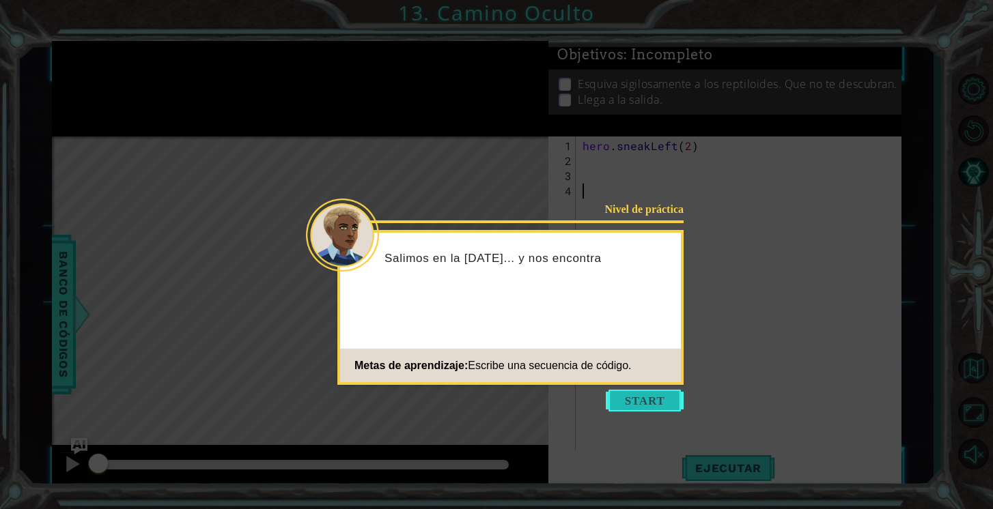
click at [632, 398] on button "Start" at bounding box center [645, 401] width 78 height 22
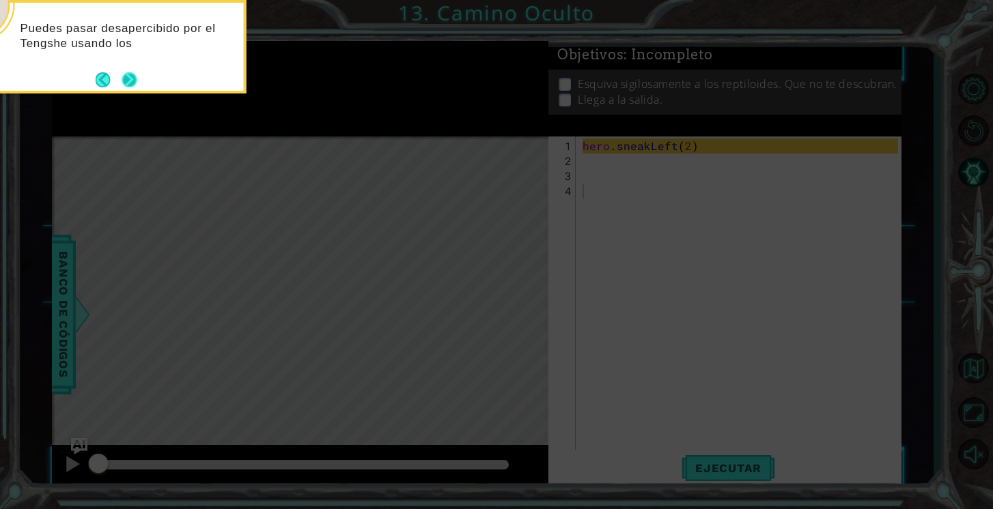
click at [133, 76] on button "Next" at bounding box center [129, 79] width 15 height 15
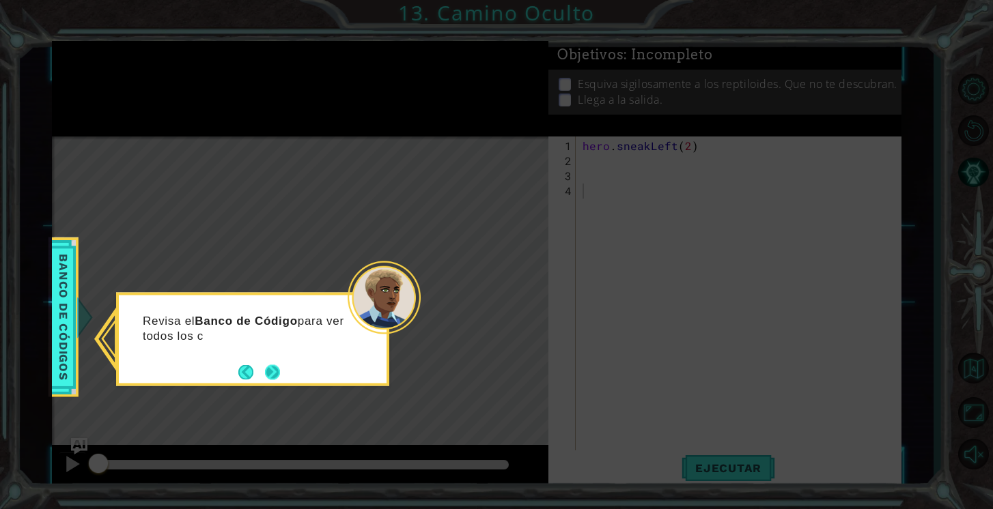
click at [269, 371] on button "Next" at bounding box center [272, 372] width 15 height 15
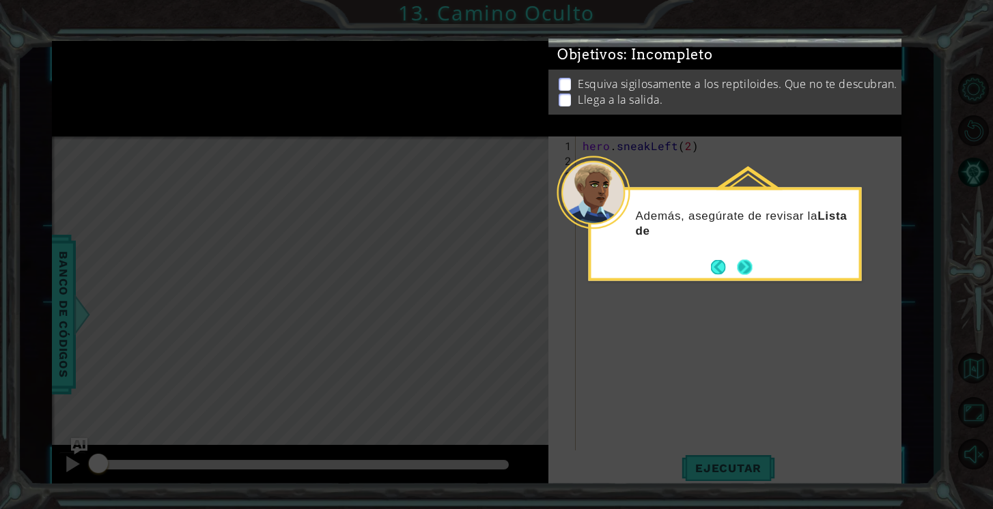
click at [740, 269] on button "Next" at bounding box center [744, 266] width 15 height 15
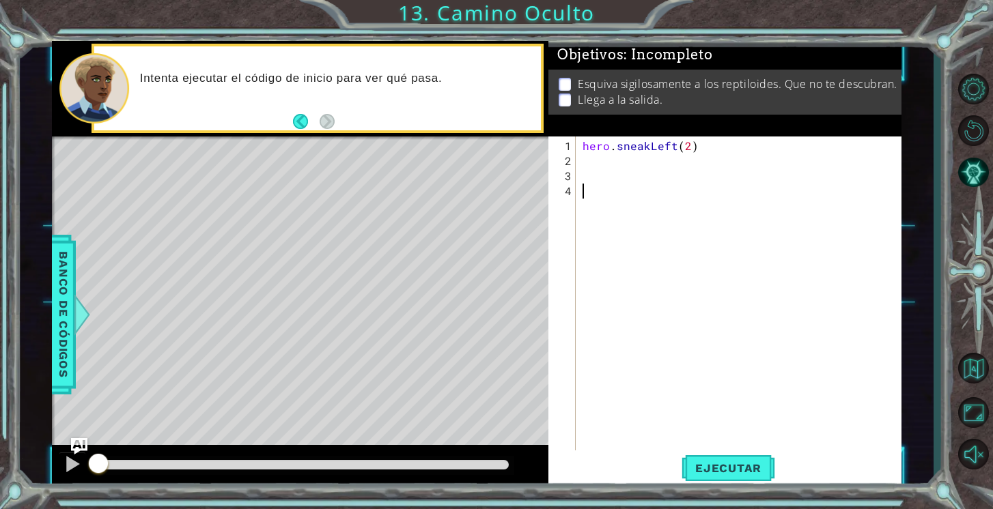
click at [595, 160] on div "hero . sneakLeft ( 2 )" at bounding box center [742, 319] width 325 height 361
click at [755, 469] on span "Ejecutar" at bounding box center [728, 469] width 94 height 14
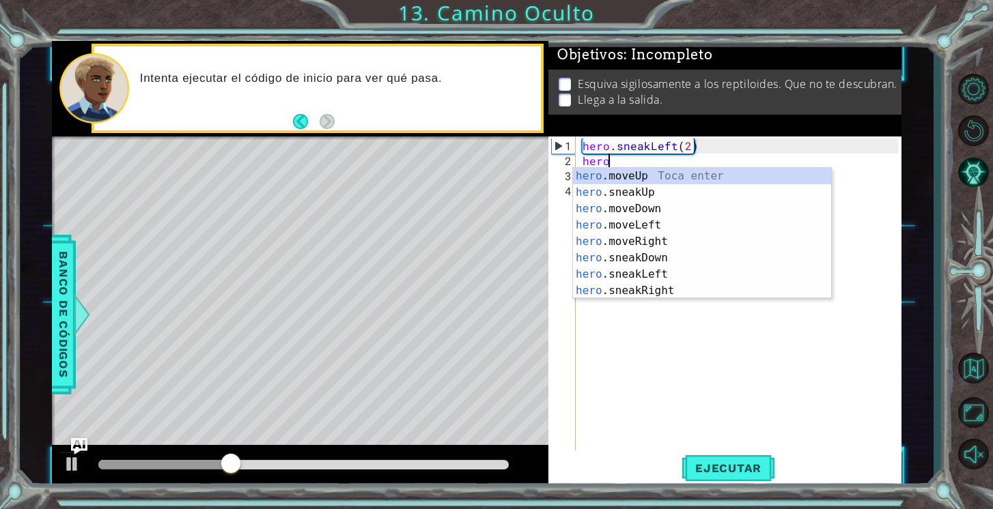
scroll to position [0, 1]
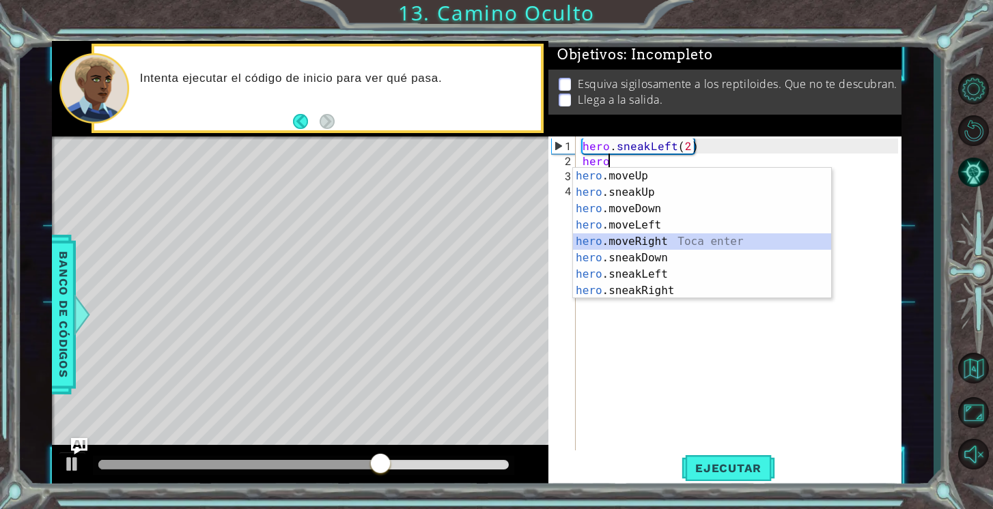
click at [696, 240] on div "hero .moveUp Toca enter hero .sneakUp Toca enter hero .moveDown Toca enter hero…" at bounding box center [702, 250] width 258 height 164
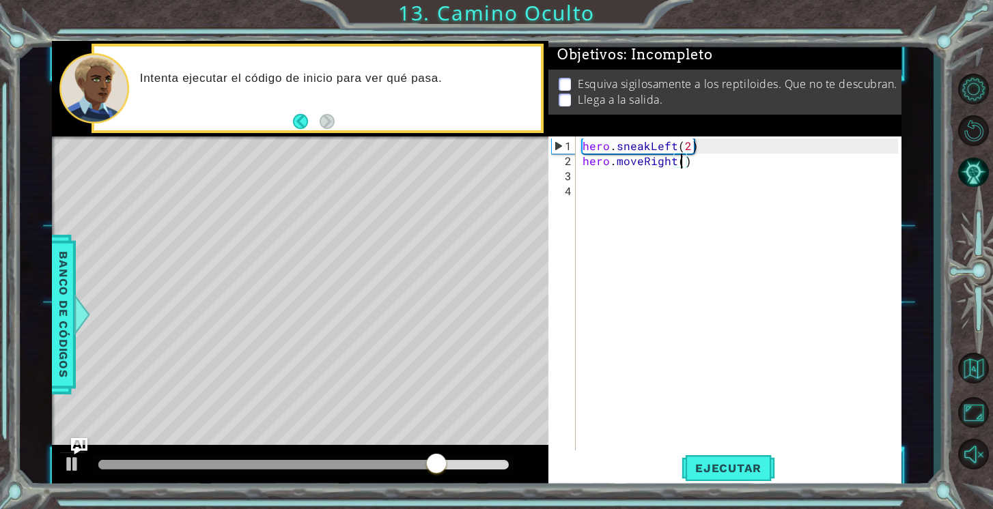
scroll to position [0, 6]
type textarea "hero.moveRight(2)"
click at [727, 472] on span "Ejecutar" at bounding box center [728, 469] width 94 height 14
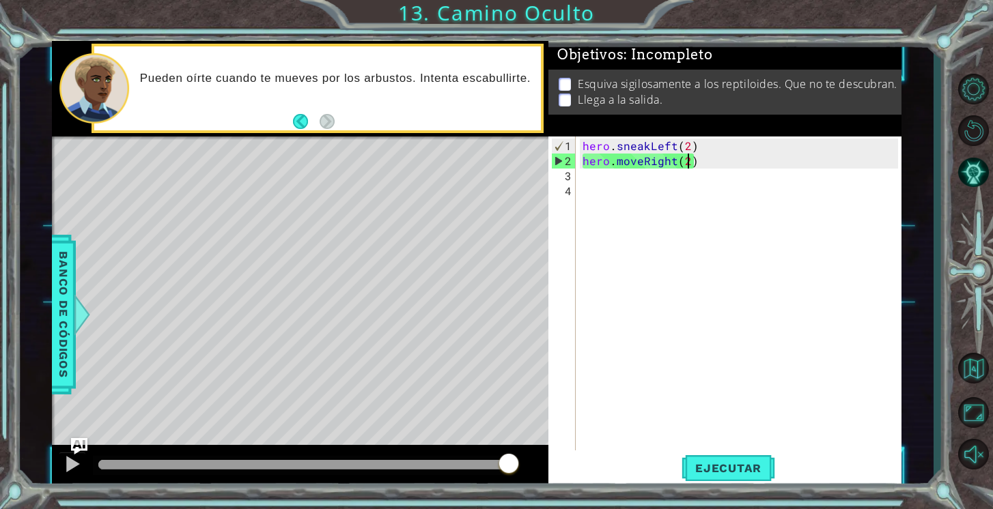
click at [671, 167] on div "hero . sneakLeft ( 2 ) hero . moveRight ( 2 )" at bounding box center [742, 319] width 325 height 361
click at [675, 162] on div "hero . sneakLeft ( 2 ) hero . moveRight ( 2 )" at bounding box center [742, 319] width 325 height 361
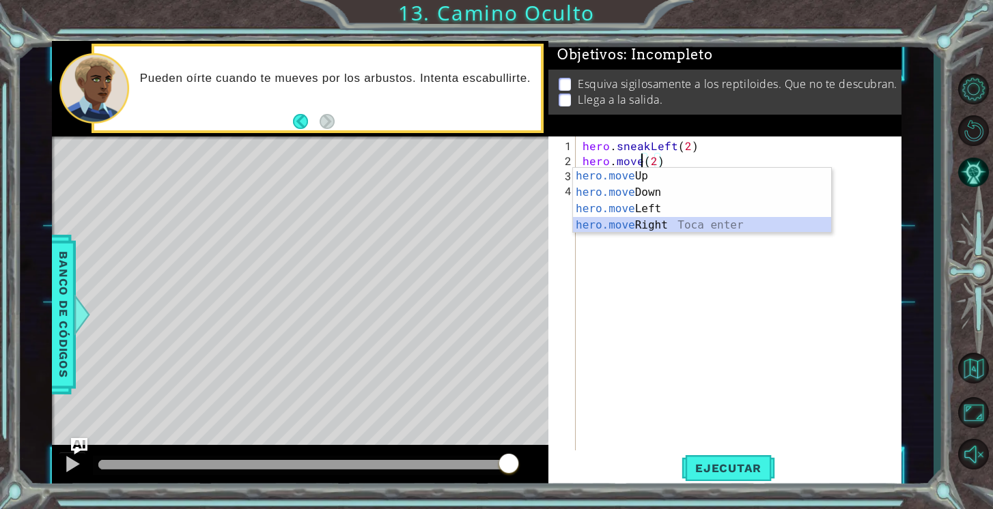
click at [669, 223] on div "hero.move Up Toca enter hero.move Down Toca enter hero.move Left Toca enter her…" at bounding box center [702, 217] width 258 height 98
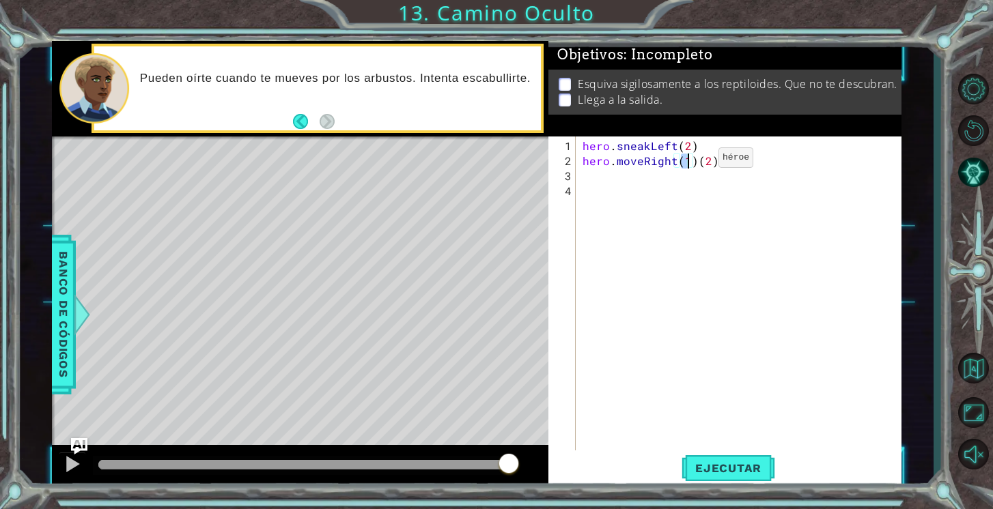
click at [694, 163] on div "hero . sneakLeft ( 2 ) hero . moveRight ( 1 ) ( 2 )" at bounding box center [742, 319] width 325 height 361
type textarea "hero.moveRight(2)"
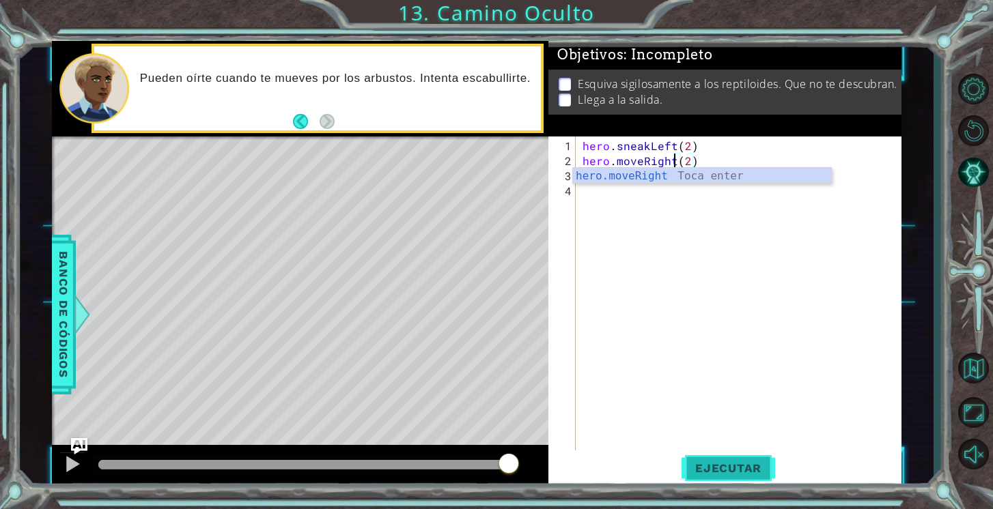
click at [742, 465] on span "Ejecutar" at bounding box center [728, 469] width 94 height 14
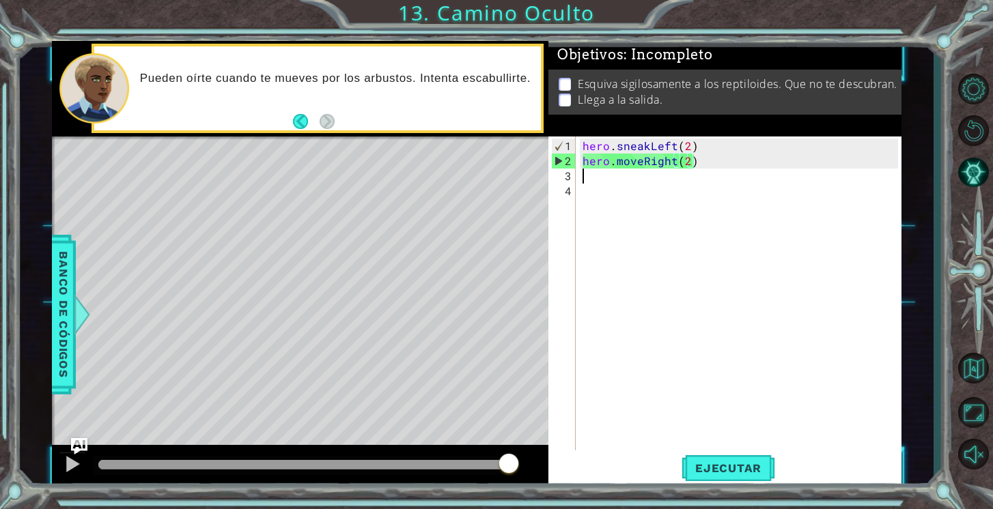
click at [699, 167] on div "hero . sneakLeft ( 2 ) hero . moveRight ( 2 )" at bounding box center [742, 319] width 325 height 361
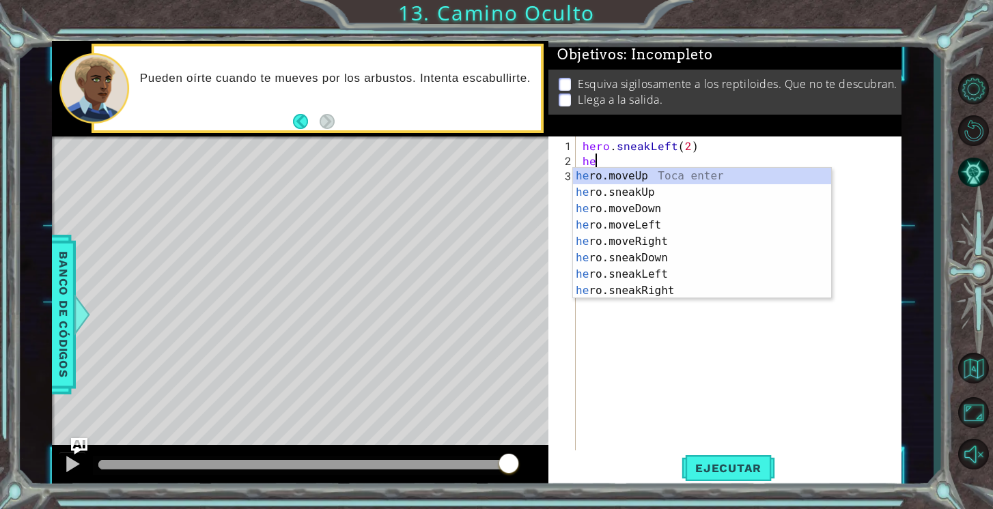
type textarea "h"
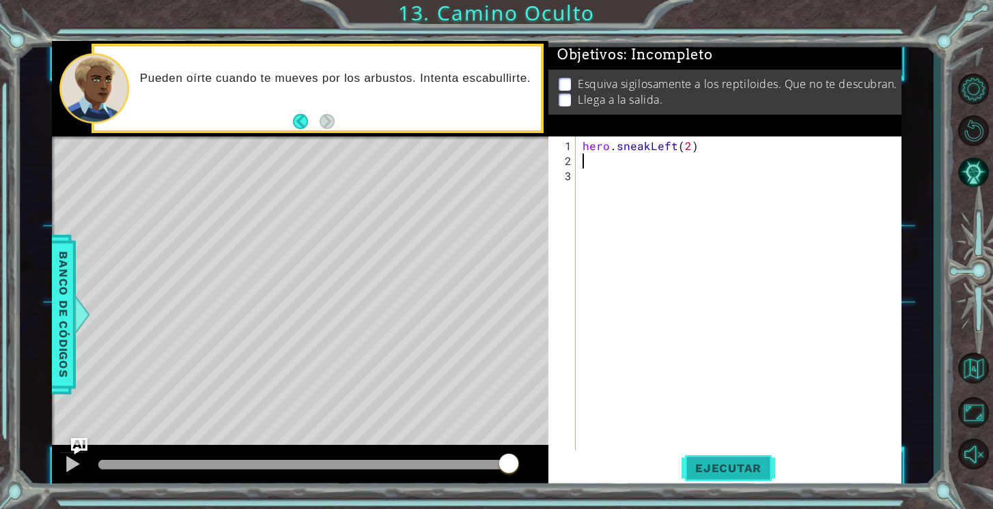
click at [732, 468] on span "Ejecutar" at bounding box center [728, 469] width 94 height 14
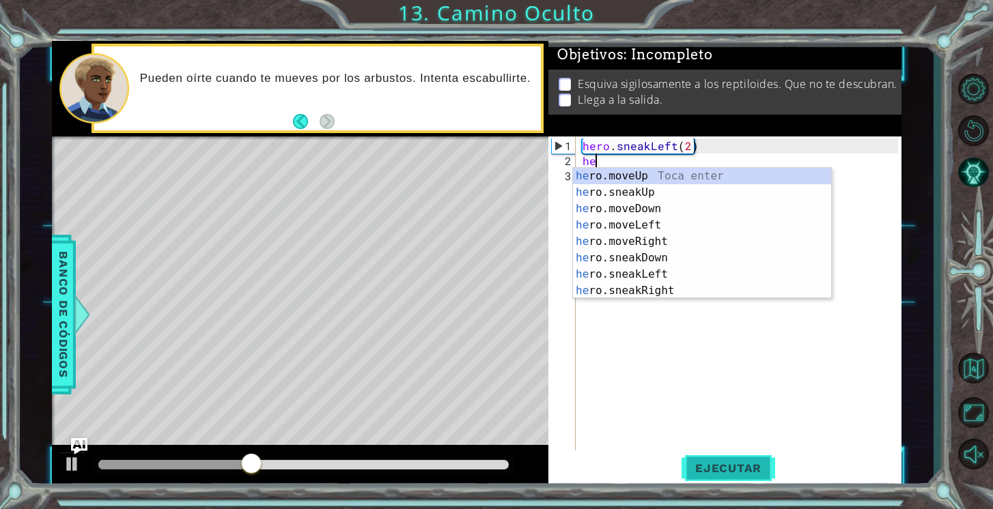
scroll to position [0, 1]
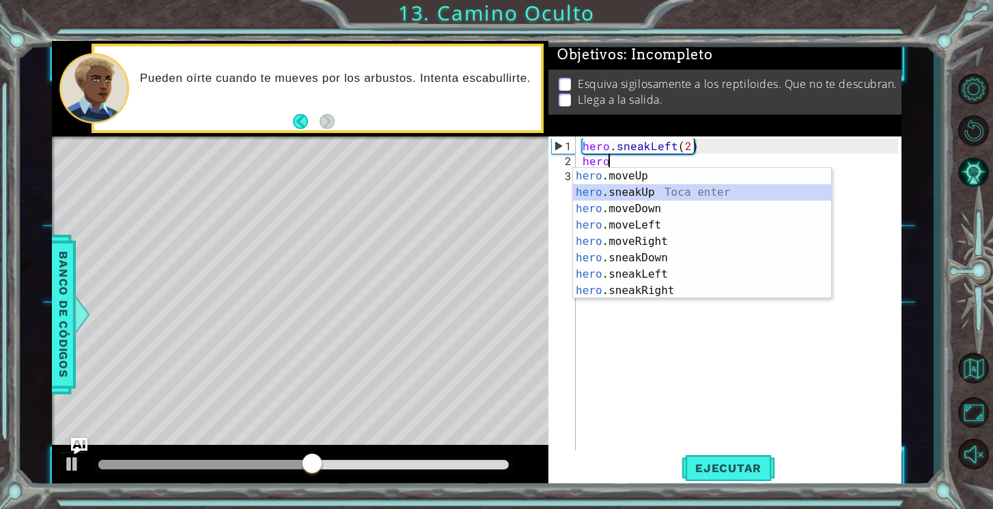
click at [735, 191] on div "hero .moveUp Toca enter hero .sneakUp Toca enter hero .moveDown Toca enter hero…" at bounding box center [702, 250] width 258 height 164
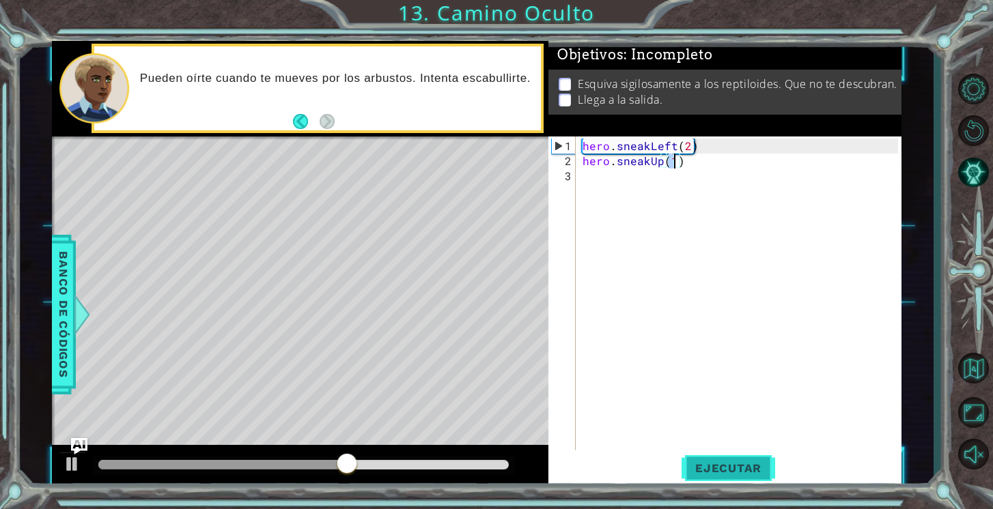
click at [698, 472] on span "Ejecutar" at bounding box center [728, 469] width 94 height 14
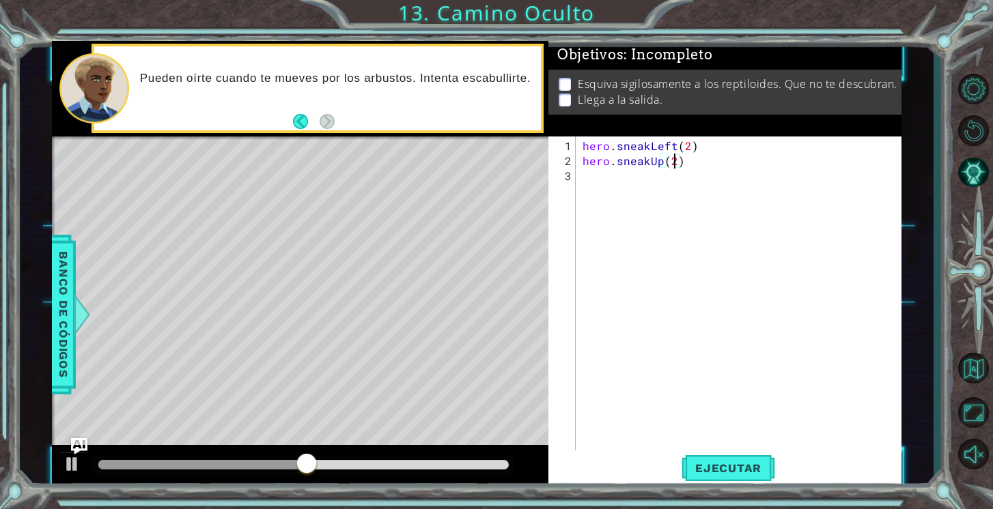
scroll to position [0, 5]
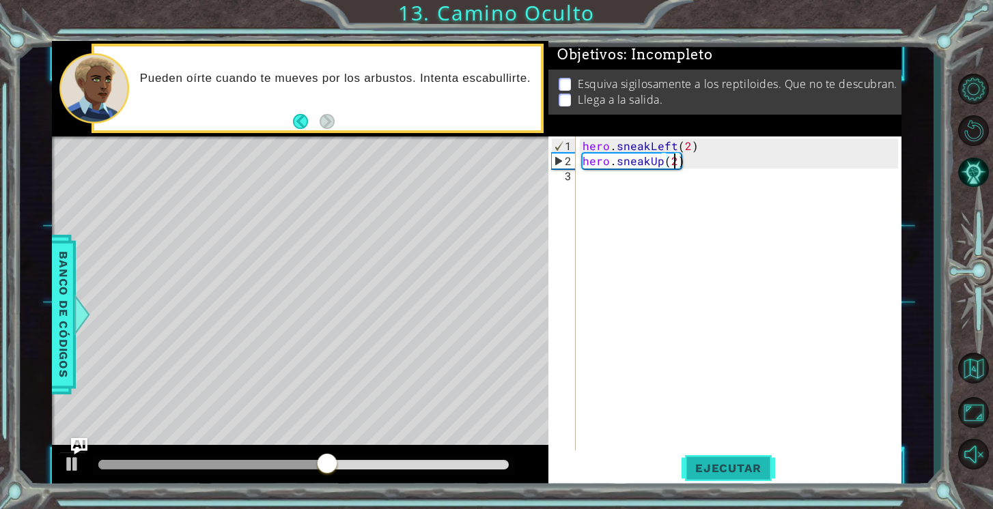
type textarea "hero.sneakUp(2)"
click at [729, 462] on span "Ejecutar" at bounding box center [728, 469] width 94 height 14
click at [710, 165] on div "hero . sneakLeft ( 2 ) hero . sneakUp ( 2 )" at bounding box center [742, 312] width 325 height 346
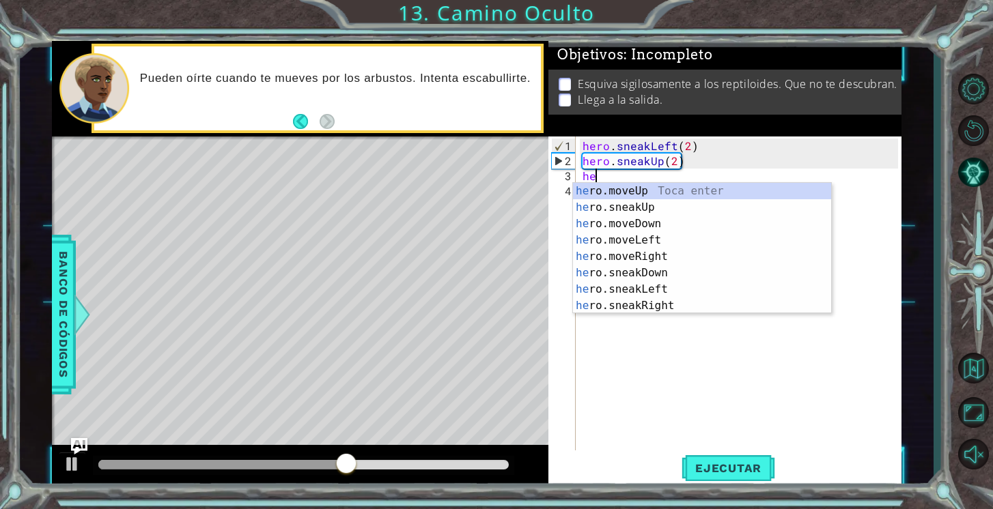
scroll to position [0, 1]
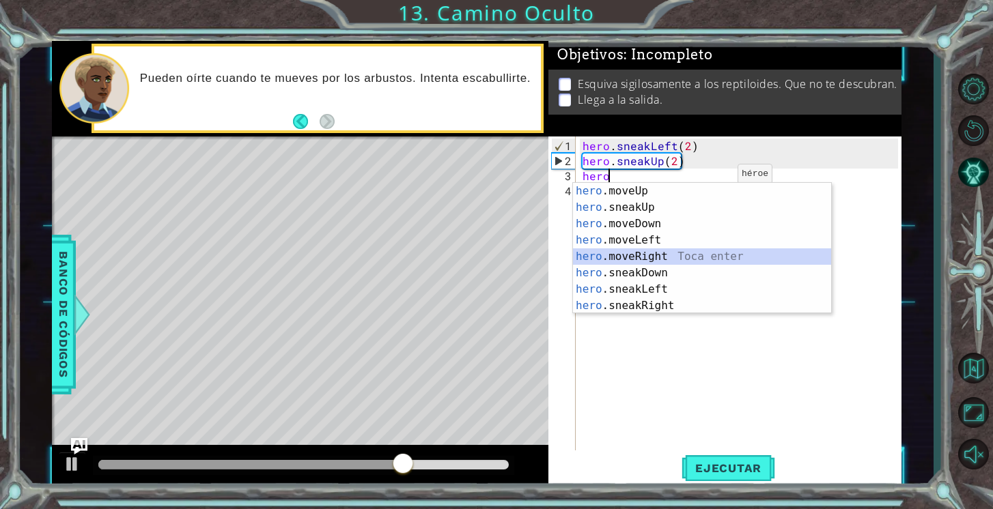
click at [692, 256] on div "hero .moveUp Toca enter hero .sneakUp Toca enter hero .moveDown Toca enter hero…" at bounding box center [702, 265] width 258 height 164
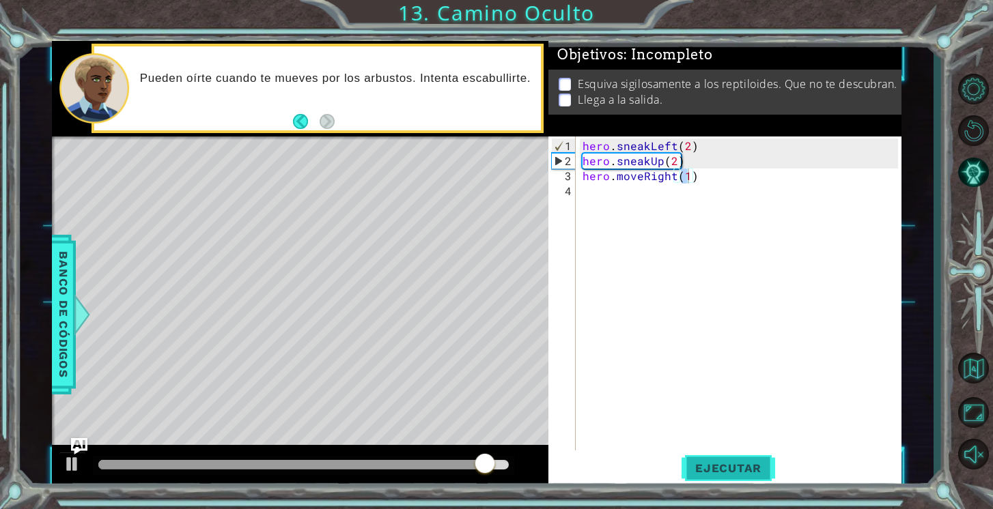
click at [713, 468] on span "Ejecutar" at bounding box center [728, 469] width 94 height 14
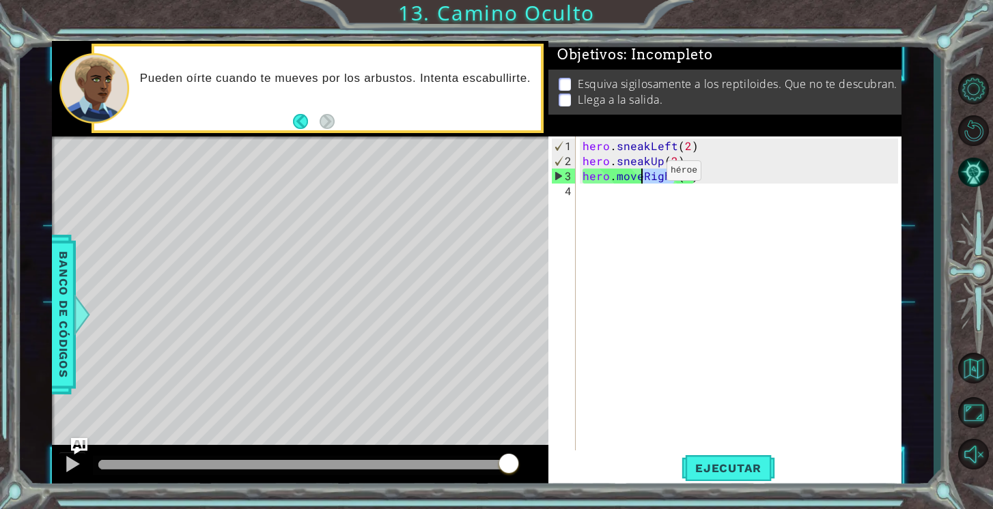
drag, startPoint x: 675, startPoint y: 178, endPoint x: 643, endPoint y: 175, distance: 32.2
click at [643, 175] on div "hero . sneakLeft ( 2 ) hero . sneakUp ( 2 ) hero . moveRight ( 1 )" at bounding box center [742, 312] width 325 height 346
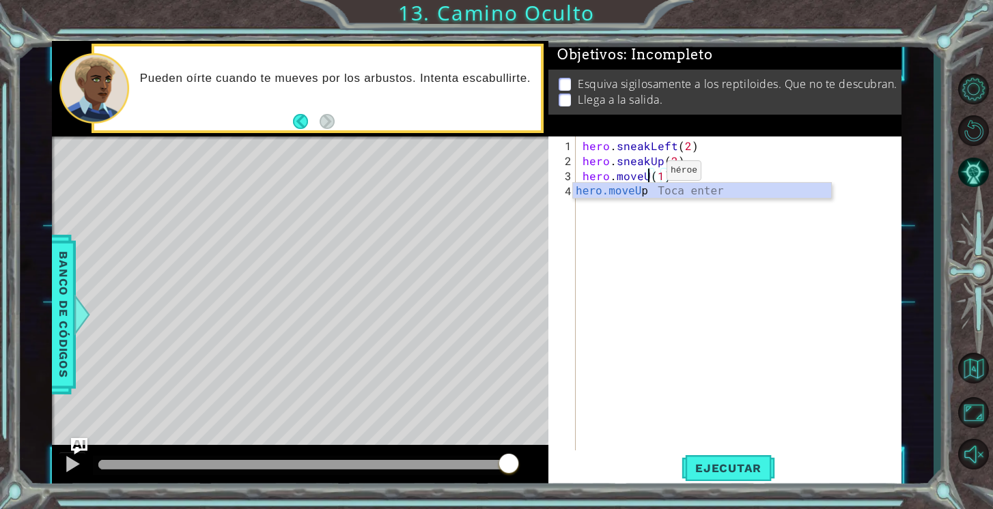
scroll to position [0, 4]
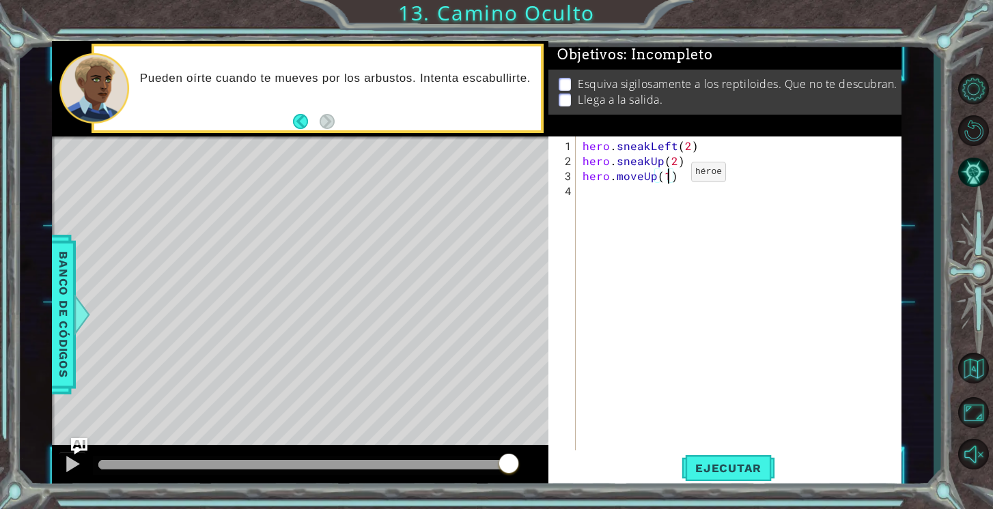
click at [667, 177] on div "hero . sneakLeft ( 2 ) hero . sneakUp ( 2 ) hero . moveUp ( 1 )" at bounding box center [742, 312] width 325 height 346
click at [715, 459] on button "Ejecutar" at bounding box center [728, 469] width 94 height 36
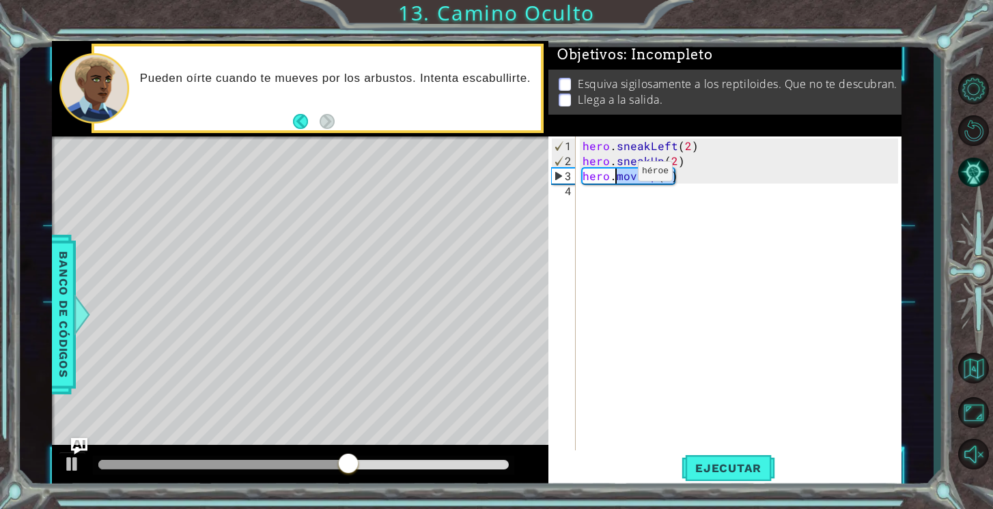
drag, startPoint x: 683, startPoint y: 178, endPoint x: 615, endPoint y: 176, distance: 68.3
click at [615, 176] on div "hero . sneakLeft ( 2 ) hero . sneakUp ( 2 ) hero . moveUp ( 2 )" at bounding box center [742, 312] width 325 height 346
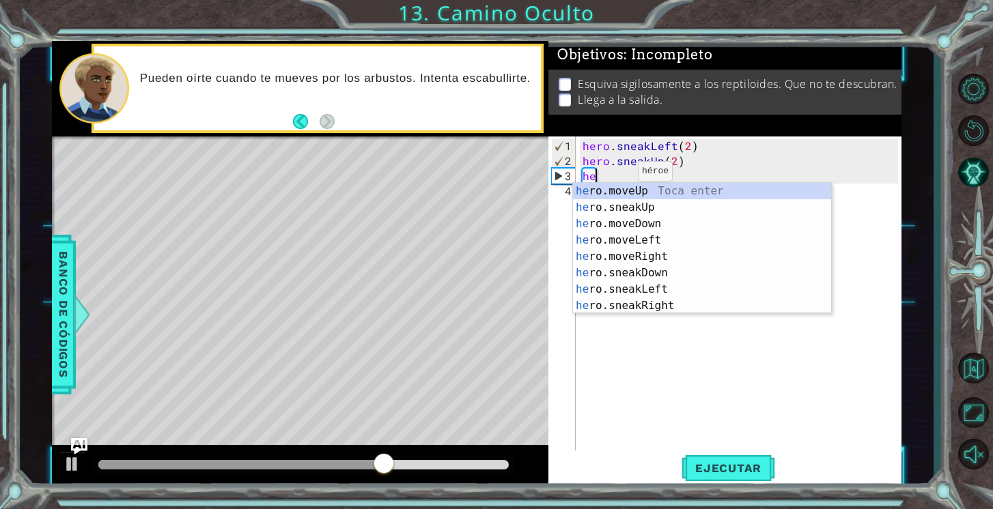
scroll to position [0, 0]
type textarea "h"
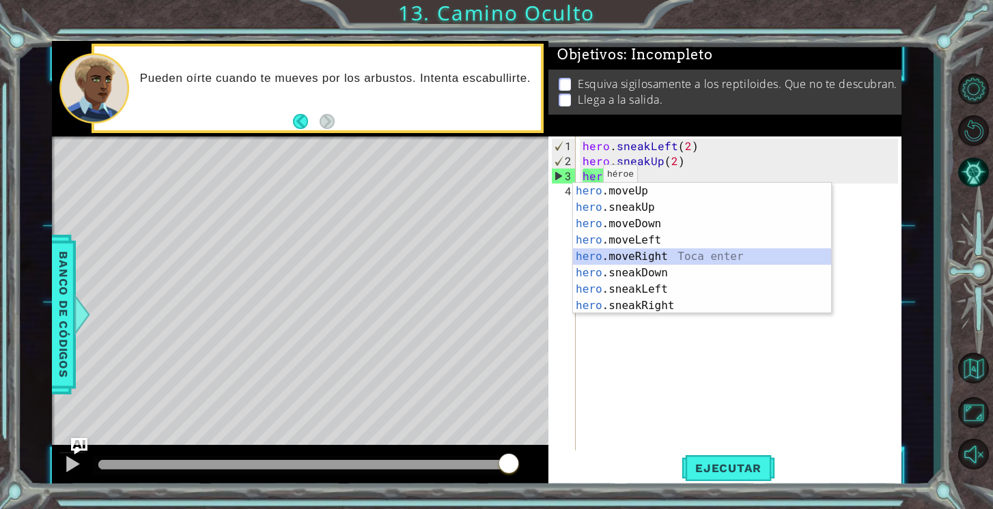
click at [651, 259] on div "hero .moveUp Toca enter hero .sneakUp Toca enter hero .moveDown Toca enter hero…" at bounding box center [702, 265] width 258 height 164
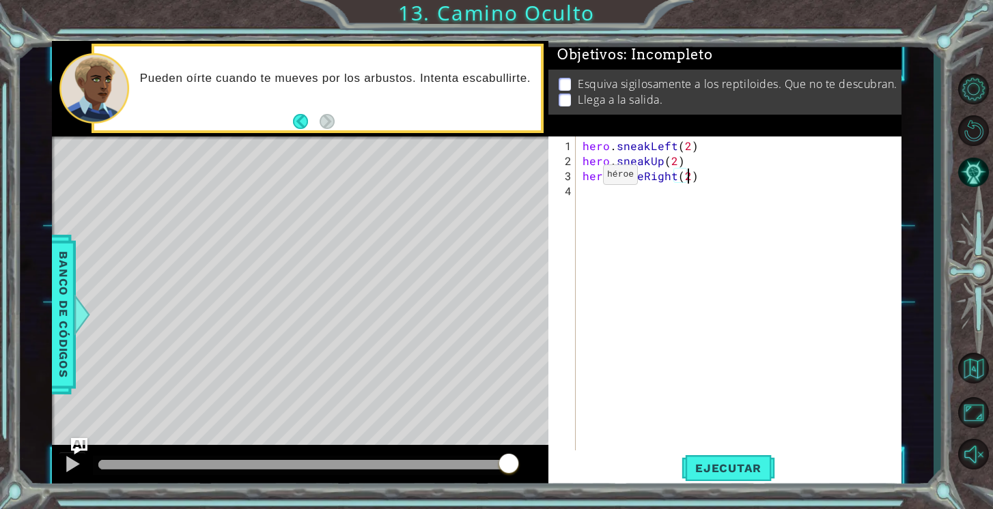
scroll to position [0, 6]
click at [703, 466] on span "Ejecutar" at bounding box center [728, 469] width 94 height 14
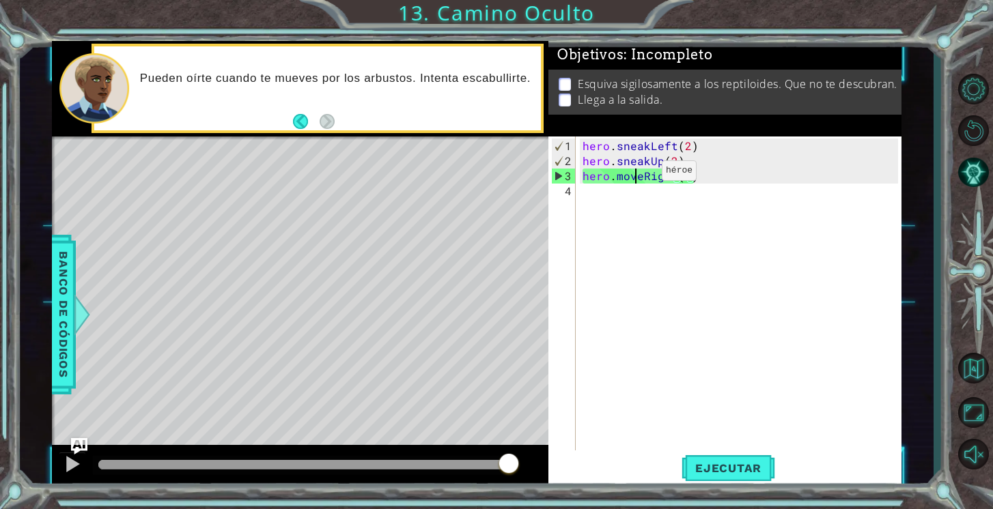
click at [638, 175] on div "hero . sneakLeft ( 2 ) hero . sneakUp ( 2 ) hero . moveRight ( 2 )" at bounding box center [742, 312] width 325 height 346
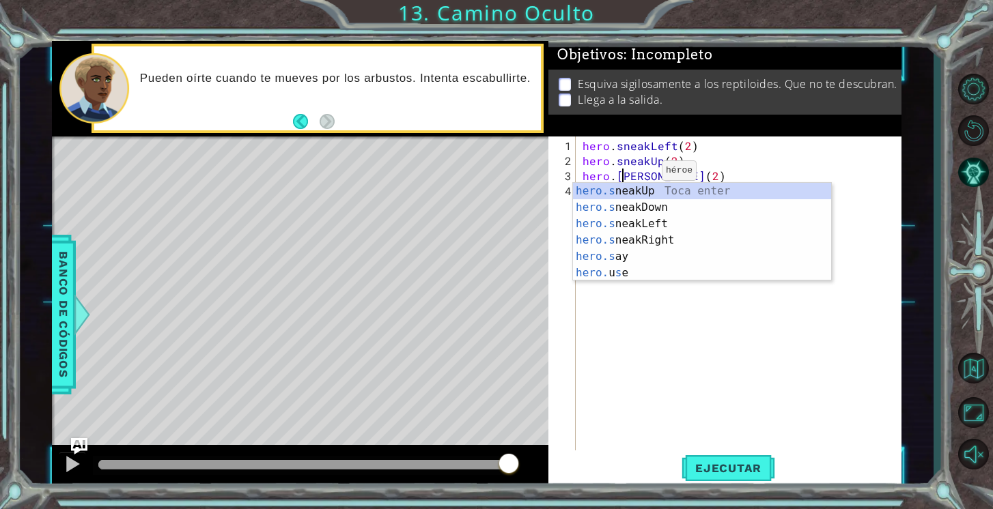
scroll to position [0, 3]
click at [660, 241] on div "hero.s neakUp Toca enter hero.s neakDown Toca enter hero.s neakLeft Toca enter …" at bounding box center [702, 248] width 258 height 131
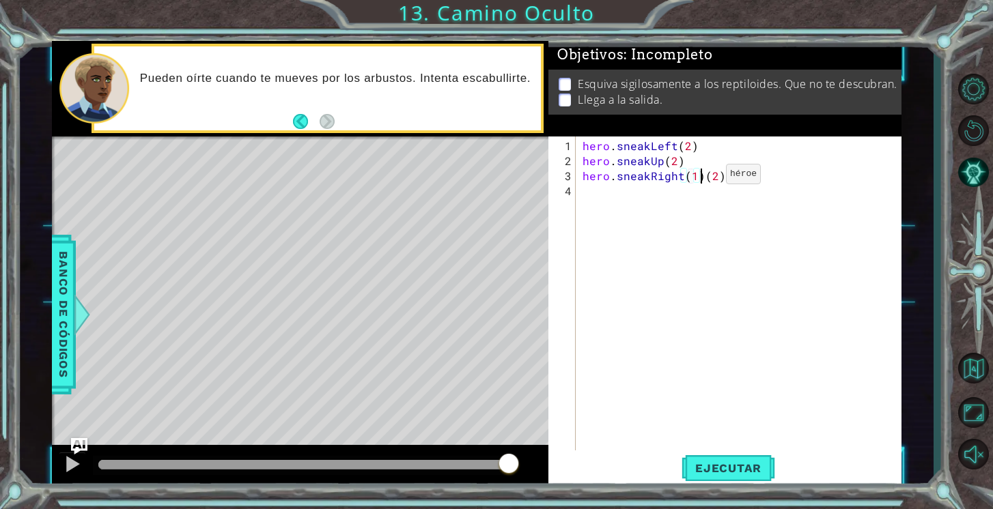
click at [703, 179] on div "hero . sneakLeft ( 2 ) hero . sneakUp ( 2 ) hero . sneakRight ( 1 ) ( 2 )" at bounding box center [742, 312] width 325 height 346
click at [746, 467] on span "Ejecutar" at bounding box center [728, 469] width 94 height 14
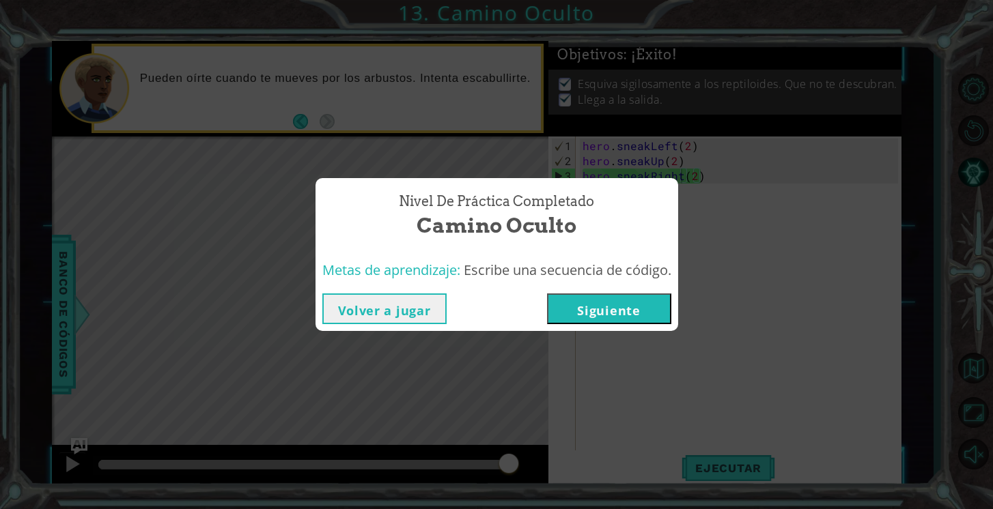
click at [707, 175] on div "Nivel de práctica Completado Camino Oculto Metas de aprendizaje: Escribe una se…" at bounding box center [496, 254] width 993 height 509
click at [416, 312] on button "Volver a jugar" at bounding box center [384, 309] width 124 height 31
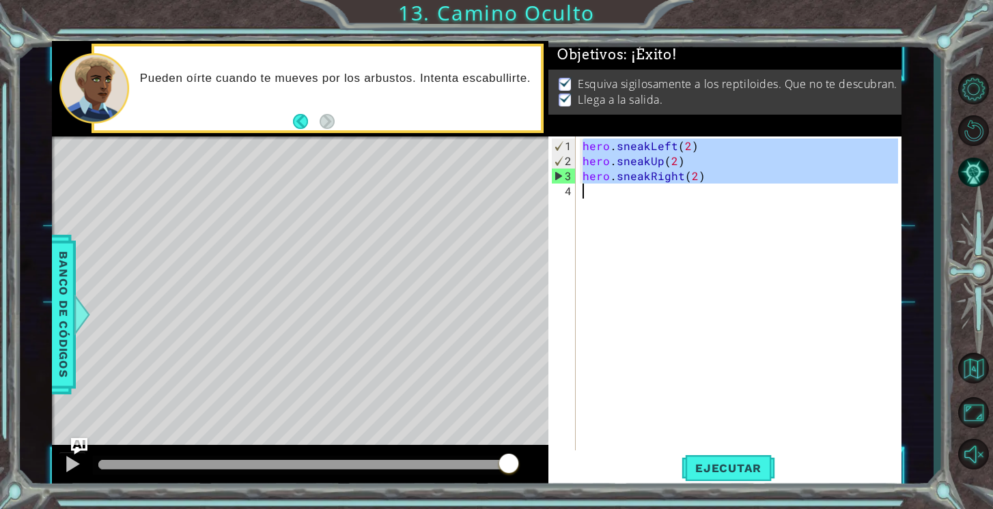
drag, startPoint x: 580, startPoint y: 144, endPoint x: 704, endPoint y: 184, distance: 129.8
click at [704, 184] on div "hero . sneakLeft ( 2 ) hero . sneakUp ( 2 ) hero . sneakRight ( 2 )" at bounding box center [742, 312] width 325 height 346
type textarea "hero.sneakRight(2)"
click at [700, 462] on span "Ejecutar" at bounding box center [728, 469] width 94 height 14
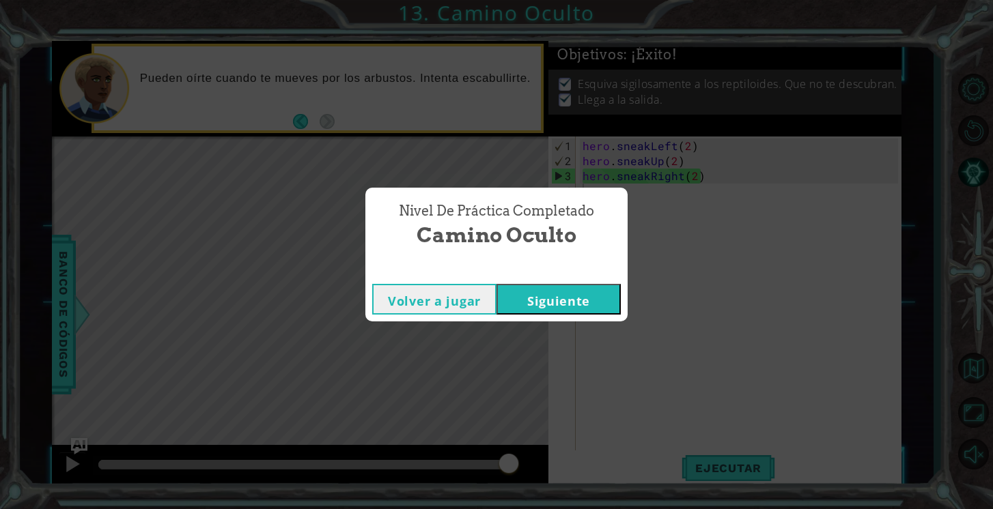
click at [586, 285] on button "Siguiente" at bounding box center [558, 299] width 124 height 31
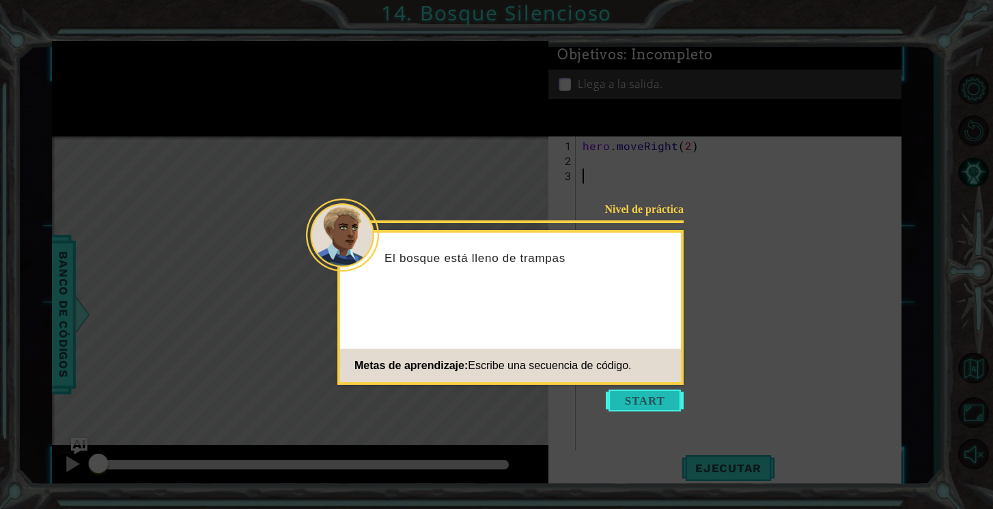
click at [658, 399] on button "Start" at bounding box center [645, 401] width 78 height 22
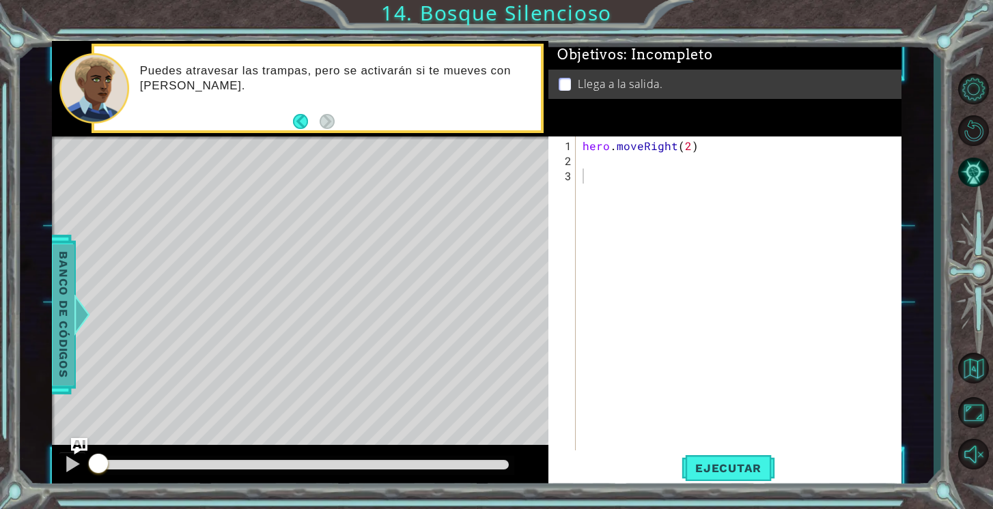
click at [70, 318] on span "Banco de códigos" at bounding box center [64, 314] width 22 height 141
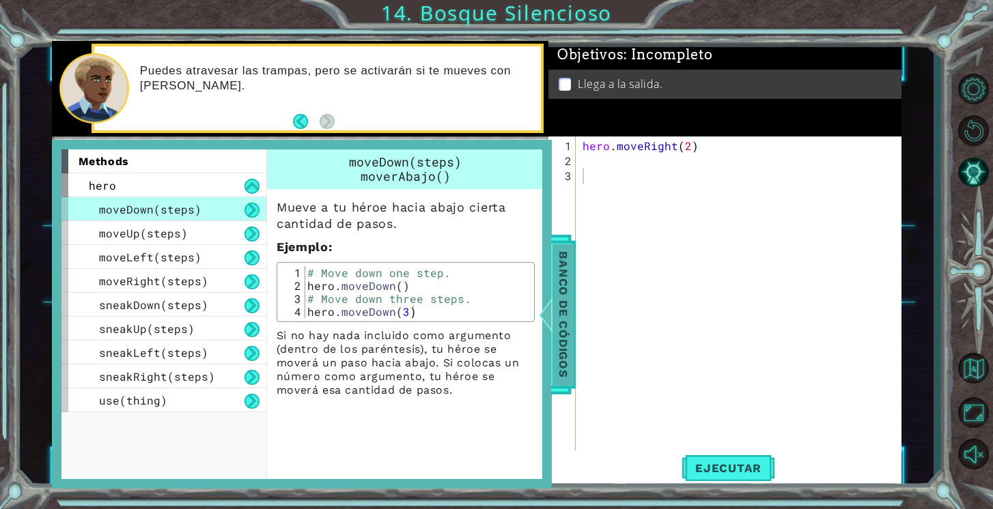
click at [543, 318] on div at bounding box center [545, 314] width 17 height 41
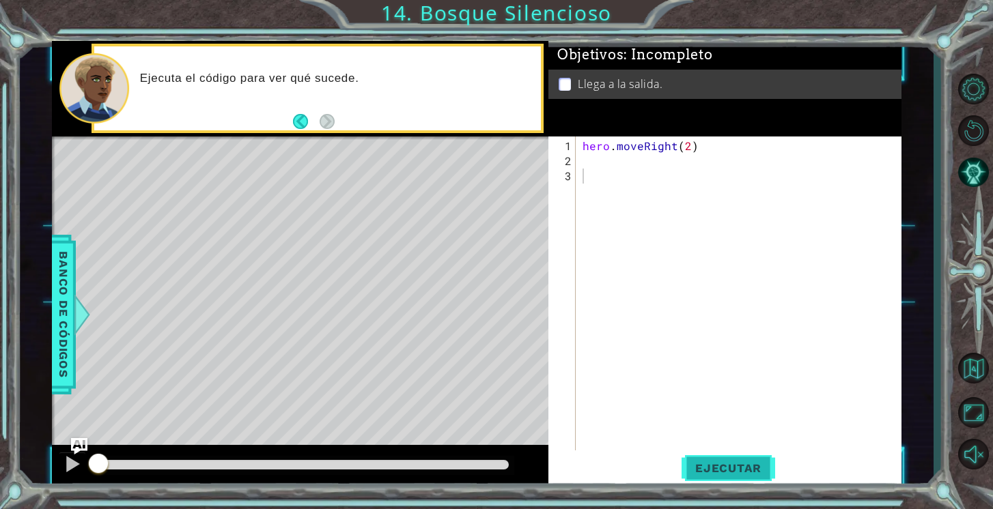
click at [712, 464] on span "Ejecutar" at bounding box center [728, 469] width 94 height 14
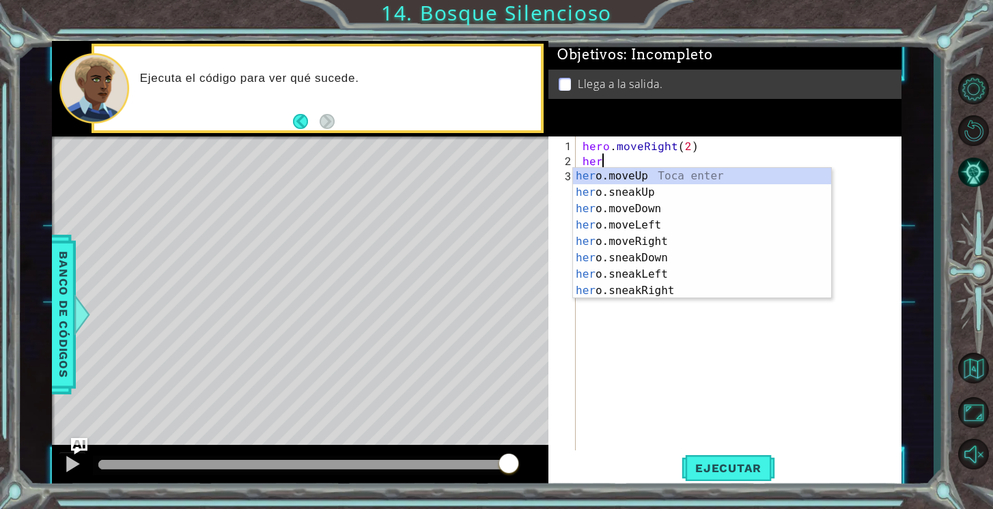
scroll to position [0, 1]
click at [665, 214] on div "hero .moveUp Toca enter hero .sneakUp Toca enter hero .moveDown Toca enter hero…" at bounding box center [702, 250] width 258 height 164
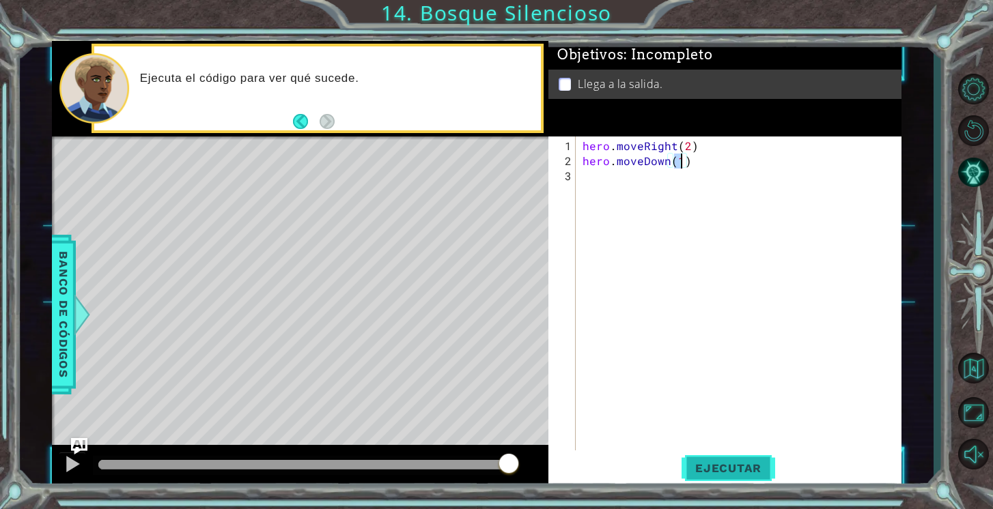
type textarea "hero.moveDown(1)"
click at [730, 470] on span "Ejecutar" at bounding box center [728, 469] width 94 height 14
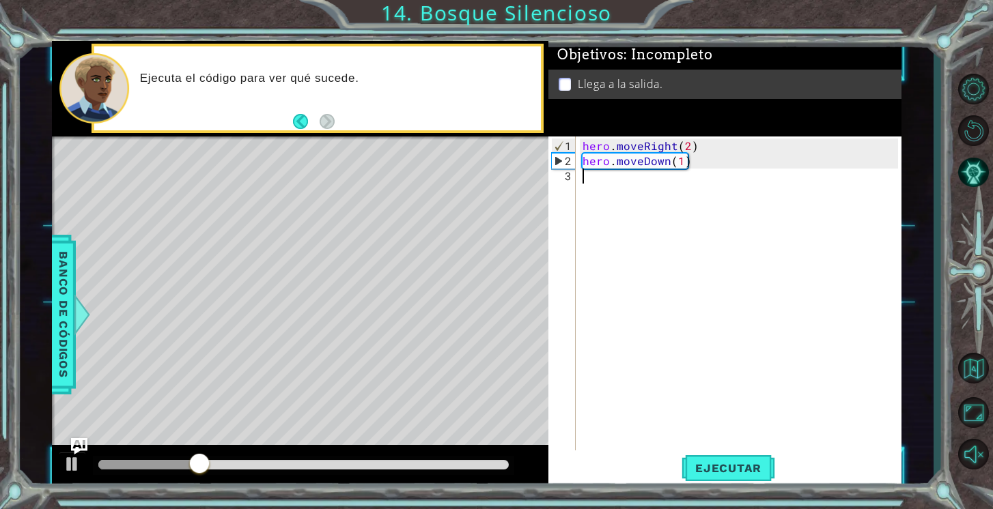
click at [698, 167] on div "hero . moveRight ( 2 ) hero . moveDown ( 1 )" at bounding box center [742, 312] width 325 height 346
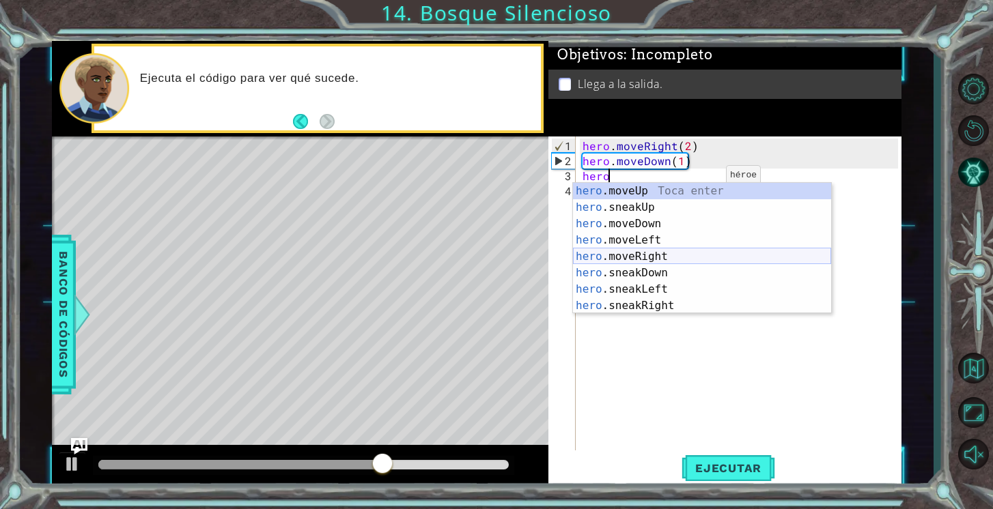
click at [697, 253] on div "hero .moveUp Toca enter hero .sneakUp Toca enter hero .moveDown Toca enter hero…" at bounding box center [702, 265] width 258 height 164
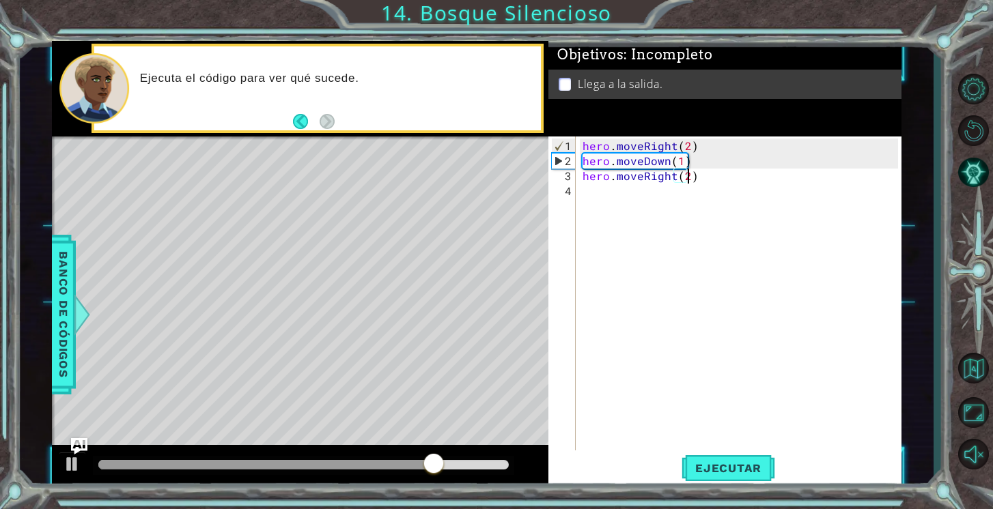
scroll to position [0, 6]
click at [737, 466] on span "Ejecutar" at bounding box center [728, 469] width 94 height 14
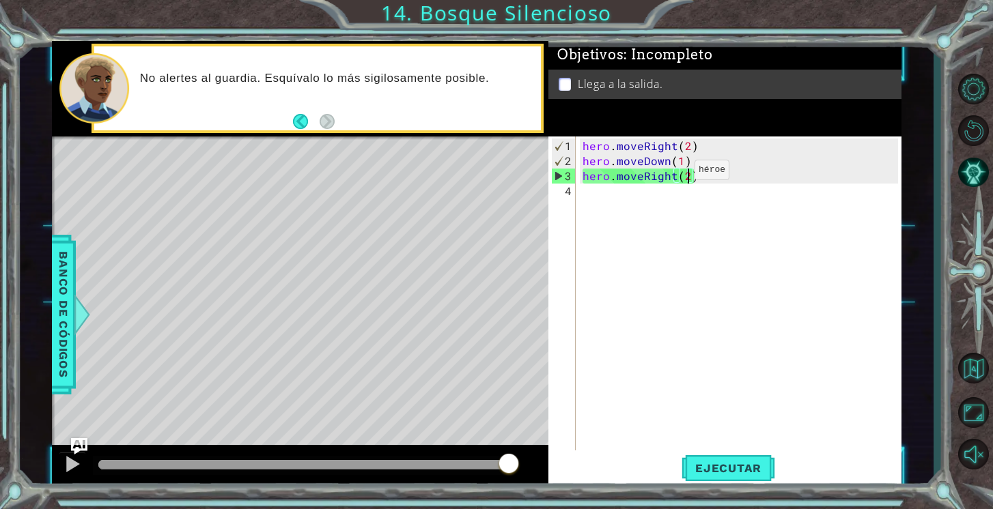
click at [671, 175] on div "hero . moveRight ( 2 ) hero . moveDown ( 1 ) hero . moveRight ( 2 )" at bounding box center [742, 312] width 325 height 346
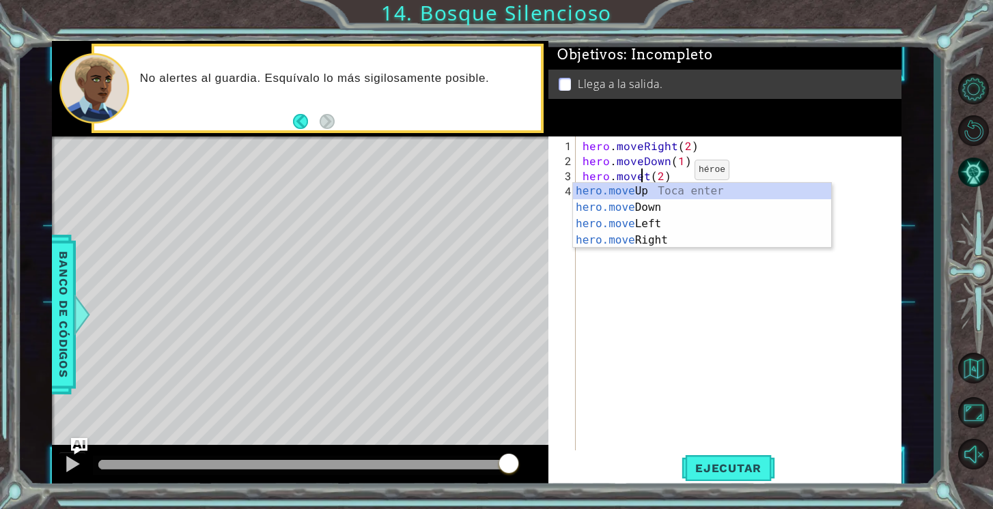
scroll to position [0, 5]
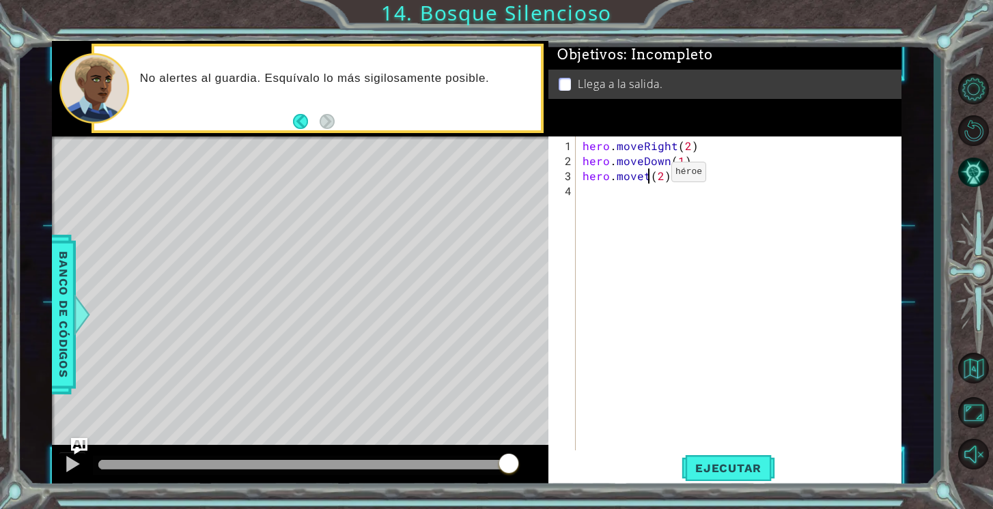
click at [648, 177] on div "hero . moveRight ( 2 ) hero . moveDown ( 1 ) hero . movet ( 2 )" at bounding box center [742, 312] width 325 height 346
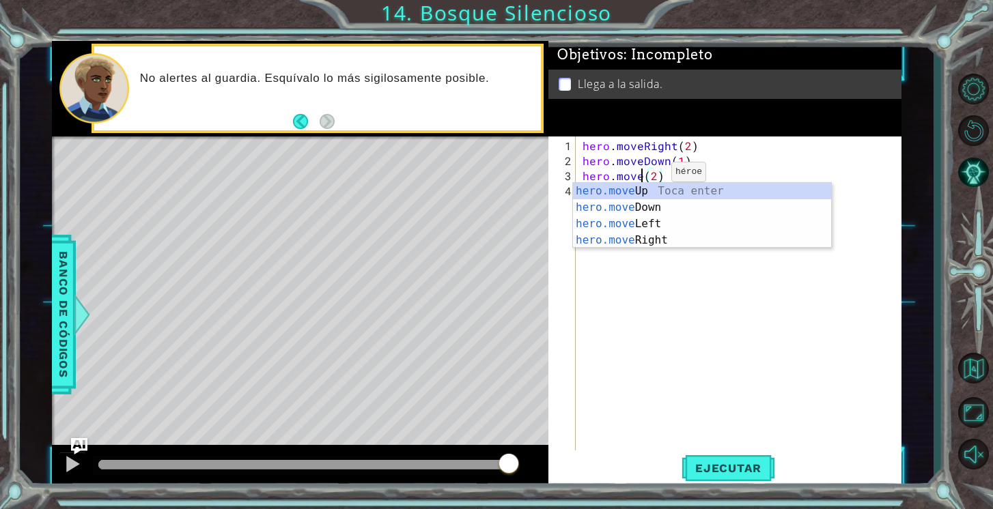
scroll to position [0, 4]
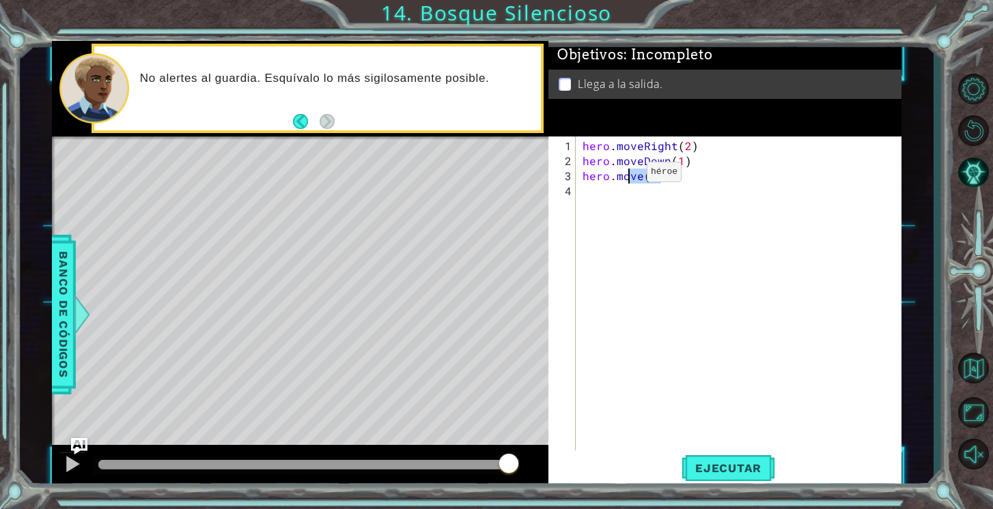
drag, startPoint x: 669, startPoint y: 177, endPoint x: 610, endPoint y: 177, distance: 58.0
click at [610, 177] on div "hero . moveRight ( 2 ) hero . moveDown ( 1 ) hero . move ( 2 )" at bounding box center [742, 312] width 325 height 346
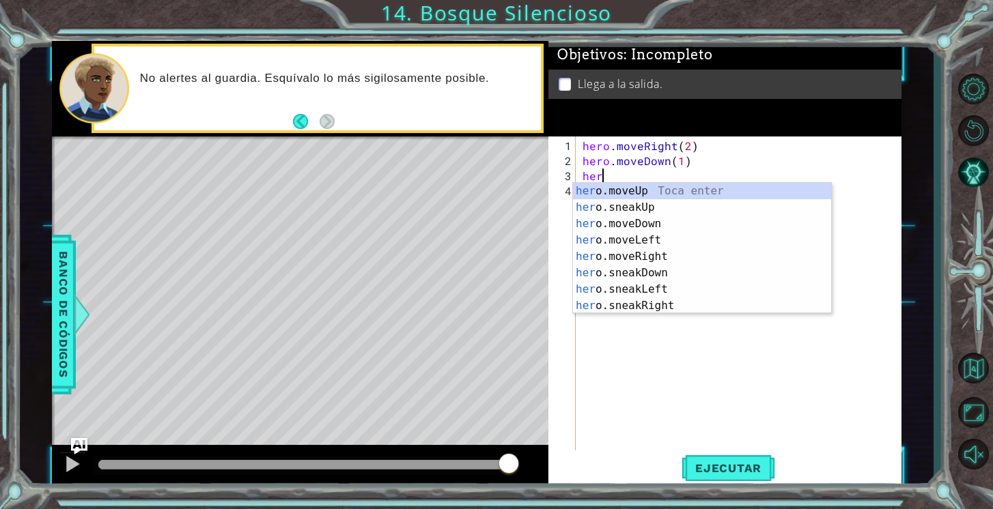
scroll to position [0, 0]
type textarea "h"
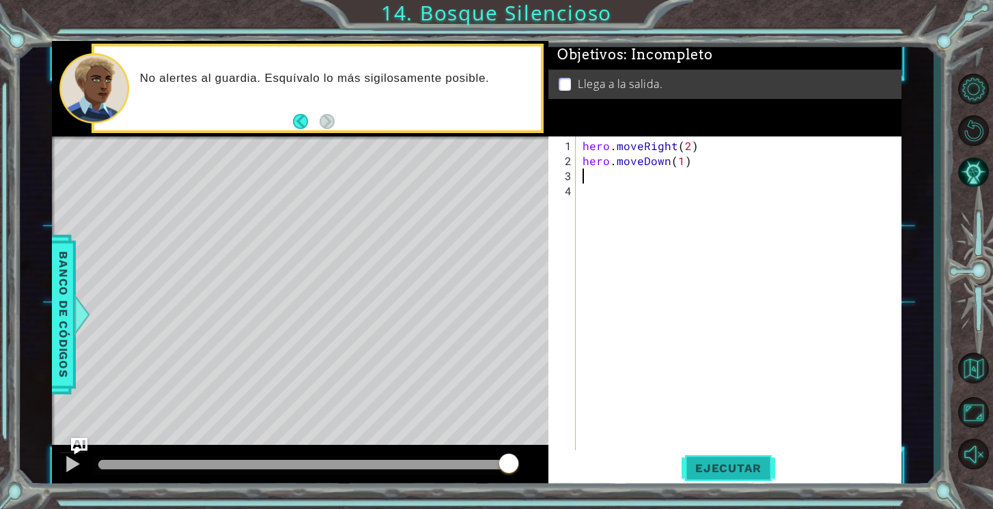
click at [735, 475] on span "Ejecutar" at bounding box center [728, 469] width 94 height 14
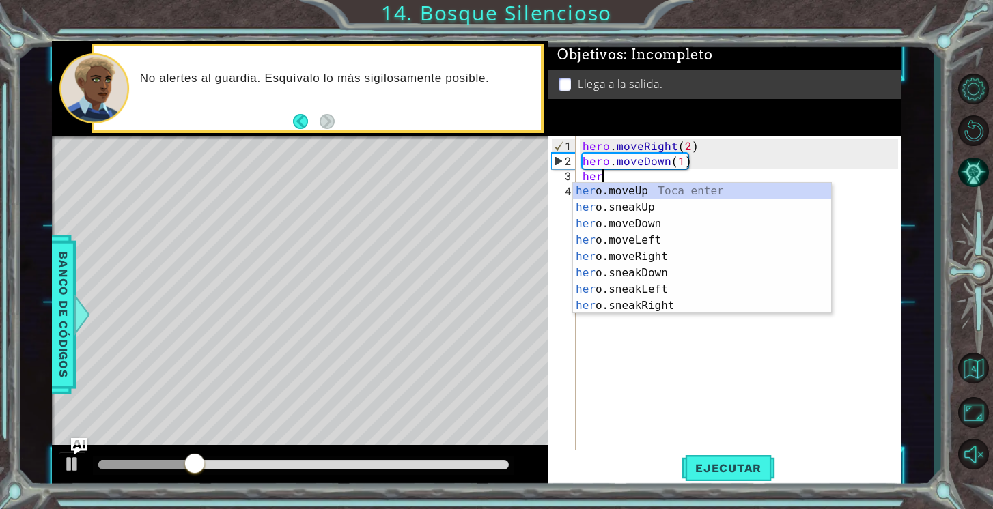
scroll to position [0, 1]
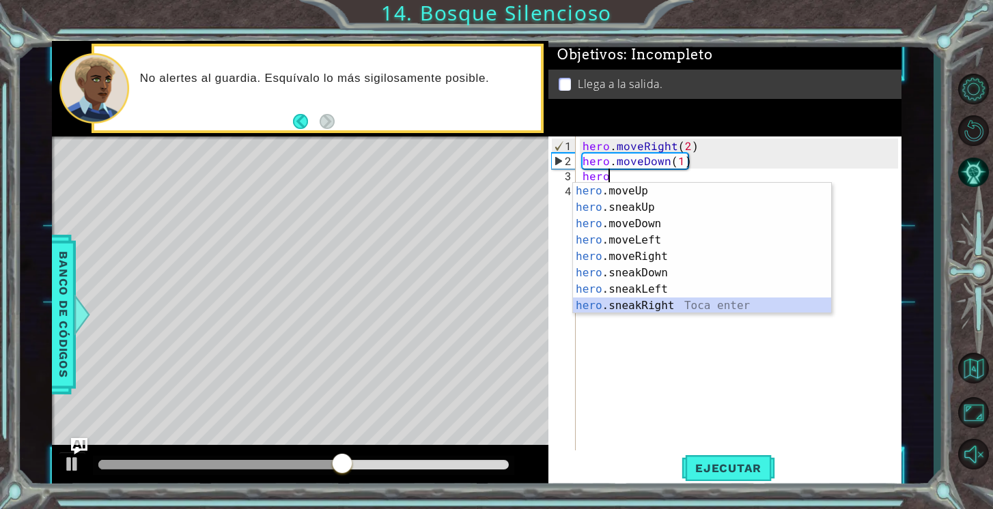
click at [707, 302] on div "hero .moveUp Toca enter hero .sneakUp Toca enter hero .moveDown Toca enter hero…" at bounding box center [702, 265] width 258 height 164
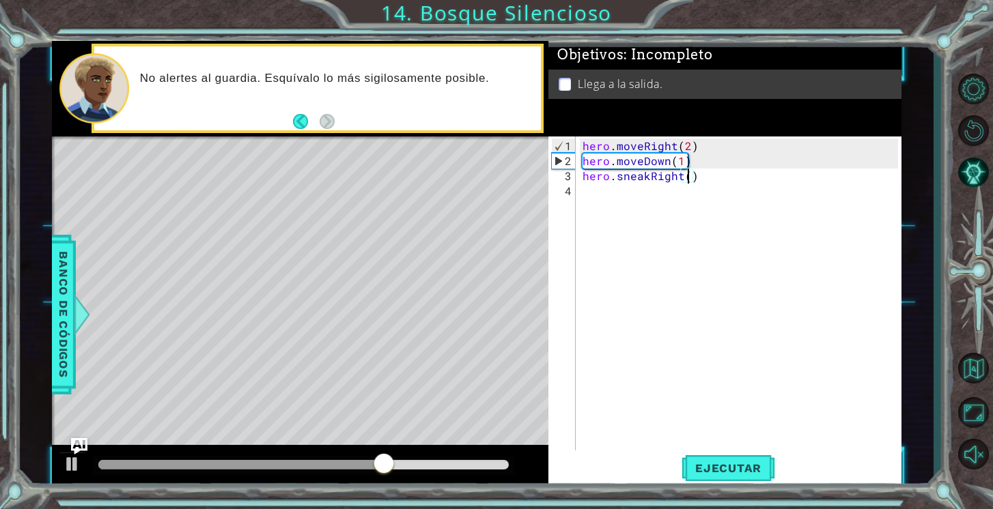
scroll to position [0, 7]
type textarea "hero.sneakRight(2)"
click at [748, 465] on span "Ejecutar" at bounding box center [728, 469] width 94 height 14
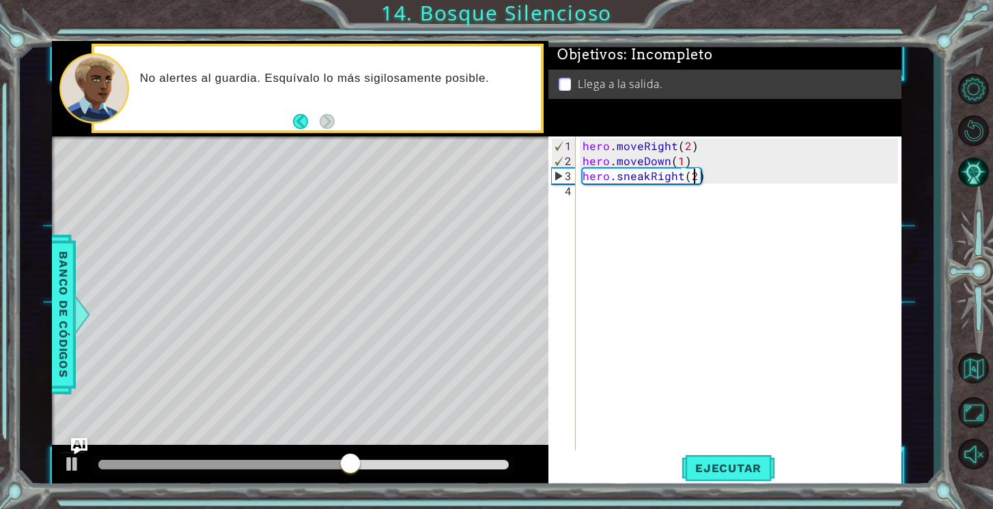
click at [716, 180] on div "hero . moveRight ( 2 ) hero . moveDown ( 1 ) hero . sneakRight ( 2 )" at bounding box center [742, 312] width 325 height 346
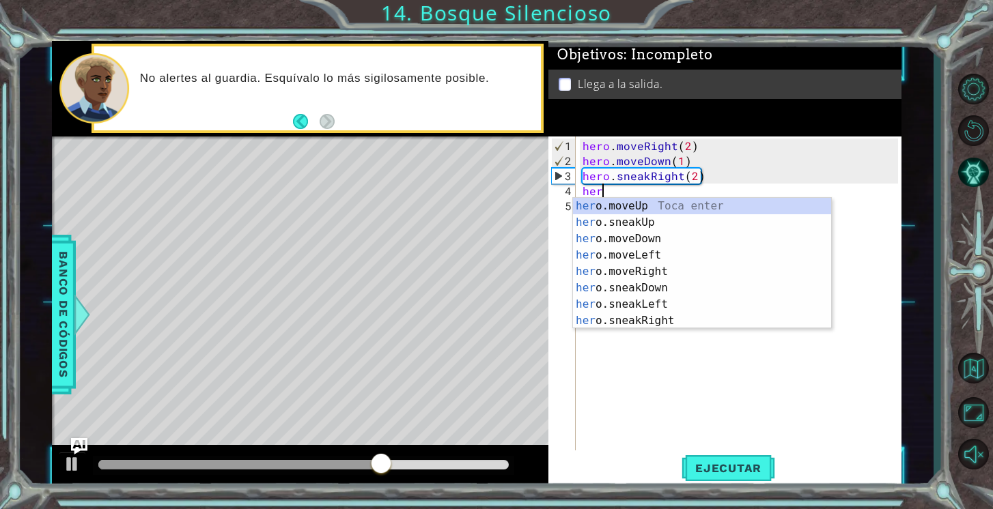
scroll to position [0, 1]
click at [678, 206] on div "hero .moveUp Toca enter hero .sneakUp Toca enter hero .moveDown Toca enter hero…" at bounding box center [702, 280] width 258 height 164
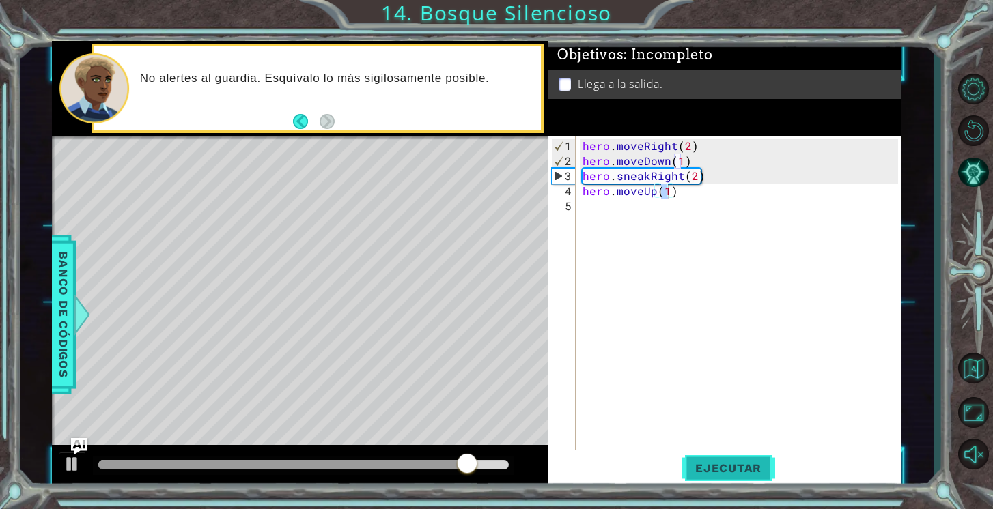
click at [721, 475] on span "Ejecutar" at bounding box center [728, 469] width 94 height 14
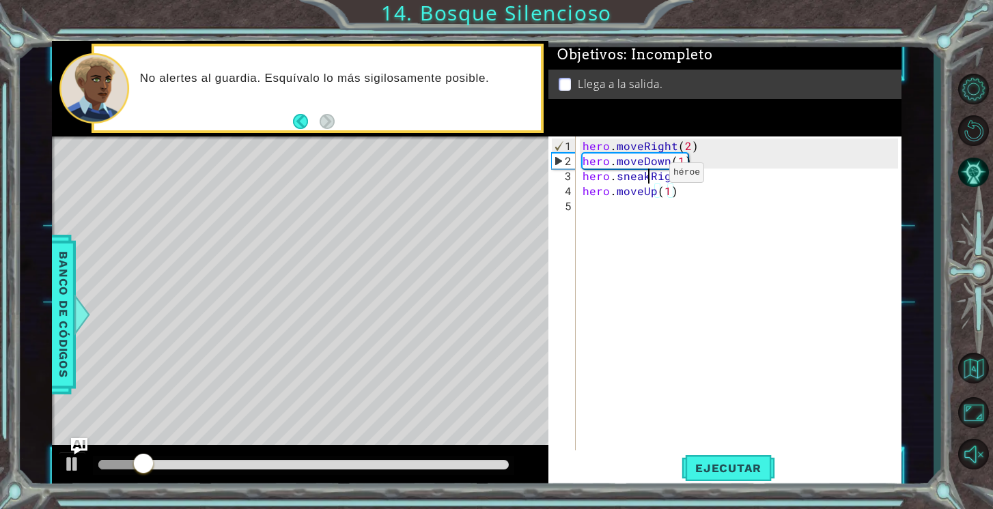
click at [645, 178] on div "hero . moveRight ( 2 ) hero . moveDown ( 1 ) hero . sneakRight ( 2 ) hero . mov…" at bounding box center [742, 312] width 325 height 346
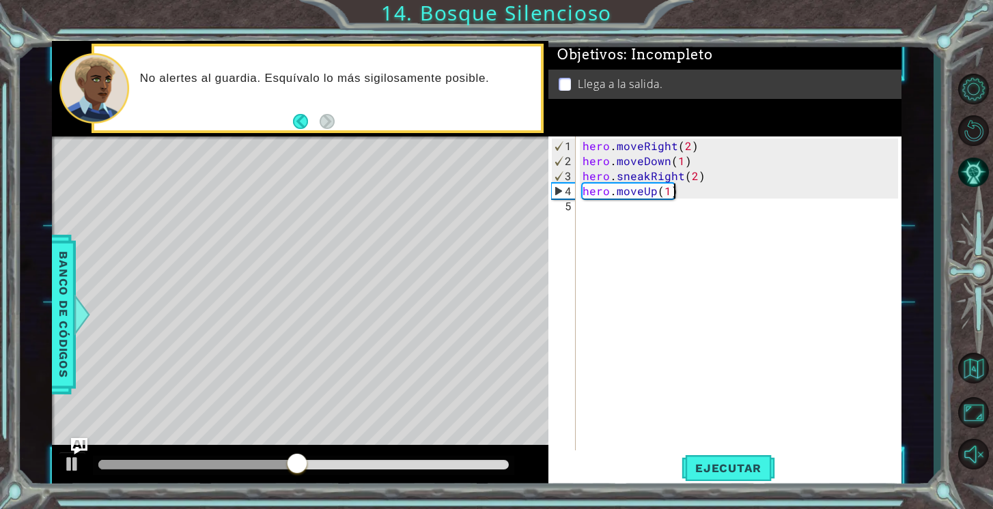
click at [687, 191] on div "hero . moveRight ( 2 ) hero . moveDown ( 1 ) hero . sneakRight ( 2 ) hero . mov…" at bounding box center [742, 312] width 325 height 346
type textarea "hero.moveUp(1)"
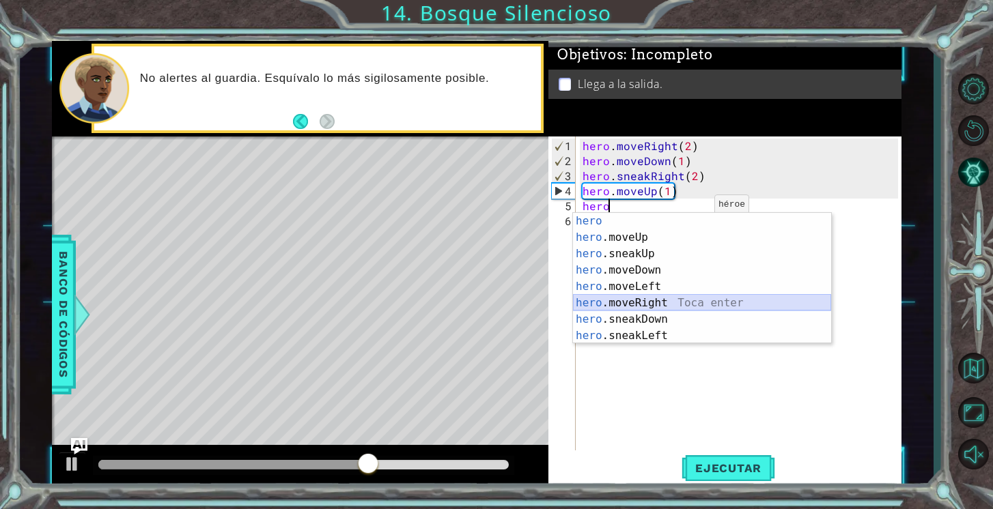
click at [678, 303] on div "hero Toca enter hero .moveUp Toca enter hero .sneakUp Toca enter hero .moveDown…" at bounding box center [702, 295] width 258 height 164
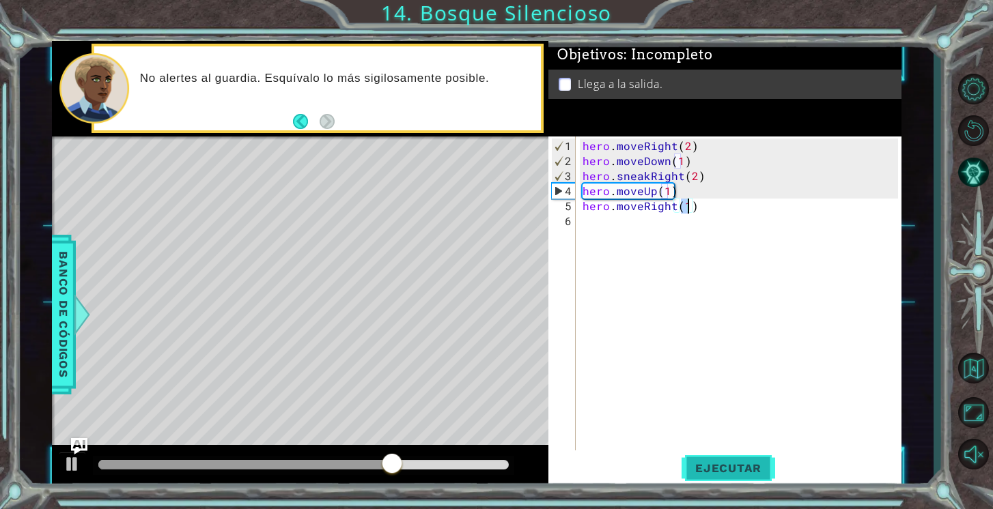
click at [720, 477] on button "Ejecutar" at bounding box center [728, 469] width 94 height 36
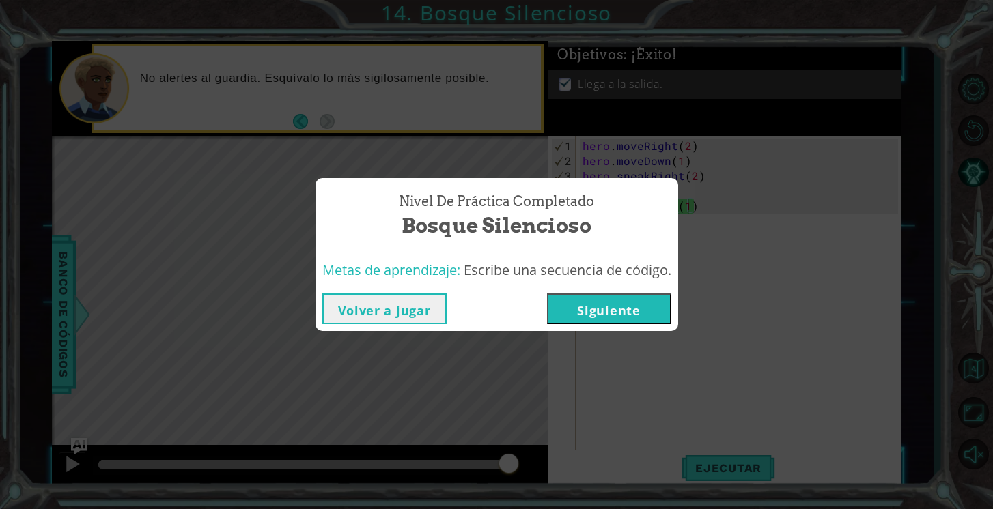
click at [422, 306] on button "Volver a jugar" at bounding box center [384, 309] width 124 height 31
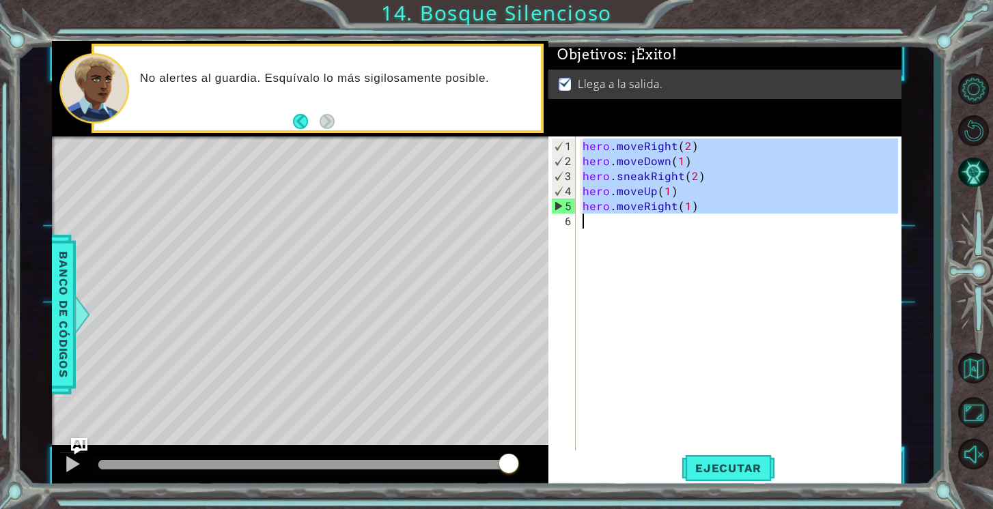
drag, startPoint x: 583, startPoint y: 145, endPoint x: 716, endPoint y: 222, distance: 153.3
click at [716, 223] on div "hero . moveRight ( 2 ) hero . moveDown ( 1 ) hero . sneakRight ( 2 ) hero . mov…" at bounding box center [742, 312] width 325 height 346
type textarea "hero.moveRight(1)"
click at [730, 461] on button "Ejecutar" at bounding box center [728, 469] width 94 height 36
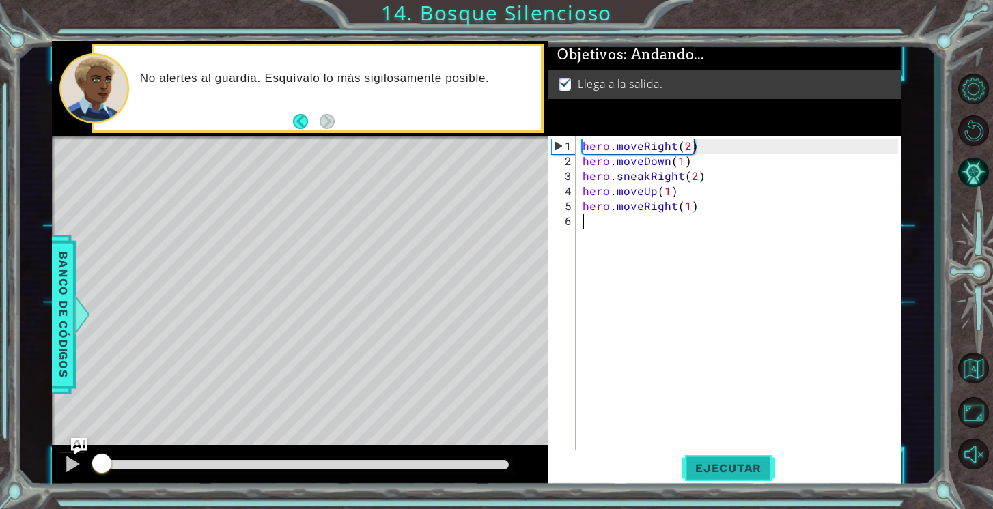
scroll to position [0, 0]
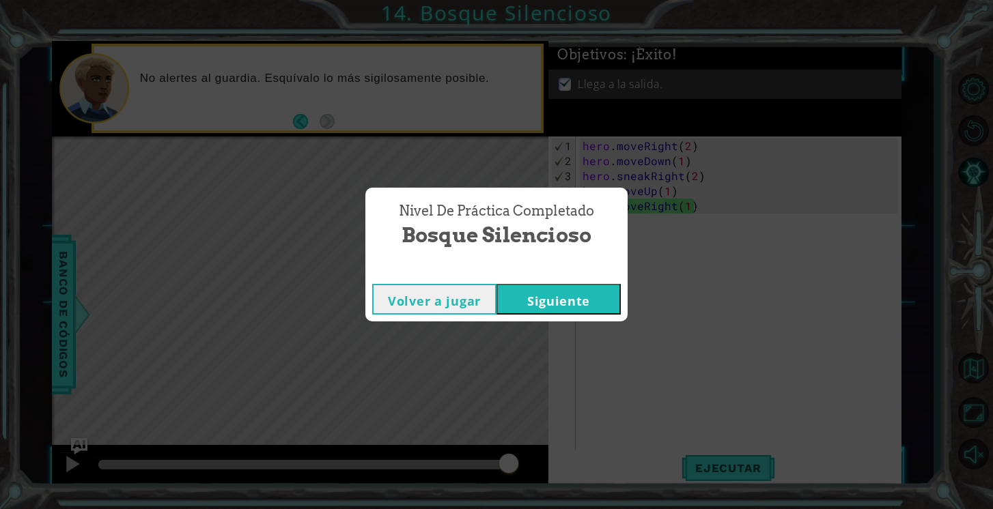
click at [579, 300] on button "Siguiente" at bounding box center [558, 299] width 124 height 31
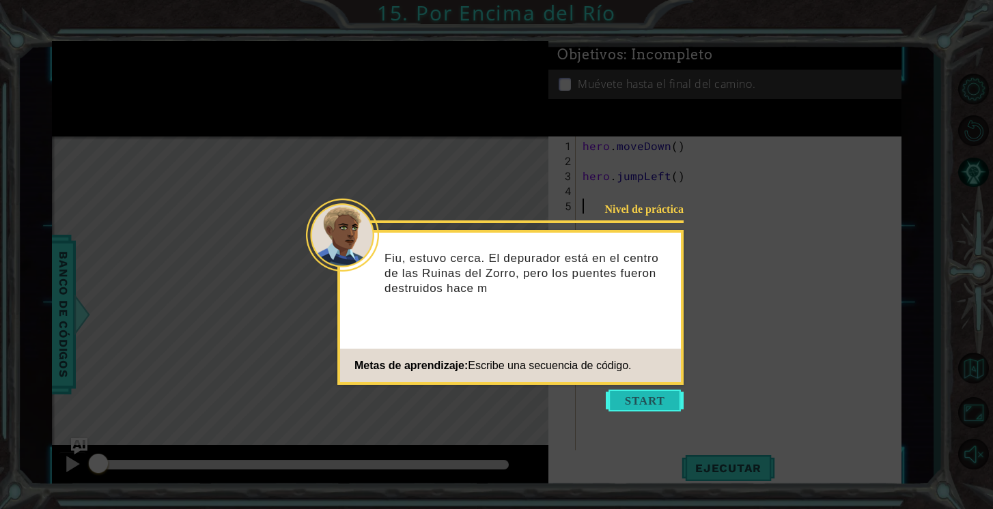
click at [653, 394] on button "Start" at bounding box center [645, 401] width 78 height 22
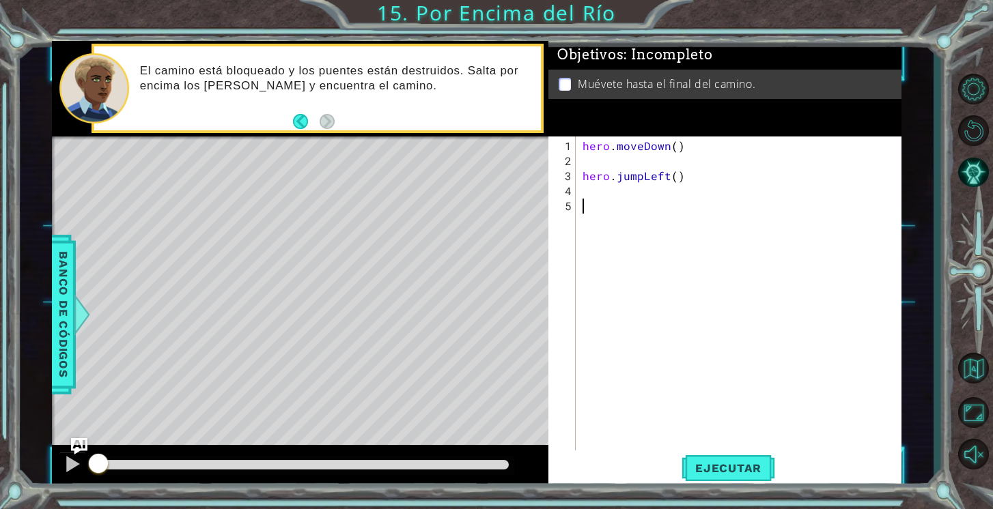
click at [653, 394] on div "hero . moveDown ( ) hero . jumpLeft ( )" at bounding box center [742, 319] width 325 height 361
click at [593, 165] on div "hero . moveDown ( ) hero . jumpLeft ( )" at bounding box center [742, 319] width 325 height 361
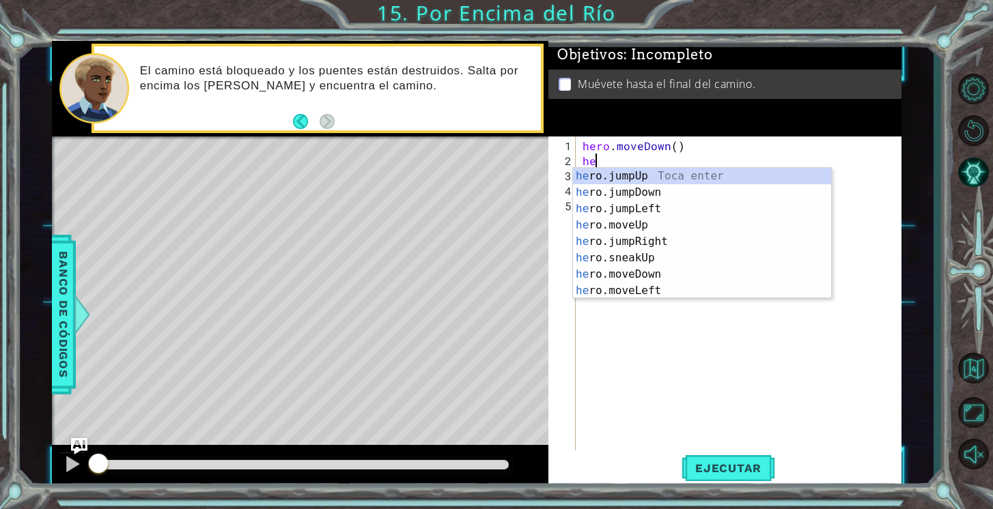
type textarea "h"
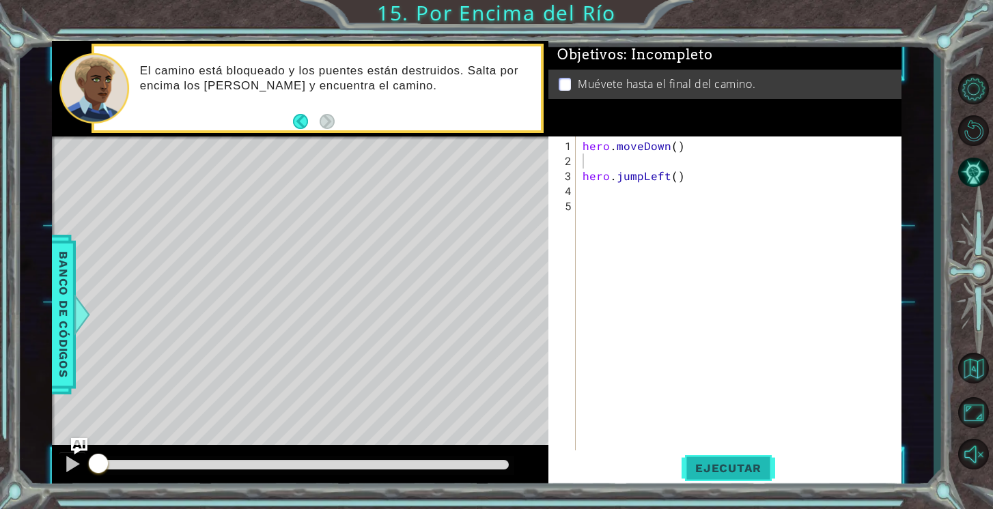
click at [727, 460] on button "Ejecutar" at bounding box center [728, 469] width 94 height 36
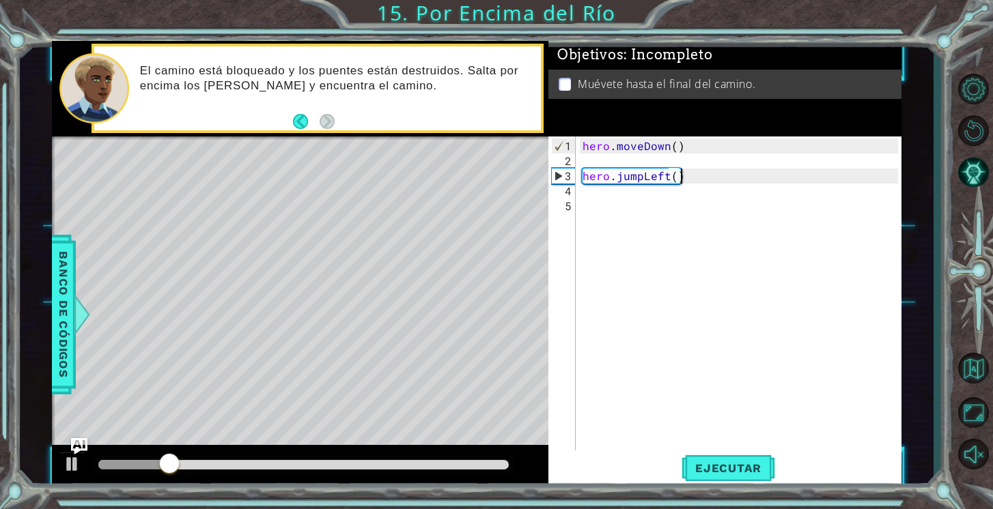
click at [693, 175] on div "hero . moveDown ( ) hero . jumpLeft ( )" at bounding box center [742, 319] width 325 height 361
type textarea "hero.jumpLeft()"
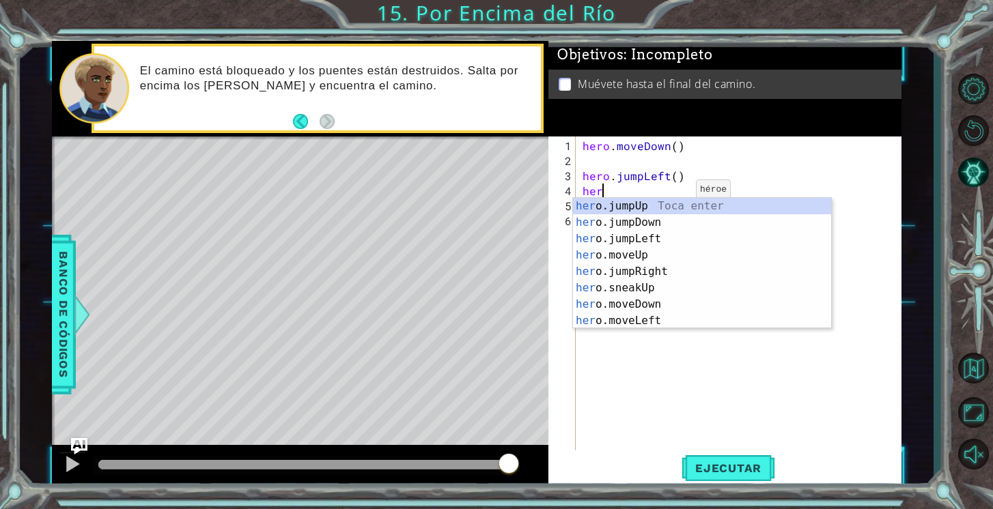
type textarea "h"
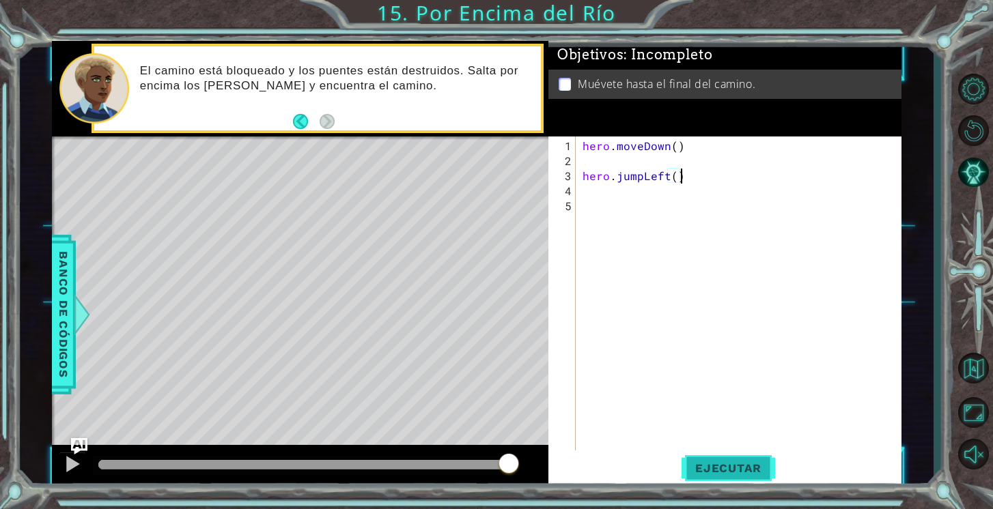
type textarea "hero.jumpLeft()"
click at [719, 469] on span "Ejecutar" at bounding box center [728, 469] width 94 height 14
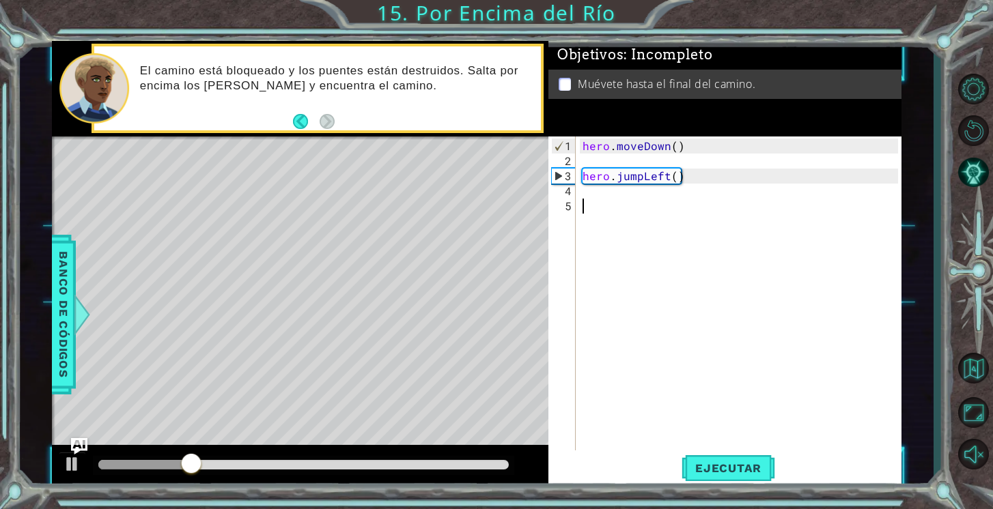
click at [591, 208] on div "hero . moveDown ( ) hero . jumpLeft ( )" at bounding box center [742, 312] width 325 height 346
click at [587, 194] on div "hero . moveDown ( ) hero . jumpLeft ( )" at bounding box center [742, 312] width 325 height 346
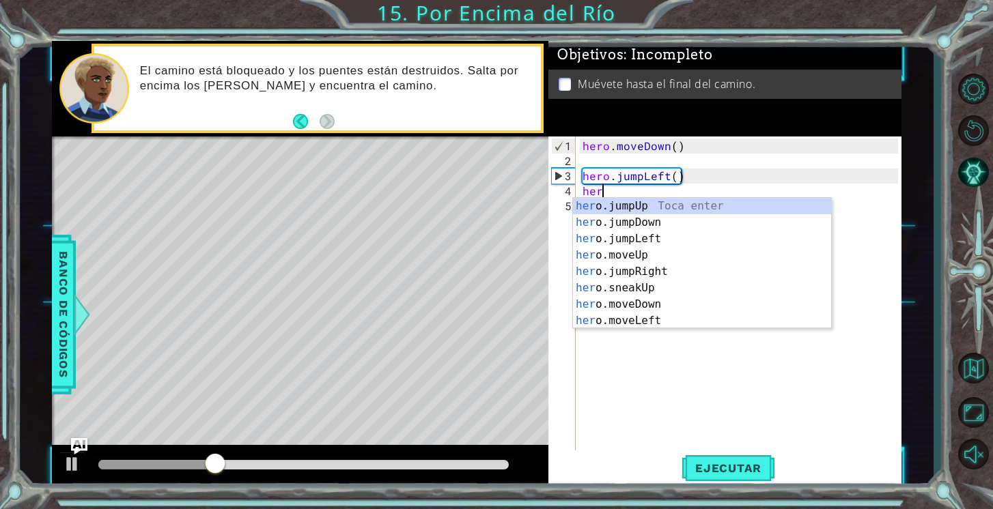
scroll to position [0, 1]
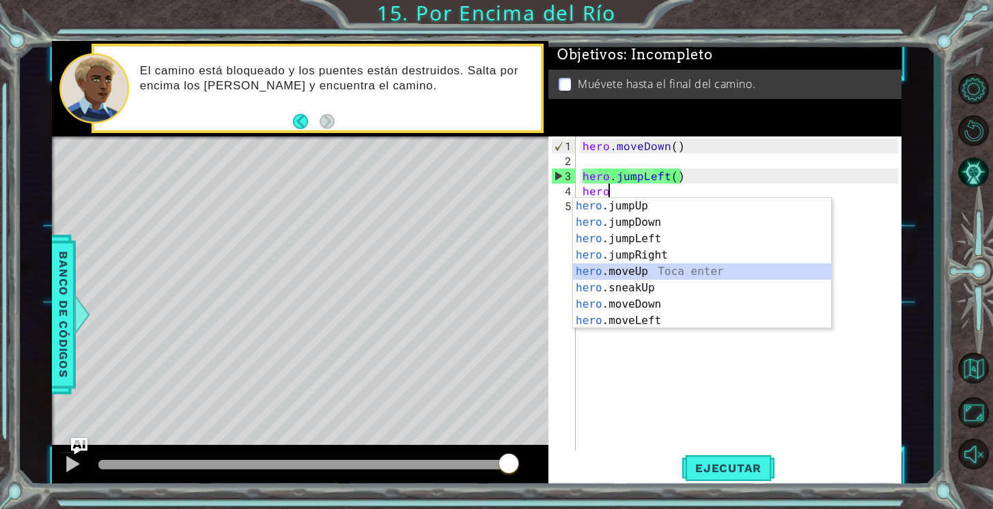
click at [627, 272] on div "hero .jumpUp Toca enter hero .jumpDown Toca enter hero .jumpLeft Toca enter her…" at bounding box center [702, 280] width 258 height 164
type textarea "hero.moveUp(1)"
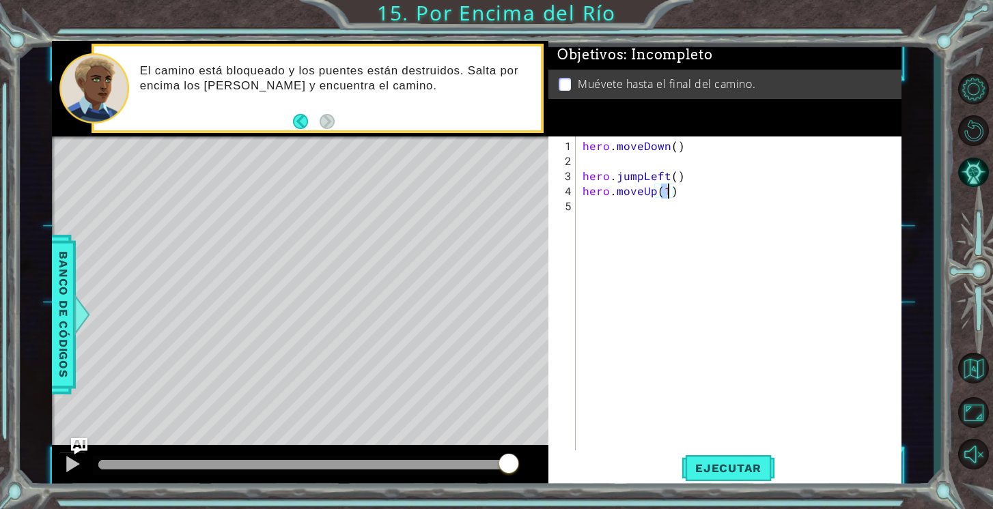
click at [678, 197] on div "hero . moveDown ( ) hero . jumpLeft ( ) hero . moveUp ( 1 )" at bounding box center [742, 312] width 325 height 346
type textarea "h"
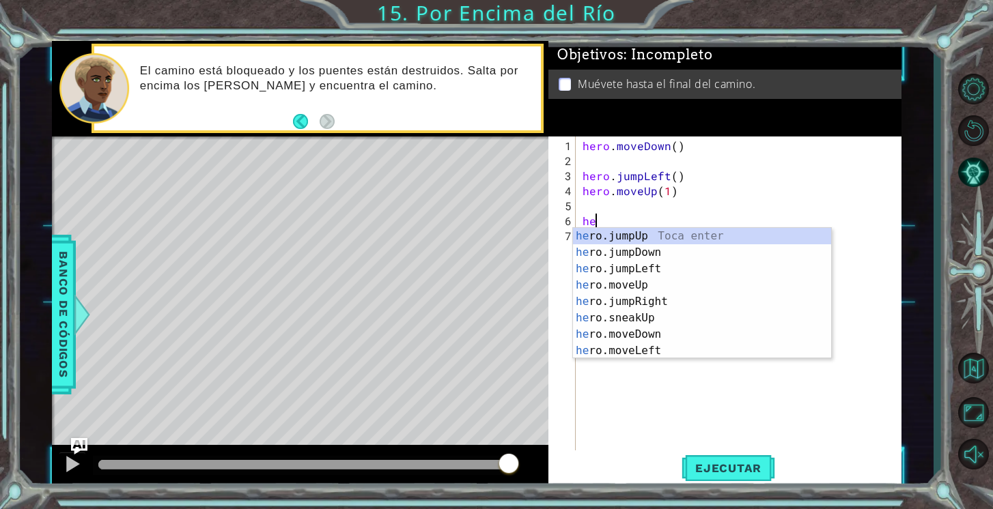
type textarea "hero"
click at [679, 253] on div "hero .jumpUp Toca enter hero .jumpDown Toca enter hero .jumpLeft Toca enter her…" at bounding box center [702, 310] width 258 height 164
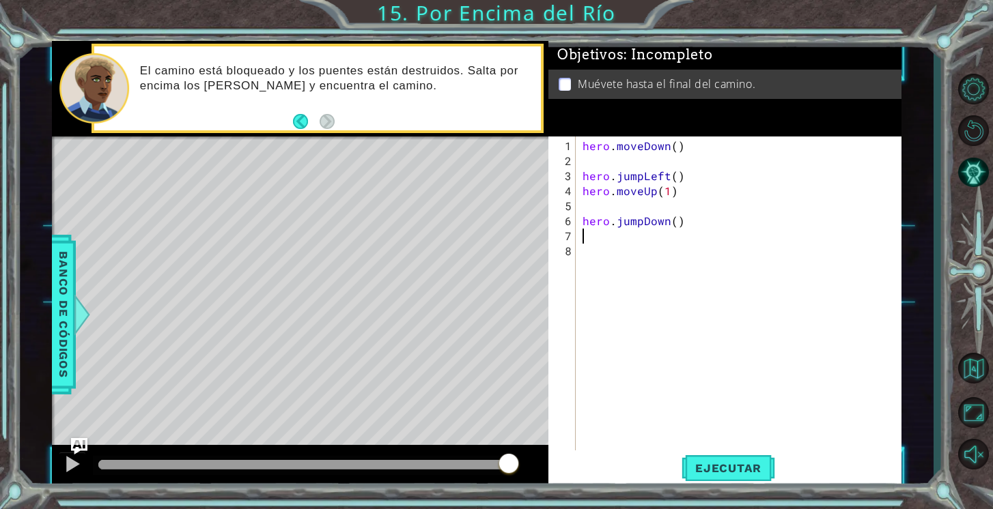
scroll to position [0, 0]
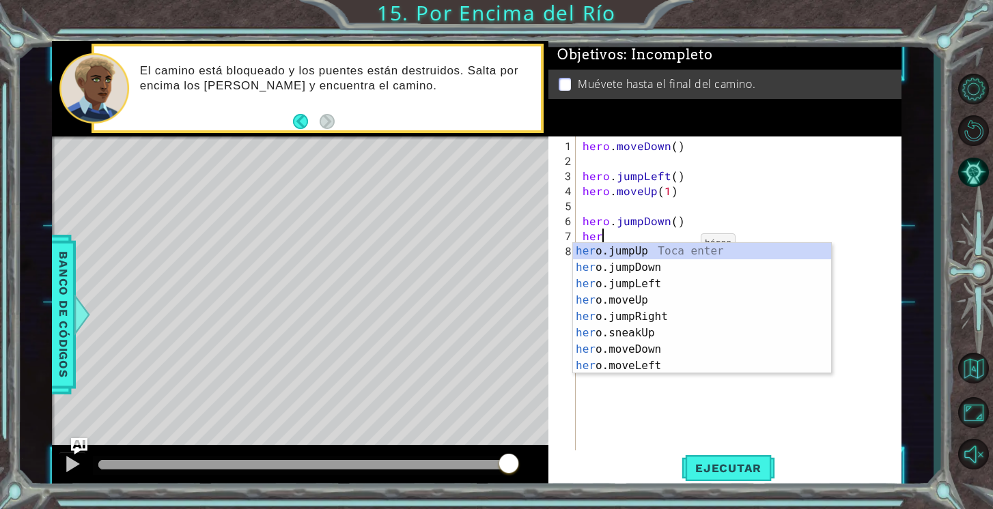
type textarea "hero"
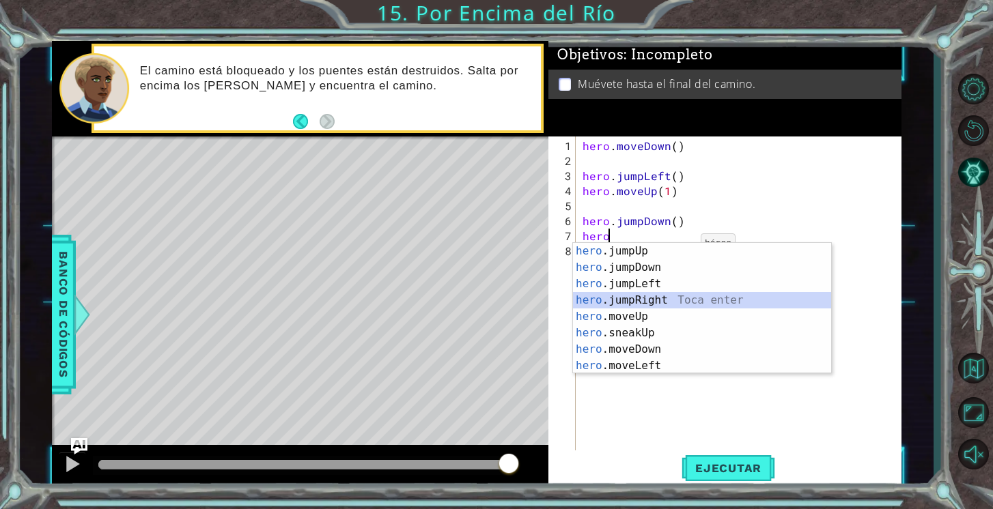
click at [663, 303] on div "hero .jumpUp Toca enter hero .jumpDown Toca enter hero .jumpLeft Toca enter her…" at bounding box center [702, 325] width 258 height 164
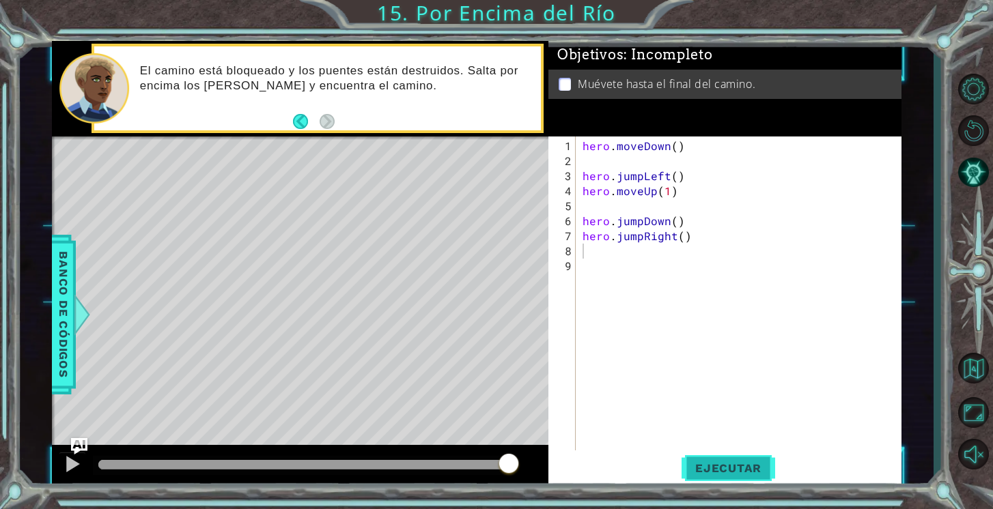
click at [701, 463] on span "Ejecutar" at bounding box center [728, 469] width 94 height 14
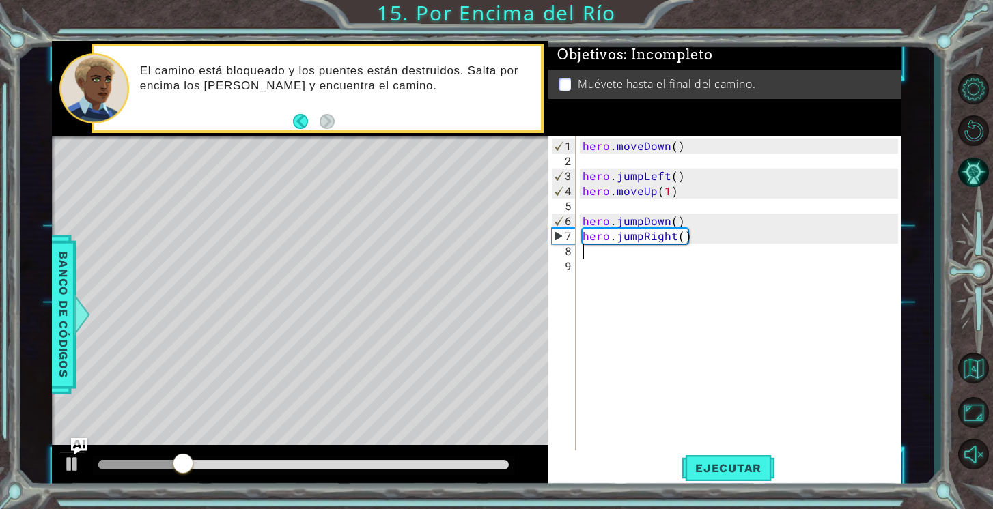
click at [692, 173] on div "hero . moveDown ( ) hero . jumpLeft ( ) hero . moveUp ( 1 ) hero . jumpDown ( )…" at bounding box center [742, 312] width 325 height 346
type textarea "hero.jumpLeft()"
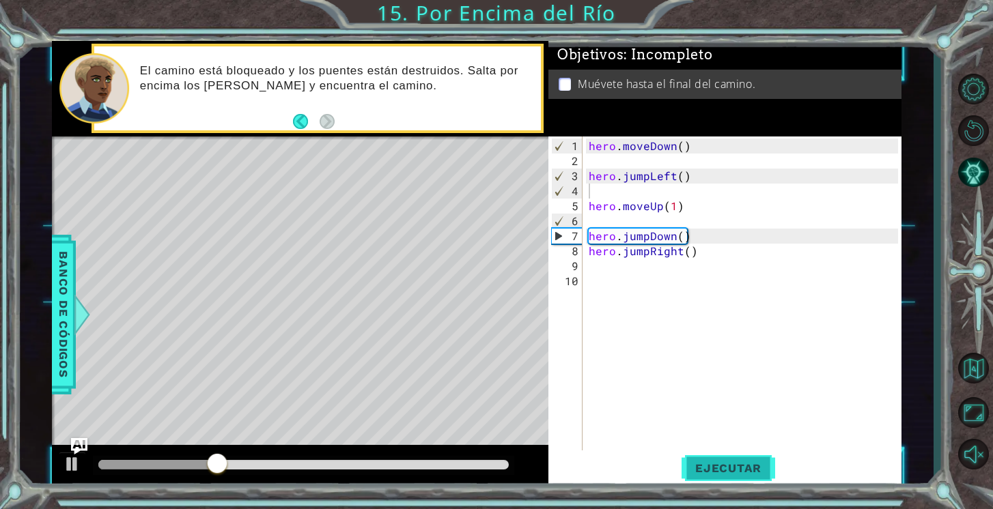
click at [704, 461] on button "Ejecutar" at bounding box center [728, 469] width 94 height 36
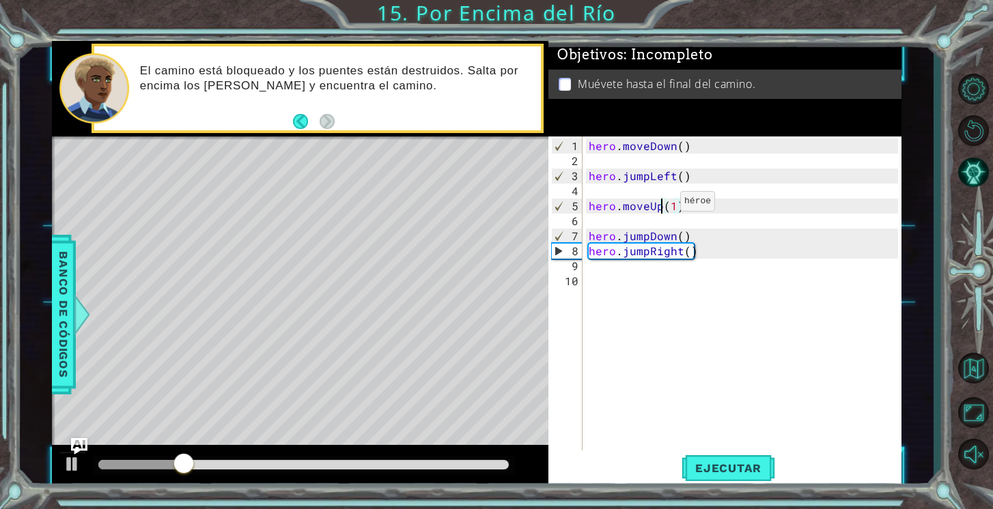
click at [663, 206] on div "hero . moveDown ( ) hero . jumpLeft ( ) hero . moveUp ( 1 ) hero . jumpDown ( )…" at bounding box center [745, 312] width 319 height 346
drag, startPoint x: 697, startPoint y: 251, endPoint x: 632, endPoint y: 241, distance: 65.6
click at [632, 241] on div "hero . moveDown ( ) hero . jumpLeft ( ) hero . moveUp ( 1 ) hero . jumpDown ( )…" at bounding box center [745, 312] width 319 height 346
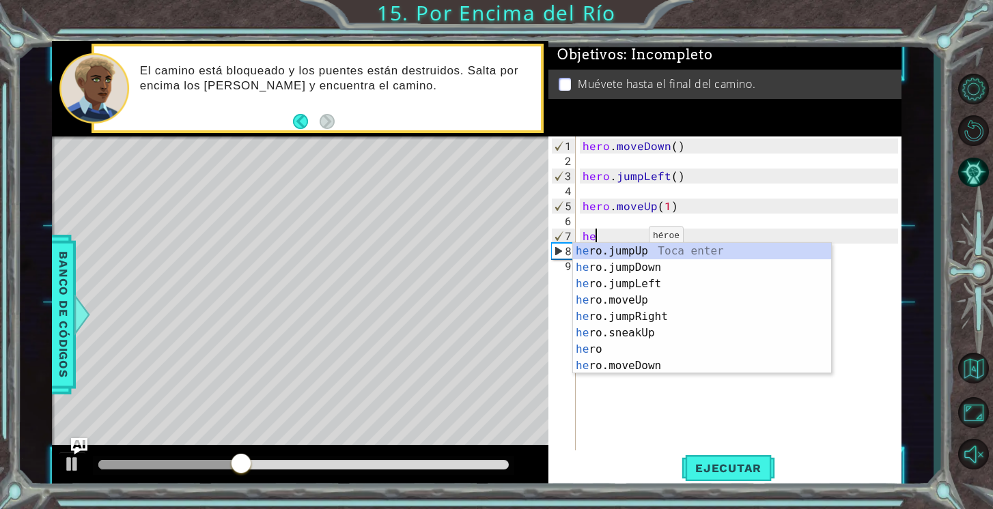
type textarea "h"
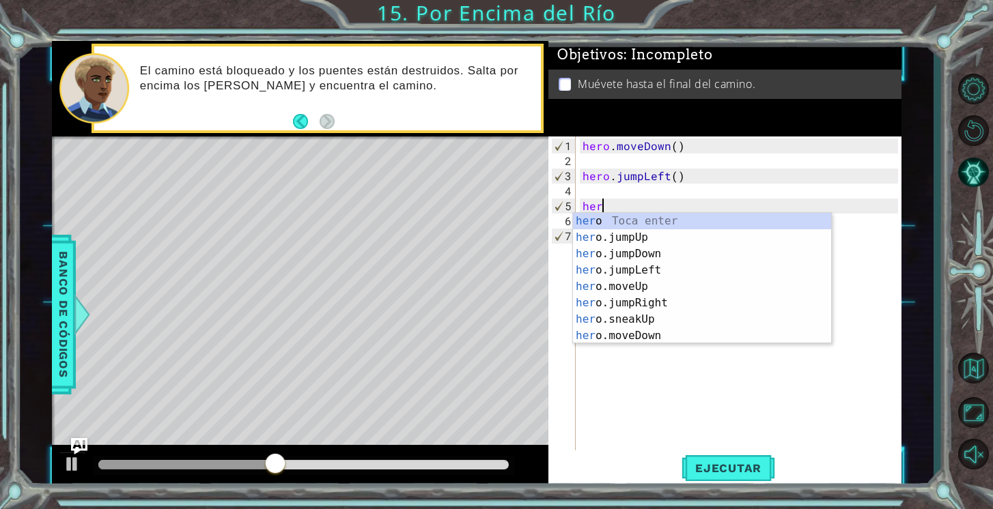
type textarea "h"
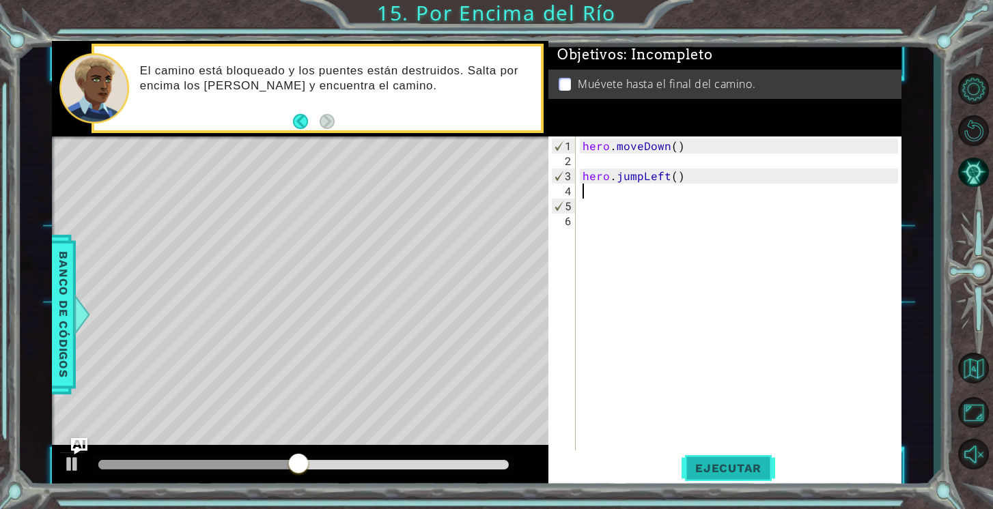
click at [703, 466] on span "Ejecutar" at bounding box center [728, 469] width 94 height 14
click at [692, 463] on span "Ejecutar" at bounding box center [728, 469] width 94 height 14
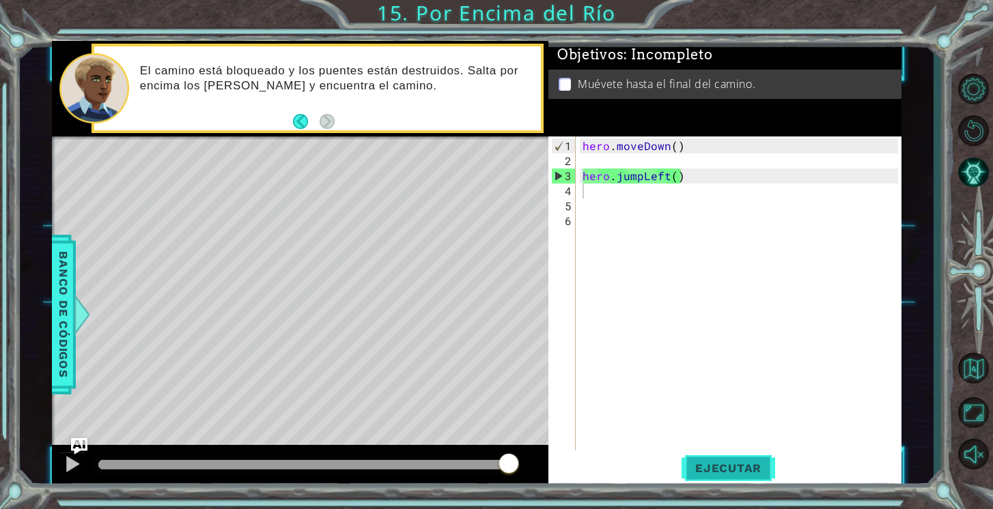
click at [737, 461] on button "Ejecutar" at bounding box center [728, 469] width 94 height 36
